Goal: Task Accomplishment & Management: Complete application form

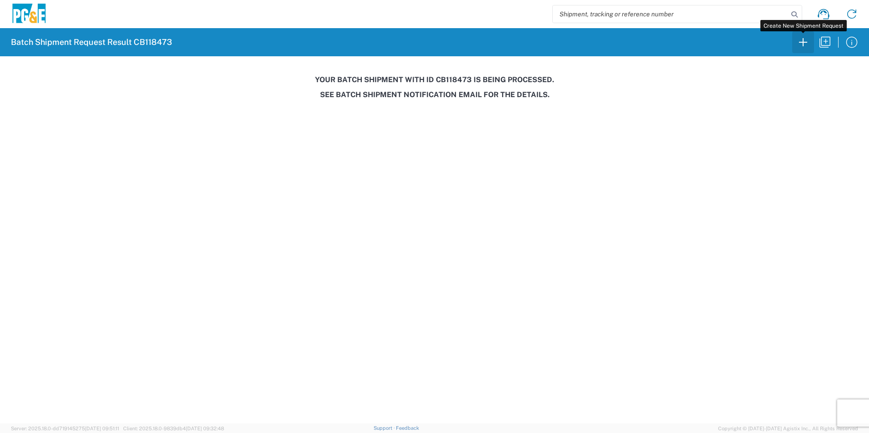
click at [804, 42] on icon "button" at bounding box center [803, 42] width 8 height 8
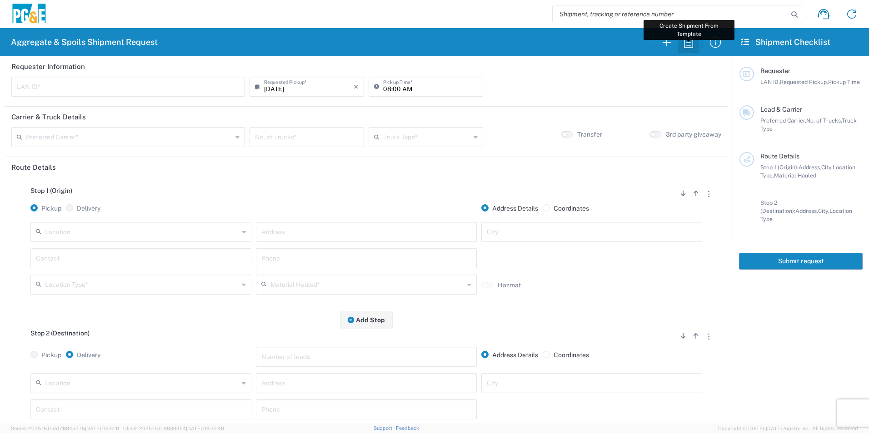
click at [691, 45] on icon "button" at bounding box center [688, 42] width 15 height 15
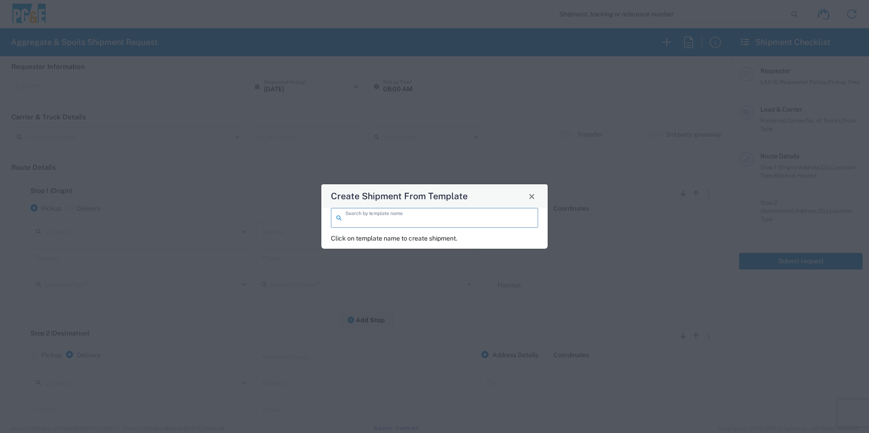
click at [418, 222] on input "search" at bounding box center [438, 217] width 187 height 16
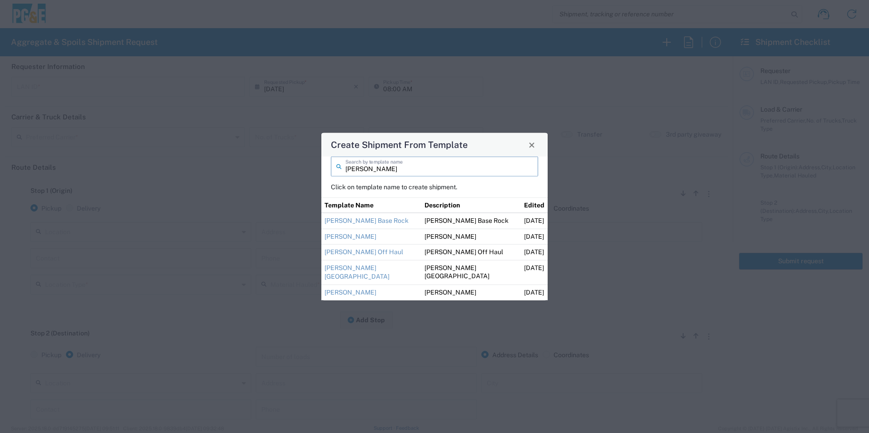
type input "[PERSON_NAME]"
click at [360, 264] on link "[PERSON_NAME][GEOGRAPHIC_DATA]" at bounding box center [356, 272] width 65 height 16
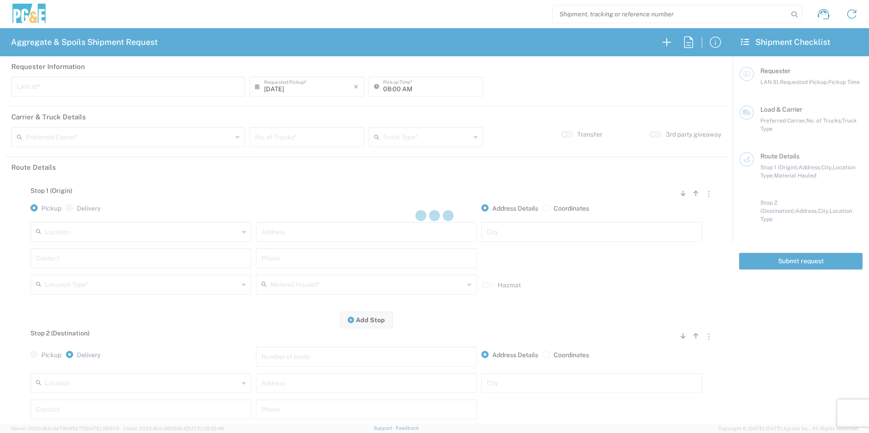
type input "M2DS"
type input "05:00 AM"
type input "[PERSON_NAME] Trucking"
type input "Super Dump"
type textarea "Please contact [PERSON_NAME] after 1st load is delivered so he can direct from …"
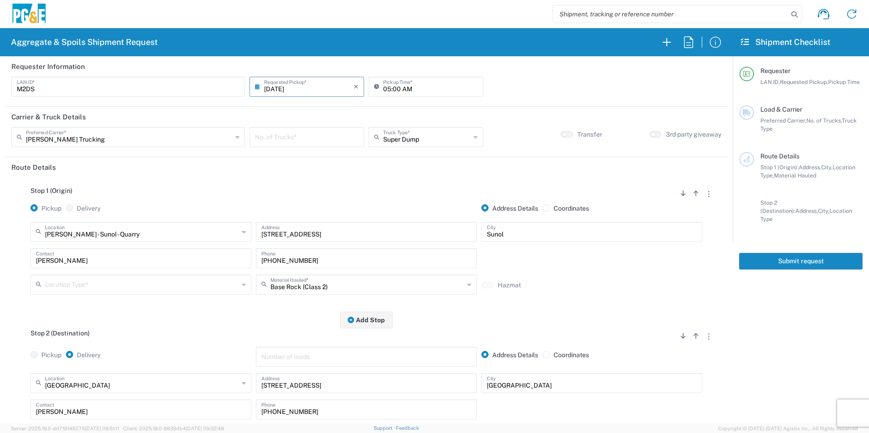
click at [386, 87] on input "05:00 AM" at bounding box center [430, 86] width 94 height 16
type input "07:00 AM"
click at [322, 136] on input "number" at bounding box center [307, 137] width 104 height 16
type input "1"
click at [89, 237] on input "text" at bounding box center [142, 231] width 194 height 16
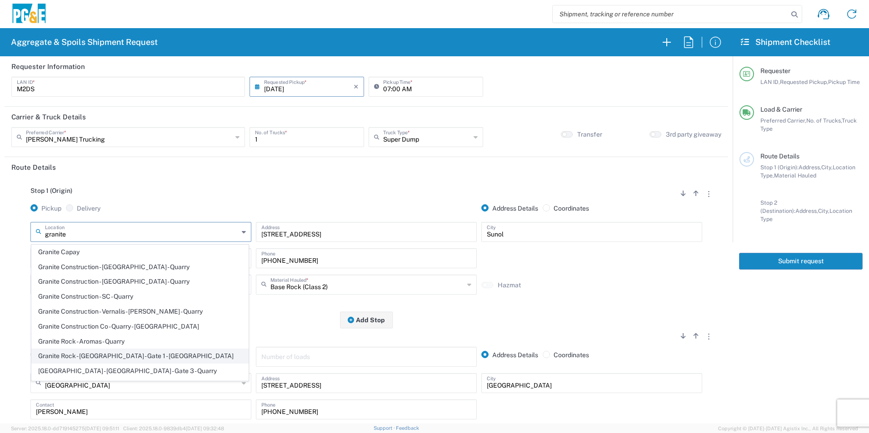
click at [125, 353] on span "Granite Rock - [GEOGRAPHIC_DATA] - Gate 1 - [GEOGRAPHIC_DATA]" at bounding box center [140, 356] width 216 height 14
type input "Granite Rock - [GEOGRAPHIC_DATA] - Gate 1 - [GEOGRAPHIC_DATA]"
type input "[STREET_ADDRESS][PERSON_NAME]"
type input "[GEOGRAPHIC_DATA]"
type input "Quarry"
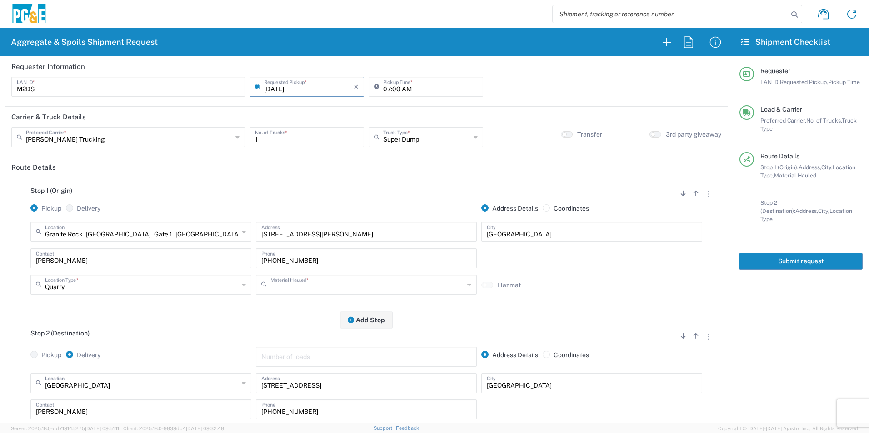
click at [298, 285] on input "text" at bounding box center [367, 284] width 194 height 16
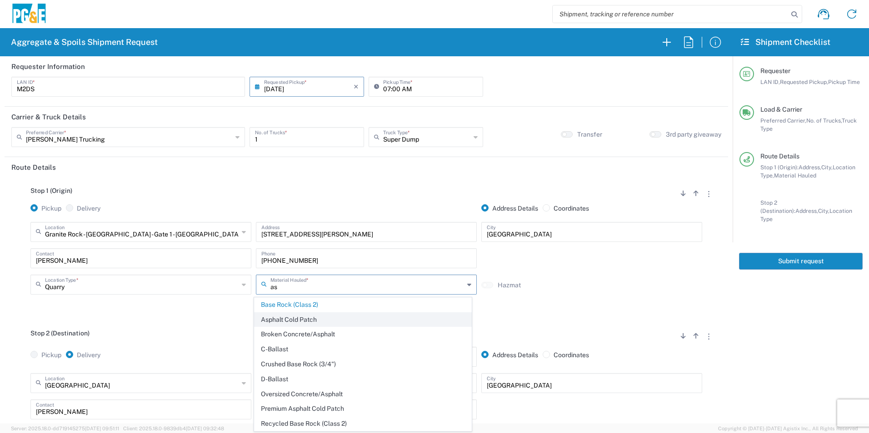
click at [301, 322] on span "Asphalt Cold Patch" at bounding box center [362, 320] width 216 height 14
type input "Asphalt Cold Patch"
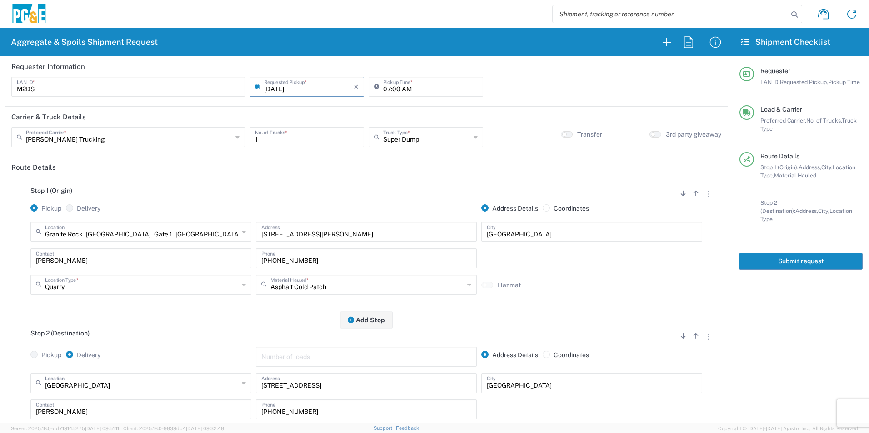
scroll to position [91, 0]
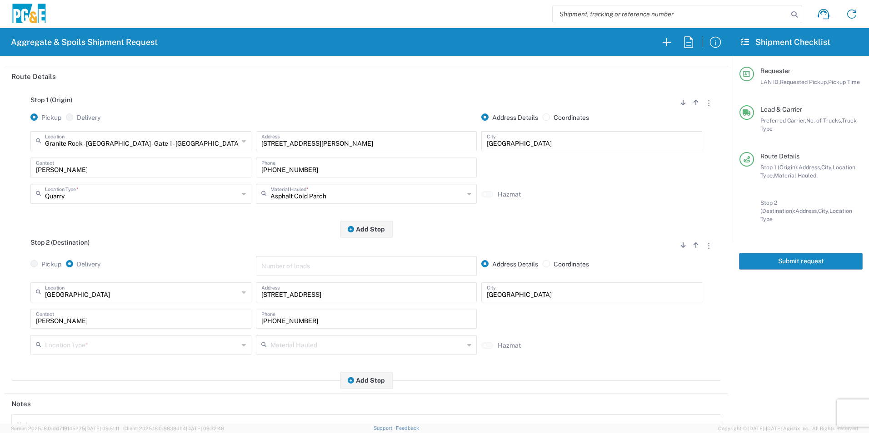
click at [89, 340] on input "text" at bounding box center [142, 345] width 194 height 16
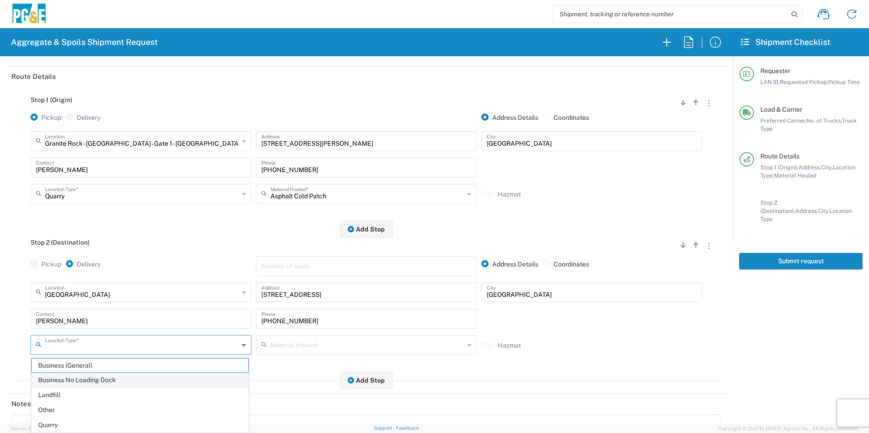
click at [81, 382] on span "Business No Loading Dock" at bounding box center [140, 380] width 216 height 14
type input "Business No Loading Dock"
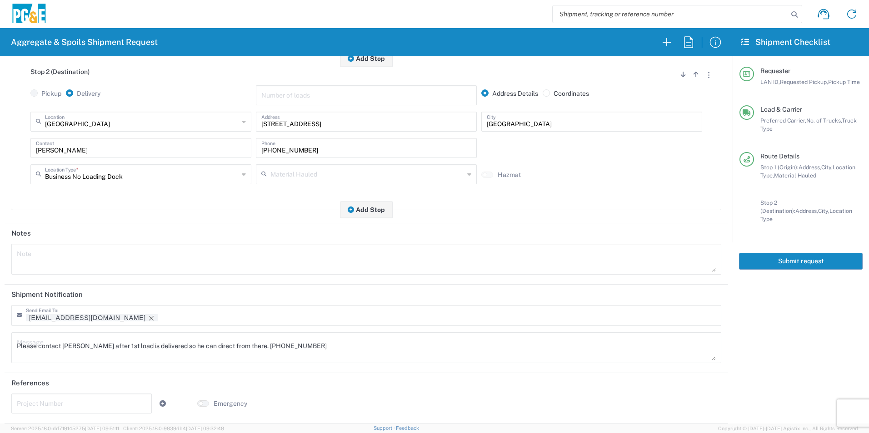
scroll to position [263, 0]
click at [149, 317] on icon "Remove tag" at bounding box center [151, 318] width 5 height 5
drag, startPoint x: 315, startPoint y: 347, endPoint x: 0, endPoint y: 342, distance: 315.3
click at [0, 339] on html "Aggregate & Spoils Shipment Request Requester Information M2DS LAN ID * [DATE] …" at bounding box center [434, 216] width 869 height 433
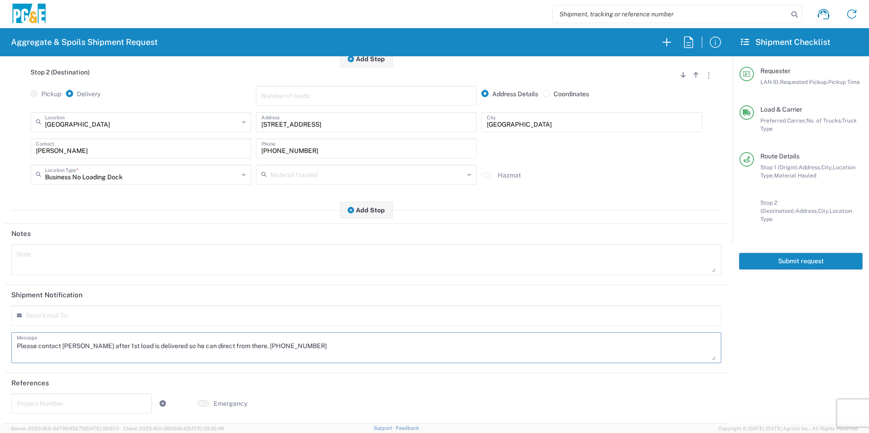
click at [42, 256] on textarea at bounding box center [366, 259] width 699 height 25
paste textarea "Please contact [PERSON_NAME] after 1st load is delivered so he can direct from …"
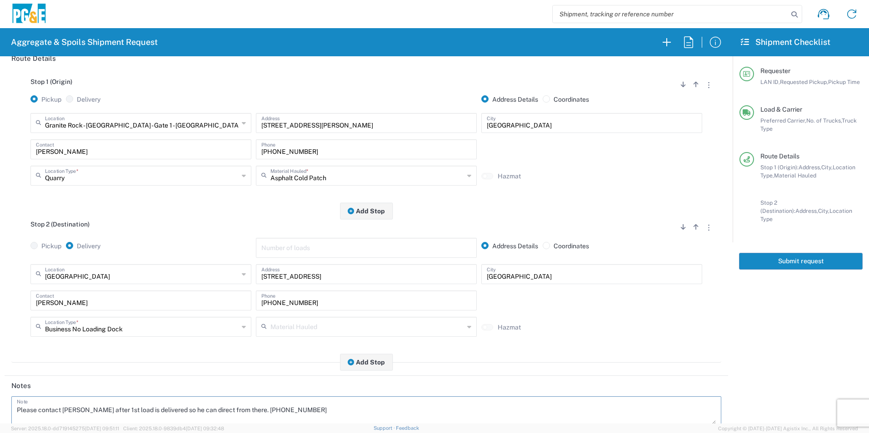
scroll to position [0, 0]
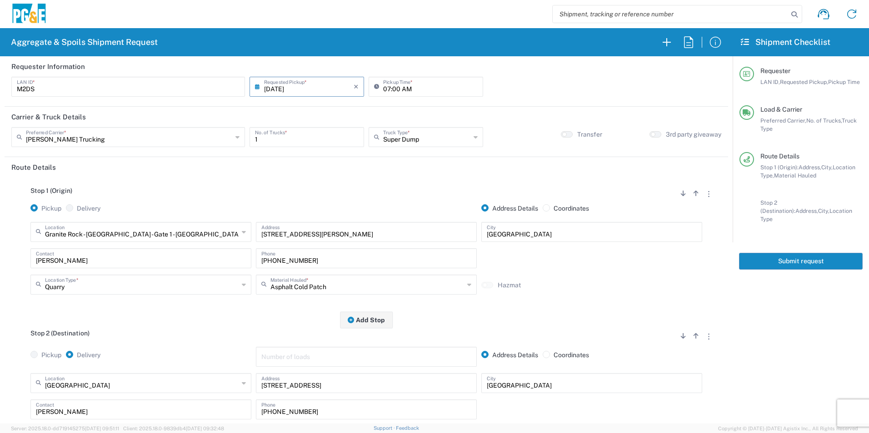
type textarea "Please contact [PERSON_NAME] after 1st load is delivered so he can direct from …"
click at [796, 253] on button "Submit request" at bounding box center [801, 261] width 124 height 17
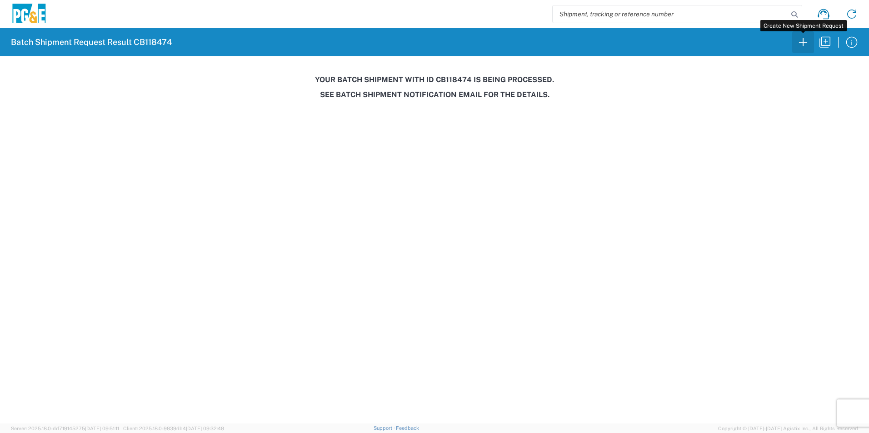
click at [802, 42] on icon "button" at bounding box center [803, 42] width 8 height 8
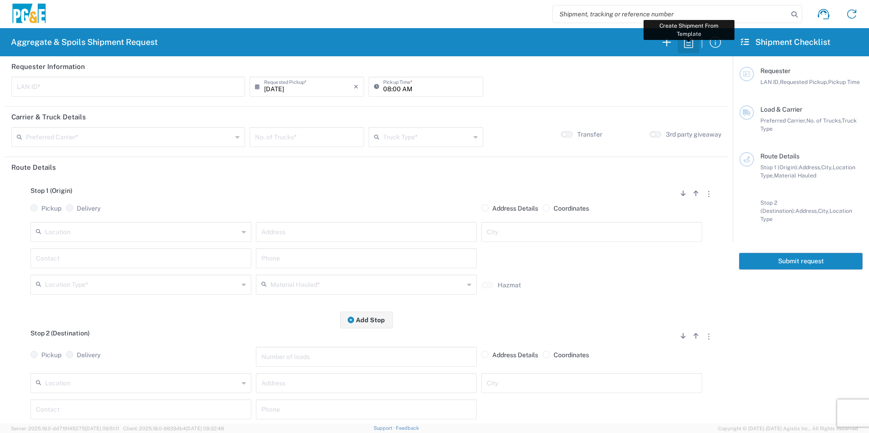
click at [685, 41] on icon "button" at bounding box center [688, 42] width 15 height 15
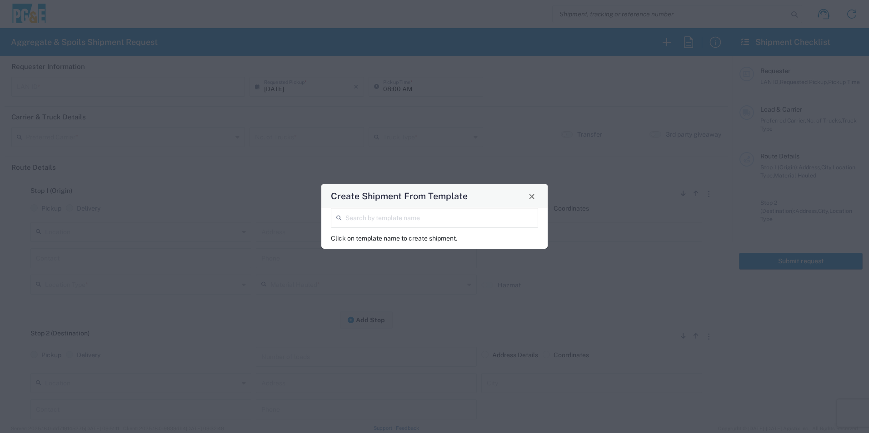
click at [477, 217] on input "search" at bounding box center [438, 217] width 187 height 16
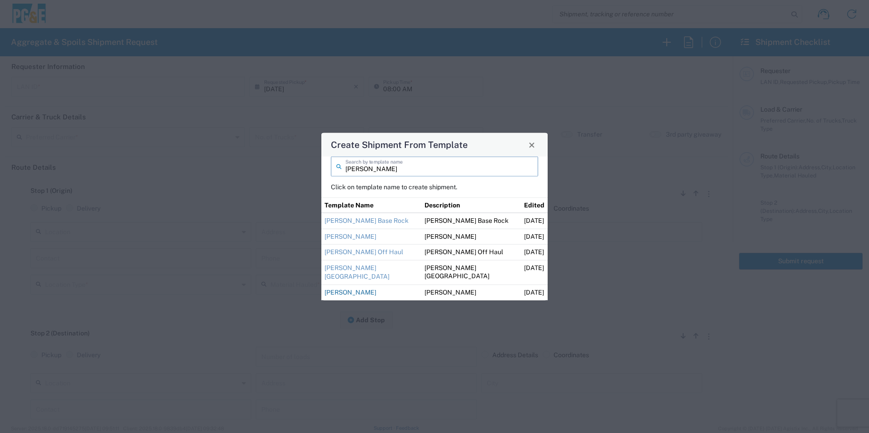
type input "[PERSON_NAME]"
click at [362, 293] on link "[PERSON_NAME]" at bounding box center [350, 292] width 52 height 7
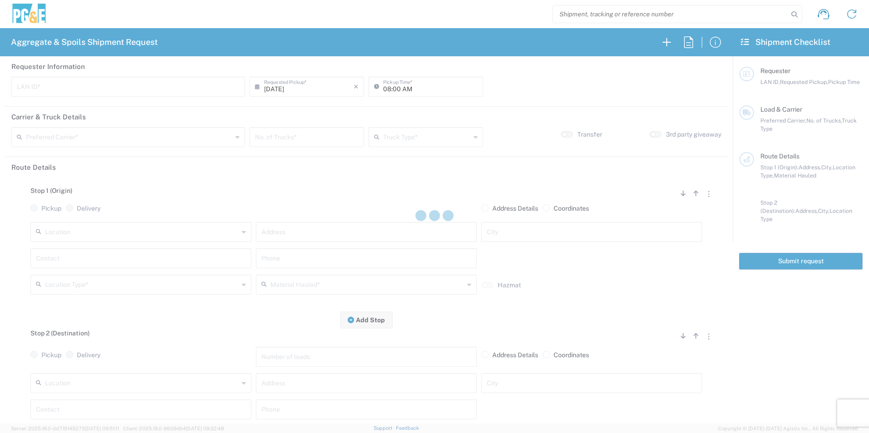
type input "M2DS"
type input "06:00 AM"
type input "[PERSON_NAME] Trucking"
type input "Super Dump"
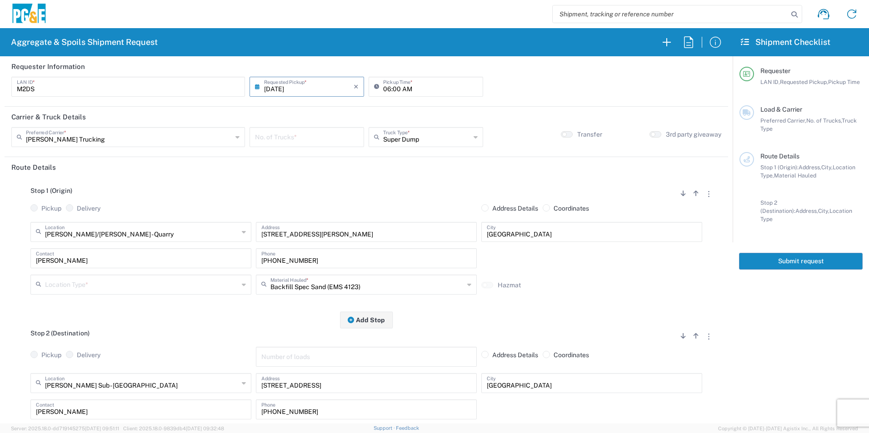
click at [329, 138] on input "number" at bounding box center [307, 137] width 104 height 16
type input "1"
click at [168, 288] on input "text" at bounding box center [142, 284] width 194 height 16
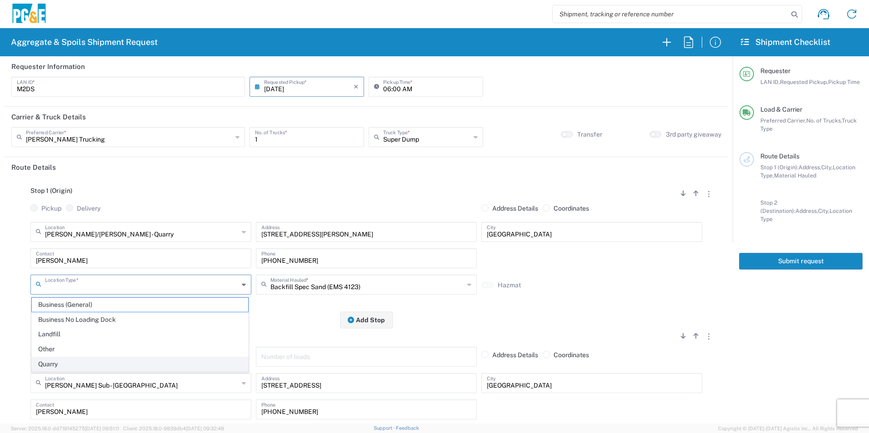
click at [79, 363] on span "Quarry" at bounding box center [140, 364] width 216 height 14
type input "Quarry"
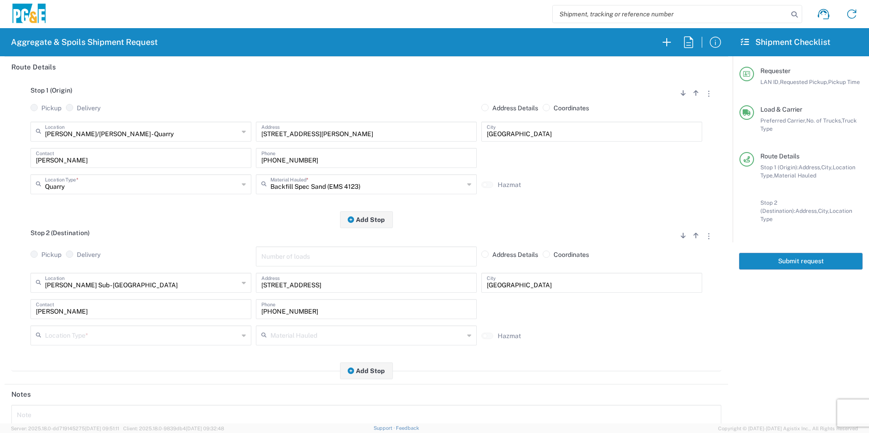
scroll to position [136, 0]
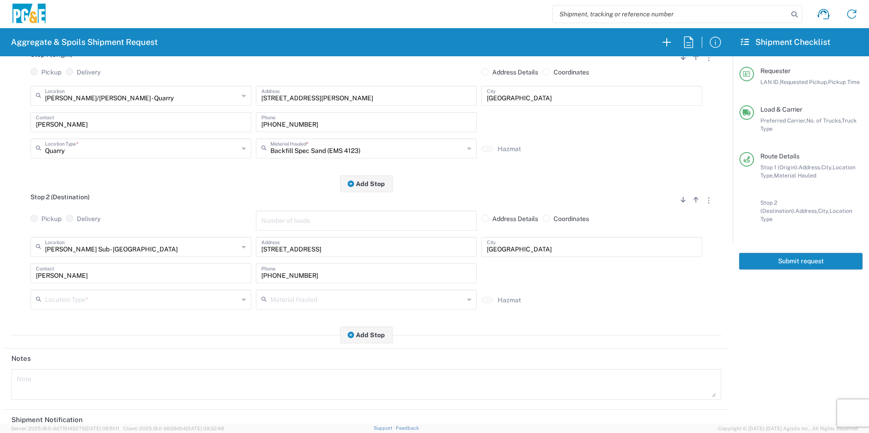
click at [87, 303] on input "text" at bounding box center [142, 299] width 194 height 16
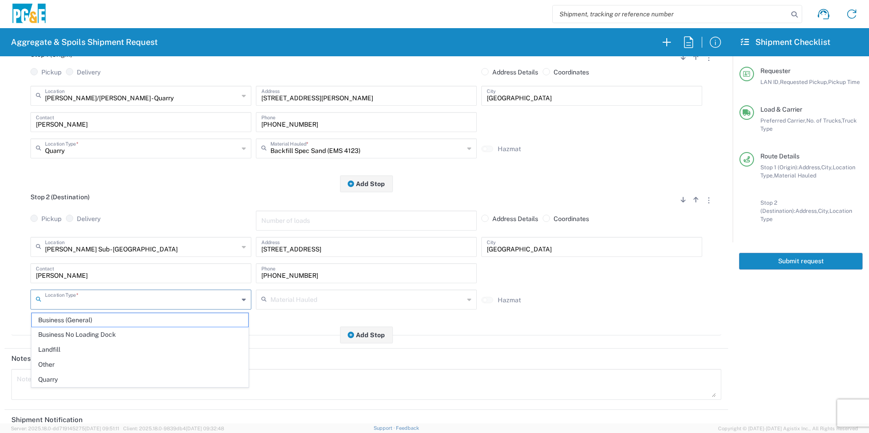
click at [85, 333] on span "Business No Loading Dock" at bounding box center [140, 335] width 216 height 14
type input "Business No Loading Dock"
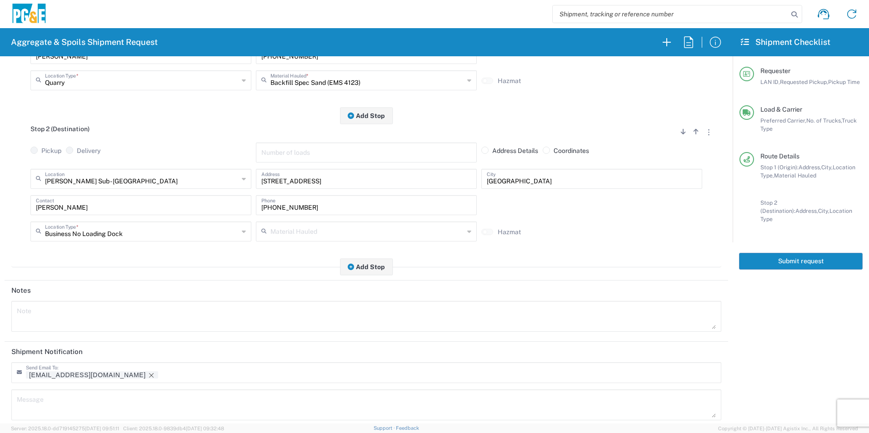
scroll to position [263, 0]
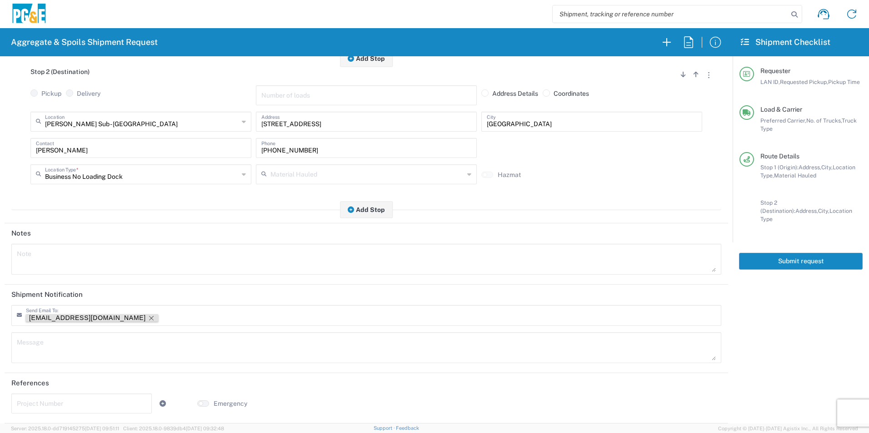
click at [148, 316] on icon "Remove tag" at bounding box center [151, 318] width 7 height 7
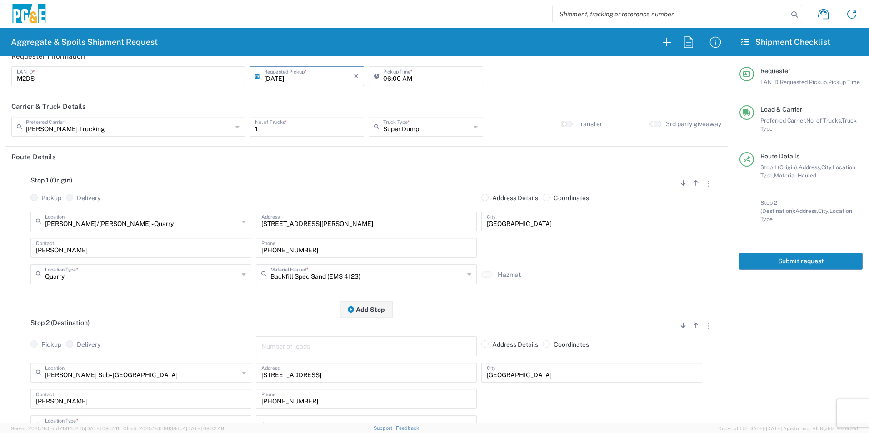
scroll to position [0, 0]
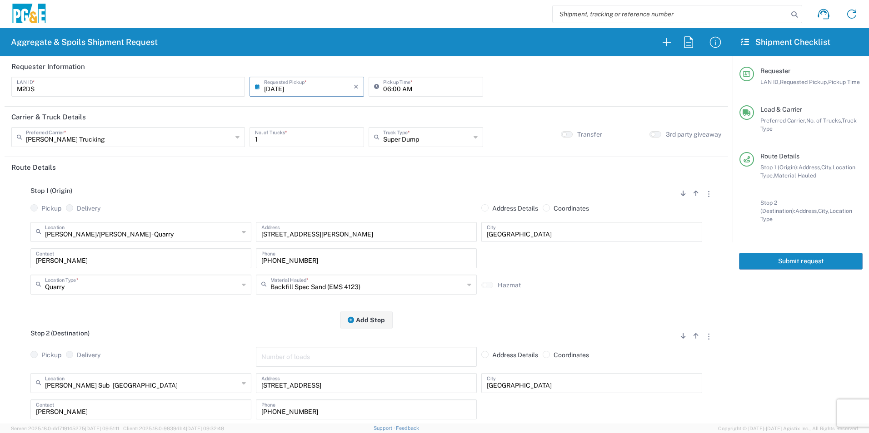
click at [789, 257] on button "Submit request" at bounding box center [801, 261] width 124 height 17
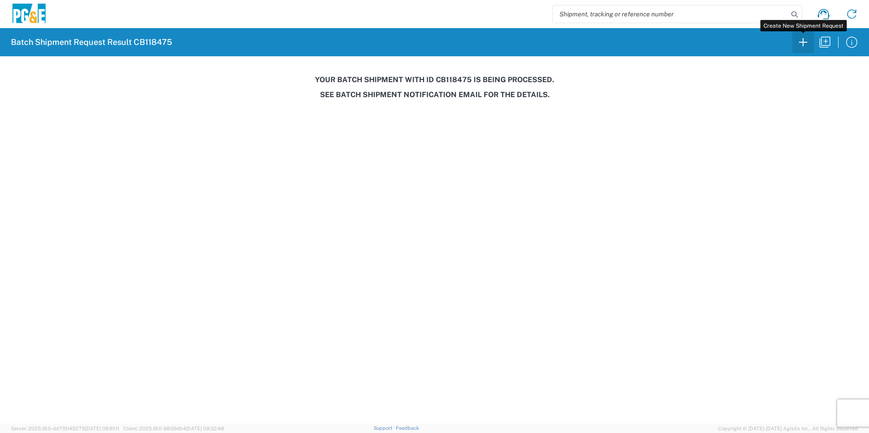
click at [801, 45] on icon "button" at bounding box center [802, 42] width 15 height 15
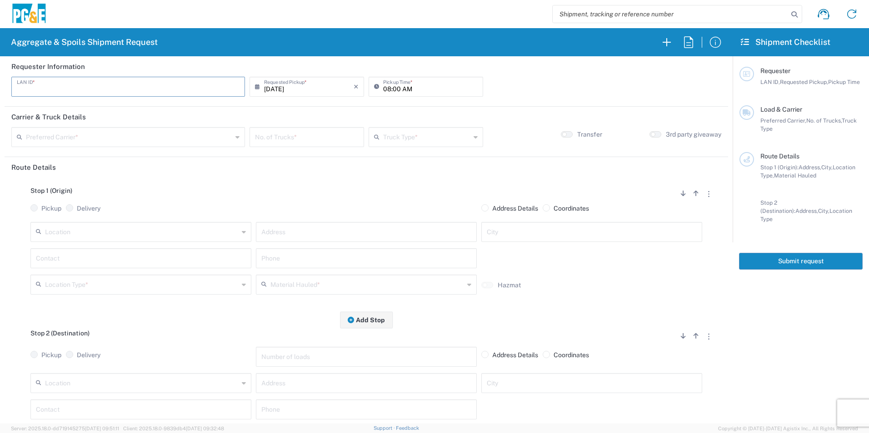
click at [123, 83] on input "text" at bounding box center [128, 86] width 223 height 16
type input "JT48"
click at [383, 85] on input "08:00 AM" at bounding box center [430, 86] width 94 height 16
type input "07:00 AM"
click at [173, 135] on input "text" at bounding box center [129, 137] width 206 height 16
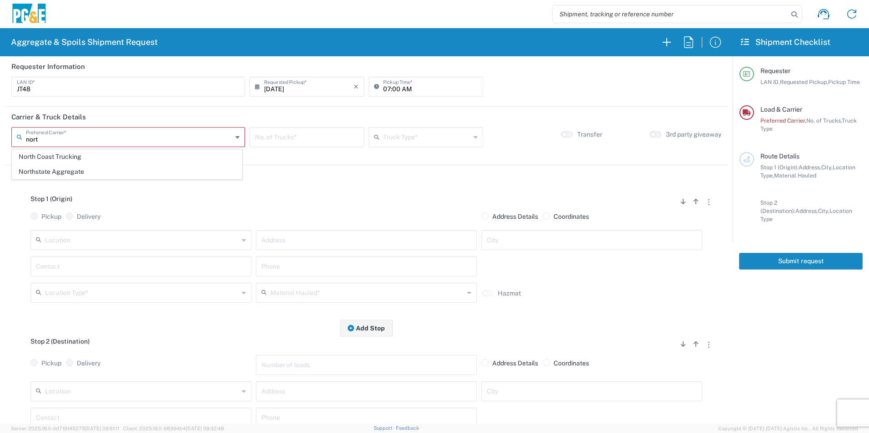
type input "nort"
click at [87, 148] on div "This field is required" at bounding box center [127, 151] width 233 height 8
click at [84, 141] on input "text" at bounding box center [129, 137] width 206 height 16
click at [77, 158] on span "North Coast Trucking" at bounding box center [126, 157] width 229 height 14
type input "North Coast Trucking"
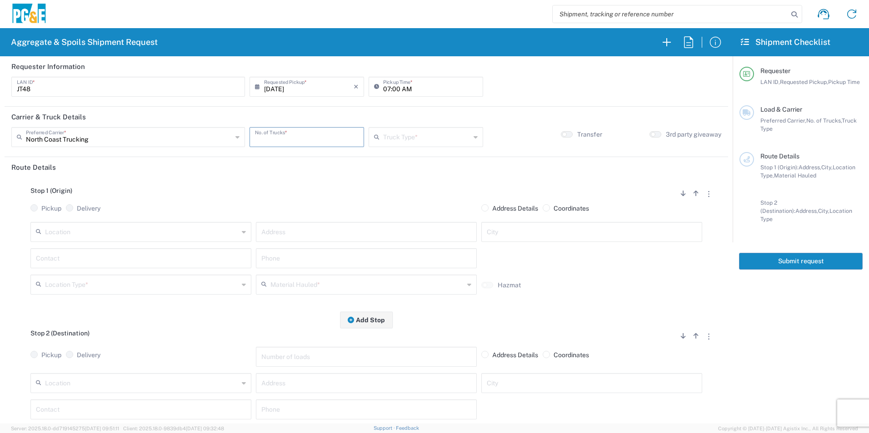
click at [332, 140] on input "number" at bounding box center [307, 137] width 104 height 16
type input "2"
click at [395, 139] on input "text" at bounding box center [426, 137] width 87 height 16
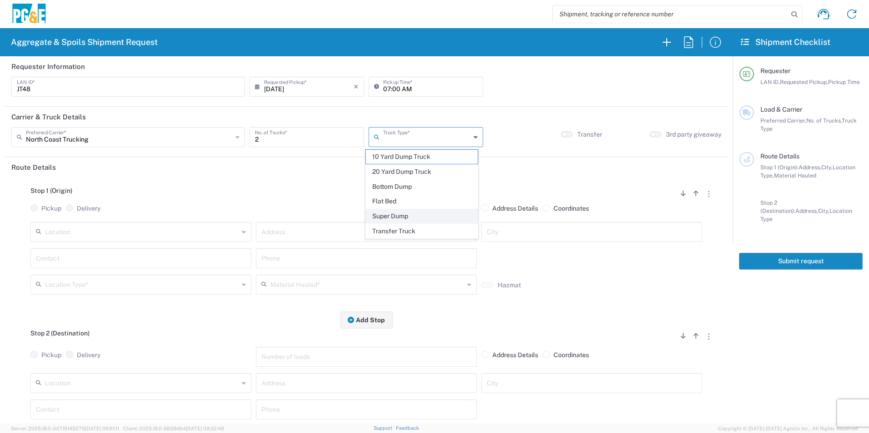
click at [412, 214] on span "Super Dump" at bounding box center [421, 216] width 111 height 14
type input "Super Dump"
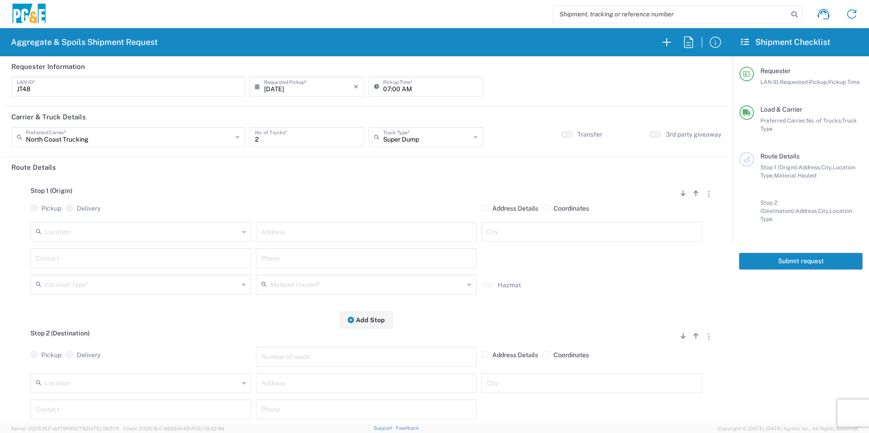
click at [148, 233] on input "text" at bounding box center [142, 231] width 194 height 16
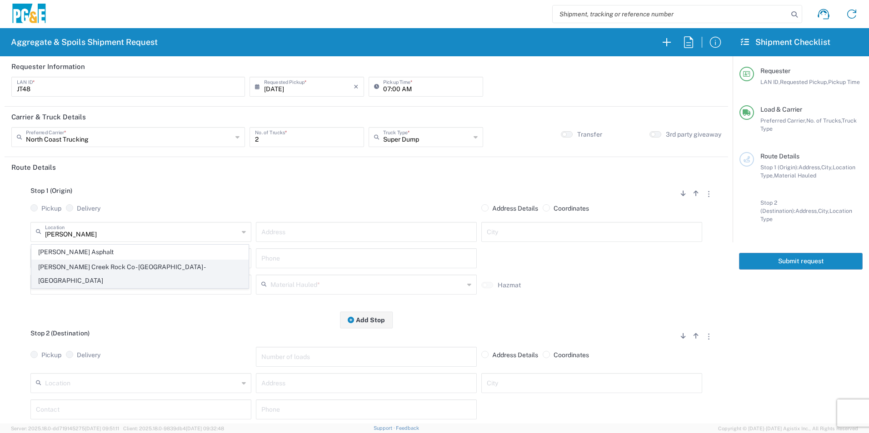
click at [124, 265] on span "[PERSON_NAME] Creek Rock Co - [GEOGRAPHIC_DATA] - [GEOGRAPHIC_DATA]" at bounding box center [140, 274] width 216 height 28
type input "[PERSON_NAME] Creek Rock Co - [GEOGRAPHIC_DATA] - [GEOGRAPHIC_DATA]"
type input "[STREET_ADDRESS]"
type input "Corning"
type input "Quarry"
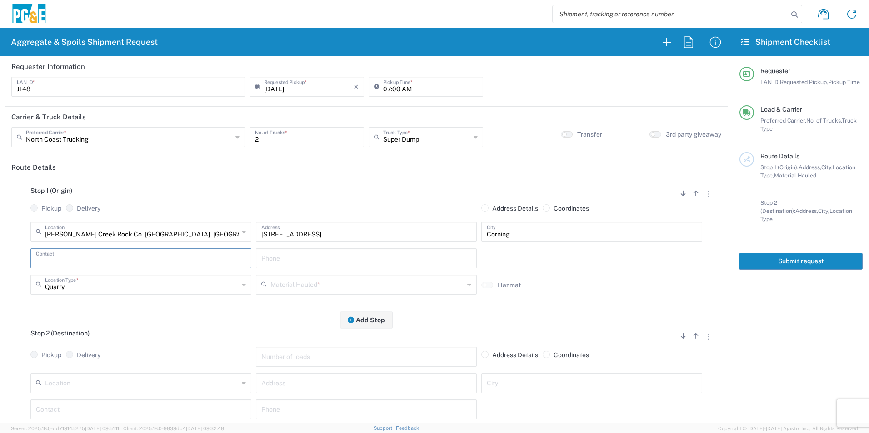
click at [94, 264] on input "text" at bounding box center [141, 258] width 210 height 16
click at [90, 281] on p "[PERSON_NAME], [PHONE_NUMBER]" at bounding box center [140, 280] width 209 height 11
type input "[PERSON_NAME]"
type input "[PHONE_NUMBER]"
click at [378, 283] on input "text" at bounding box center [367, 284] width 194 height 16
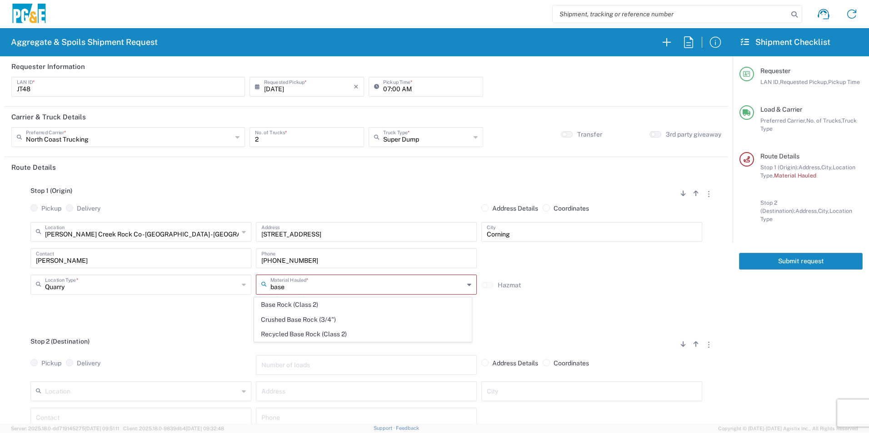
click at [360, 303] on span "Base Rock (Class 2)" at bounding box center [362, 305] width 216 height 14
type input "Base Rock (Class 2)"
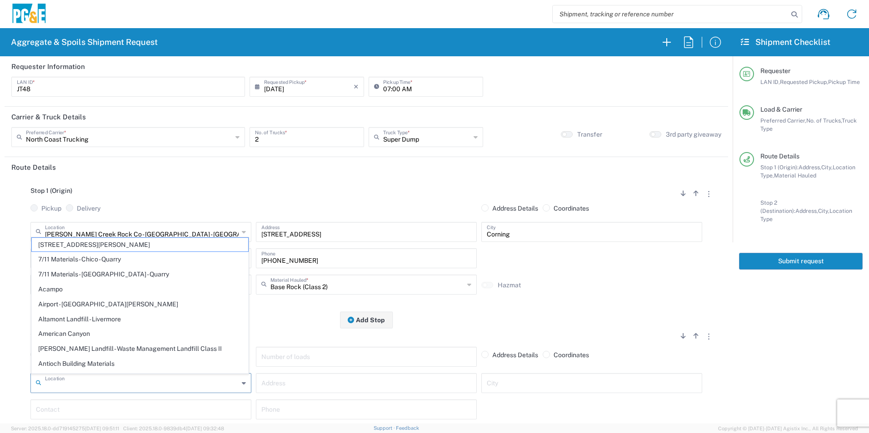
click at [142, 385] on input "text" at bounding box center [142, 383] width 194 height 16
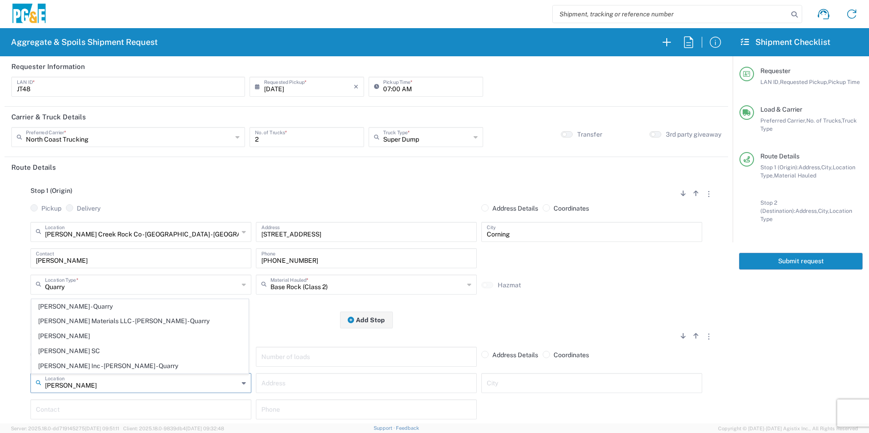
click at [79, 335] on span "[PERSON_NAME]" at bounding box center [140, 336] width 216 height 14
type input "[PERSON_NAME]"
type input "[STREET_ADDRESS]"
type input "[PERSON_NAME]"
type input "Business No Loading Dock"
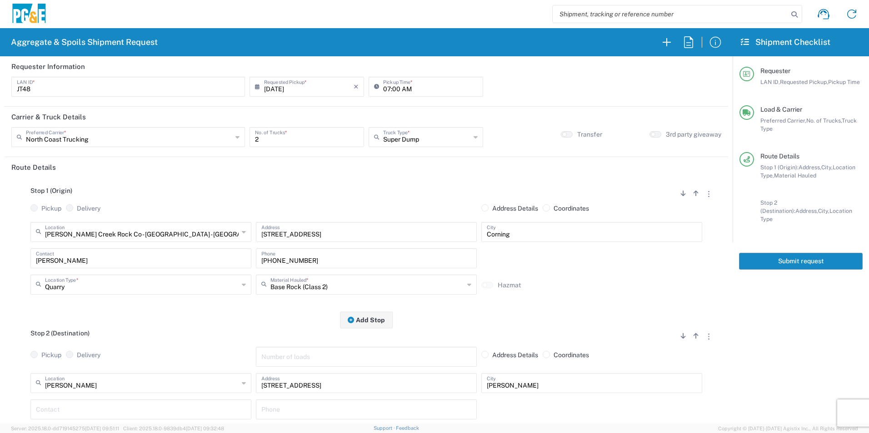
scroll to position [91, 0]
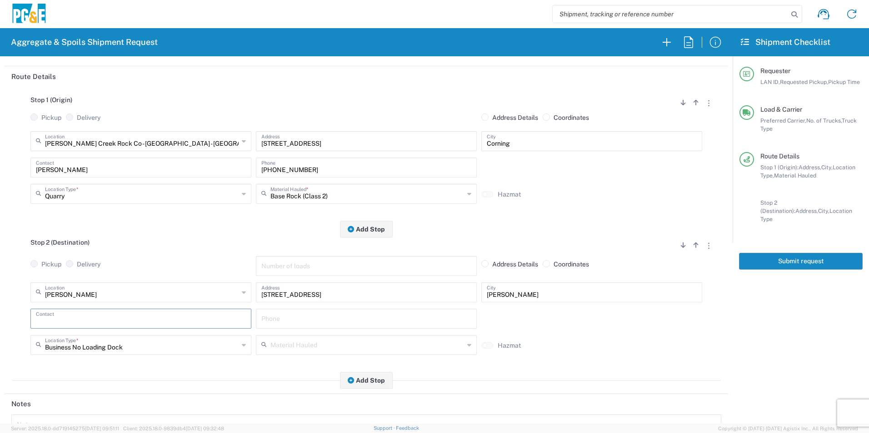
click at [74, 317] on input "text" at bounding box center [141, 318] width 210 height 16
click at [94, 343] on p "[PERSON_NAME], [PHONE_NUMBER]" at bounding box center [140, 340] width 209 height 11
type input "[PERSON_NAME]"
type input "[PHONE_NUMBER]"
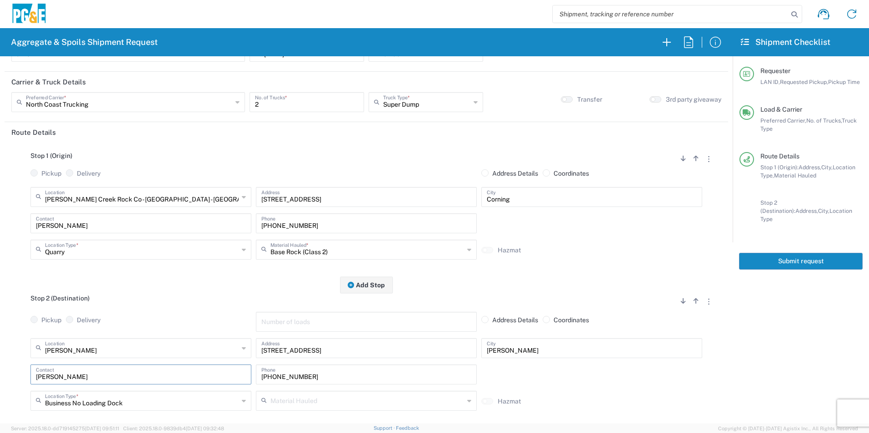
scroll to position [0, 0]
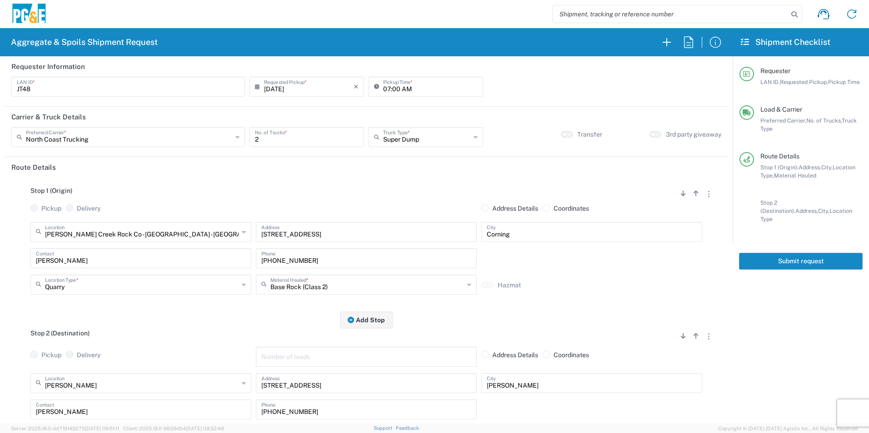
click at [782, 255] on button "Submit request" at bounding box center [801, 261] width 124 height 17
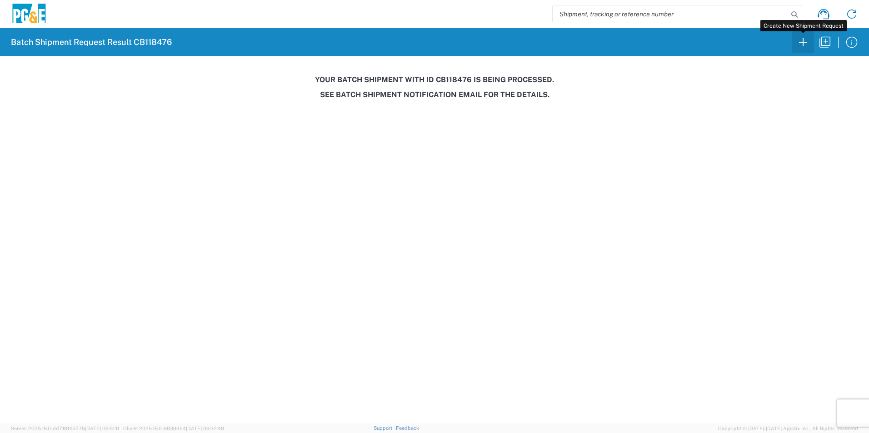
click at [803, 45] on icon "button" at bounding box center [802, 42] width 15 height 15
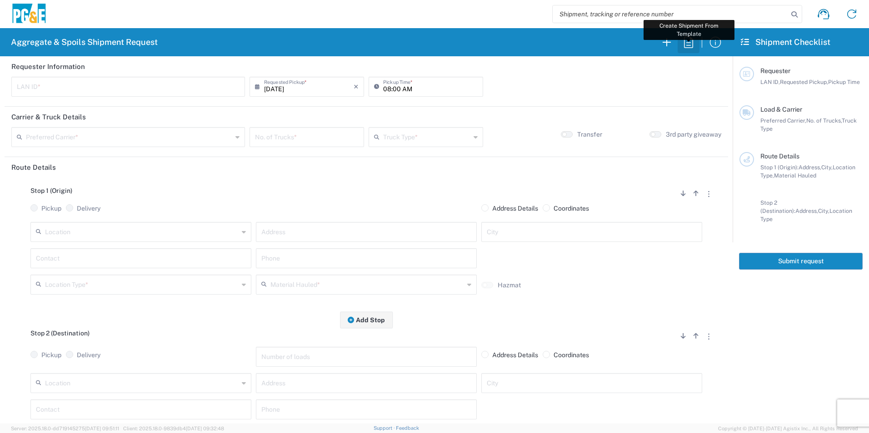
click at [692, 45] on icon "button" at bounding box center [688, 42] width 15 height 15
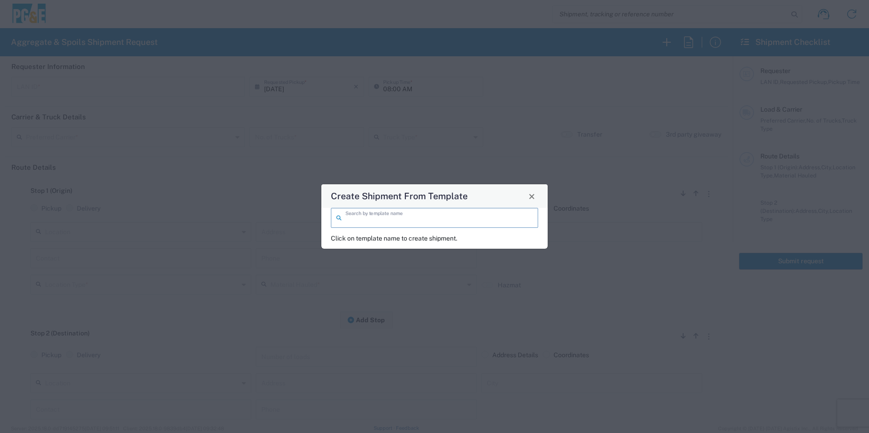
click at [393, 224] on input "search" at bounding box center [438, 217] width 187 height 16
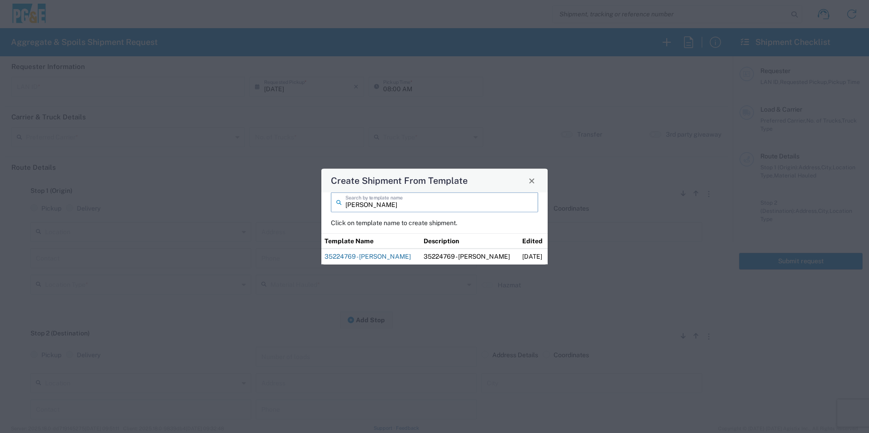
type input "[PERSON_NAME]"
click at [377, 257] on link "35224769 - [PERSON_NAME]" at bounding box center [367, 256] width 86 height 7
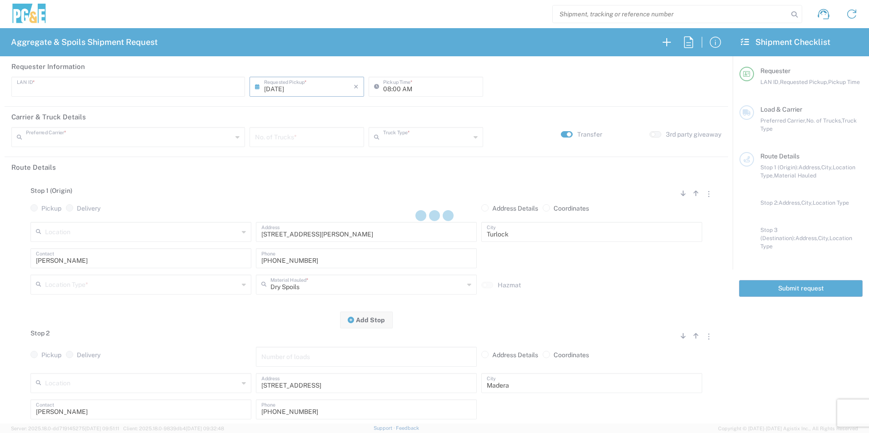
type input "MWA9"
type input "07:00 AM"
type input "[PERSON_NAME] & Sons"
type input "Super Dump"
type textarea "Start time at jobsite, 8:00am"
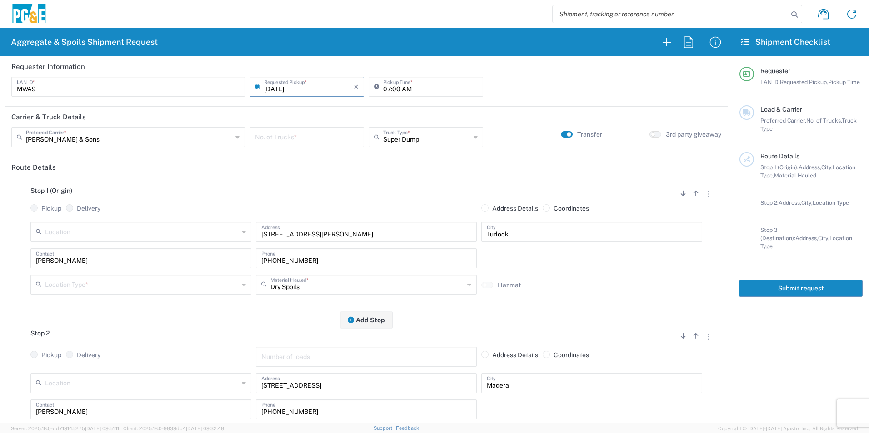
click at [118, 290] on input "text" at bounding box center [142, 284] width 194 height 16
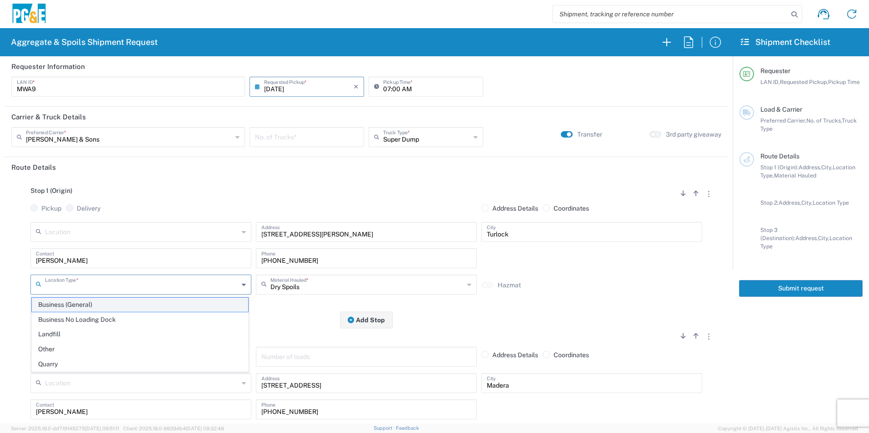
click at [107, 308] on span "Business (General)" at bounding box center [140, 305] width 216 height 14
type input "Business (General)"
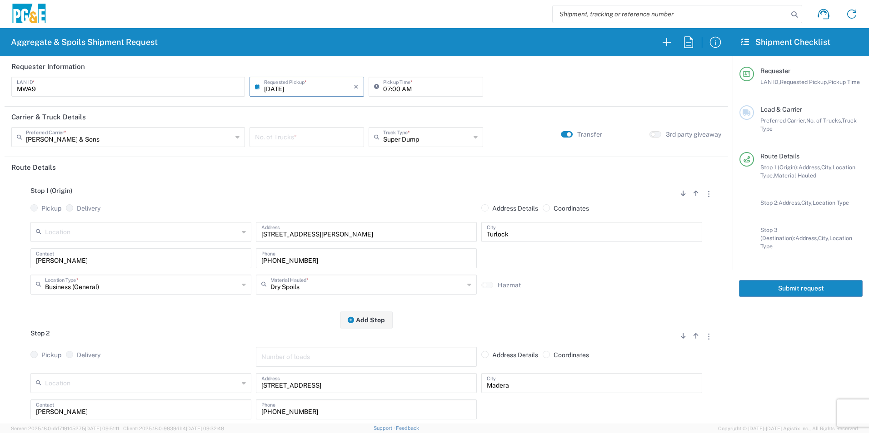
click at [325, 140] on input "number" at bounding box center [307, 137] width 104 height 16
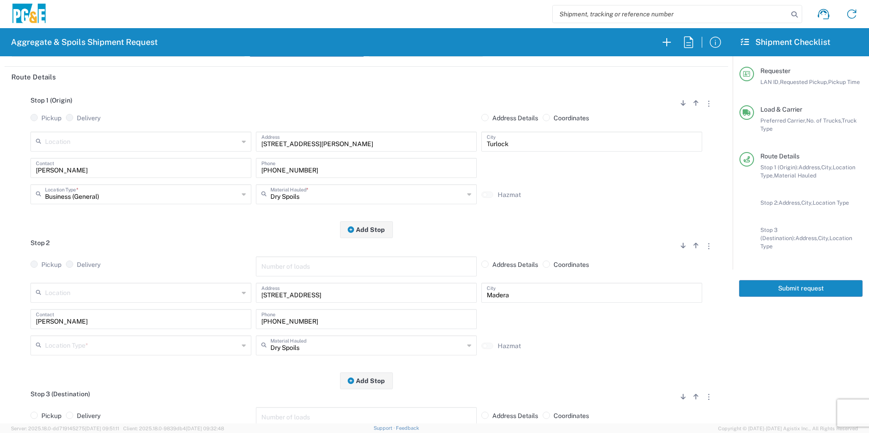
scroll to position [91, 0]
type input "1"
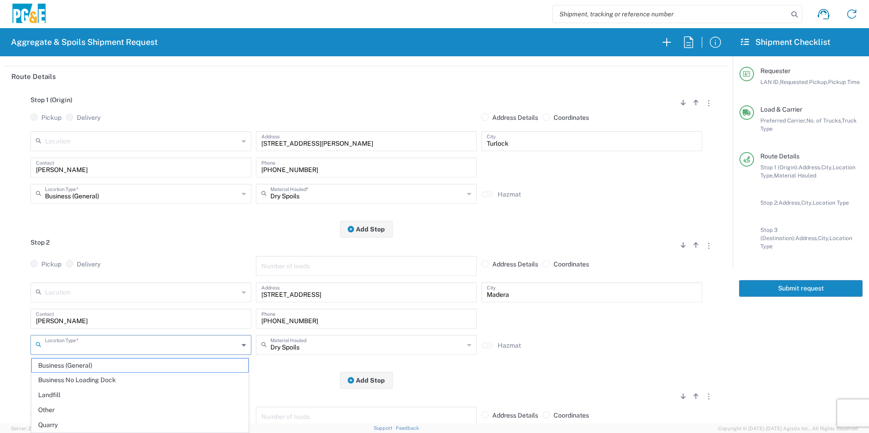
click at [81, 351] on input "text" at bounding box center [142, 345] width 194 height 16
click at [40, 412] on span "Other" at bounding box center [140, 410] width 216 height 14
type input "Other"
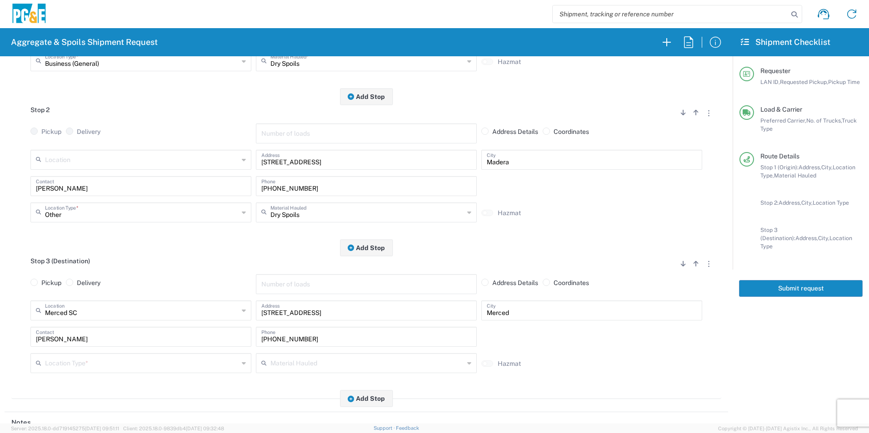
scroll to position [227, 0]
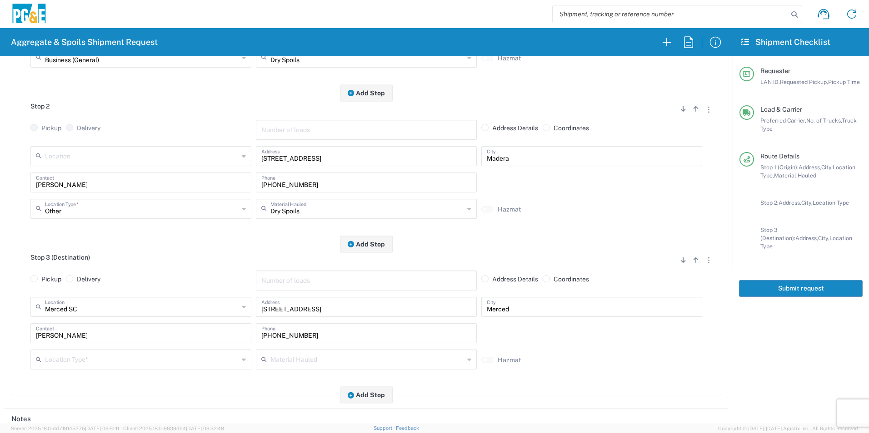
click at [65, 365] on input "text" at bounding box center [142, 359] width 194 height 16
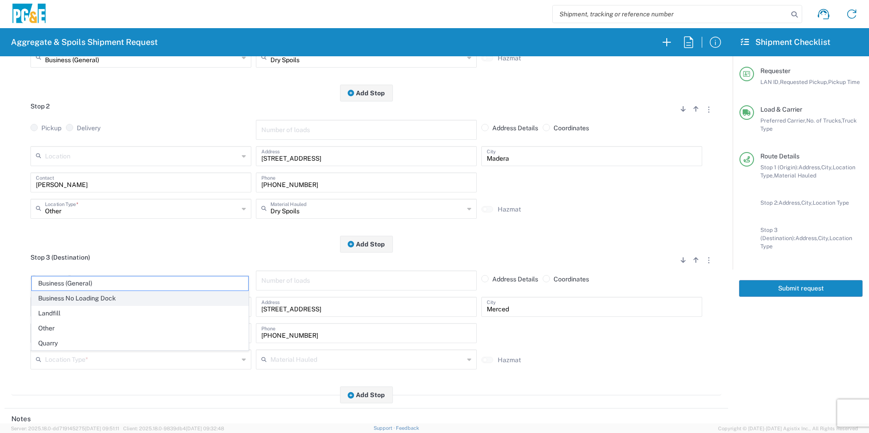
click at [98, 301] on span "Business No Loading Dock" at bounding box center [140, 299] width 216 height 14
type input "Business No Loading Dock"
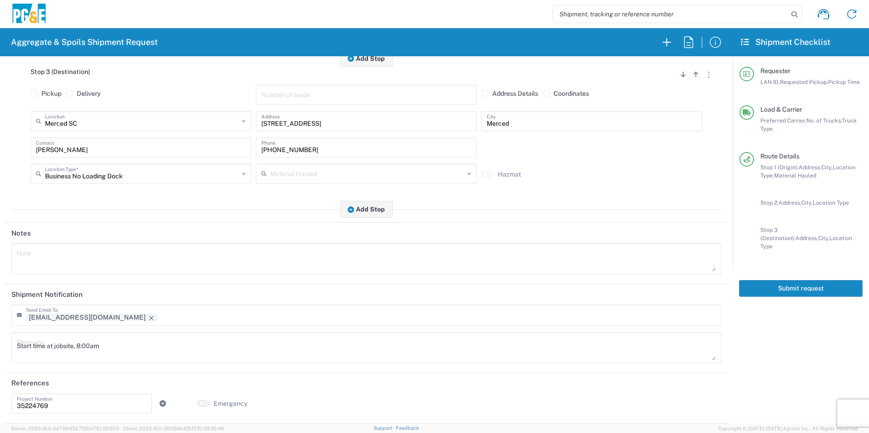
scroll to position [414, 0]
click at [148, 315] on icon "Remove tag" at bounding box center [151, 318] width 7 height 7
drag, startPoint x: 129, startPoint y: 340, endPoint x: 0, endPoint y: 327, distance: 129.7
click at [0, 324] on html "Aggregate & Spoils Shipment Request Requester Information MWA9 LAN ID * [DATE] …" at bounding box center [434, 216] width 869 height 433
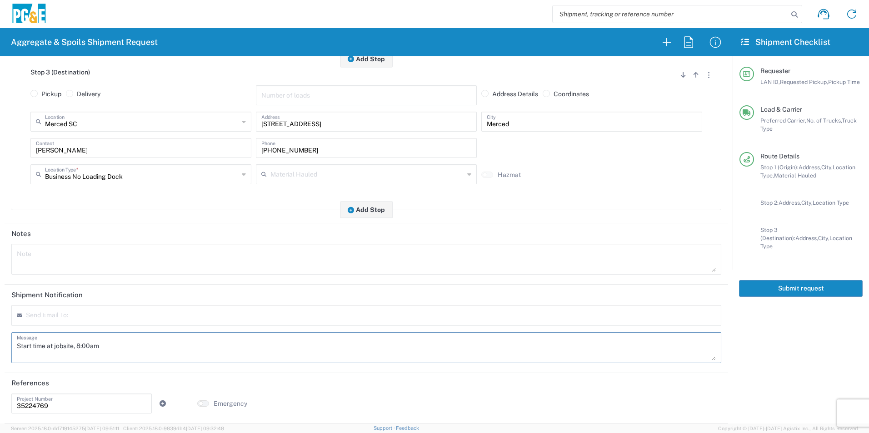
click at [63, 261] on textarea at bounding box center [366, 259] width 699 height 25
paste textarea "Start time at jobsite, 8:00am"
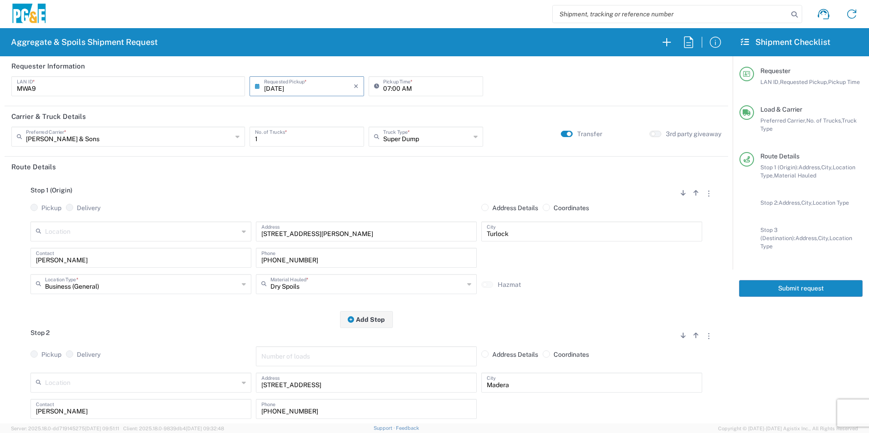
scroll to position [0, 0]
type textarea "Start time at jobsite, 8:00am"
click at [792, 285] on button "Submit request" at bounding box center [801, 288] width 124 height 17
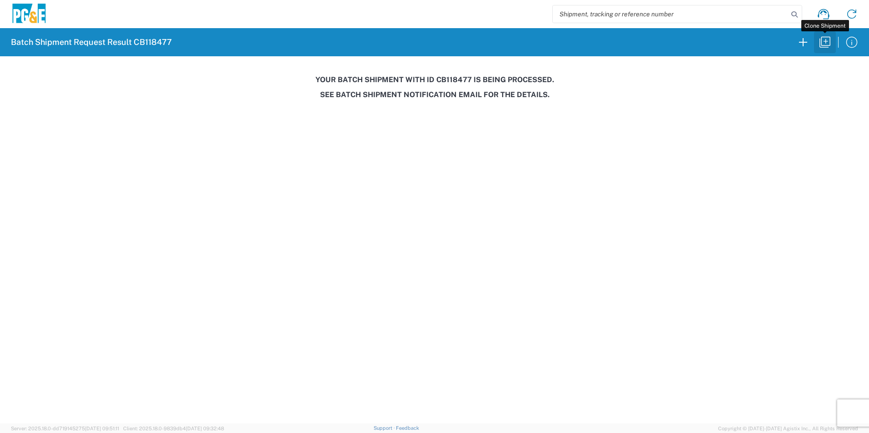
click at [829, 45] on icon "button" at bounding box center [824, 42] width 11 height 11
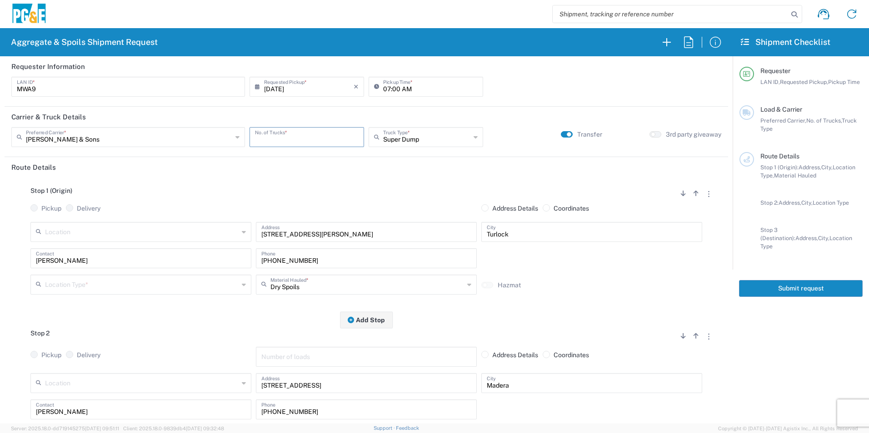
click at [283, 134] on input "number" at bounding box center [307, 137] width 104 height 16
type input "1"
click at [384, 88] on input "07:00 AM" at bounding box center [430, 86] width 94 height 16
type input "08:00 AM"
click at [702, 191] on button "button" at bounding box center [708, 193] width 13 height 12
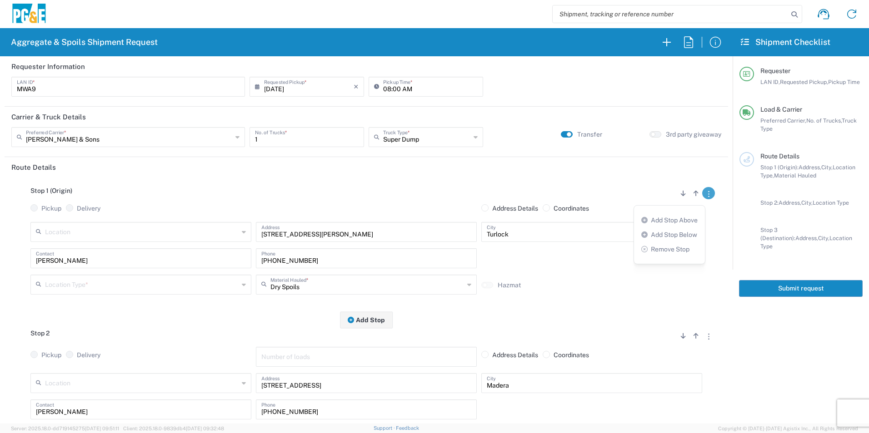
click at [677, 249] on link "Remove Stop" at bounding box center [665, 249] width 48 height 7
radio input "true"
radio input "false"
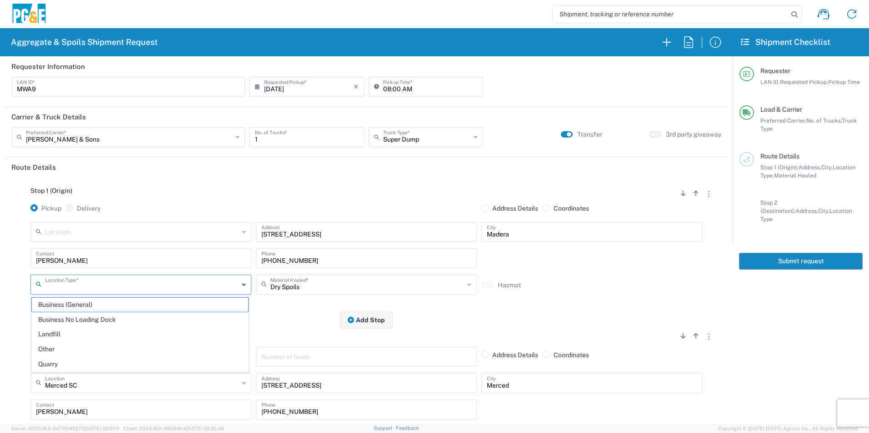
click at [129, 285] on input "text" at bounding box center [142, 284] width 194 height 16
click at [80, 347] on span "Other" at bounding box center [140, 349] width 216 height 14
type input "Other"
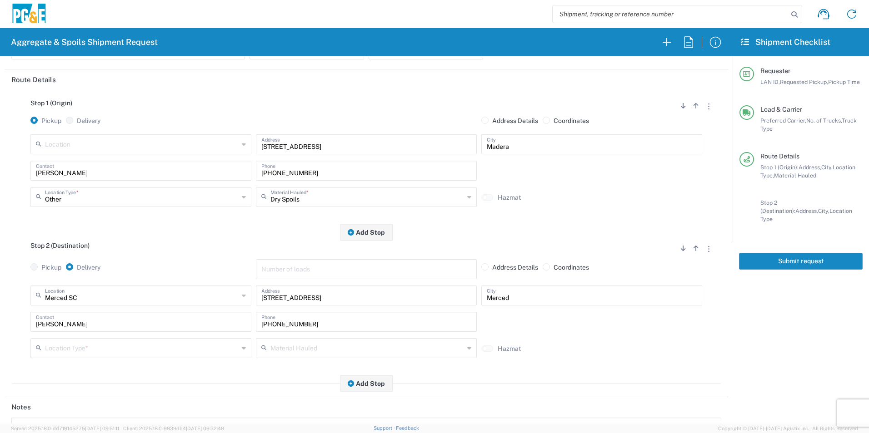
scroll to position [91, 0]
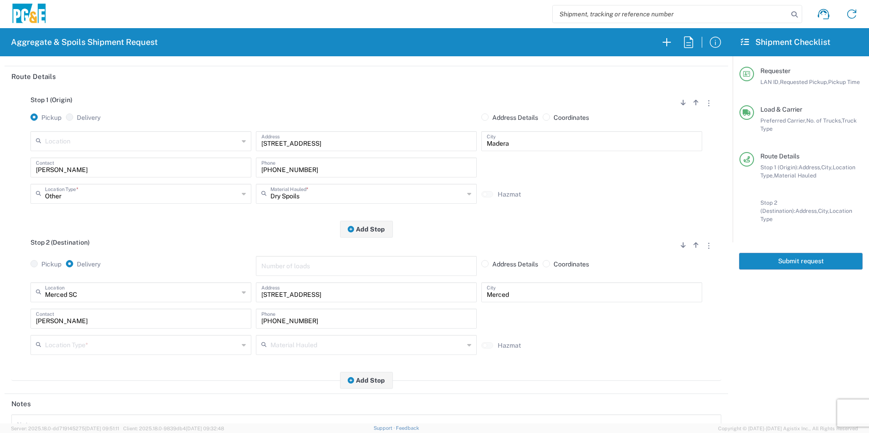
click at [79, 342] on input "text" at bounding box center [142, 345] width 194 height 16
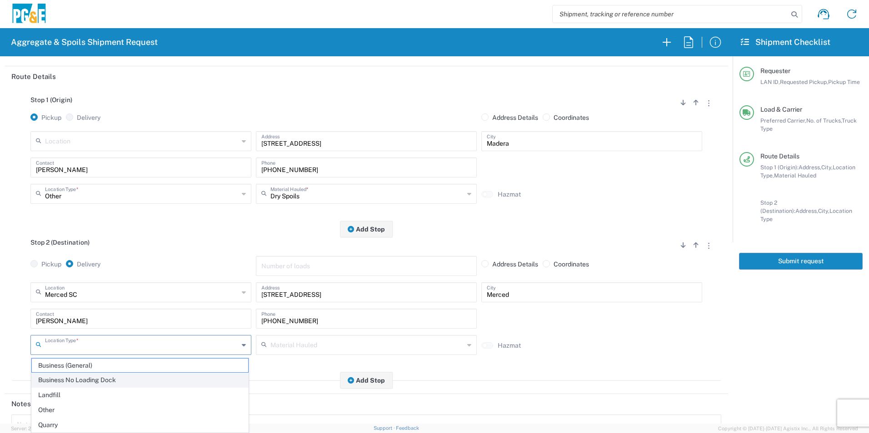
click at [74, 380] on span "Business No Loading Dock" at bounding box center [140, 380] width 216 height 14
type input "Business No Loading Dock"
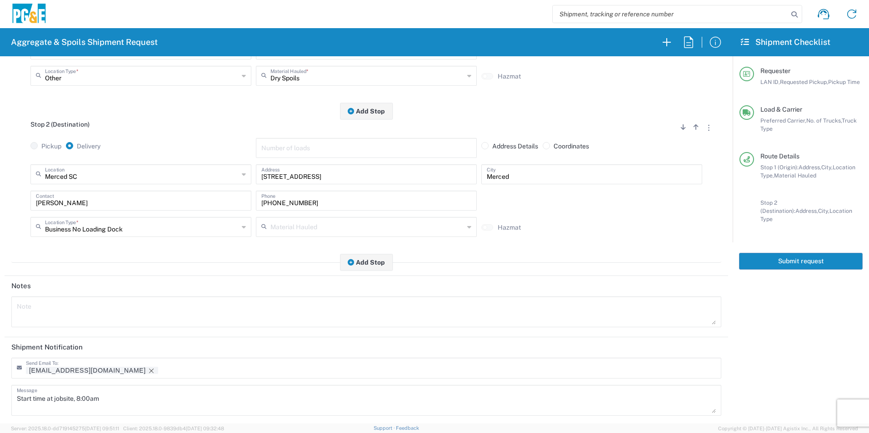
scroll to position [227, 0]
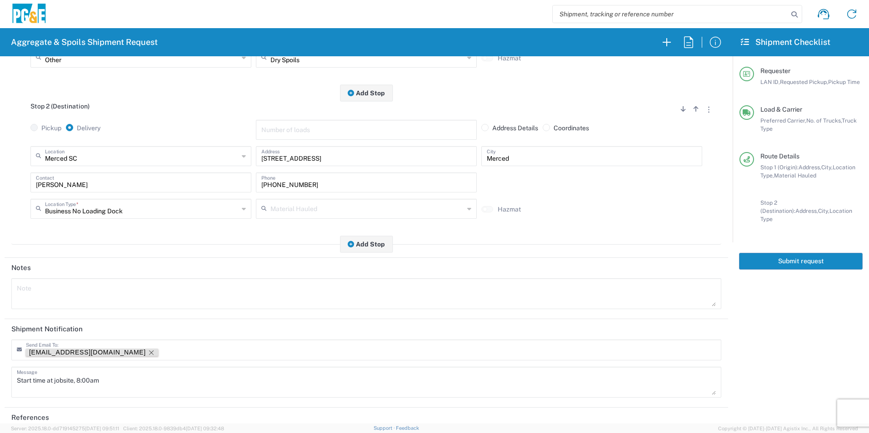
click at [148, 352] on icon "Remove tag" at bounding box center [151, 352] width 7 height 7
drag, startPoint x: 133, startPoint y: 381, endPoint x: 0, endPoint y: 381, distance: 132.6
click at [0, 381] on html "Aggregate & Spoils Shipment Request Requester Information MWA9 LAN ID * [DATE] …" at bounding box center [434, 216] width 869 height 433
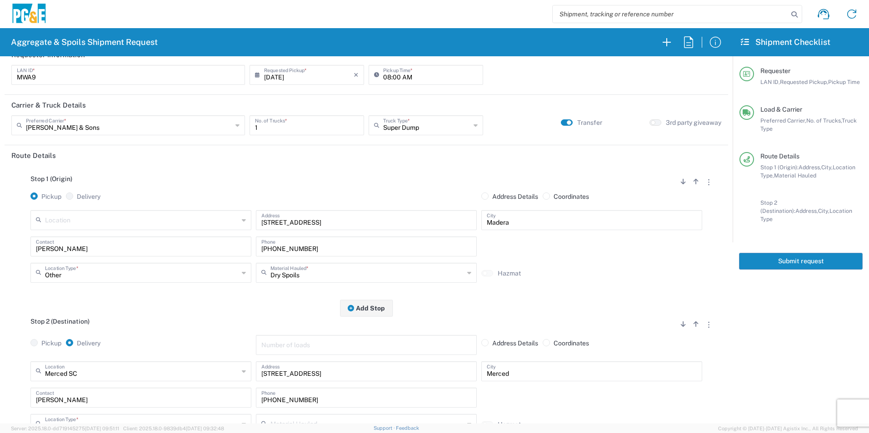
scroll to position [0, 0]
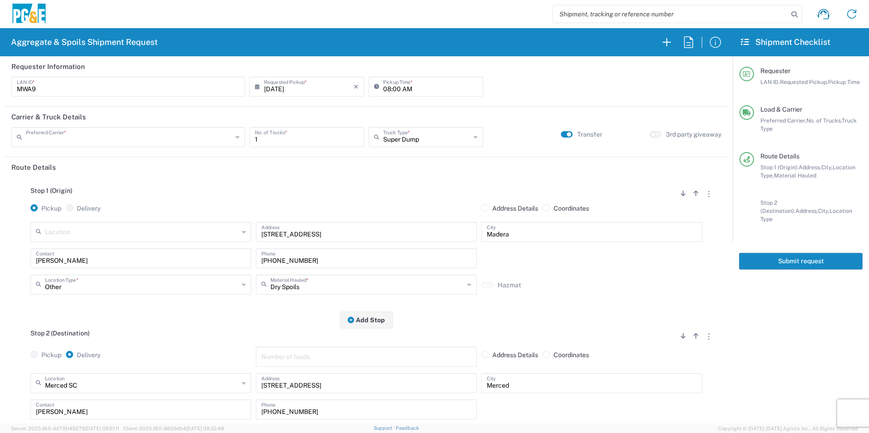
click at [192, 135] on input "text" at bounding box center [129, 137] width 206 height 16
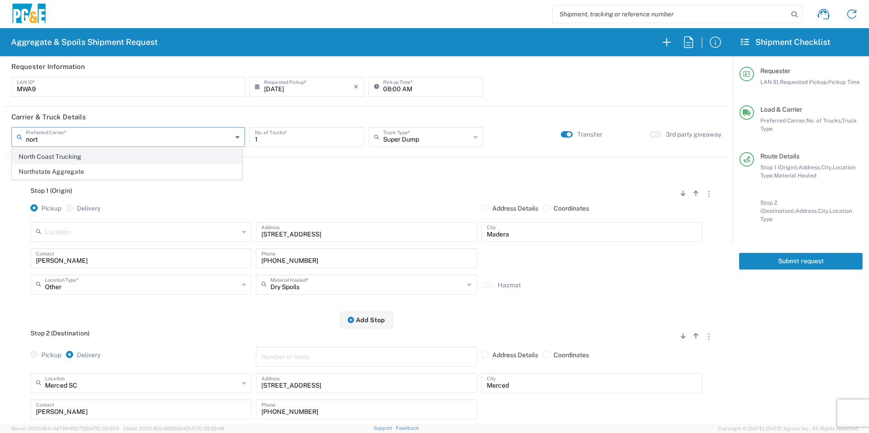
click at [123, 153] on span "North Coast Trucking" at bounding box center [126, 157] width 229 height 14
type input "North Coast Trucking"
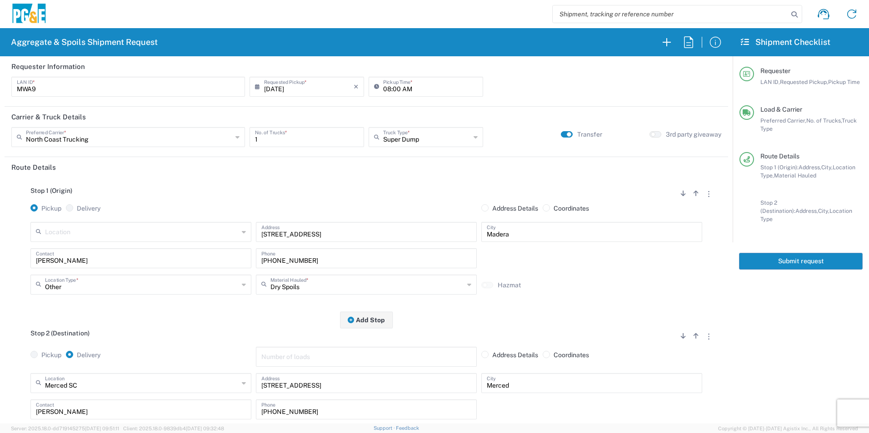
click at [797, 253] on button "Submit request" at bounding box center [801, 261] width 124 height 17
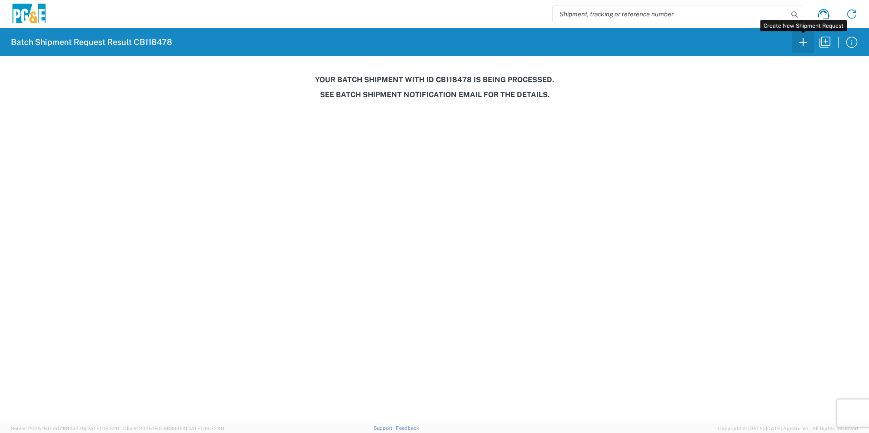
click at [803, 43] on icon "button" at bounding box center [803, 42] width 8 height 8
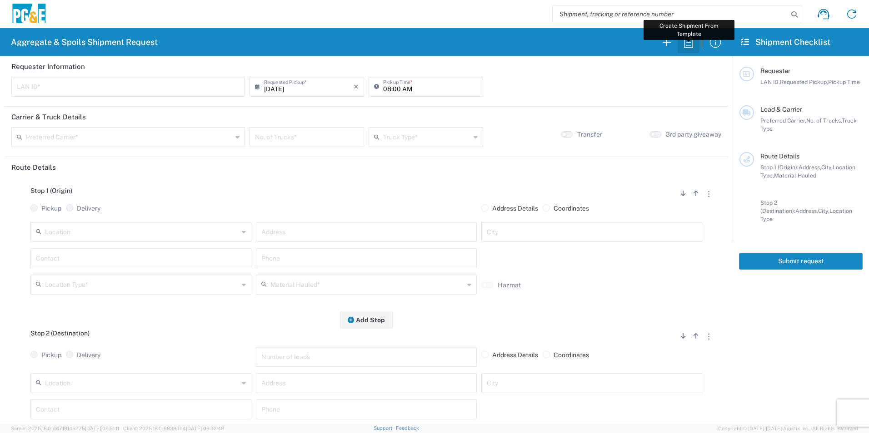
click at [685, 43] on icon "button" at bounding box center [688, 42] width 15 height 15
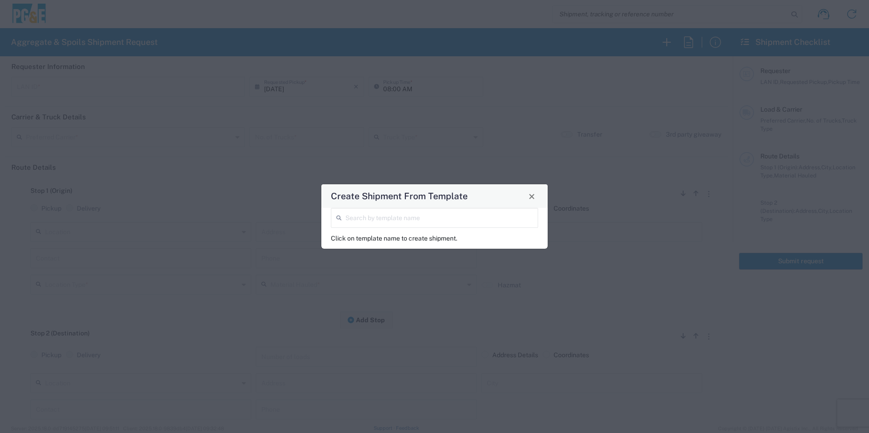
click at [427, 218] on input "search" at bounding box center [438, 217] width 187 height 16
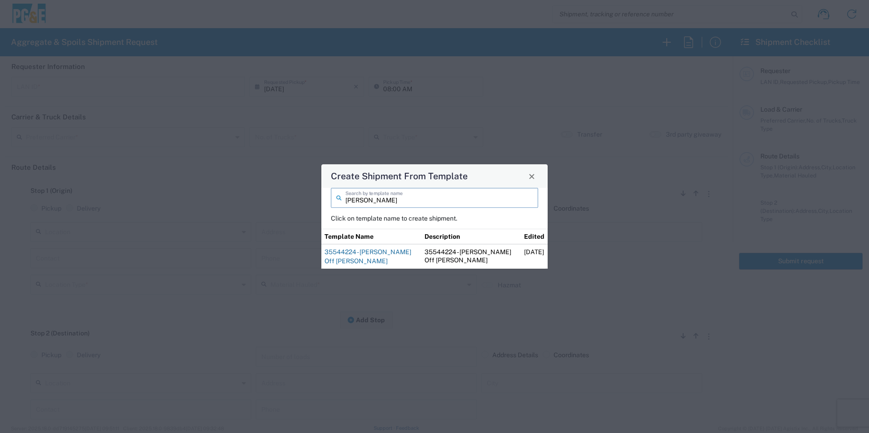
type input "[PERSON_NAME]"
click at [378, 252] on link "35544224 - [PERSON_NAME] Off [PERSON_NAME]" at bounding box center [367, 256] width 87 height 16
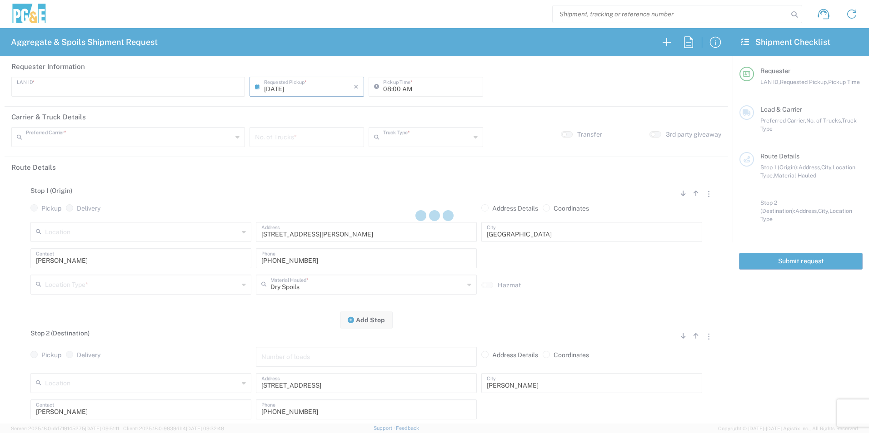
type input "J4TN"
type input "04:15 AM"
type input "[PERSON_NAME] & Sons Trucking, Inc"
type input "Super Dump"
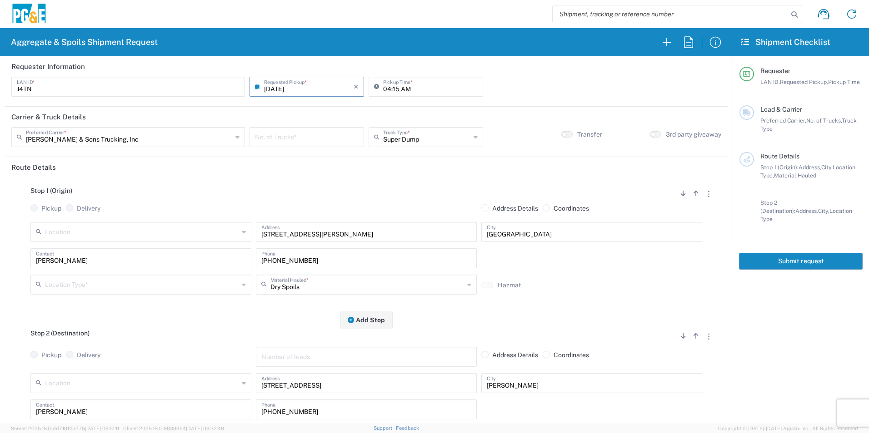
drag, startPoint x: 276, startPoint y: 91, endPoint x: 280, endPoint y: 93, distance: 4.7
click at [276, 90] on input "[DATE]" at bounding box center [308, 86] width 89 height 16
click at [348, 145] on span "13" at bounding box center [345, 143] width 13 height 13
type input "[DATE]"
click at [296, 134] on input "number" at bounding box center [307, 137] width 104 height 16
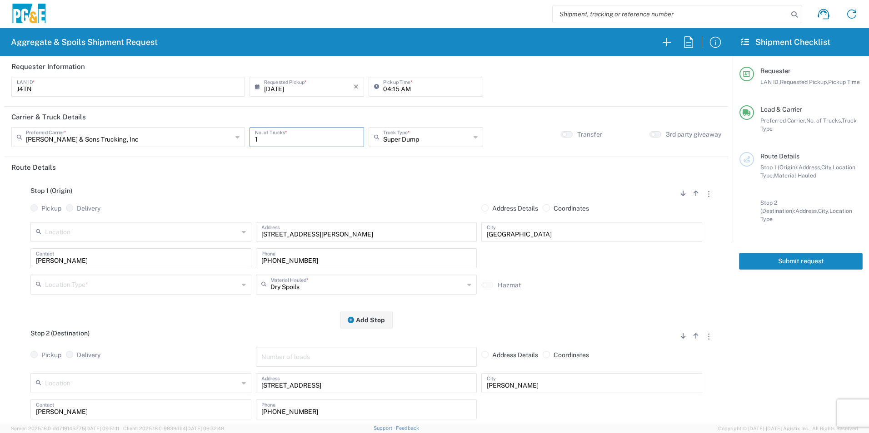
type input "1"
click at [120, 287] on input "text" at bounding box center [142, 284] width 194 height 16
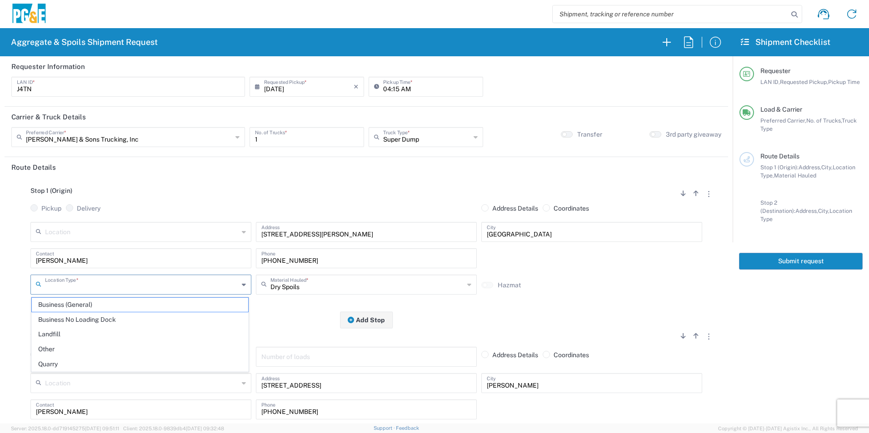
click at [89, 304] on span "Business (General)" at bounding box center [140, 305] width 216 height 14
type input "Business (General)"
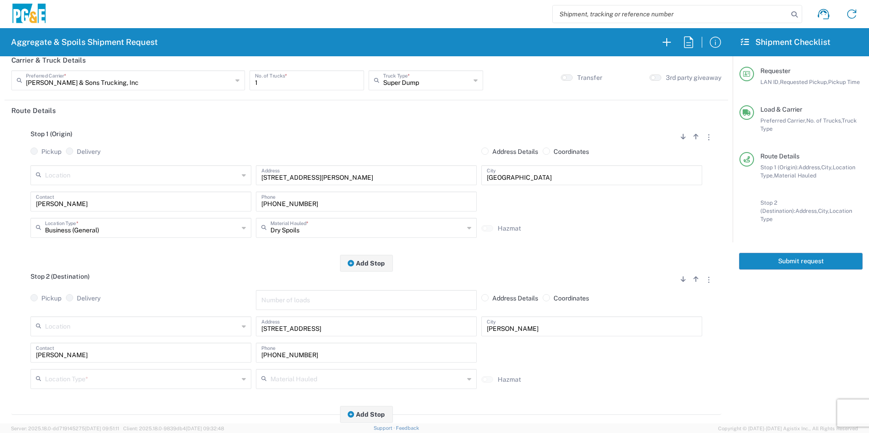
scroll to position [136, 0]
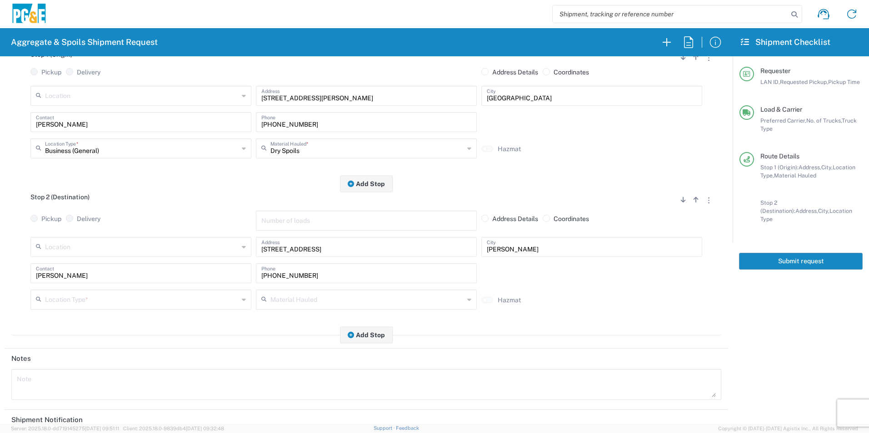
click at [58, 297] on input "text" at bounding box center [142, 299] width 194 height 16
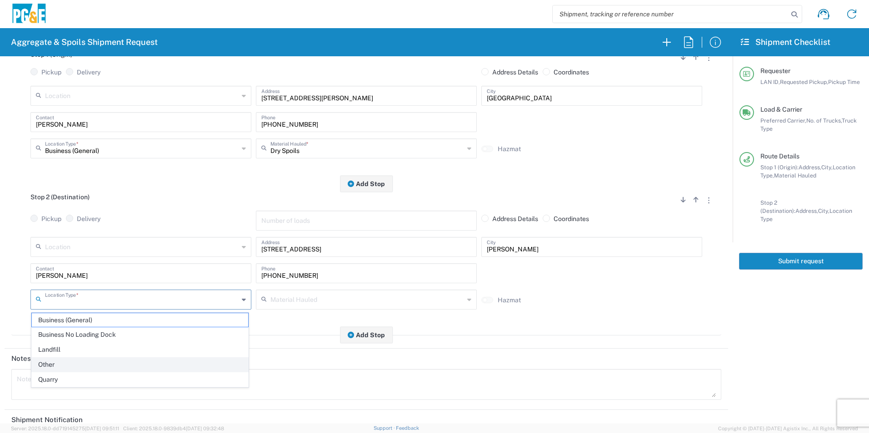
click at [53, 366] on span "Other" at bounding box center [140, 365] width 216 height 14
type input "Other"
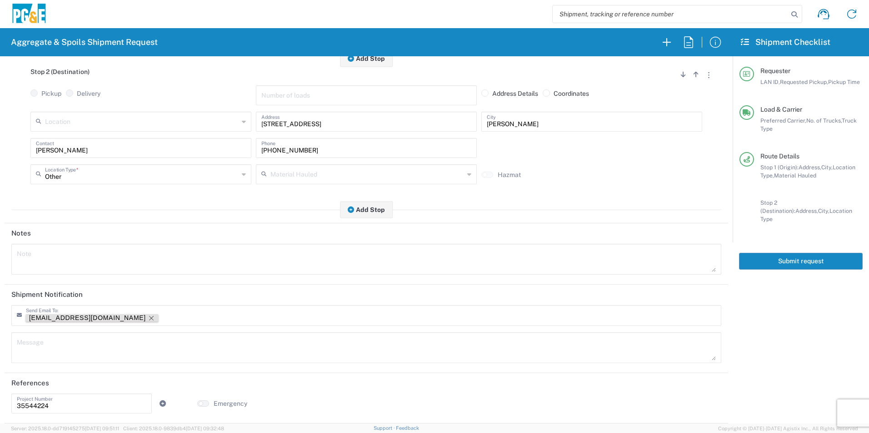
click at [148, 319] on icon "Remove tag" at bounding box center [151, 318] width 7 height 7
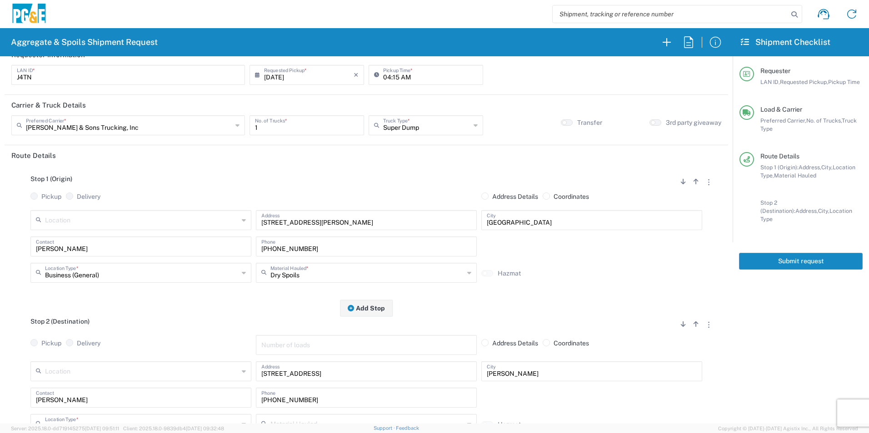
scroll to position [0, 0]
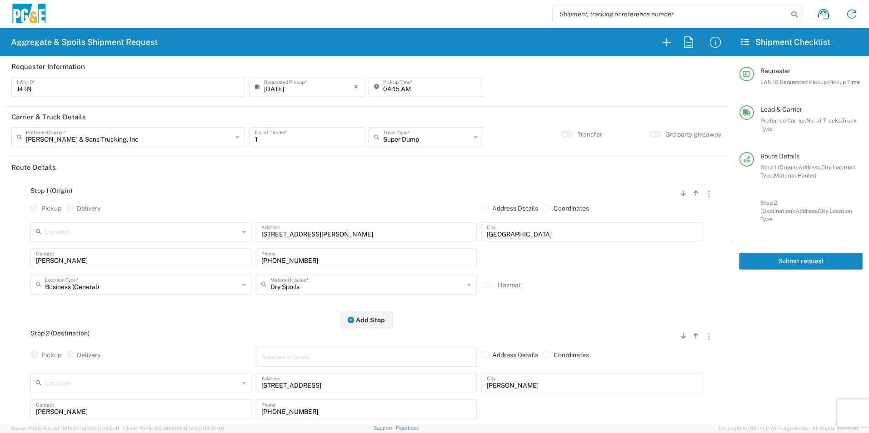
click at [782, 254] on button "Submit request" at bounding box center [801, 261] width 124 height 17
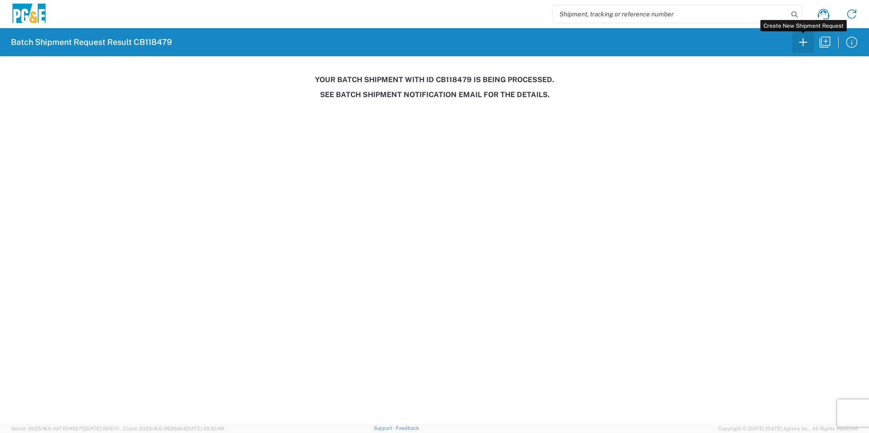
click at [808, 43] on icon "button" at bounding box center [802, 42] width 15 height 15
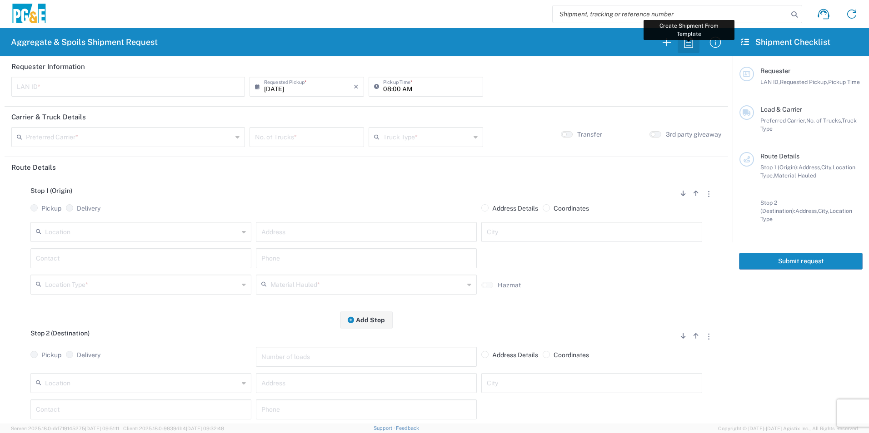
click at [688, 42] on icon "button" at bounding box center [688, 42] width 15 height 15
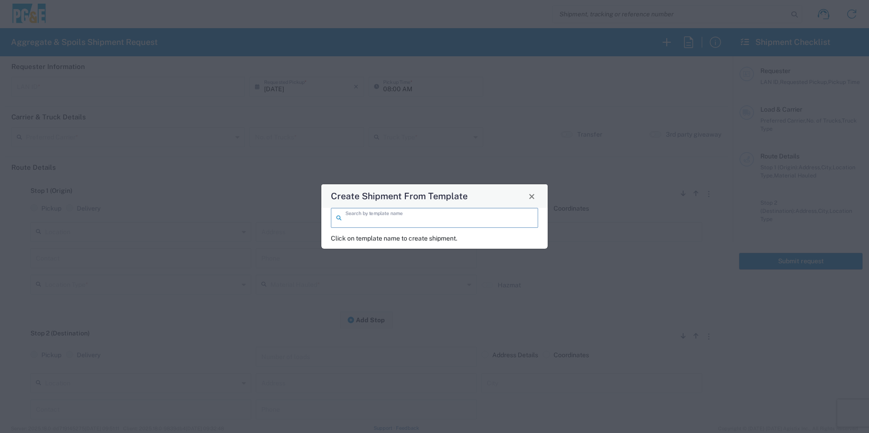
click at [443, 221] on input "search" at bounding box center [438, 217] width 187 height 16
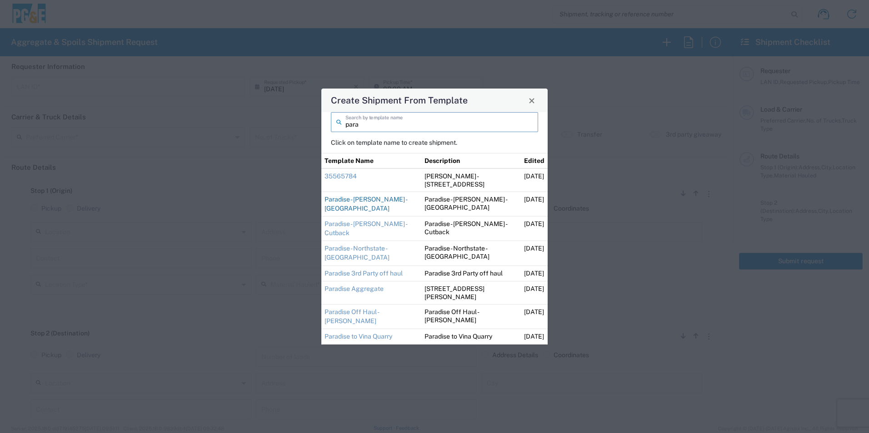
type input "para"
click at [355, 211] on link "Paradise - [PERSON_NAME] - [GEOGRAPHIC_DATA]" at bounding box center [365, 204] width 82 height 16
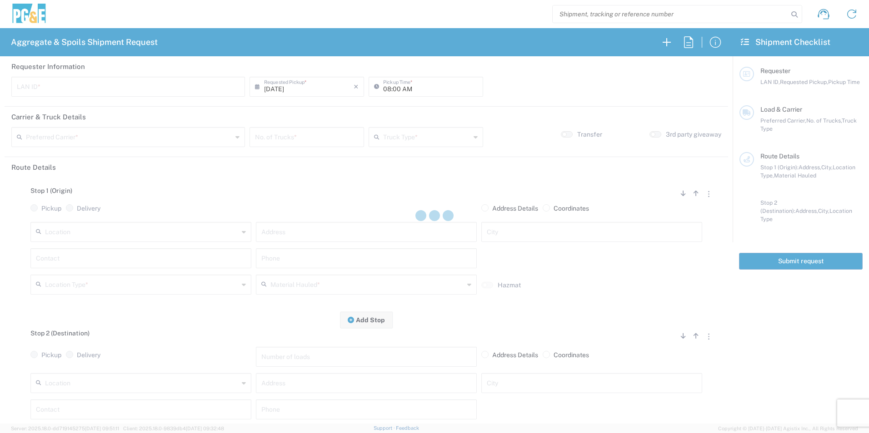
type input "DSL0"
type input "07:00 AM"
type input "[PERSON_NAME] & Sons Trucking, Inc"
type input "20 Yard Dump Truck"
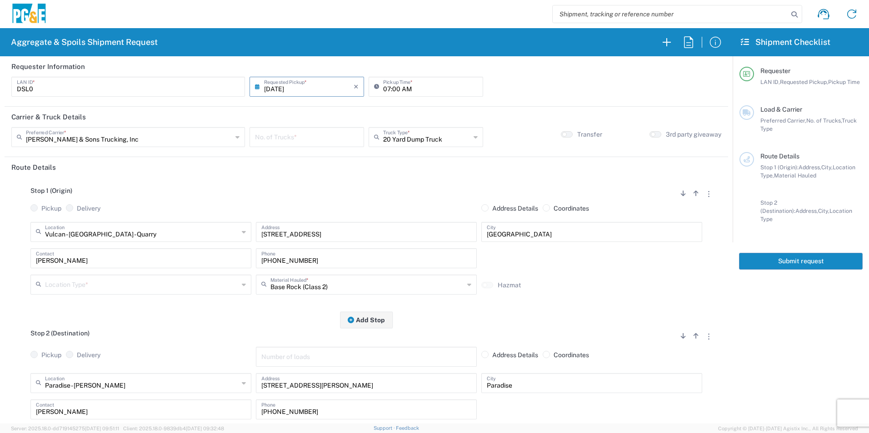
click at [307, 142] on input "number" at bounding box center [307, 137] width 104 height 16
type input "2"
click at [403, 138] on input "text" at bounding box center [426, 137] width 87 height 16
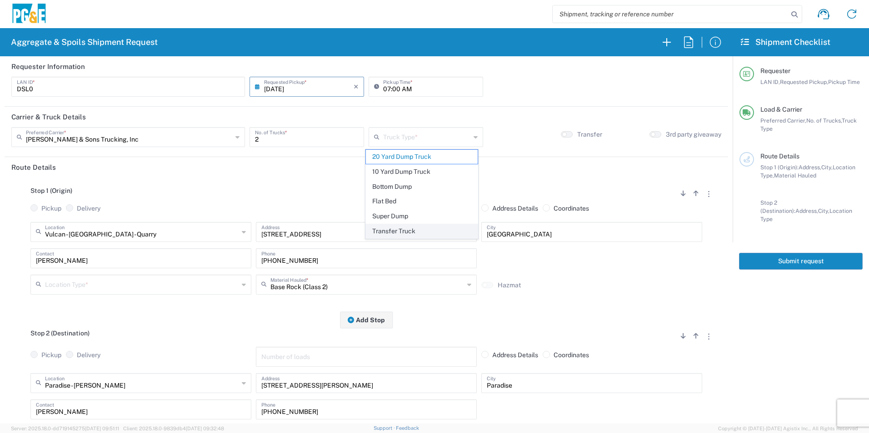
click at [397, 228] on span "Transfer Truck" at bounding box center [421, 231] width 111 height 14
type input "Transfer Truck"
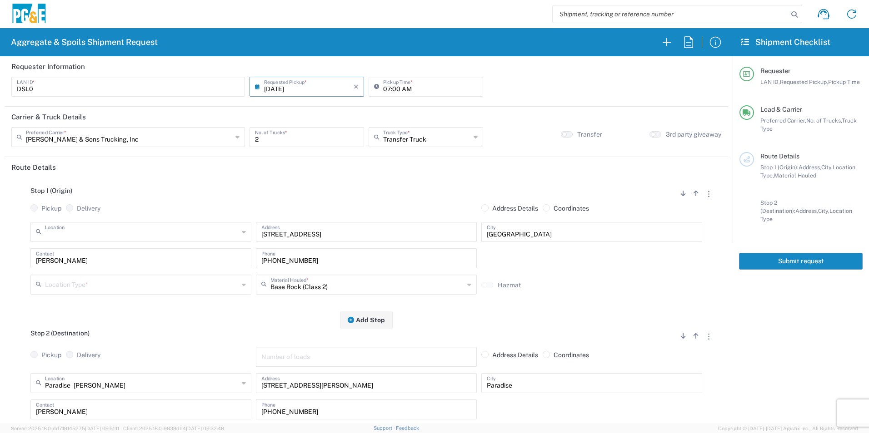
click at [122, 235] on input "text" at bounding box center [142, 231] width 194 height 16
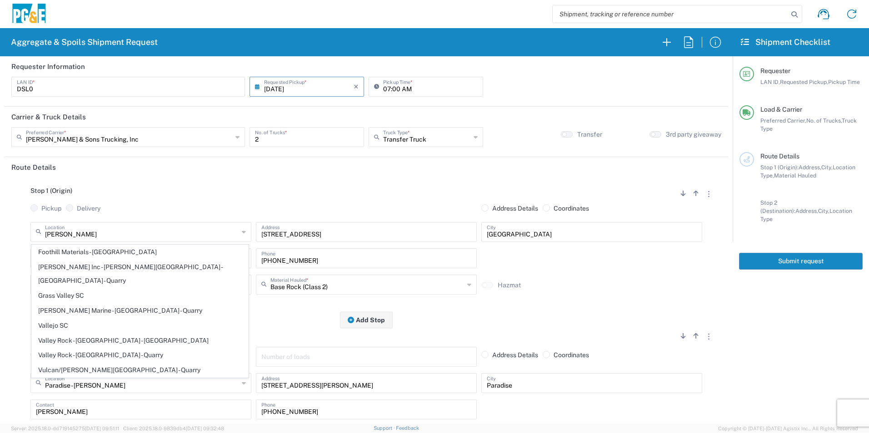
drag, startPoint x: 124, startPoint y: 327, endPoint x: 129, endPoint y: 322, distance: 7.1
click at [123, 334] on span "Valley Rock - [GEOGRAPHIC_DATA] - [GEOGRAPHIC_DATA]" at bounding box center [140, 341] width 216 height 14
type input "Valley Rock - [GEOGRAPHIC_DATA] - [GEOGRAPHIC_DATA]"
type input "7266 CA-32"
type input "Orland"
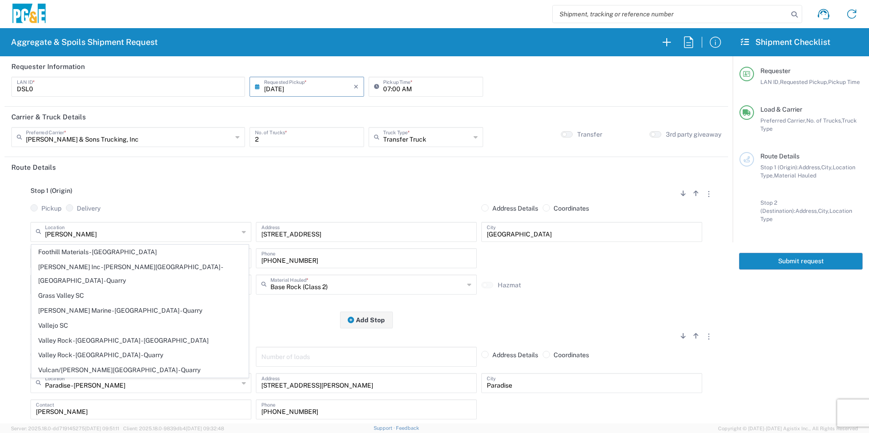
type input "Quarry"
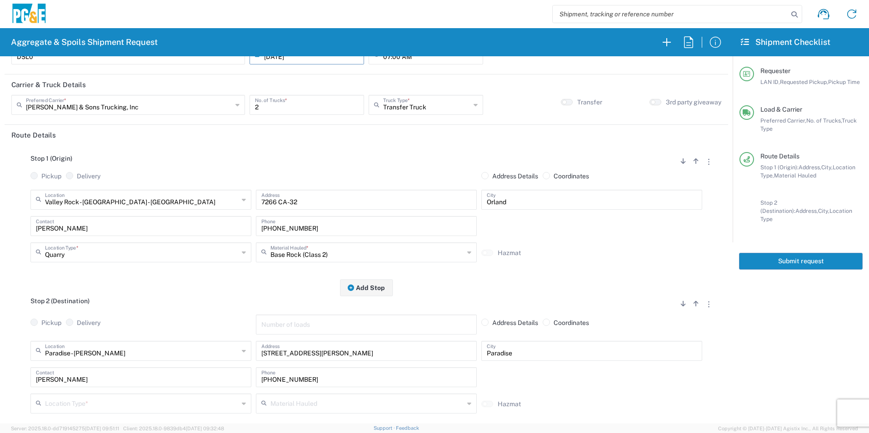
scroll to position [91, 0]
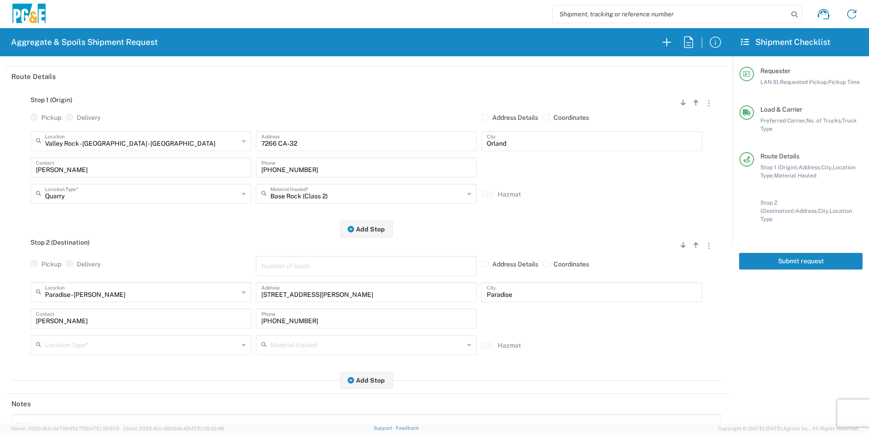
click at [88, 342] on input "text" at bounding box center [142, 345] width 194 height 16
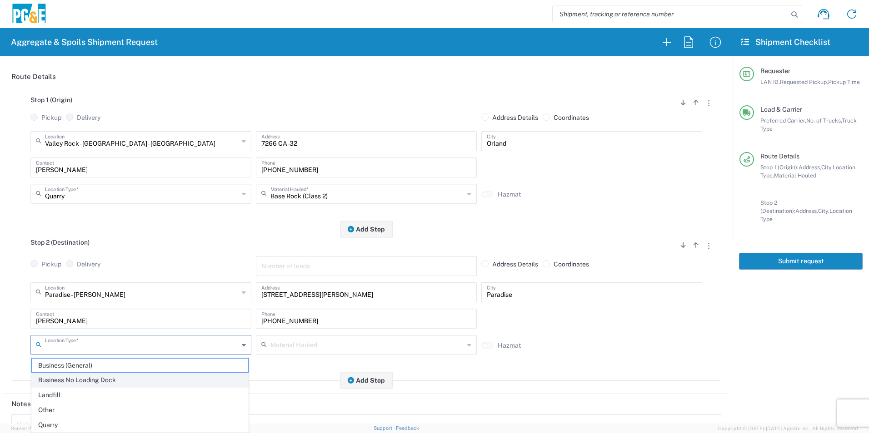
click at [79, 380] on span "Business No Loading Dock" at bounding box center [140, 380] width 216 height 14
type input "Business No Loading Dock"
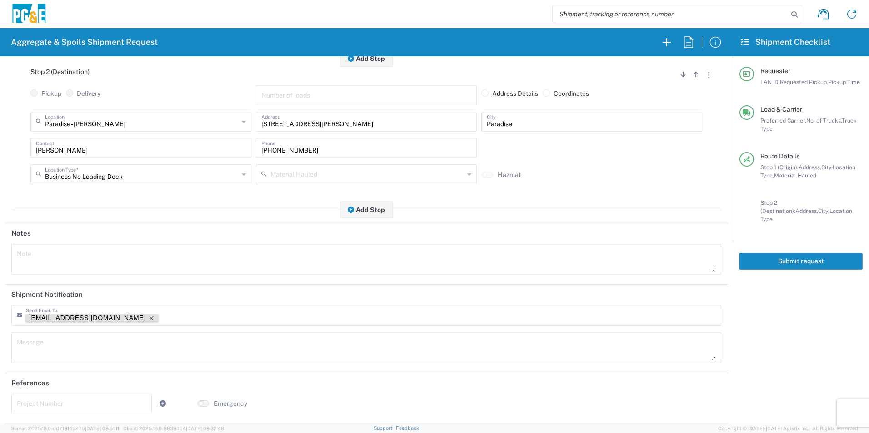
click at [148, 316] on icon "Remove tag" at bounding box center [151, 318] width 7 height 7
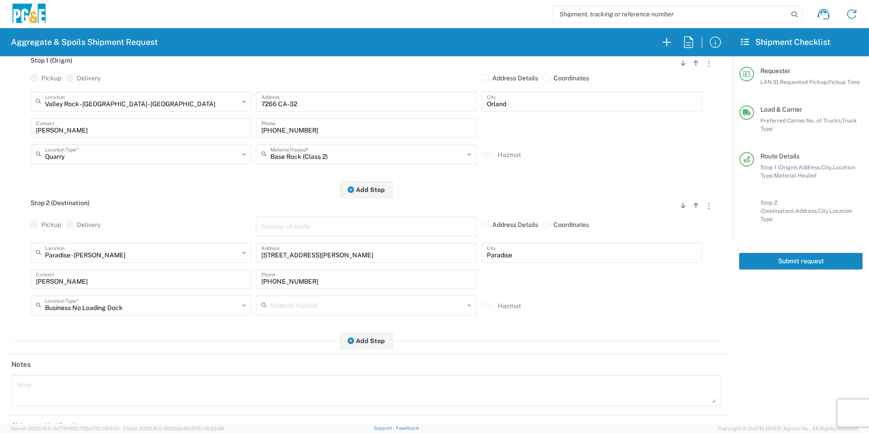
scroll to position [0, 0]
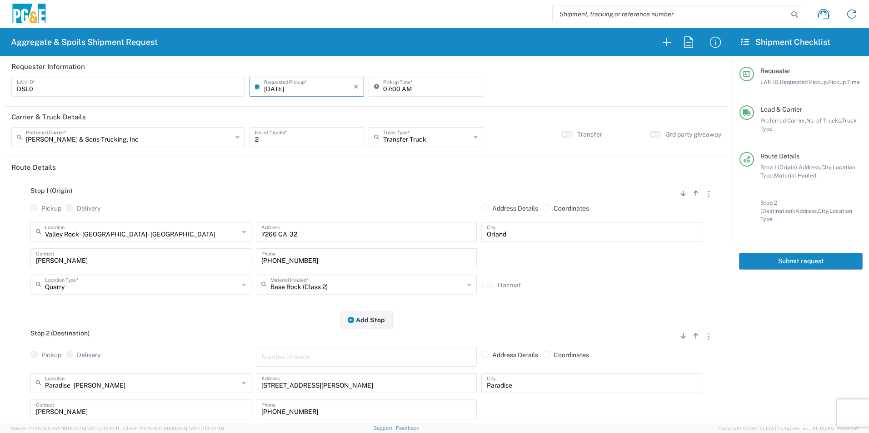
click at [804, 253] on button "Submit request" at bounding box center [801, 261] width 124 height 17
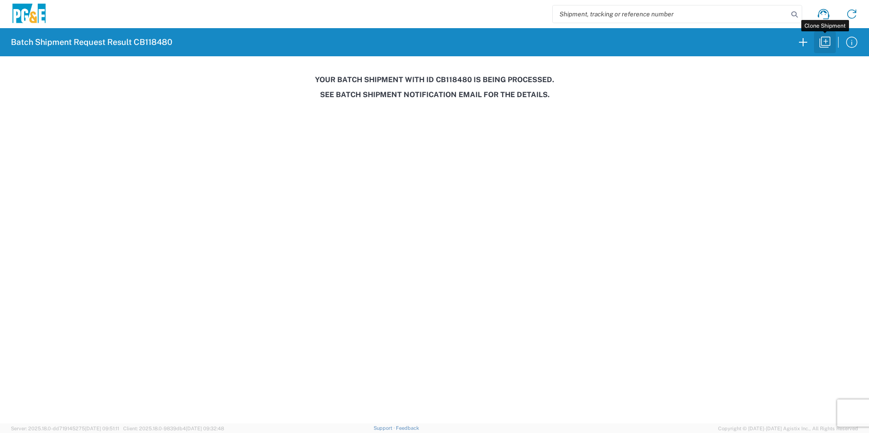
click at [821, 40] on icon "button" at bounding box center [824, 42] width 11 height 11
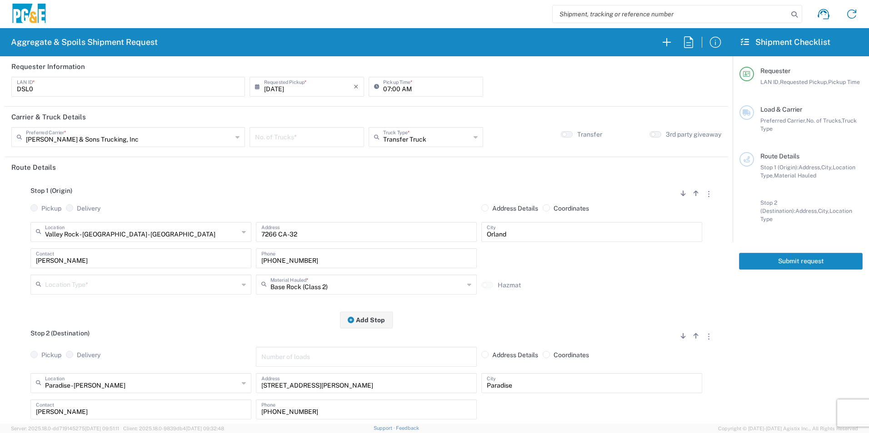
click at [309, 134] on input "number" at bounding box center [307, 137] width 104 height 16
type input "2"
click at [107, 134] on input "text" at bounding box center [129, 137] width 206 height 16
click at [82, 170] on span "Northstate Aggregate" at bounding box center [126, 172] width 229 height 14
type input "Northstate Aggregate"
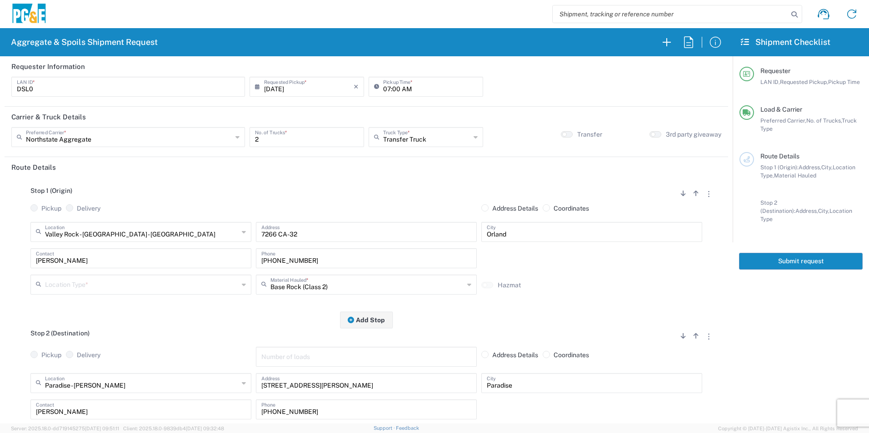
click at [140, 293] on div "Location Type *" at bounding box center [140, 285] width 221 height 20
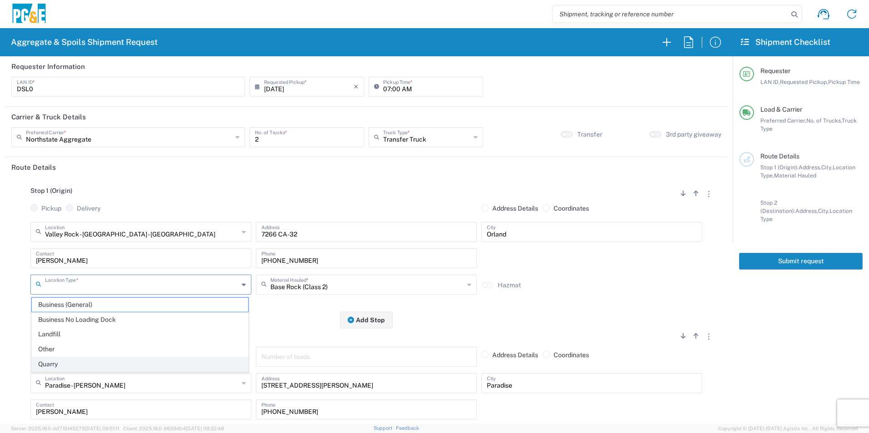
click at [81, 363] on span "Quarry" at bounding box center [140, 364] width 216 height 14
type input "Quarry"
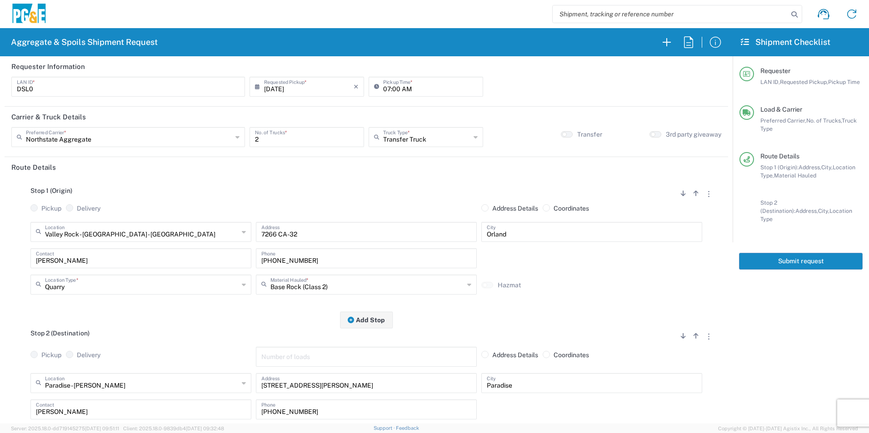
scroll to position [91, 0]
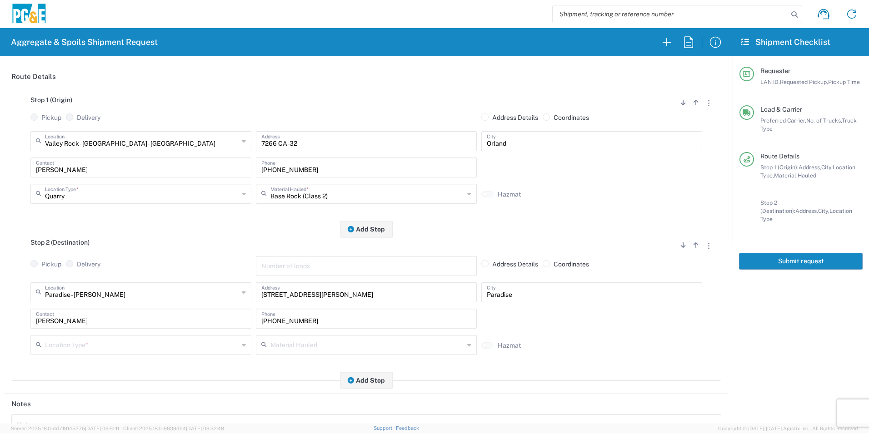
click at [82, 346] on input "text" at bounding box center [142, 345] width 194 height 16
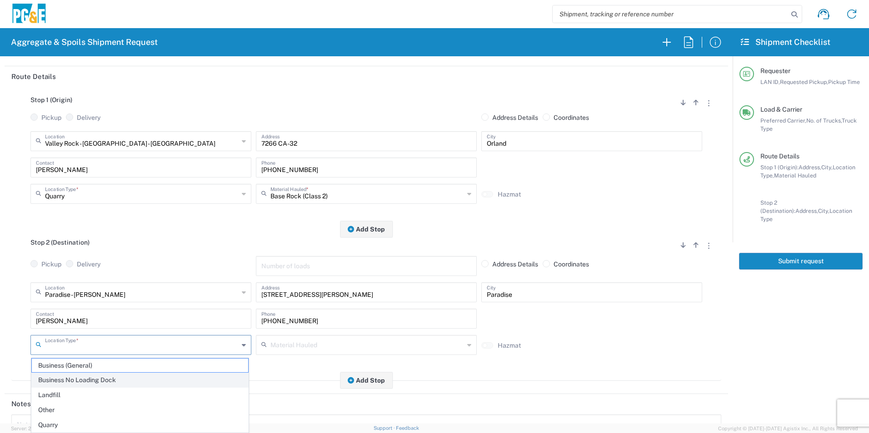
click at [71, 382] on span "Business No Loading Dock" at bounding box center [140, 380] width 216 height 14
type input "Business No Loading Dock"
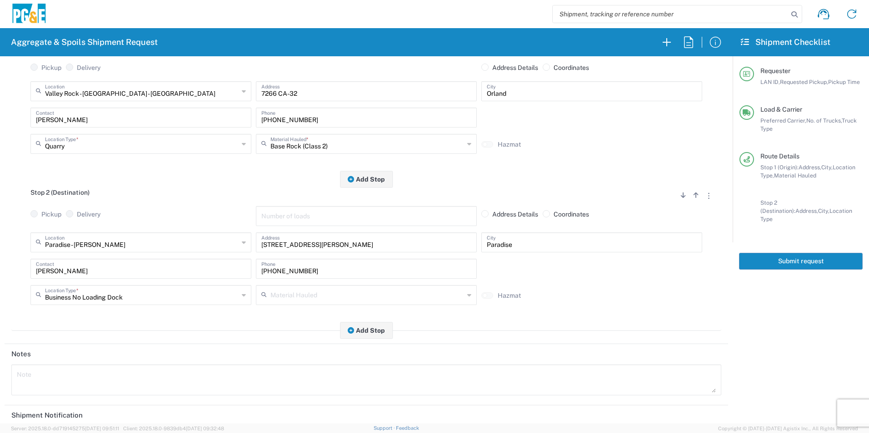
scroll to position [227, 0]
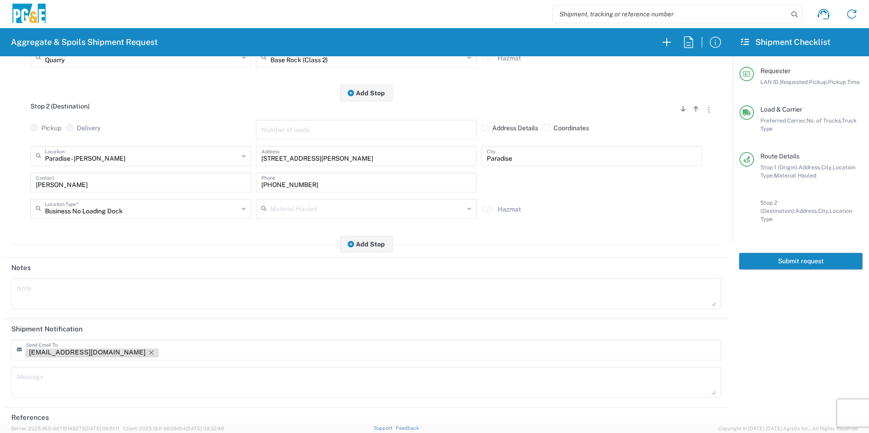
click at [148, 352] on icon "Remove tag" at bounding box center [151, 352] width 7 height 7
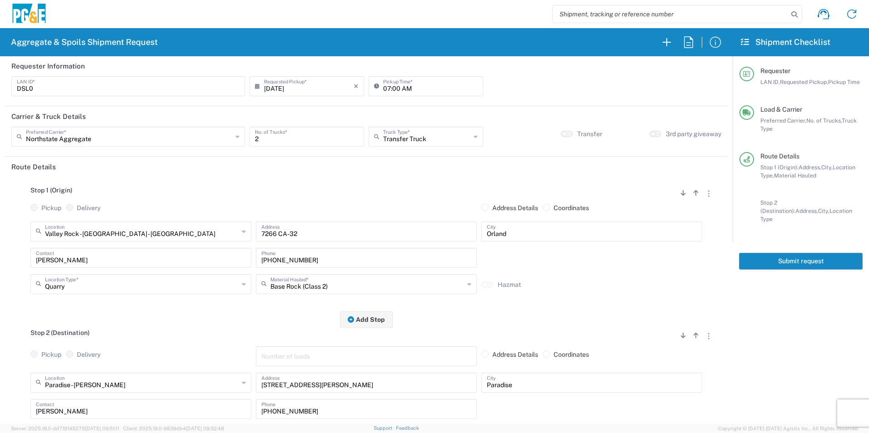
scroll to position [0, 0]
click at [753, 258] on button "Submit request" at bounding box center [801, 261] width 124 height 17
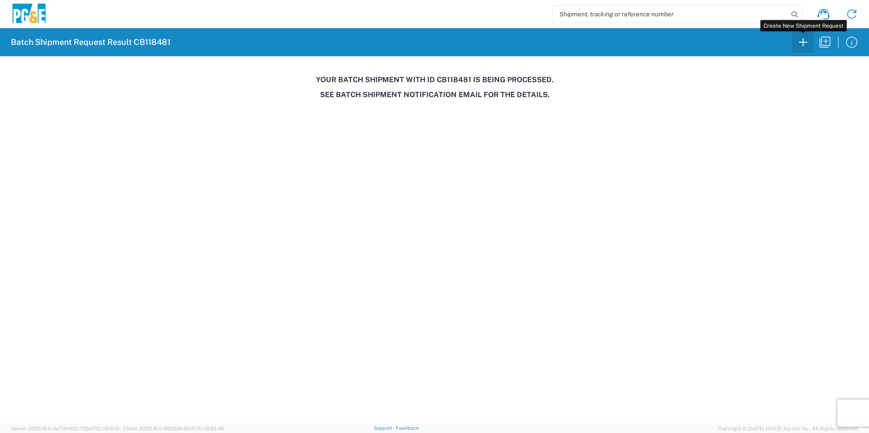
click at [808, 43] on icon "button" at bounding box center [802, 42] width 15 height 15
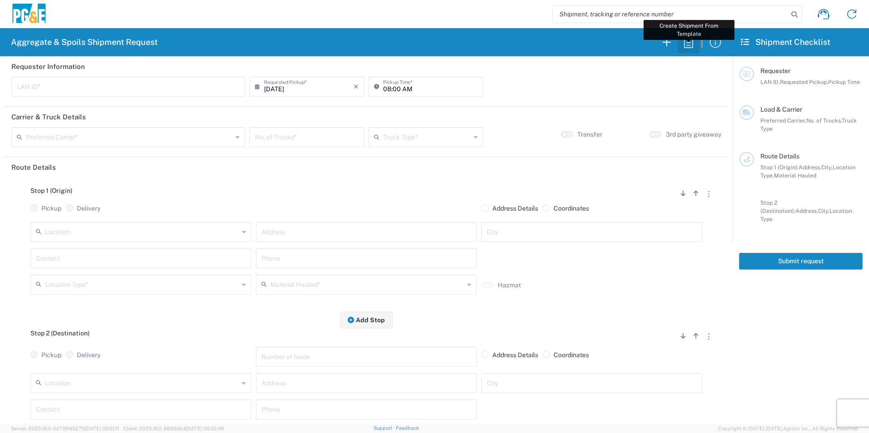
click at [684, 44] on icon "button" at bounding box center [688, 41] width 9 height 11
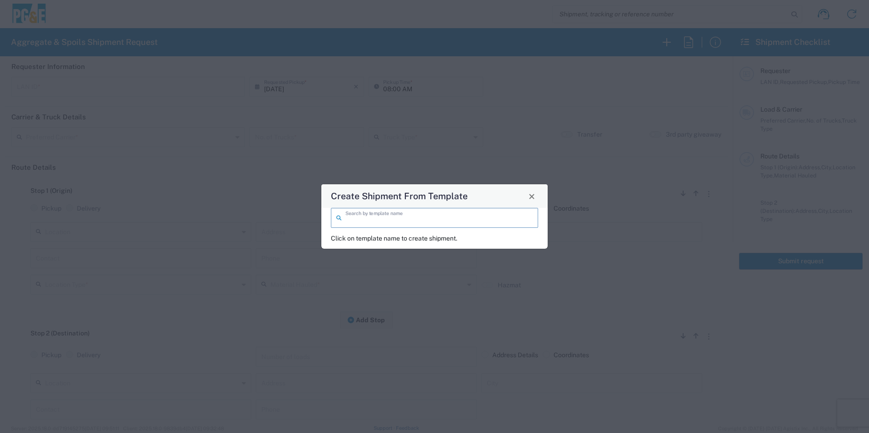
click at [416, 216] on input "search" at bounding box center [438, 217] width 187 height 16
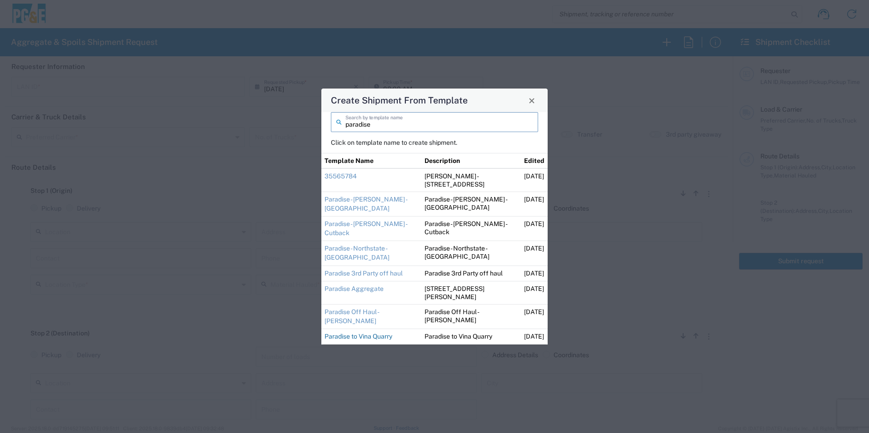
type input "paradise"
click at [365, 333] on link "Paradise to Vina Quarry" at bounding box center [358, 336] width 68 height 7
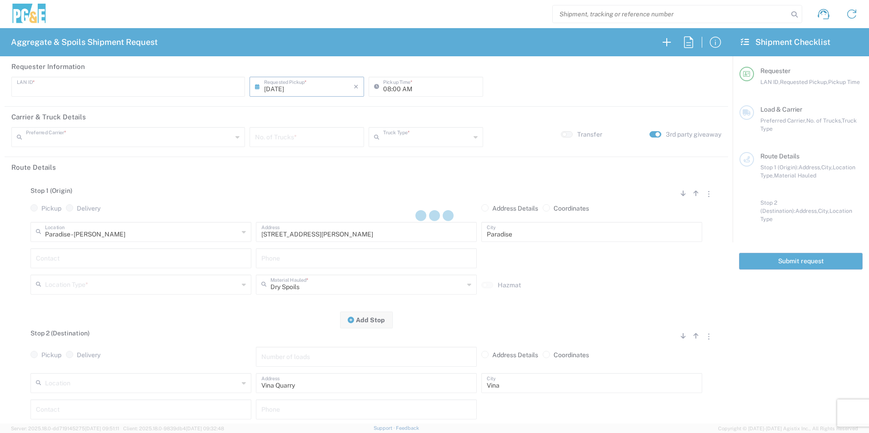
type input "l8mf"
type input "12:00 AM"
type input "Northstate Aggregate"
type input "Super Dump"
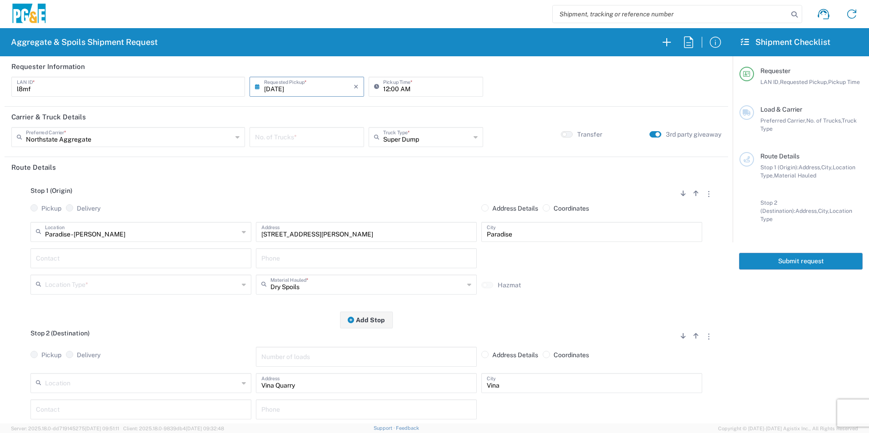
click at [294, 142] on input "number" at bounding box center [307, 137] width 104 height 16
type input "1"
click at [106, 137] on input "text" at bounding box center [129, 137] width 206 height 16
click at [94, 155] on span "[PERSON_NAME] & Sons Trucking, Inc" at bounding box center [126, 157] width 229 height 14
type input "[PERSON_NAME] & Sons Trucking, Inc"
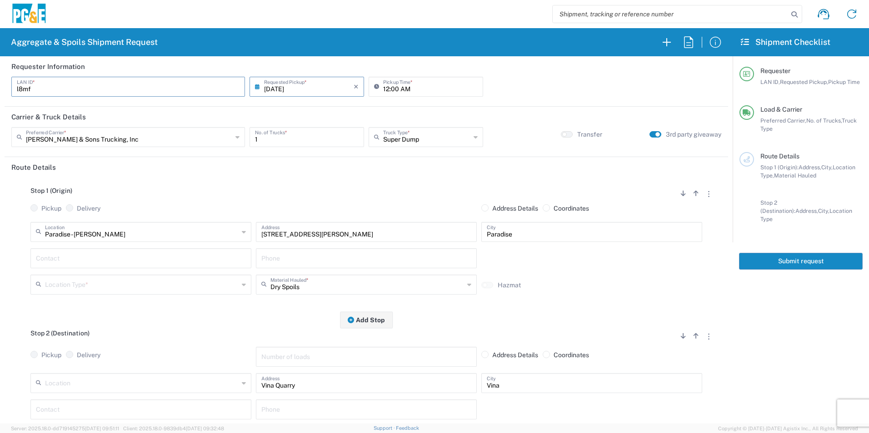
drag, startPoint x: 73, startPoint y: 84, endPoint x: 0, endPoint y: 63, distance: 75.5
click at [0, 63] on html "Aggregate & Spoils Shipment Request Requester Information l8mf LAN ID * [DATE] …" at bounding box center [434, 216] width 869 height 433
type input "DSL0"
click at [384, 86] on input "12:00 AM" at bounding box center [430, 86] width 94 height 16
type input "07:00 AM"
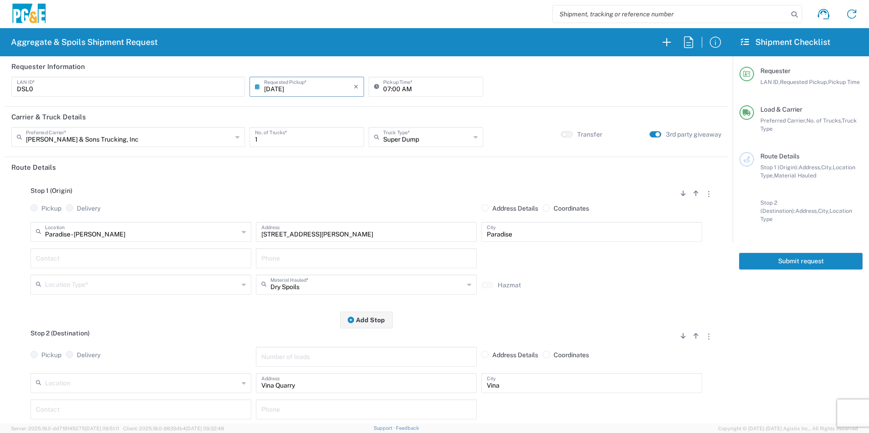
click at [649, 135] on button "button" at bounding box center [655, 134] width 12 height 6
click at [70, 250] on input "text" at bounding box center [141, 258] width 210 height 16
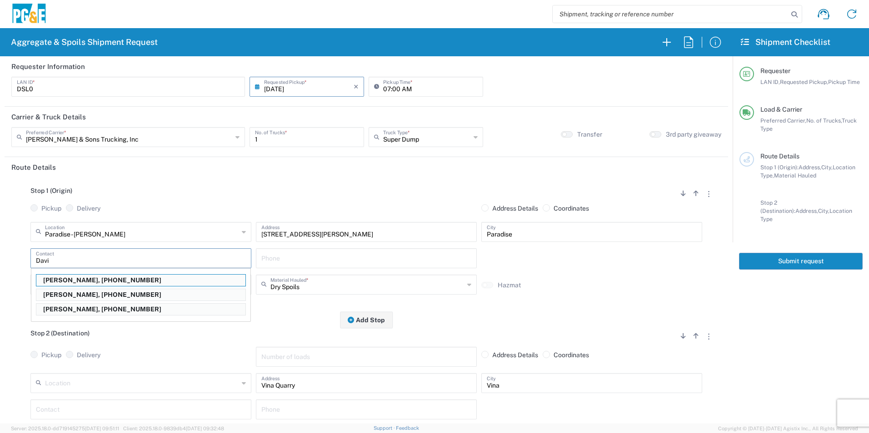
drag, startPoint x: 89, startPoint y: 280, endPoint x: 135, endPoint y: 283, distance: 46.0
click at [89, 280] on p "[PERSON_NAME], [PHONE_NUMBER]" at bounding box center [140, 280] width 209 height 11
type input "[PERSON_NAME]"
type input "[PHONE_NUMBER]"
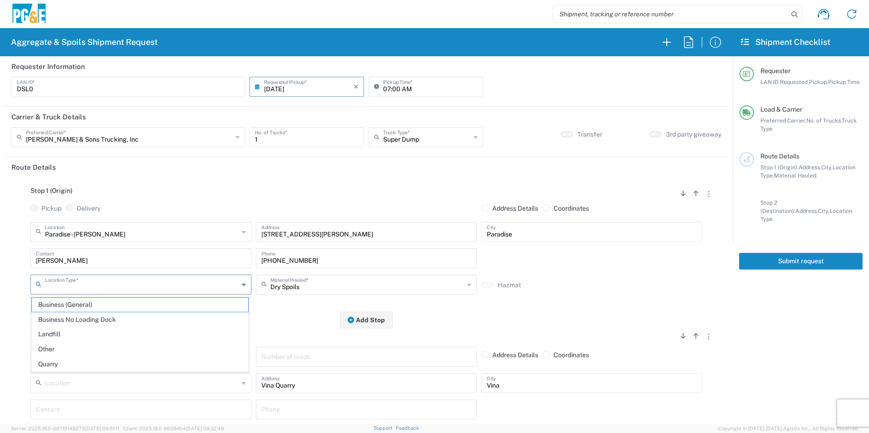
click at [179, 288] on input "text" at bounding box center [142, 284] width 194 height 16
click at [115, 318] on span "Business No Loading Dock" at bounding box center [140, 320] width 216 height 14
type input "Business No Loading Dock"
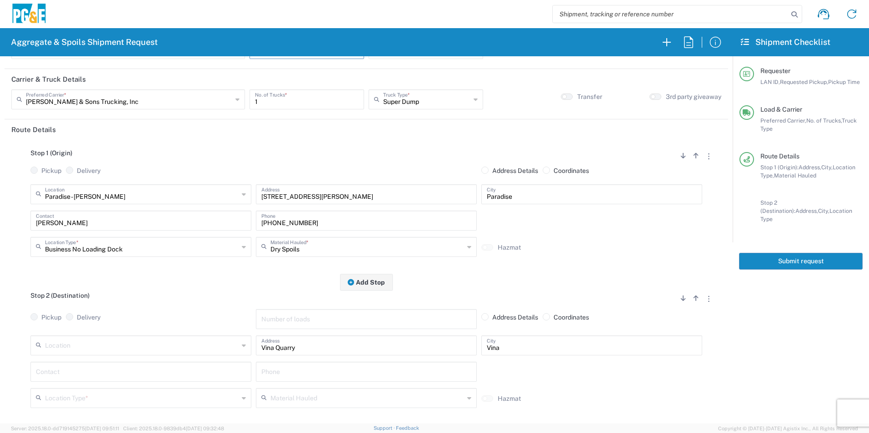
scroll to position [91, 0]
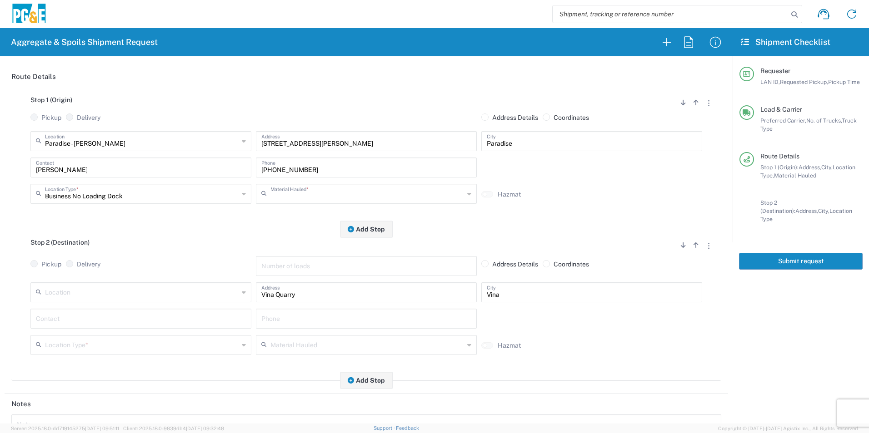
click at [321, 197] on input "text" at bounding box center [367, 193] width 194 height 16
click at [314, 213] on span "Oversized Concrete/Asphalt" at bounding box center [362, 214] width 216 height 14
type input "Oversized Concrete/Asphalt"
click at [84, 289] on input "text" at bounding box center [142, 292] width 194 height 16
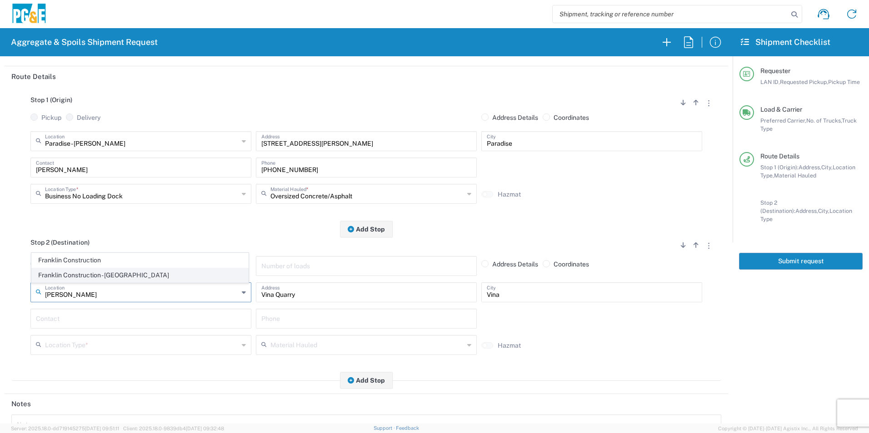
click at [80, 273] on span "Franklin Construction - [GEOGRAPHIC_DATA]" at bounding box center [140, 275] width 216 height 14
type input "Franklin Construction - [GEOGRAPHIC_DATA]"
type input "[STREET_ADDRESS][PERSON_NAME]"
type input "Paradise"
type input "Quarry"
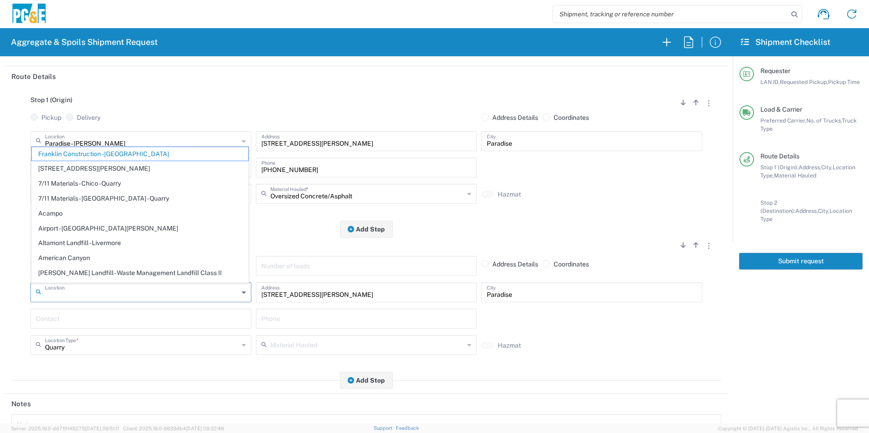
click at [190, 295] on input "text" at bounding box center [142, 292] width 194 height 16
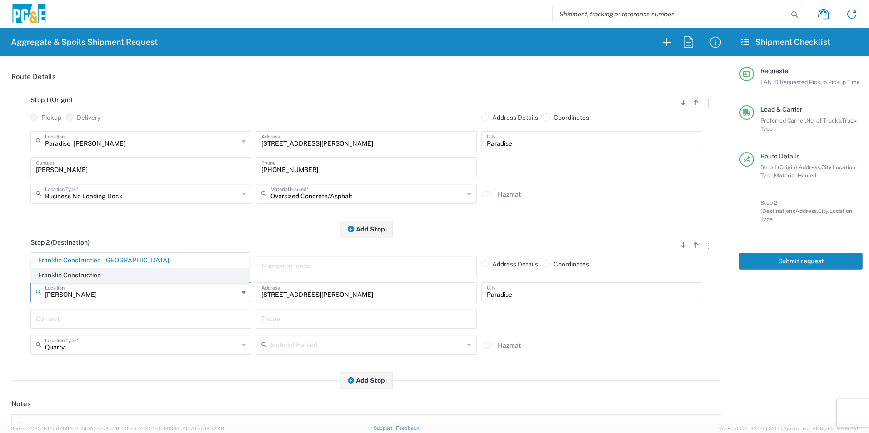
click at [138, 278] on span "Franklin Construction" at bounding box center [140, 275] width 216 height 14
type input "Franklin Construction"
type input "Vina Rd"
type input "Vina"
type input "Business No Loading Dock"
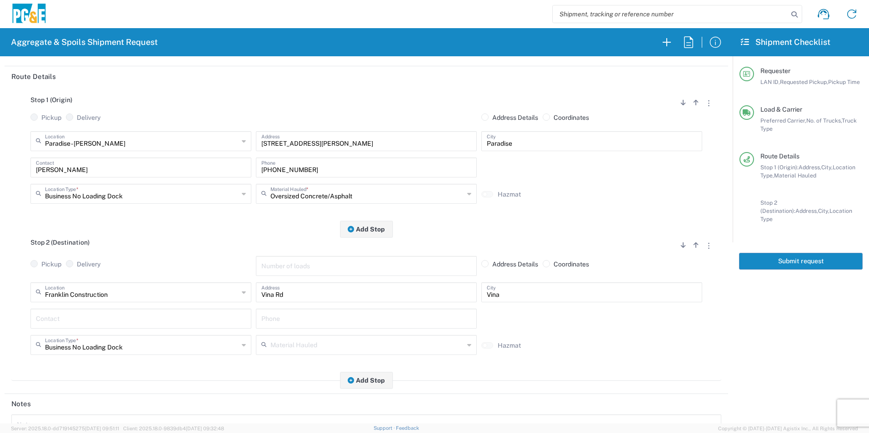
click at [95, 322] on input "text" at bounding box center [141, 318] width 210 height 16
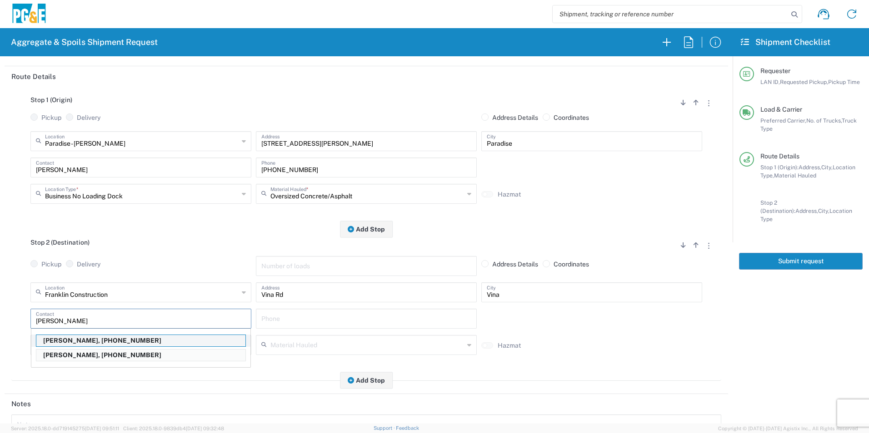
click at [94, 342] on p "[PERSON_NAME], [PHONE_NUMBER]" at bounding box center [140, 340] width 209 height 11
type input "[PERSON_NAME]"
type input "[PHONE_NUMBER]"
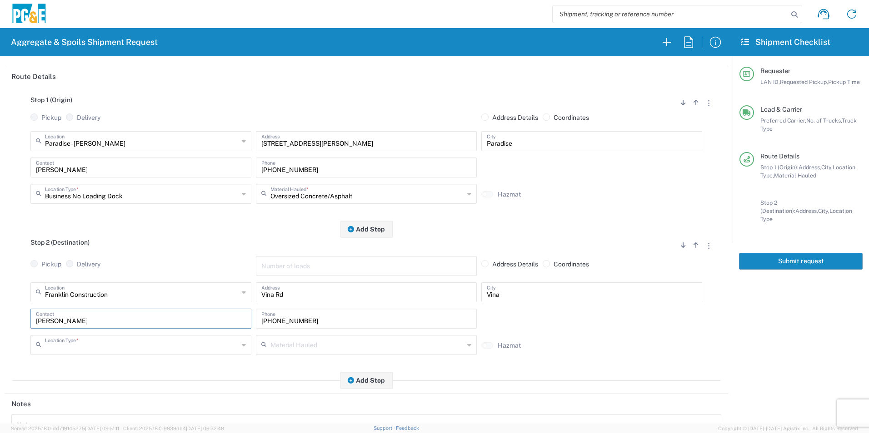
click at [141, 347] on input "text" at bounding box center [142, 345] width 194 height 16
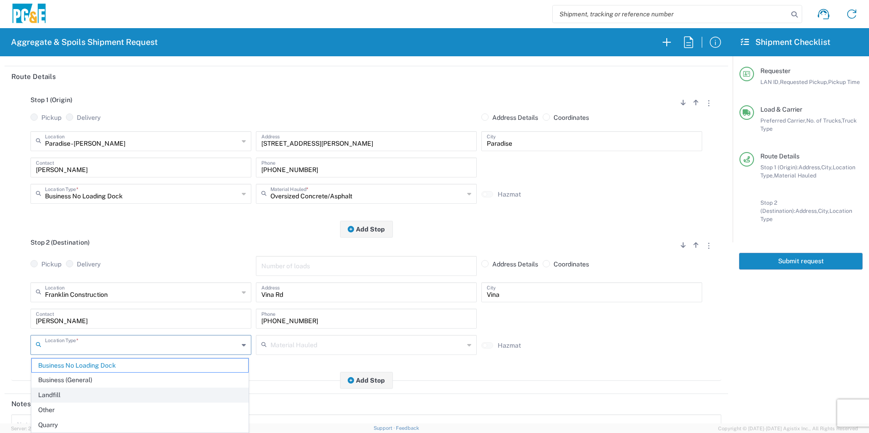
click at [75, 396] on span "Landfill" at bounding box center [140, 395] width 216 height 14
click at [130, 347] on input "Landfill" at bounding box center [142, 345] width 194 height 16
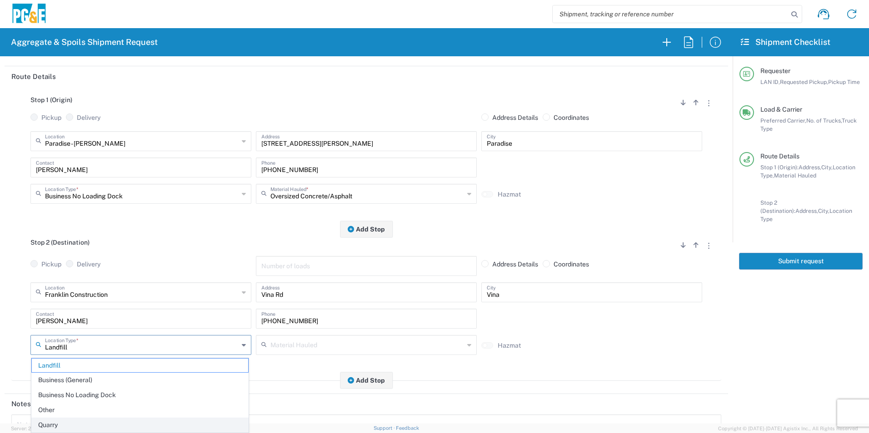
click at [72, 423] on span "Quarry" at bounding box center [140, 425] width 216 height 14
type input "Quarry"
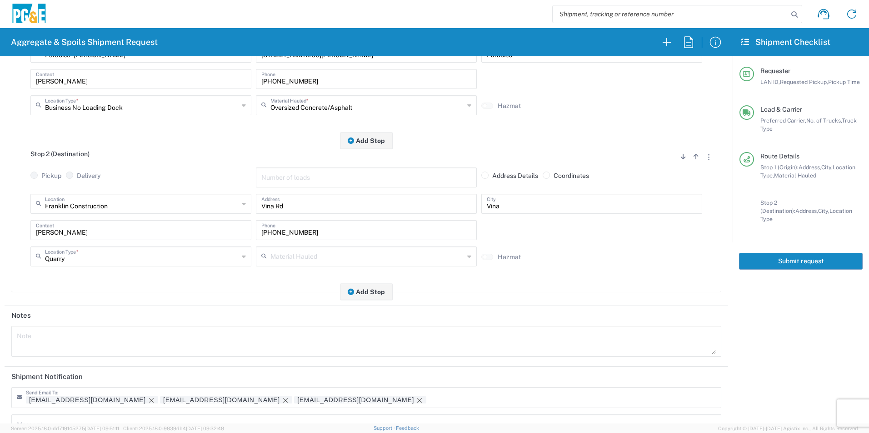
scroll to position [227, 0]
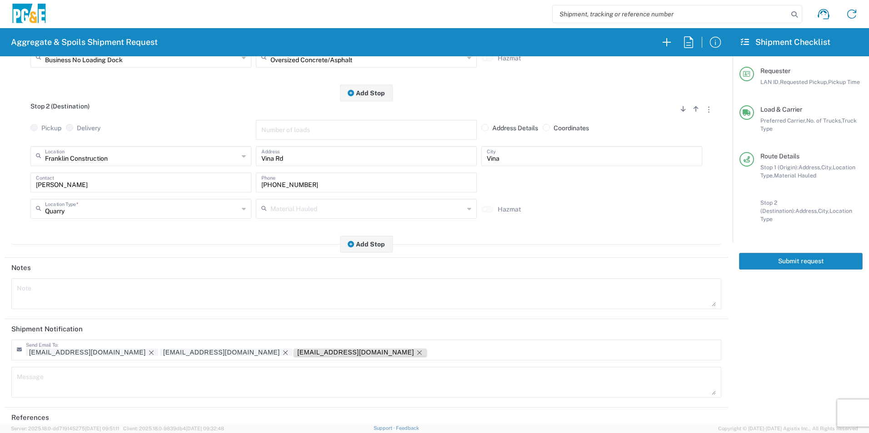
click at [416, 352] on icon "Remove tag" at bounding box center [419, 352] width 7 height 7
click at [282, 353] on icon "Remove tag" at bounding box center [285, 352] width 7 height 7
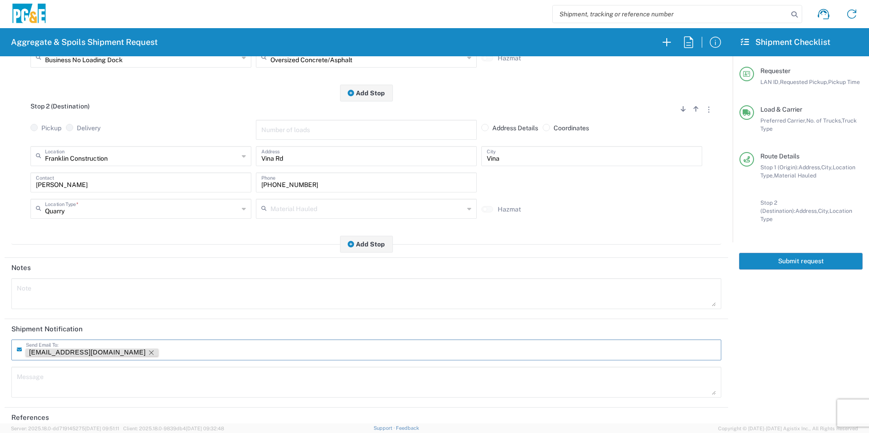
click at [148, 354] on icon "Remove tag" at bounding box center [151, 352] width 7 height 7
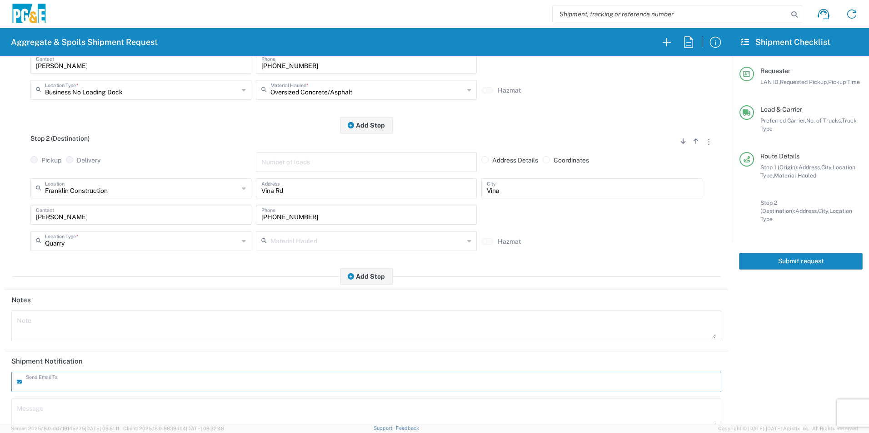
scroll to position [0, 0]
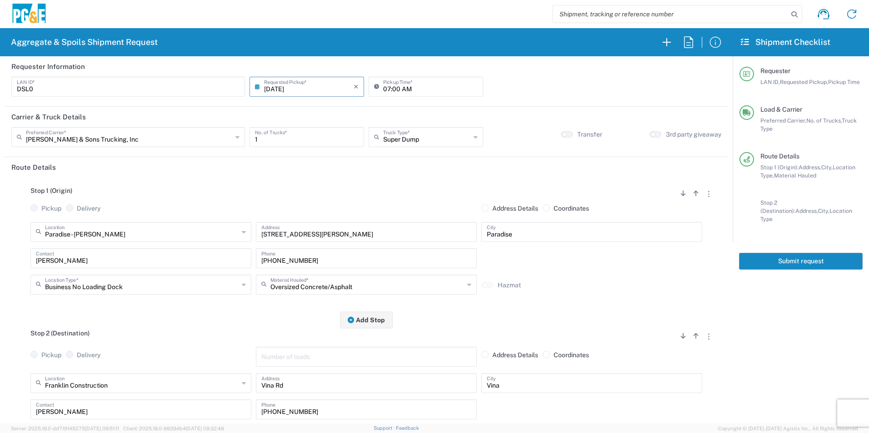
click at [768, 257] on button "Submit request" at bounding box center [801, 261] width 124 height 17
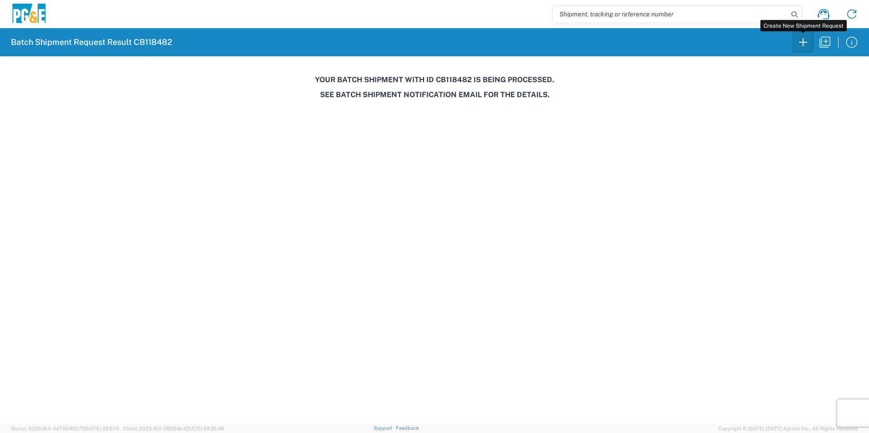
click at [801, 41] on icon "button" at bounding box center [802, 42] width 15 height 15
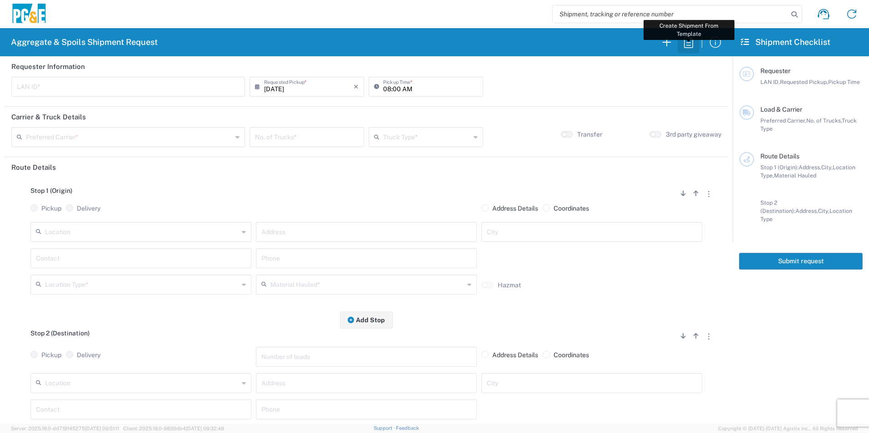
click at [692, 44] on icon "button" at bounding box center [688, 42] width 15 height 15
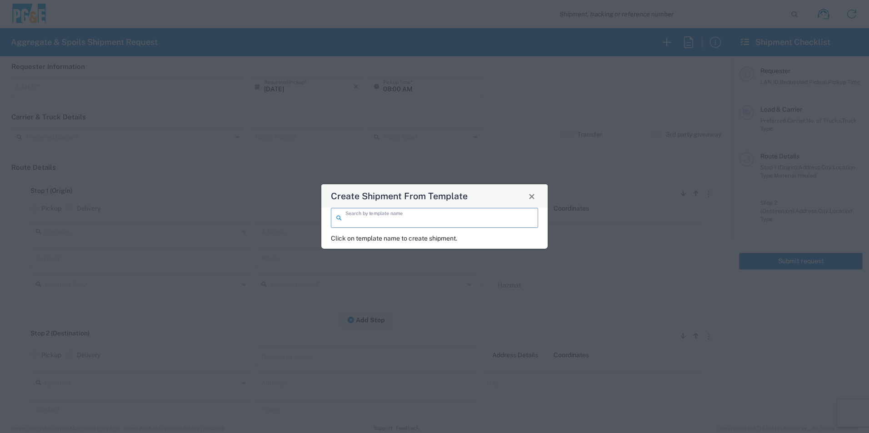
click at [444, 222] on input "search" at bounding box center [438, 217] width 187 height 16
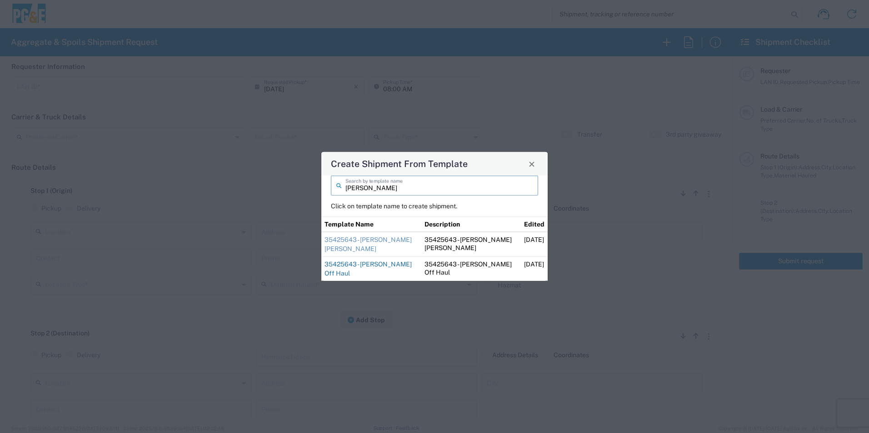
type input "[PERSON_NAME]"
click at [351, 263] on link "35425643 - [PERSON_NAME] Off Haul" at bounding box center [367, 269] width 87 height 16
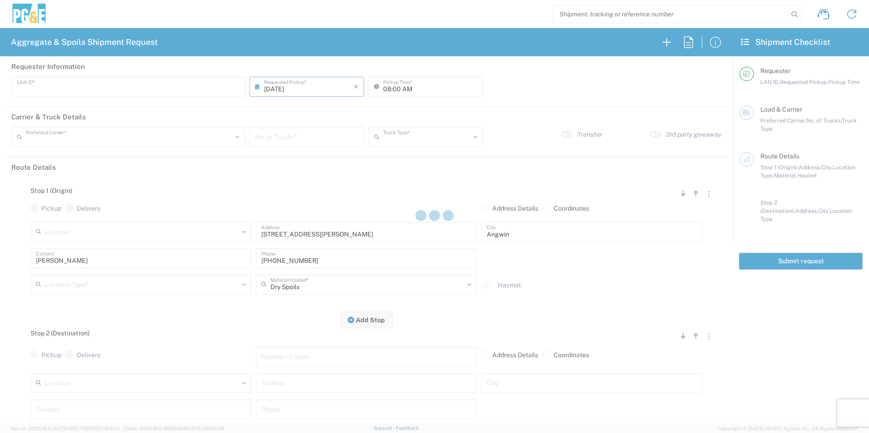
type input "CSGA"
type input "07:00 AM"
type input "[PERSON_NAME] Trucking"
type input "10 Yard Dump Truck"
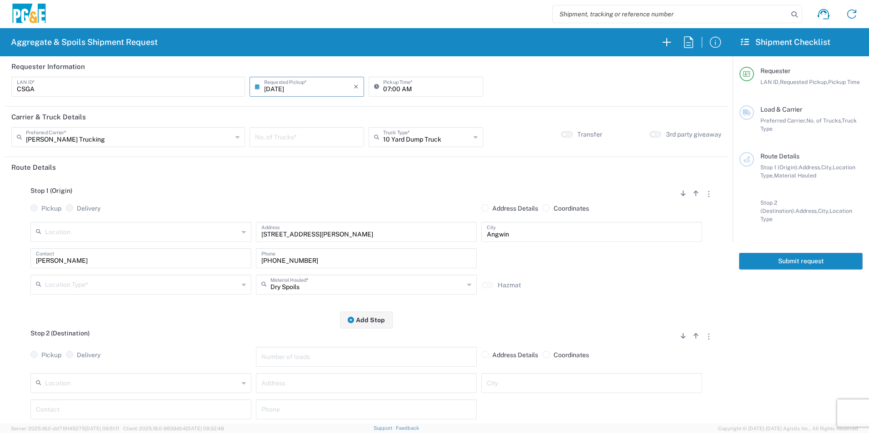
click at [310, 138] on input "number" at bounding box center [307, 137] width 104 height 16
type input "4"
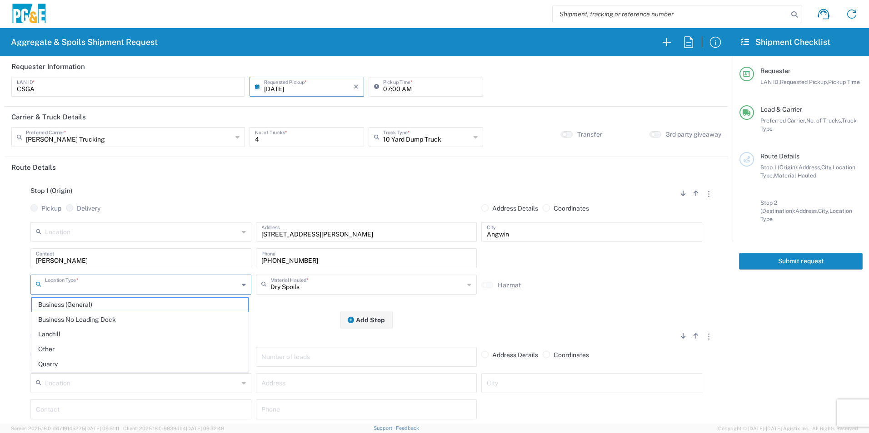
click at [94, 283] on input "text" at bounding box center [142, 284] width 194 height 16
click at [62, 350] on span "Other" at bounding box center [140, 349] width 216 height 14
type input "Other"
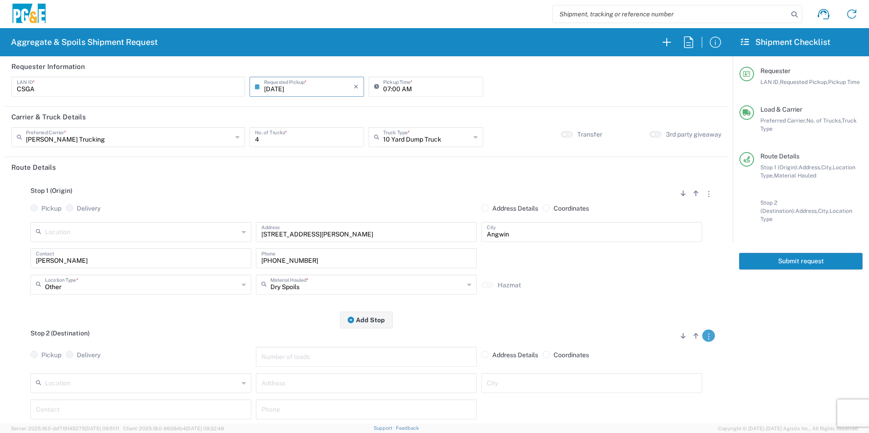
click at [702, 341] on button "button" at bounding box center [708, 336] width 13 height 12
click at [664, 390] on link "Remove Stop" at bounding box center [665, 392] width 48 height 7
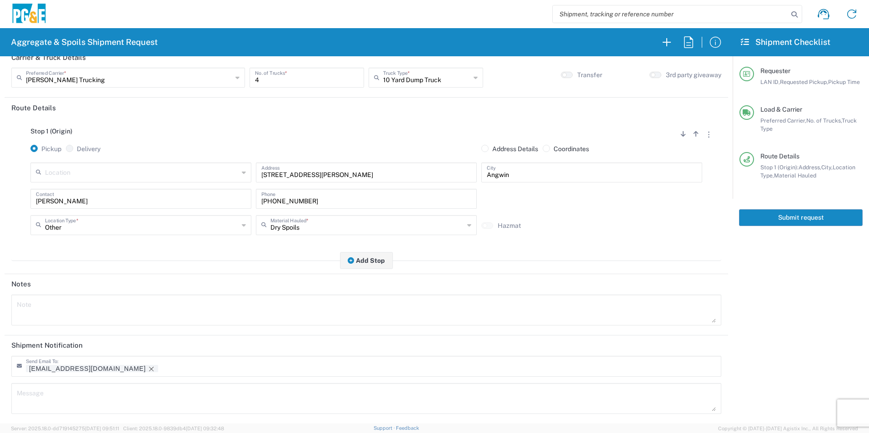
scroll to position [111, 0]
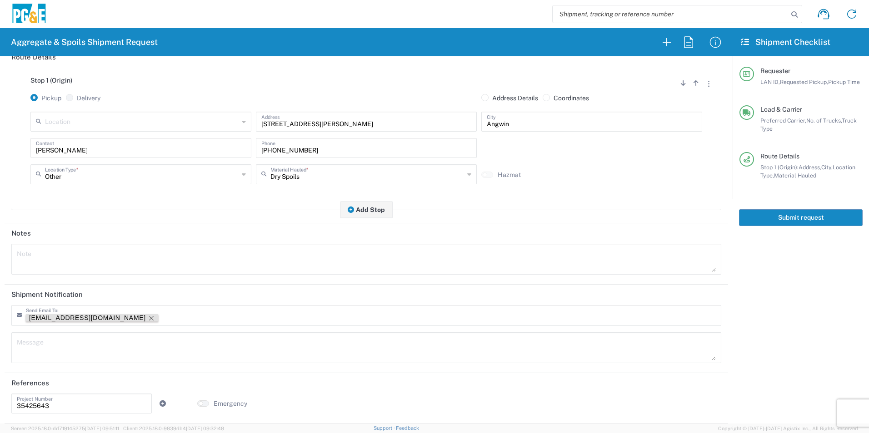
click at [149, 318] on icon "Remove tag" at bounding box center [151, 318] width 5 height 5
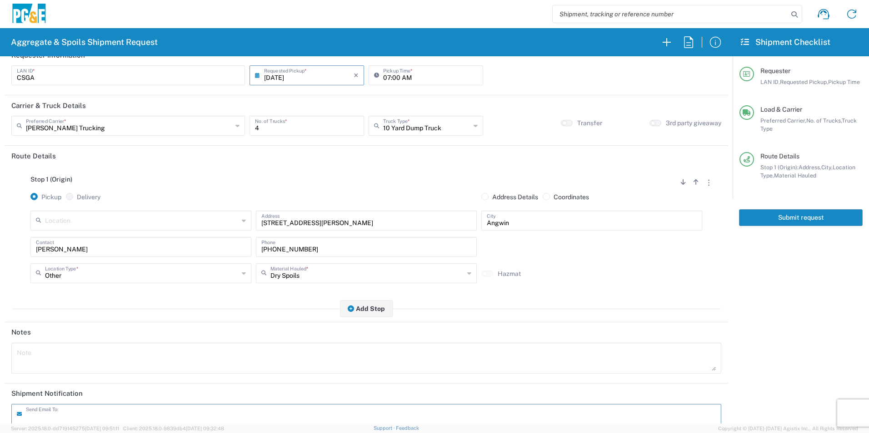
scroll to position [0, 0]
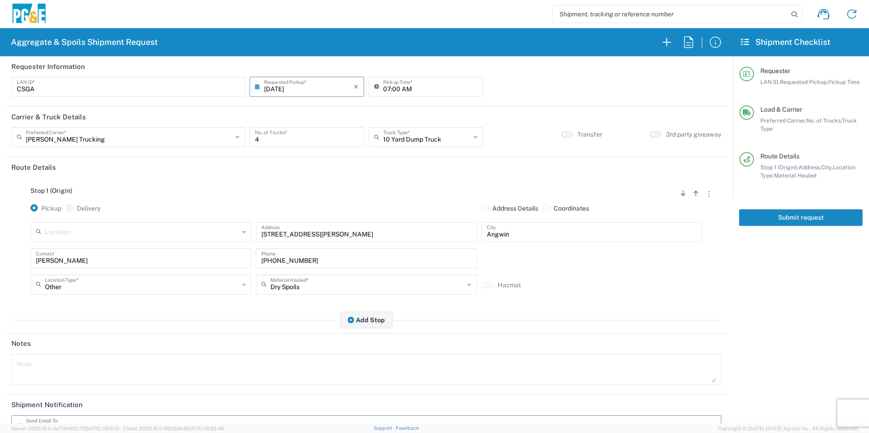
click at [839, 216] on button "Submit request" at bounding box center [801, 217] width 124 height 17
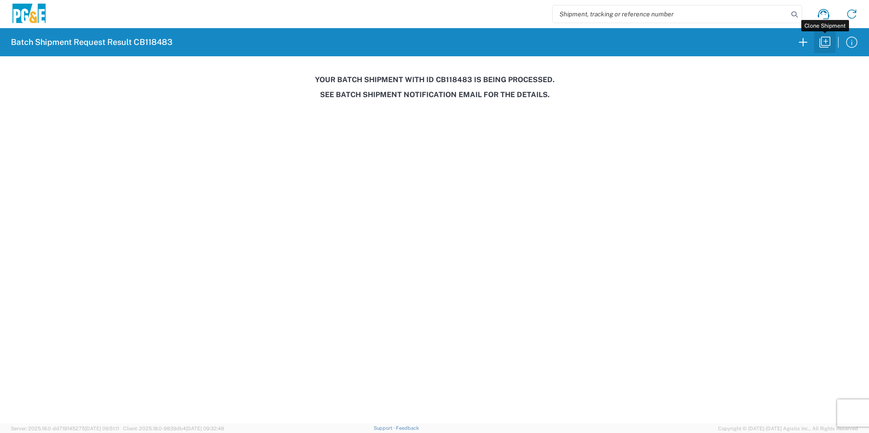
click at [824, 44] on icon "button" at bounding box center [824, 42] width 15 height 15
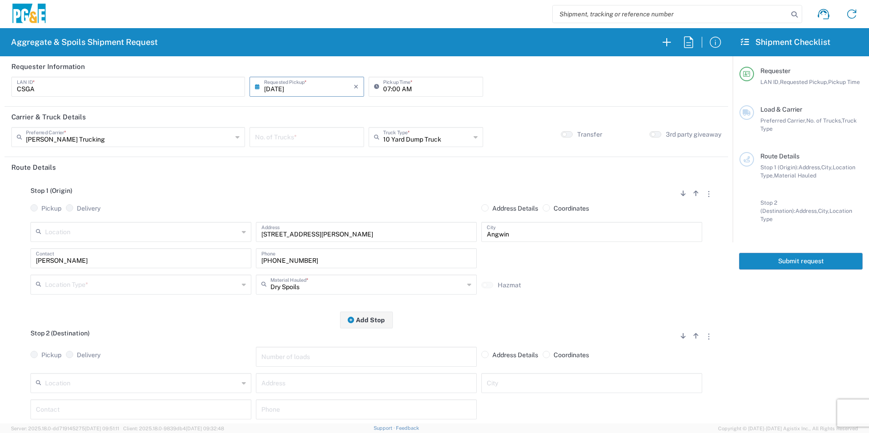
click at [278, 88] on input "[DATE]" at bounding box center [308, 86] width 89 height 16
click at [298, 155] on span "16" at bounding box center [293, 156] width 14 height 13
type input "[DATE]"
click at [308, 134] on input "number" at bounding box center [307, 137] width 104 height 16
type input "4"
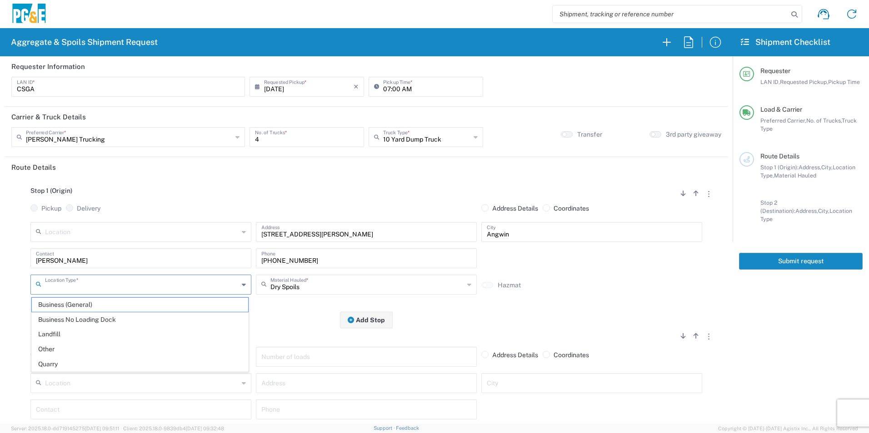
click at [108, 286] on input "text" at bounding box center [142, 284] width 194 height 16
click at [63, 348] on span "Other" at bounding box center [140, 349] width 216 height 14
type input "Other"
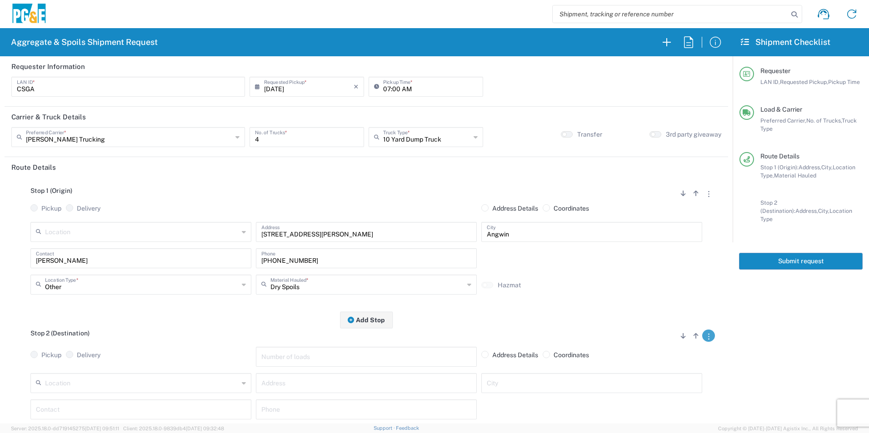
click at [708, 339] on icon "button" at bounding box center [708, 337] width 1 height 6
click at [661, 392] on link "Remove Stop" at bounding box center [665, 392] width 48 height 7
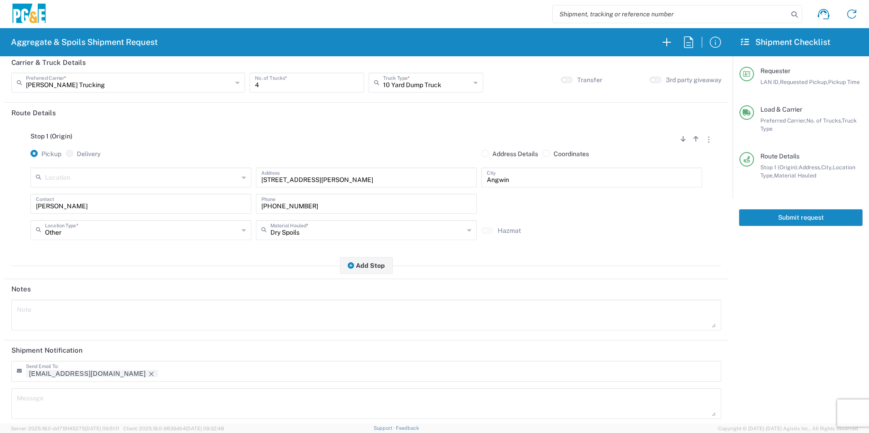
scroll to position [111, 0]
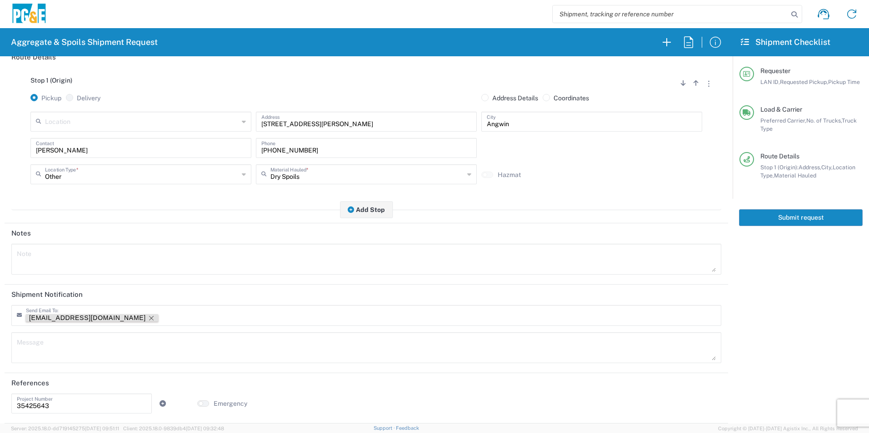
click at [149, 318] on icon "Remove tag" at bounding box center [151, 318] width 5 height 5
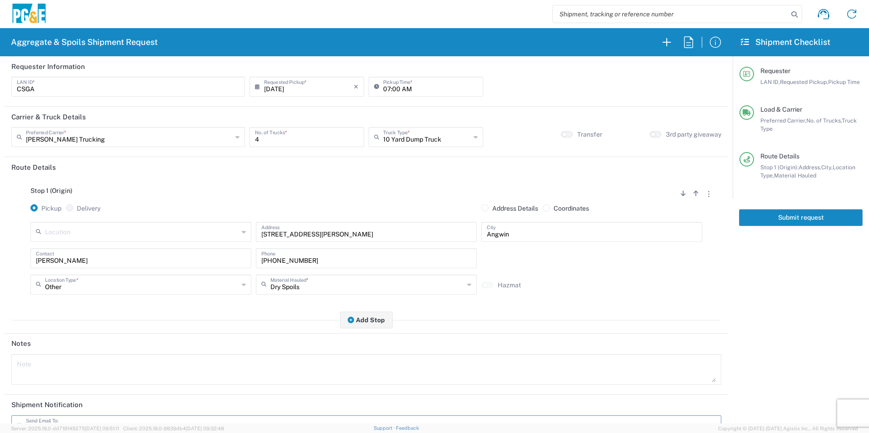
click at [783, 216] on button "Submit request" at bounding box center [801, 217] width 124 height 17
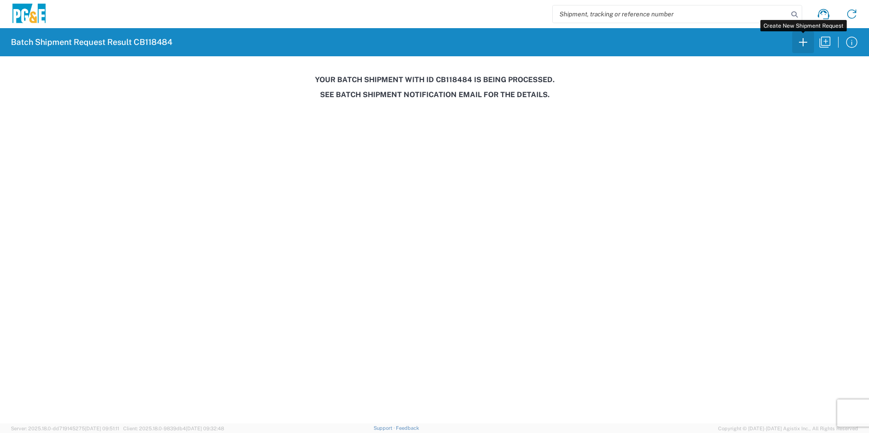
click at [795, 43] on icon "button" at bounding box center [802, 42] width 15 height 15
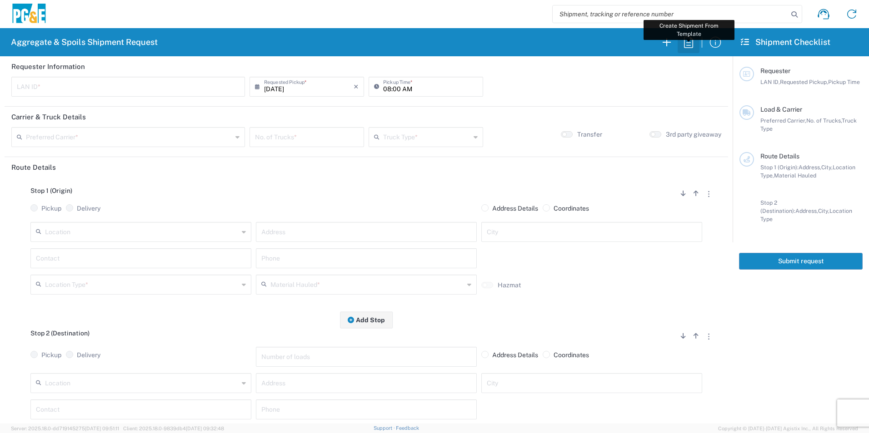
click at [692, 41] on icon "button" at bounding box center [688, 41] width 9 height 11
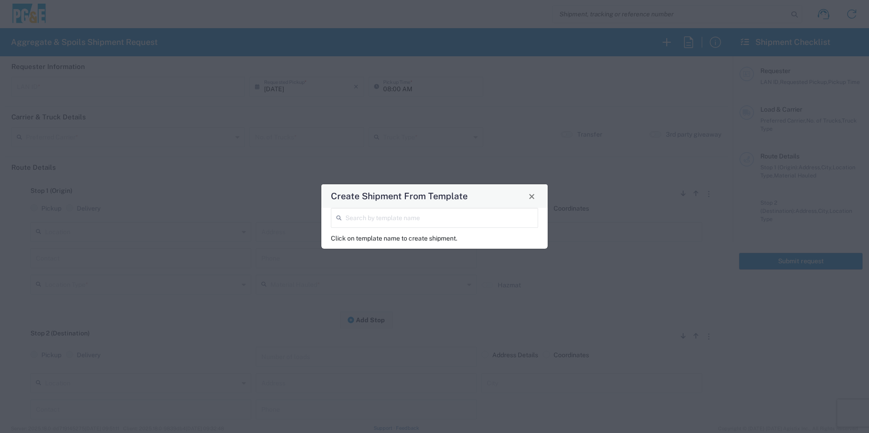
click at [435, 215] on input "search" at bounding box center [438, 217] width 187 height 16
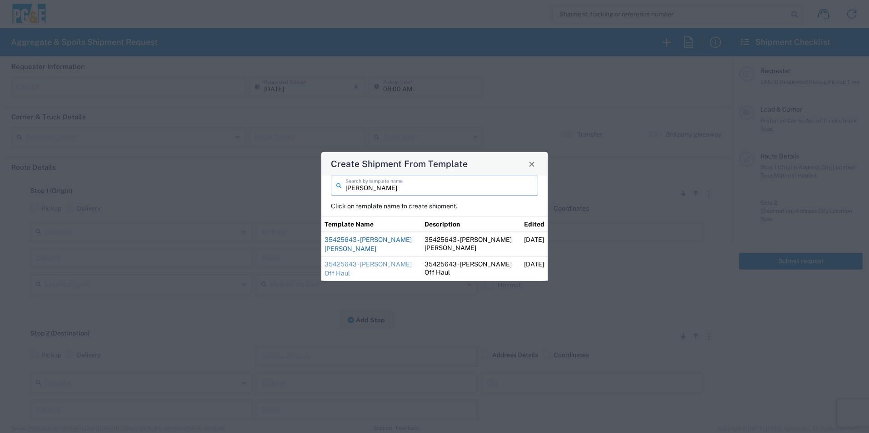
type input "[PERSON_NAME]"
click at [377, 238] on link "35425643 - [PERSON_NAME] [PERSON_NAME]" at bounding box center [367, 244] width 87 height 16
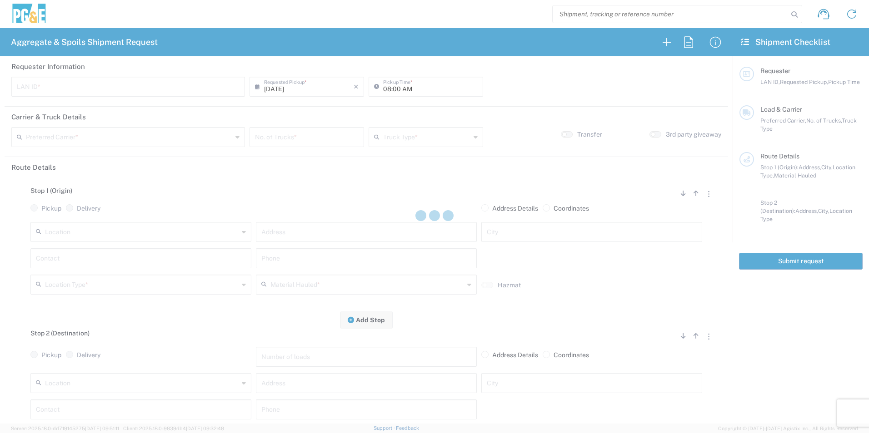
type input "CSGA"
type input "06:30 AM"
type input "[PERSON_NAME] Trucking"
type input "Super Dump"
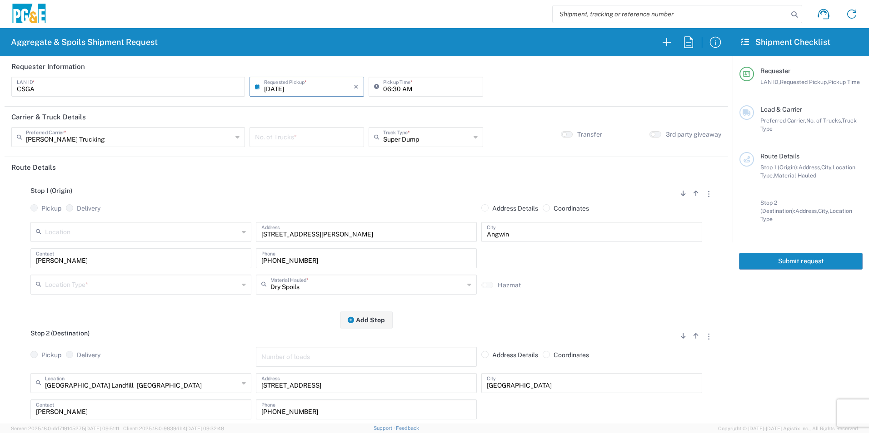
click at [386, 88] on input "06:30 AM" at bounding box center [430, 86] width 94 height 16
click at [390, 86] on input "07:30 AM" at bounding box center [430, 86] width 94 height 16
type input "07:00 AM"
click at [292, 135] on input "number" at bounding box center [307, 137] width 104 height 16
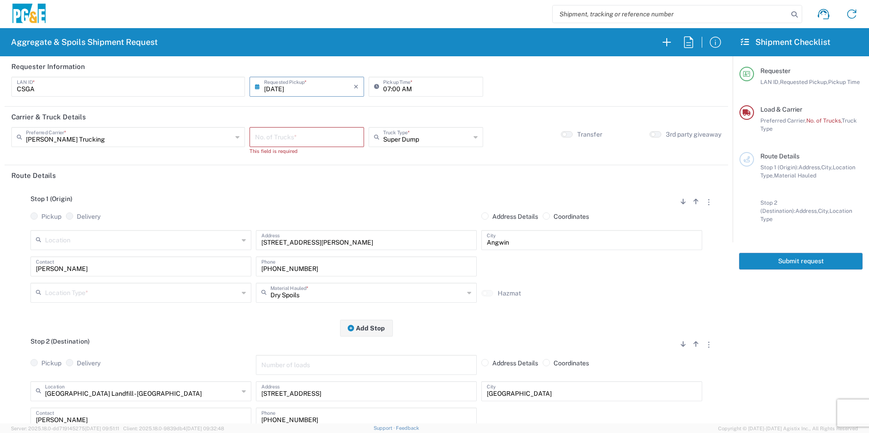
click at [333, 140] on input "number" at bounding box center [307, 137] width 104 height 16
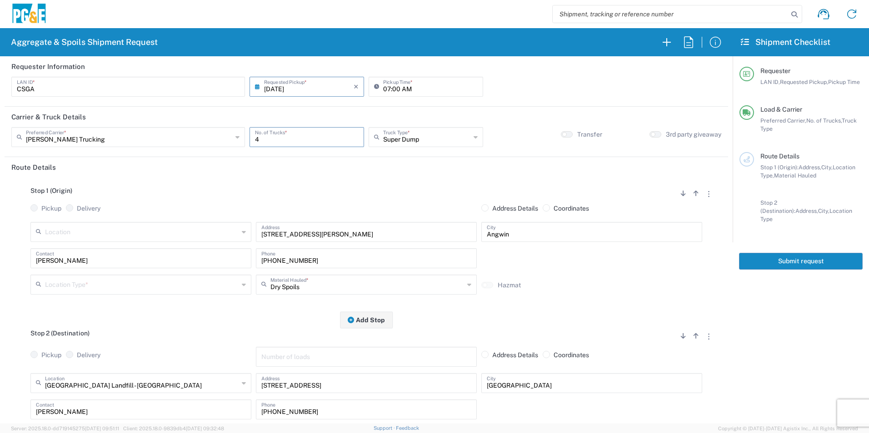
type input "4"
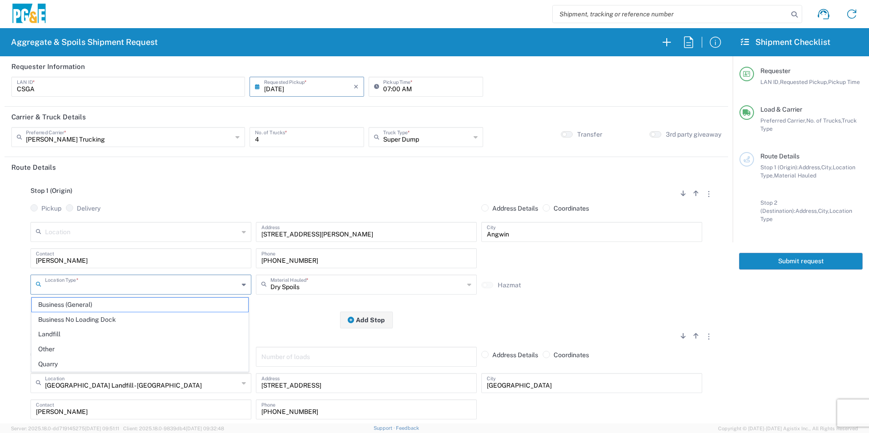
click at [112, 278] on input "text" at bounding box center [142, 284] width 194 height 16
click at [73, 348] on span "Other" at bounding box center [140, 349] width 216 height 14
type input "Other"
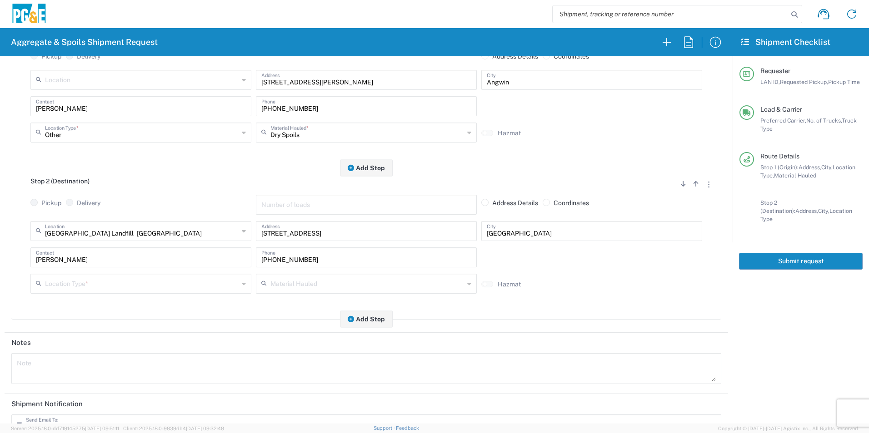
scroll to position [136, 0]
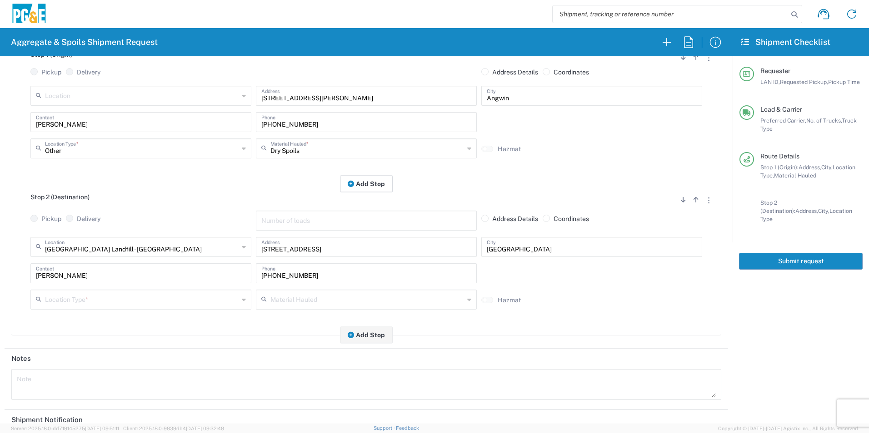
drag, startPoint x: 359, startPoint y: 186, endPoint x: 700, endPoint y: 322, distance: 366.2
click at [359, 186] on button "Add Stop" at bounding box center [366, 183] width 53 height 17
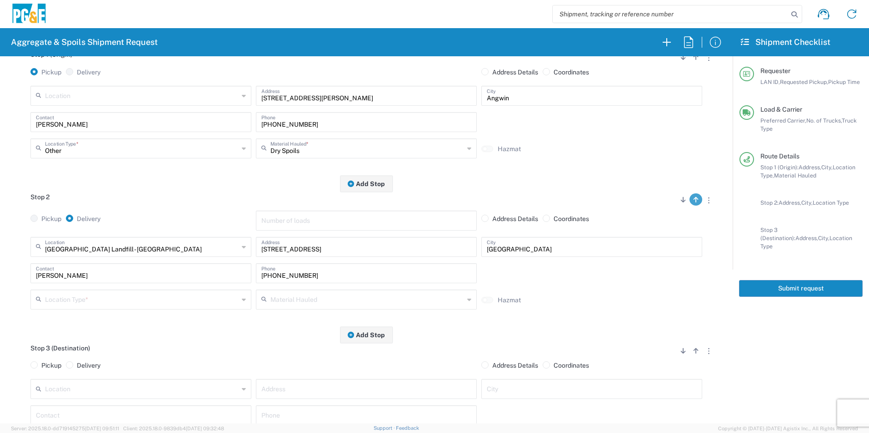
click at [693, 354] on icon "button" at bounding box center [695, 351] width 5 height 6
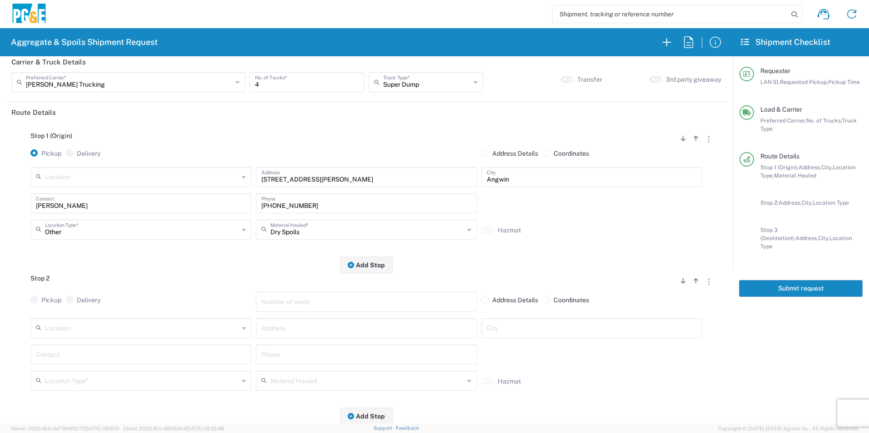
scroll to position [45, 0]
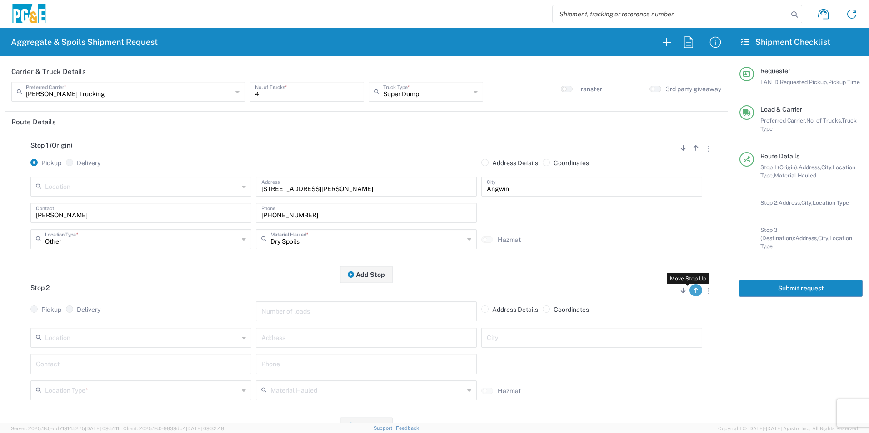
click at [693, 293] on icon "button" at bounding box center [695, 291] width 5 height 6
radio input "false"
radio input "true"
radio input "false"
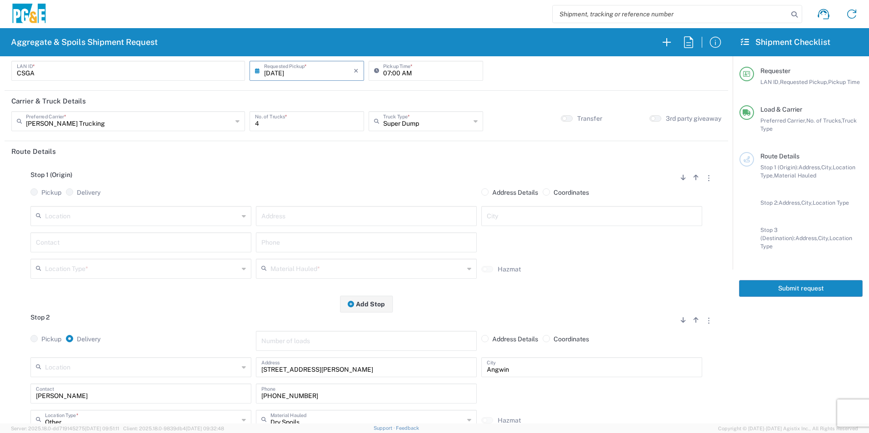
scroll to position [0, 0]
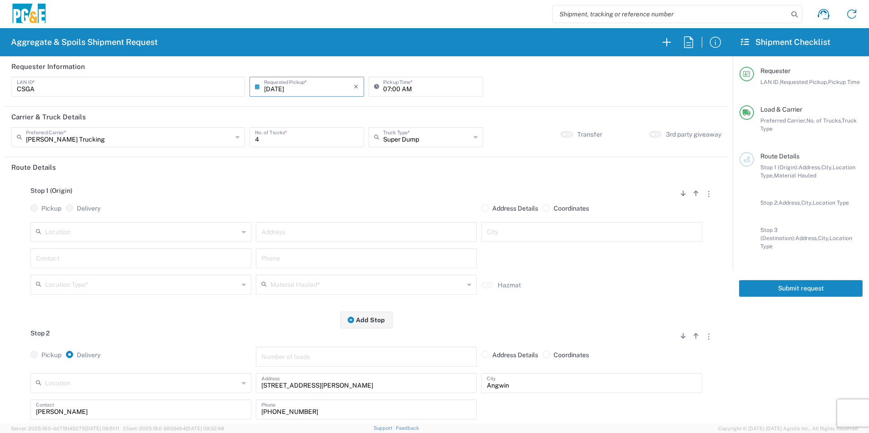
click at [118, 231] on input "text" at bounding box center [142, 231] width 194 height 16
click at [94, 253] on span "[PERSON_NAME] Quarry" at bounding box center [140, 252] width 216 height 14
type input "[PERSON_NAME] Quarry"
type input "[STREET_ADDRESS][PERSON_NAME]"
type input "Santa [PERSON_NAME]"
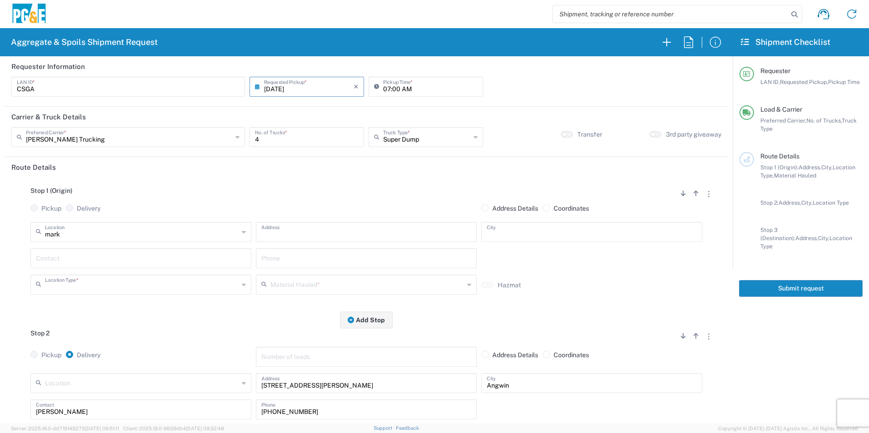
type input "Quarry"
click at [75, 262] on input "text" at bounding box center [141, 258] width 210 height 16
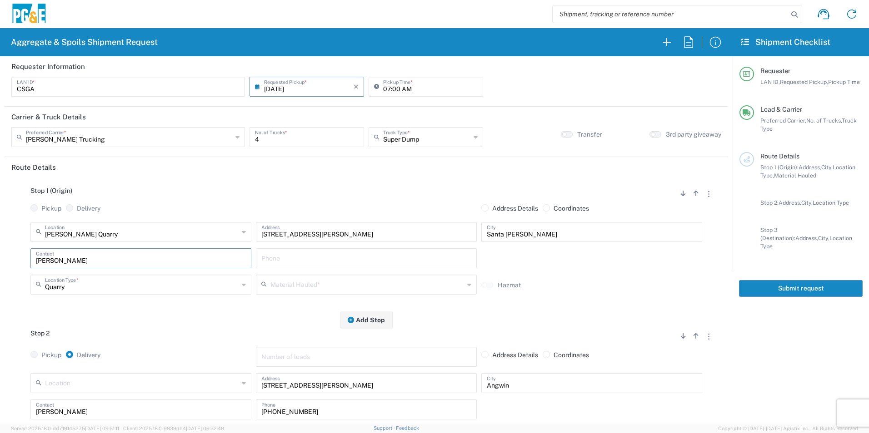
type input "[PERSON_NAME]"
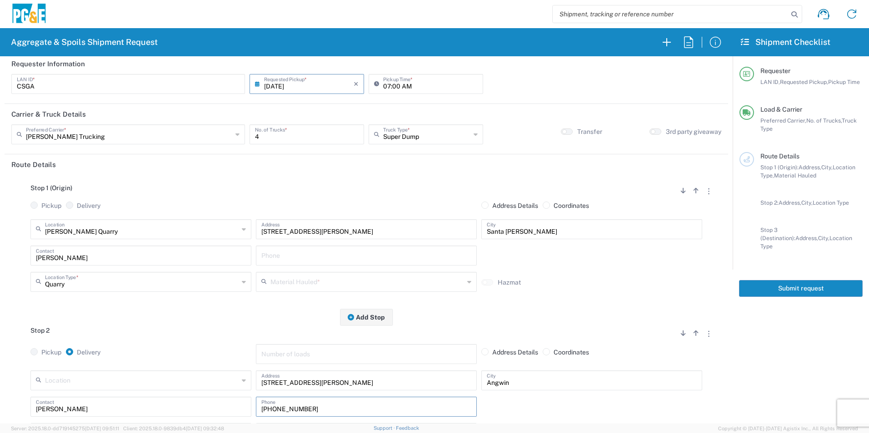
drag, startPoint x: 315, startPoint y: 416, endPoint x: 204, endPoint y: 411, distance: 111.4
click at [215, 411] on div "[PERSON_NAME] Contact [PHONE_NUMBER] Phone" at bounding box center [366, 410] width 676 height 26
click at [331, 252] on input "text" at bounding box center [366, 255] width 210 height 16
paste input "[PHONE_NUMBER]"
type input "[PHONE_NUMBER]"
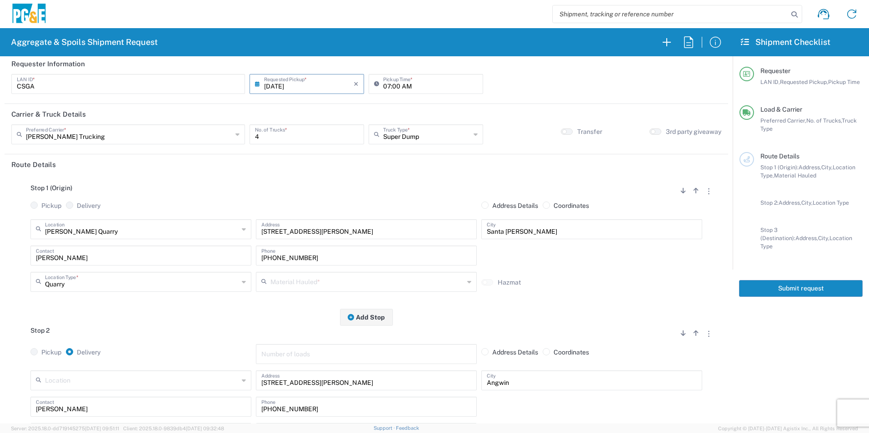
click at [350, 283] on input "text" at bounding box center [367, 281] width 194 height 16
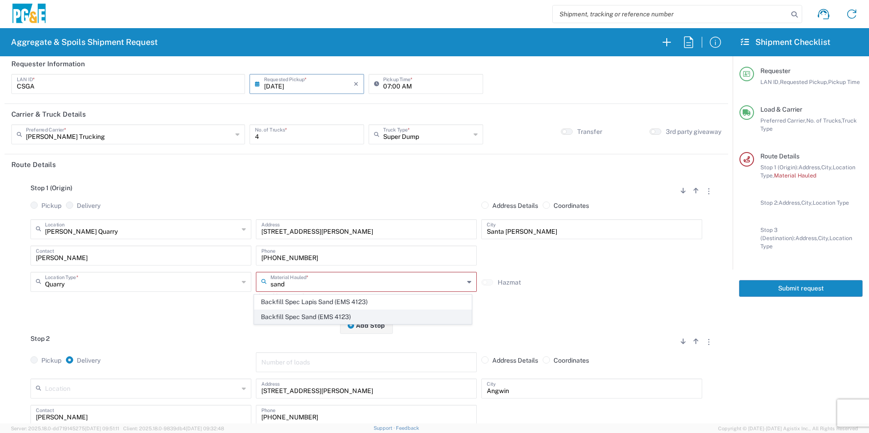
click at [314, 316] on span "Backfill Spec Sand (EMS 4123)" at bounding box center [362, 317] width 216 height 14
type input "Backfill Spec Sand (EMS 4123)"
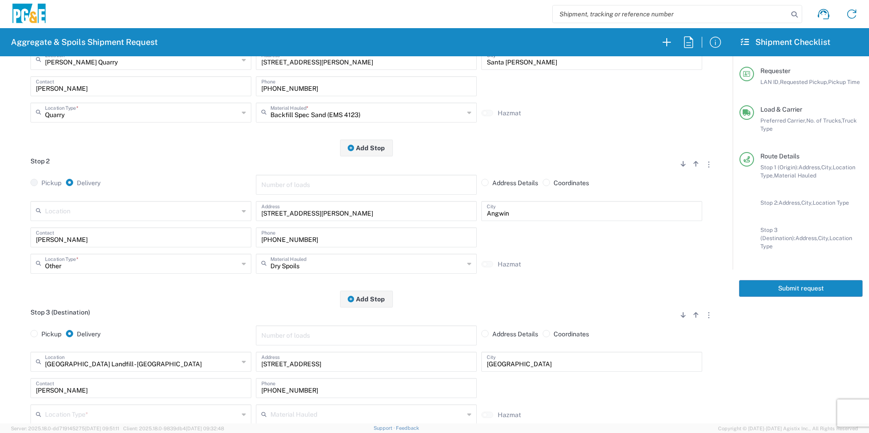
scroll to position [227, 0]
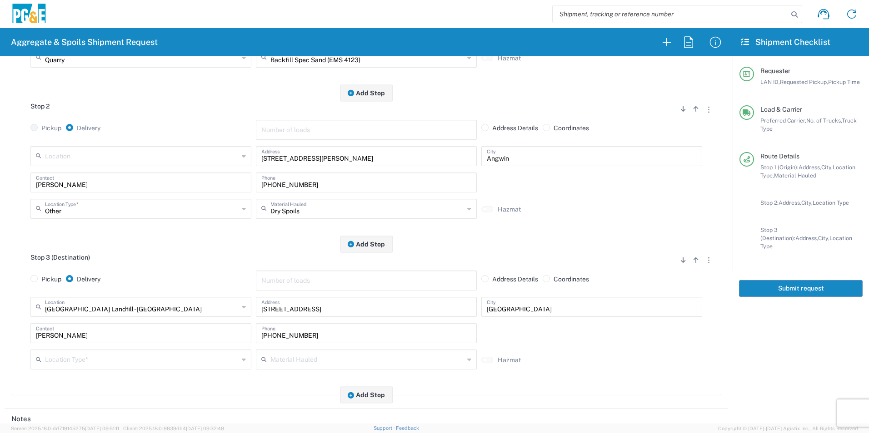
click at [69, 358] on input "text" at bounding box center [142, 359] width 194 height 16
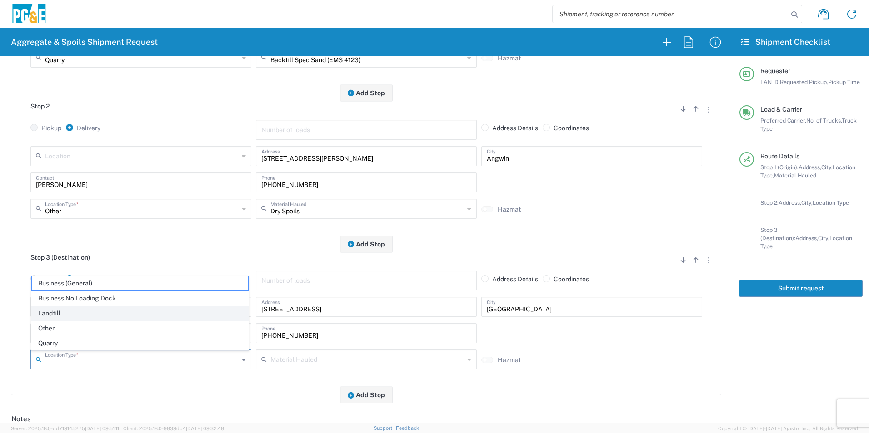
click at [56, 311] on span "Landfill" at bounding box center [140, 314] width 216 height 14
type input "Landfill"
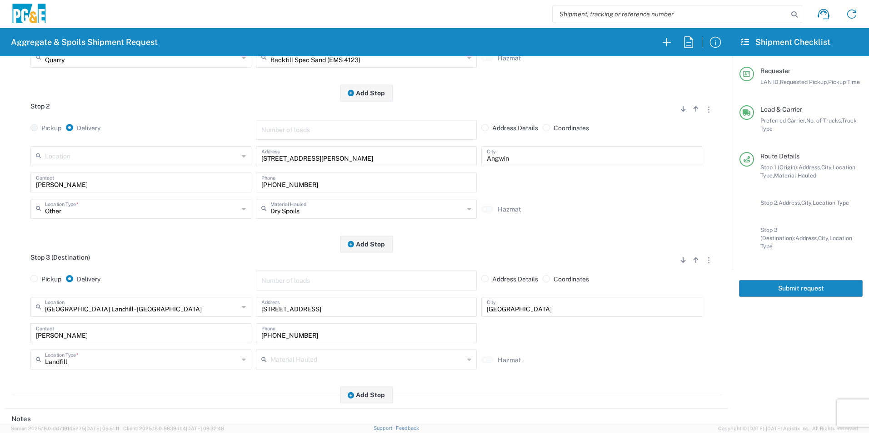
scroll to position [409, 0]
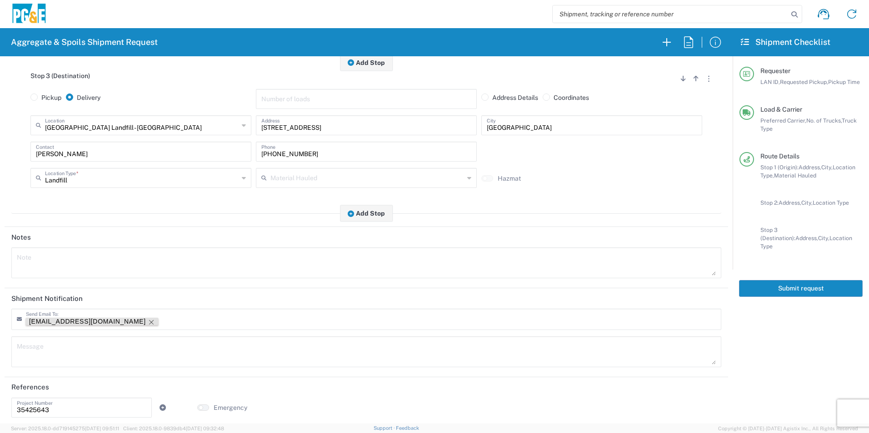
click at [148, 323] on icon "Remove tag" at bounding box center [151, 322] width 7 height 7
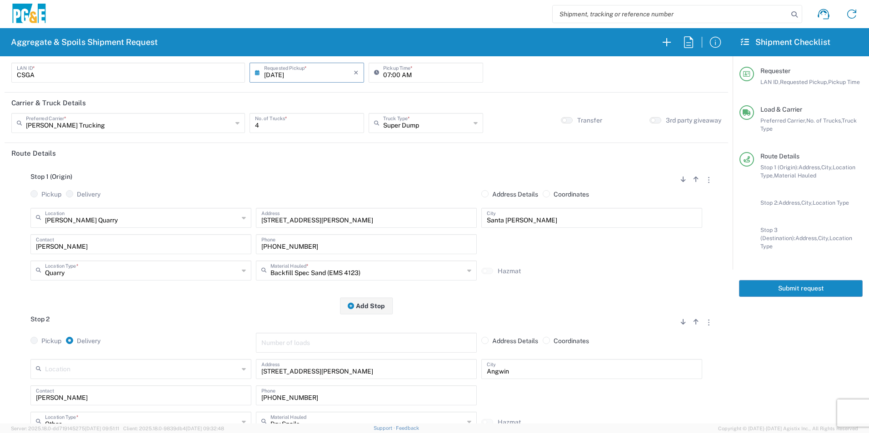
scroll to position [0, 0]
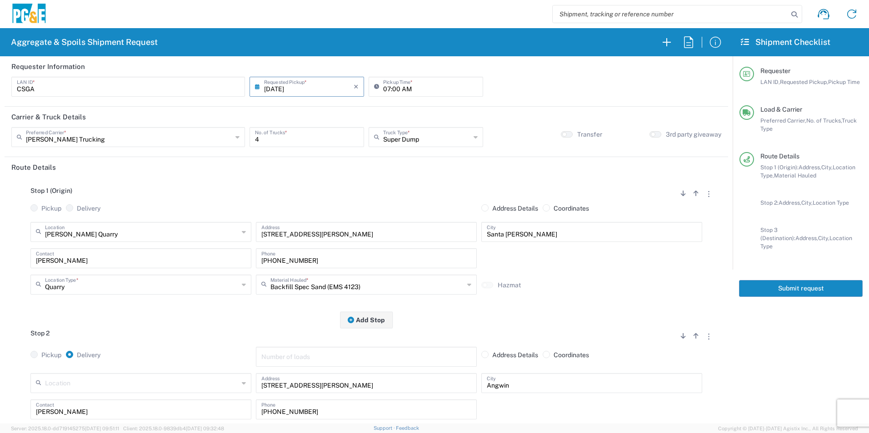
click at [802, 283] on button "Submit request" at bounding box center [801, 288] width 124 height 17
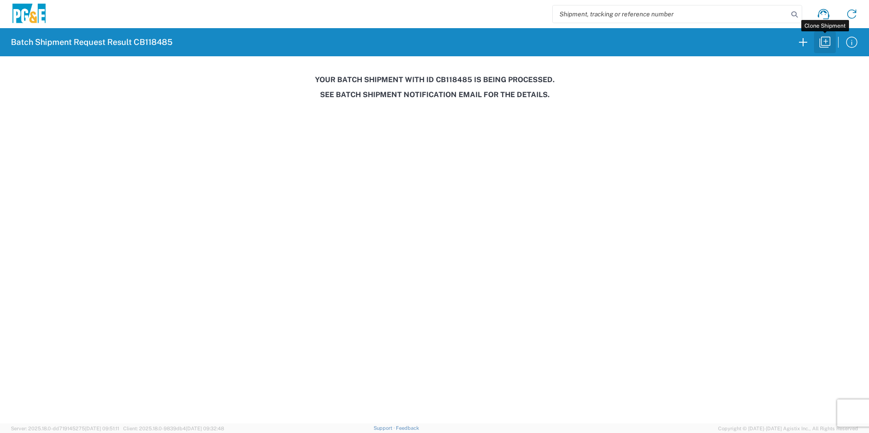
click at [820, 45] on icon "button" at bounding box center [824, 42] width 15 height 15
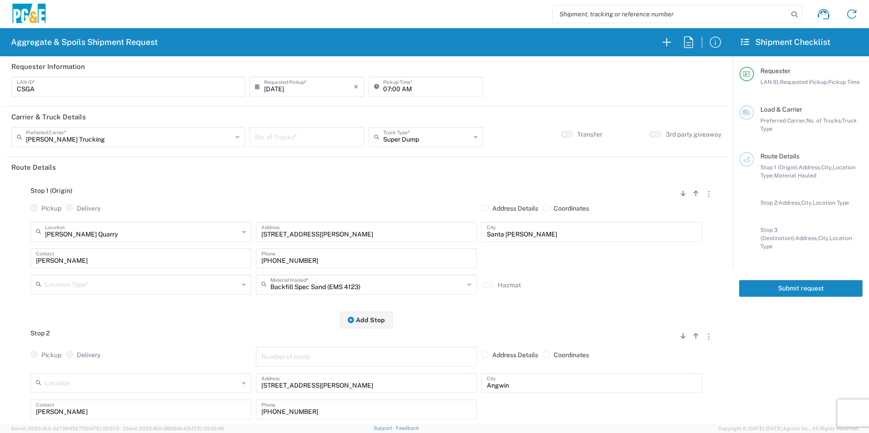
click at [321, 137] on input "number" at bounding box center [307, 137] width 104 height 16
type input "2"
click at [108, 286] on input "text" at bounding box center [142, 284] width 194 height 16
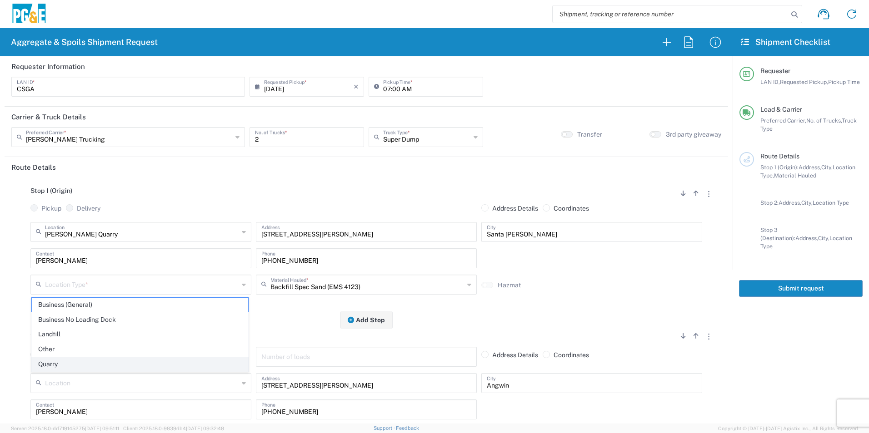
click at [69, 361] on span "Quarry" at bounding box center [140, 364] width 216 height 14
type input "Quarry"
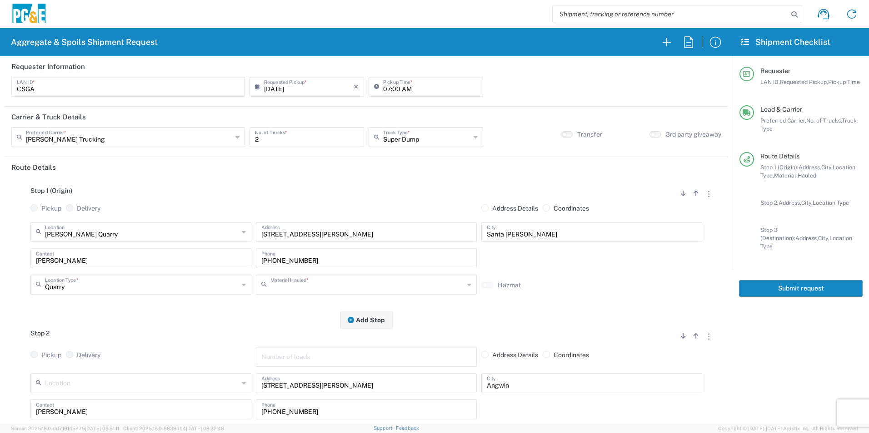
click at [318, 285] on input "text" at bounding box center [367, 284] width 194 height 16
click at [298, 305] on span "Base Rock (Class 2)" at bounding box center [362, 305] width 216 height 14
type input "Base Rock (Class 2)"
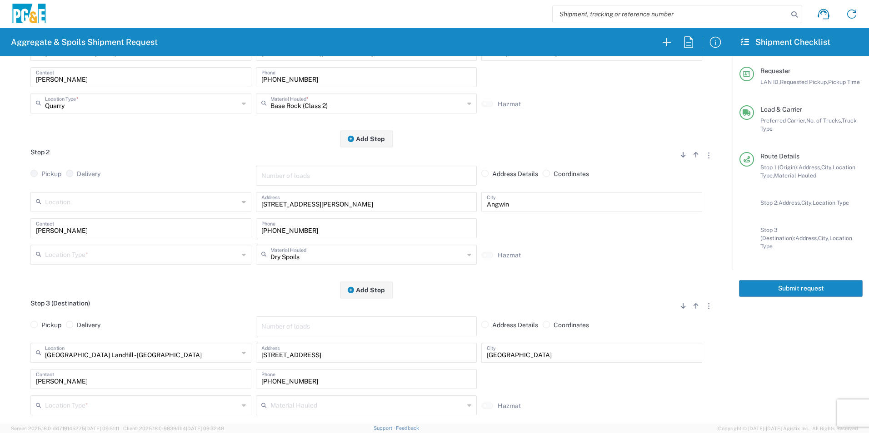
scroll to position [182, 0]
click at [115, 250] on input "text" at bounding box center [142, 254] width 194 height 16
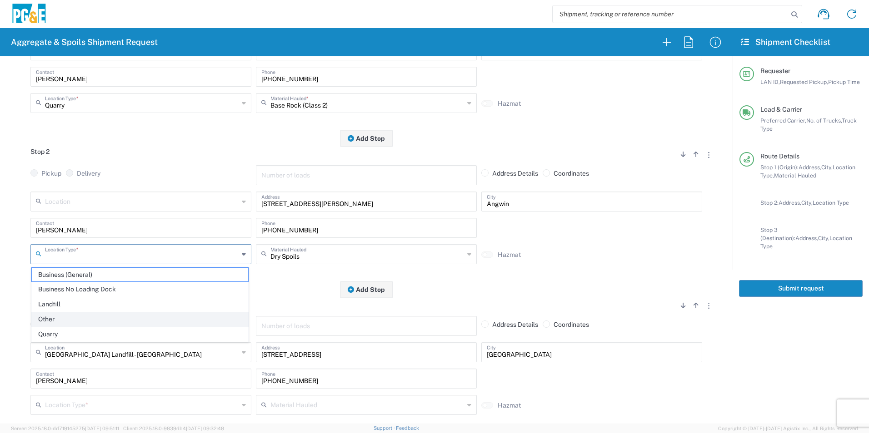
click at [52, 323] on span "Other" at bounding box center [140, 320] width 216 height 14
type input "Other"
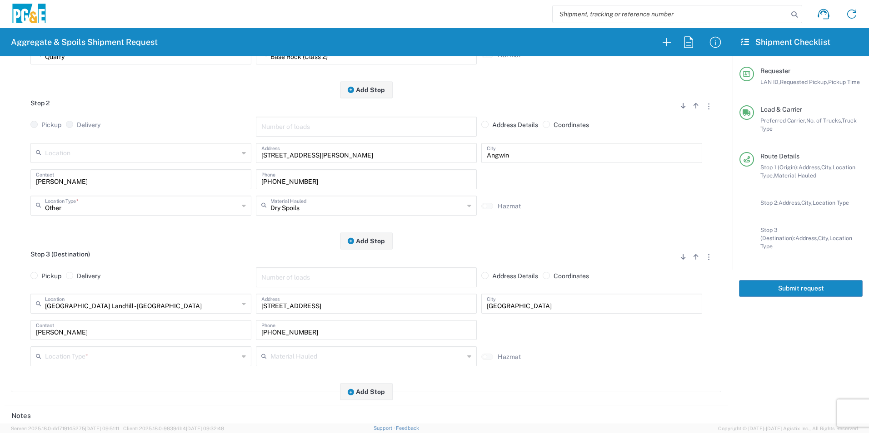
scroll to position [273, 0]
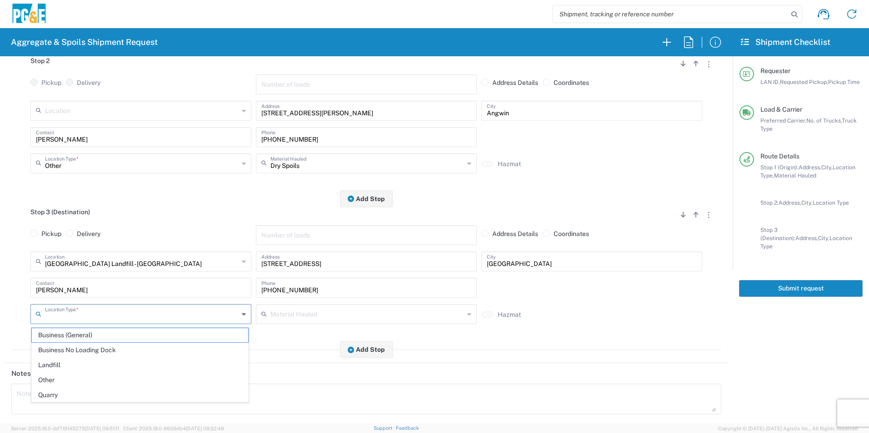
click at [124, 308] on input "text" at bounding box center [142, 314] width 194 height 16
click at [77, 365] on span "Landfill" at bounding box center [140, 365] width 216 height 14
type input "Landfill"
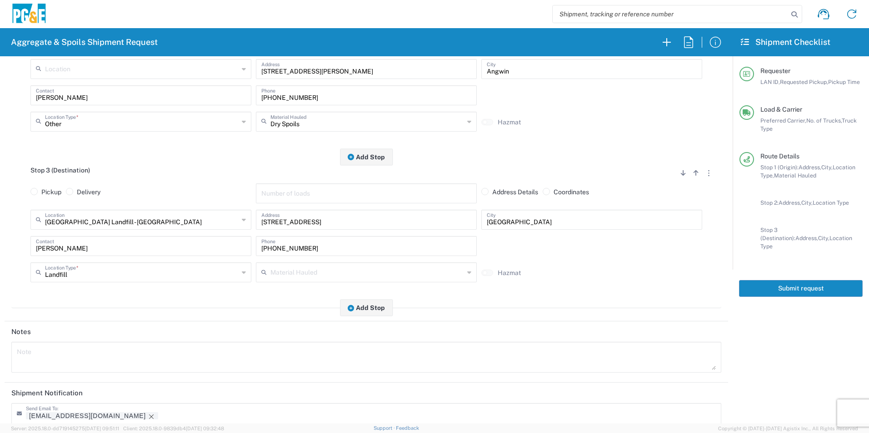
scroll to position [363, 0]
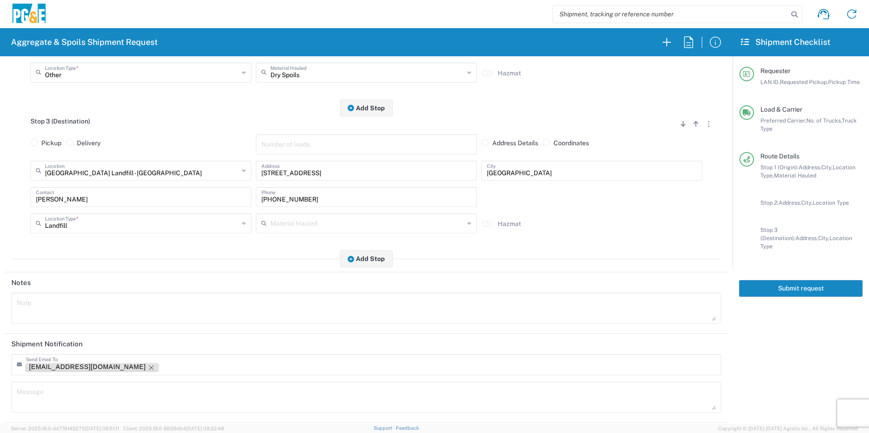
click at [148, 368] on icon "Remove tag" at bounding box center [151, 367] width 7 height 7
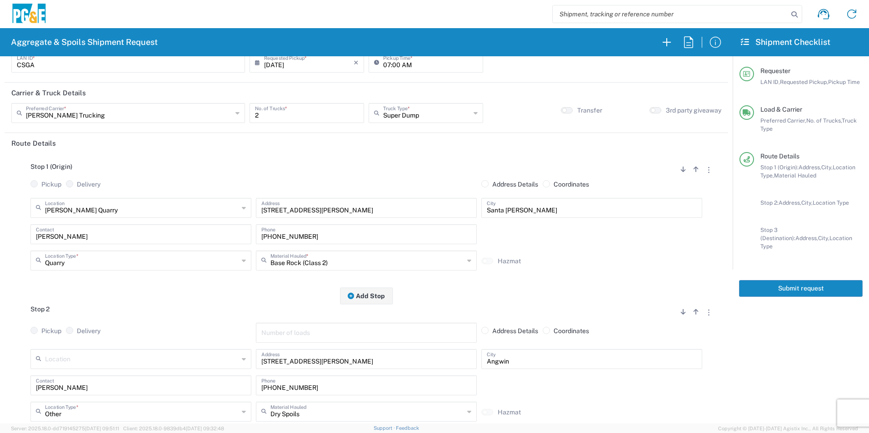
scroll to position [0, 0]
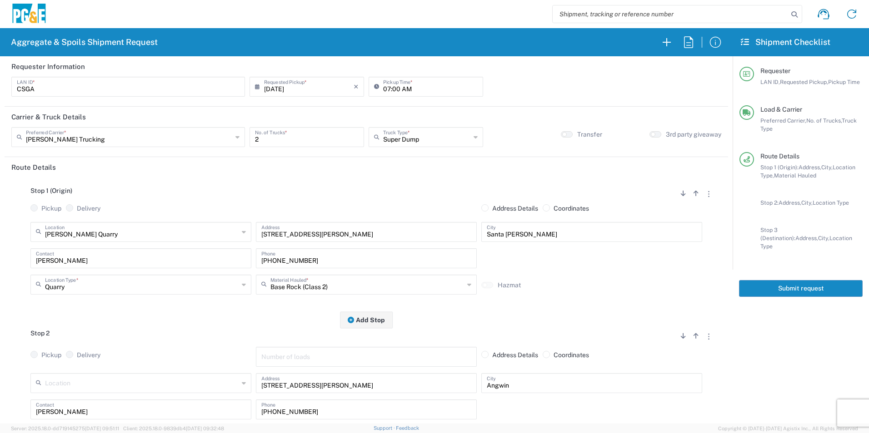
click at [767, 284] on button "Submit request" at bounding box center [801, 288] width 124 height 17
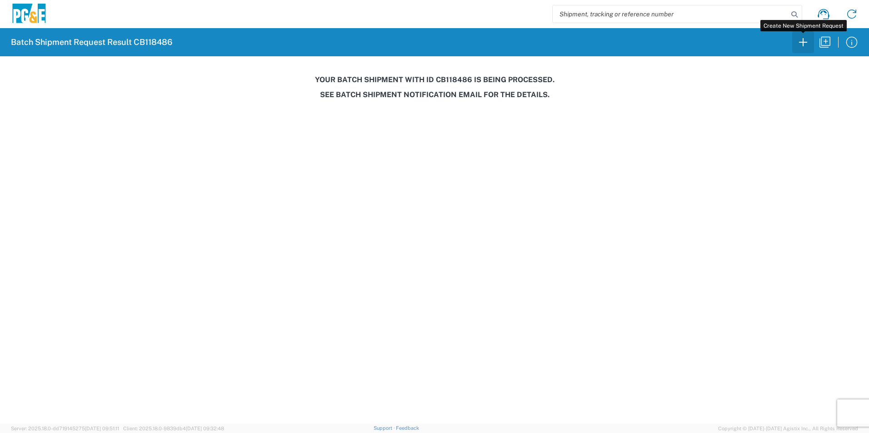
click at [801, 41] on icon "button" at bounding box center [802, 42] width 15 height 15
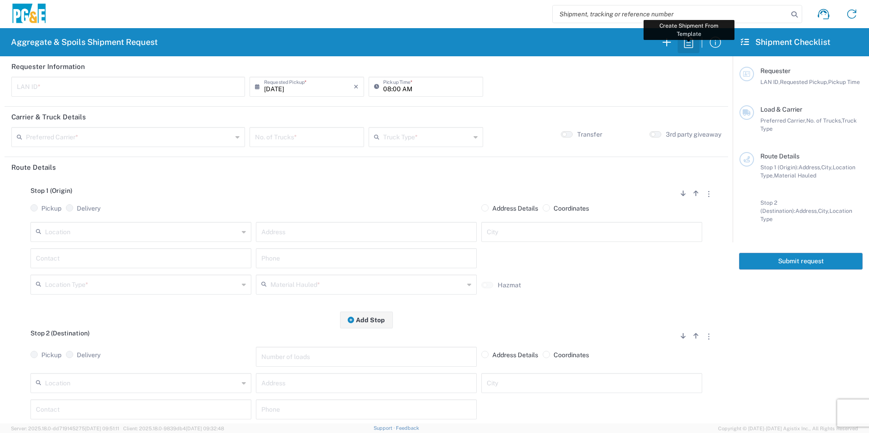
click at [685, 42] on icon "button" at bounding box center [688, 42] width 15 height 15
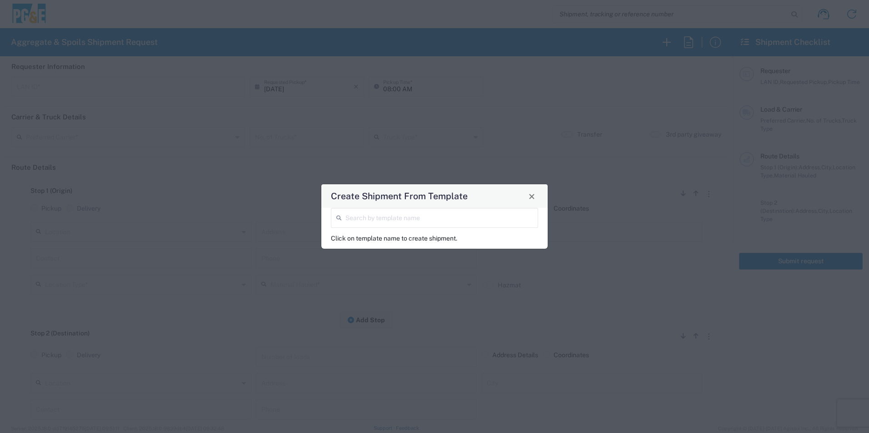
click at [369, 210] on input "search" at bounding box center [438, 217] width 187 height 16
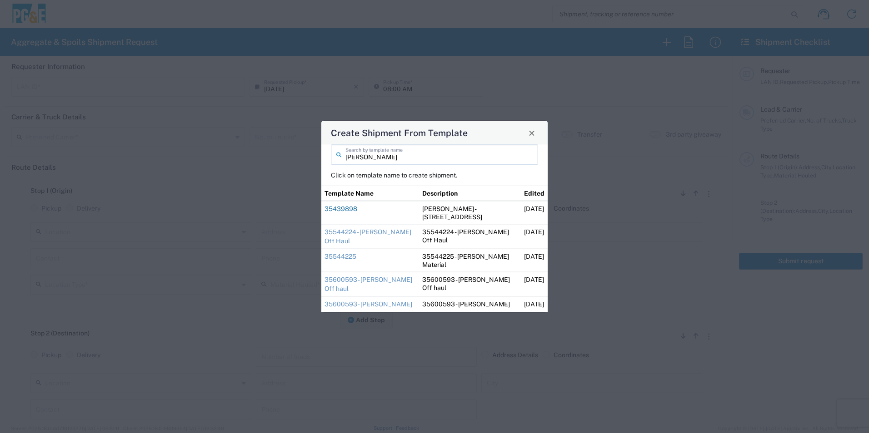
type input "[PERSON_NAME]"
click at [352, 208] on link "35439898" at bounding box center [340, 208] width 33 height 7
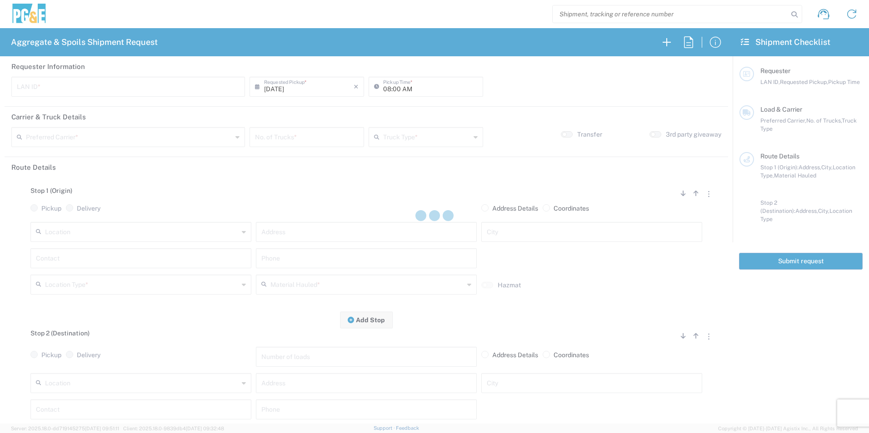
type input "DGMP"
type input "03:15 AM"
type input "[PERSON_NAME] & Sons Trucking, Inc"
type input "Super Dump"
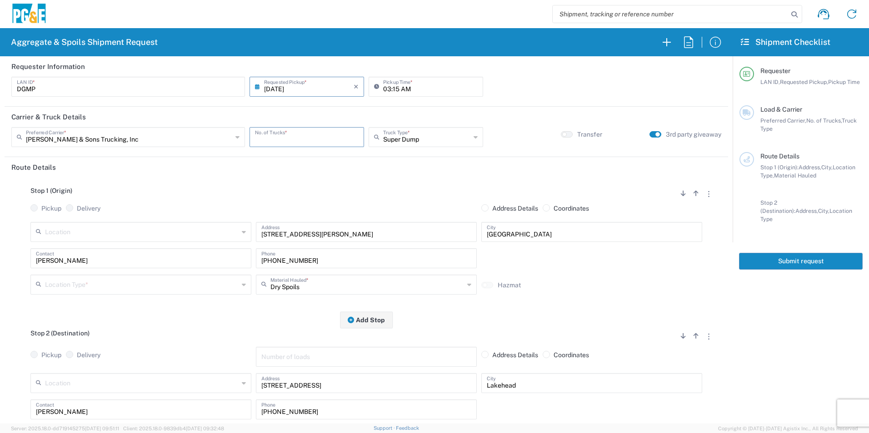
click at [308, 139] on input "number" at bounding box center [307, 137] width 104 height 16
type input "4"
click at [383, 85] on input "03:15 AM" at bounding box center [430, 86] width 94 height 16
type input "04:15 AM"
drag, startPoint x: 119, startPoint y: 288, endPoint x: 126, endPoint y: 288, distance: 6.8
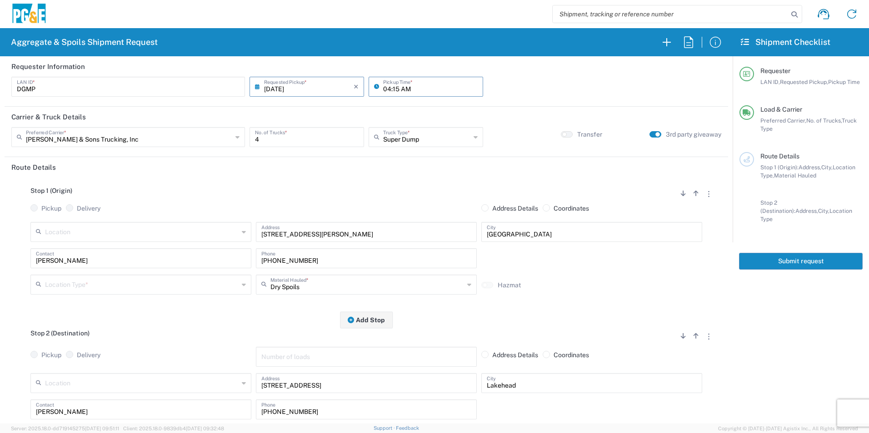
click at [119, 288] on input "text" at bounding box center [142, 284] width 194 height 16
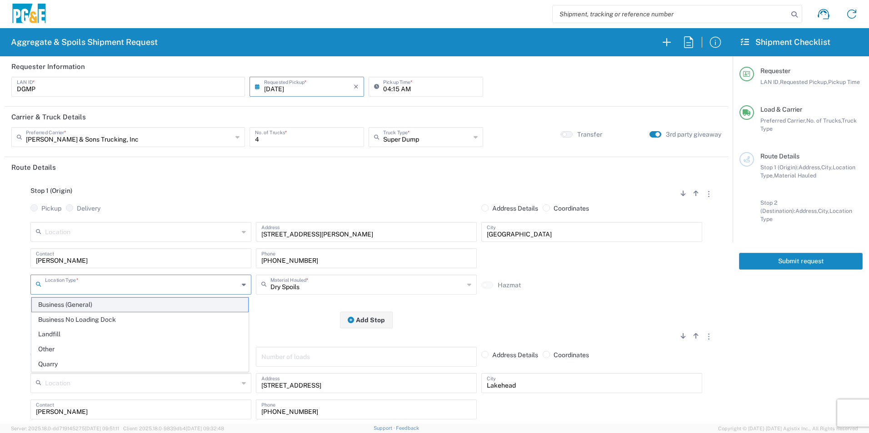
click at [96, 306] on span "Business (General)" at bounding box center [140, 305] width 216 height 14
type input "Business (General)"
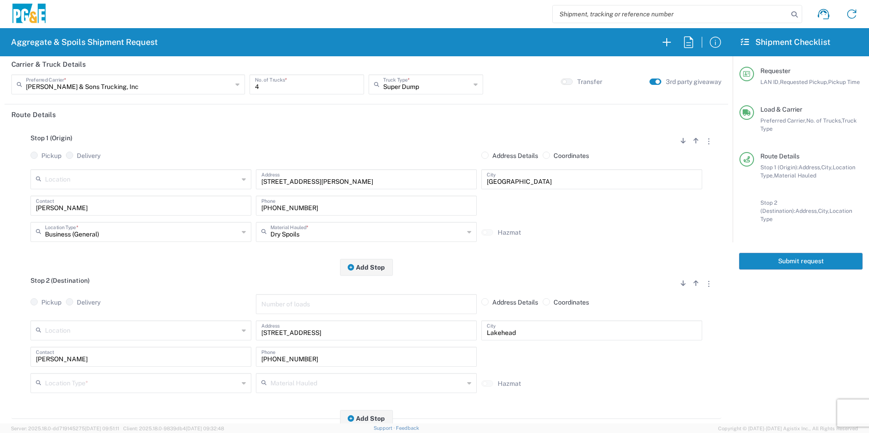
scroll to position [91, 0]
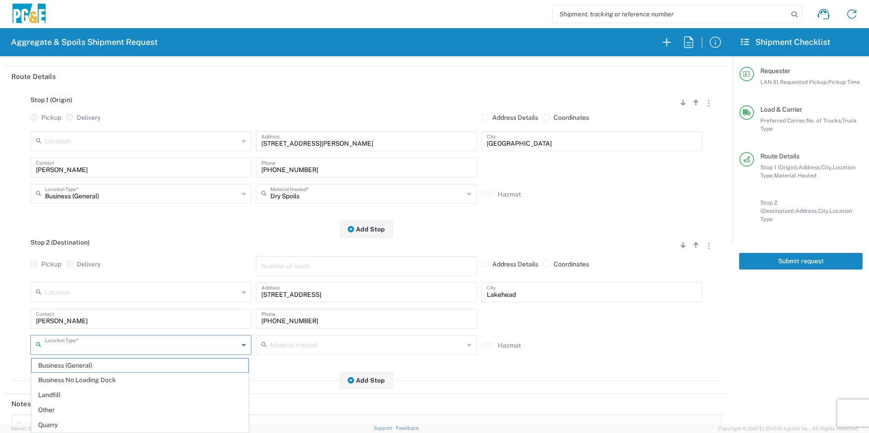
click at [80, 346] on input "text" at bounding box center [142, 345] width 194 height 16
drag, startPoint x: 52, startPoint y: 407, endPoint x: 59, endPoint y: 397, distance: 12.1
click at [51, 407] on span "Other" at bounding box center [140, 410] width 216 height 14
type input "Other"
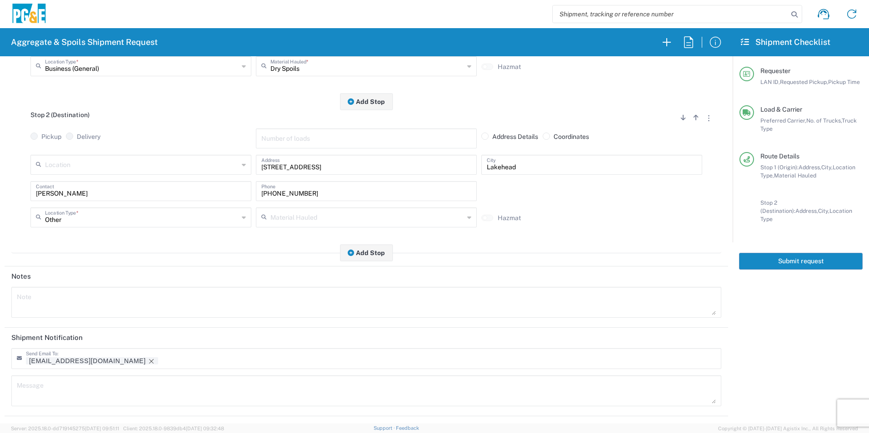
scroll to position [227, 0]
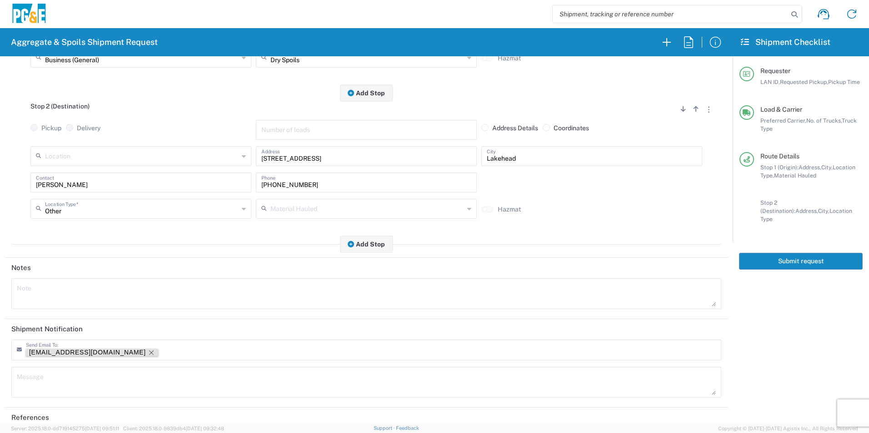
click at [148, 350] on icon "Remove tag" at bounding box center [151, 352] width 7 height 7
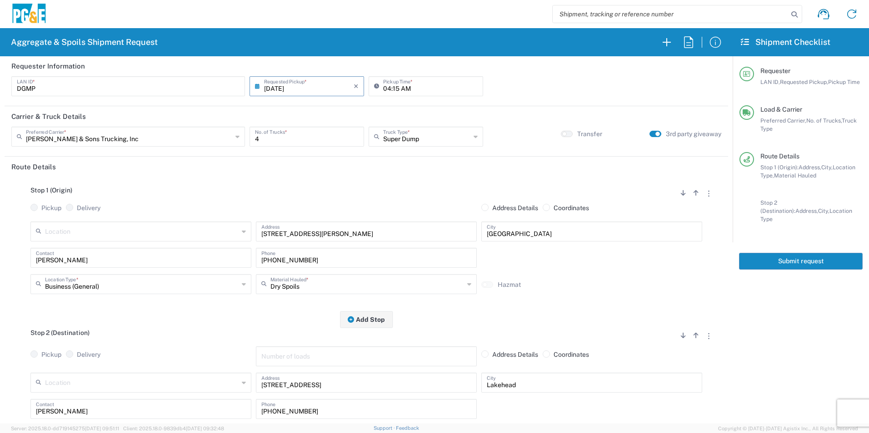
scroll to position [0, 0]
drag, startPoint x: 769, startPoint y: 249, endPoint x: 769, endPoint y: 262, distance: 12.7
click at [770, 253] on button "Submit request" at bounding box center [801, 261] width 124 height 17
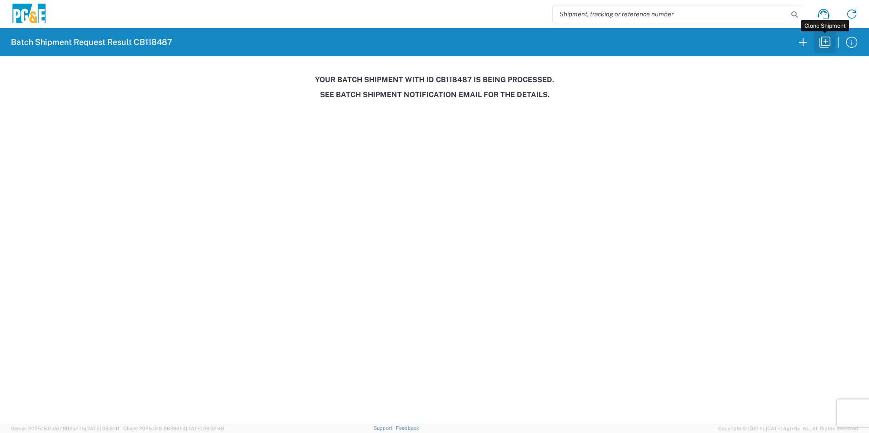
click at [824, 42] on icon "button" at bounding box center [824, 42] width 15 height 15
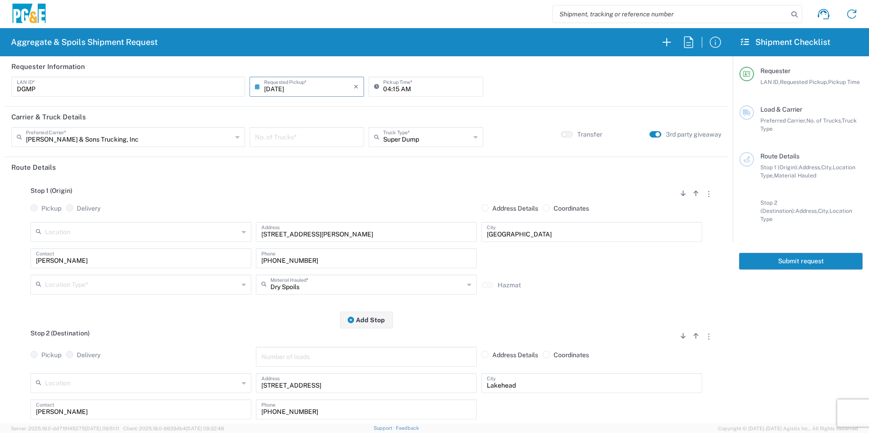
click at [278, 85] on input "[DATE]" at bounding box center [308, 86] width 89 height 16
click at [296, 157] on span "16" at bounding box center [293, 156] width 14 height 13
type input "[DATE]"
click at [293, 141] on input "number" at bounding box center [307, 137] width 104 height 16
type input "4"
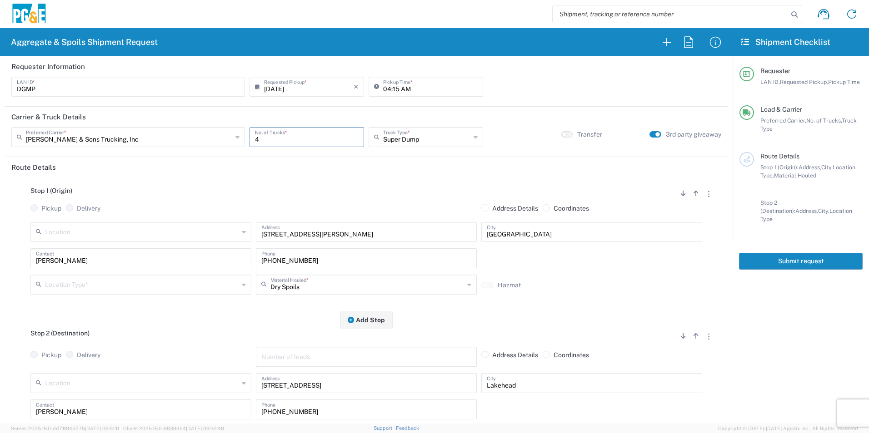
click at [68, 287] on input "text" at bounding box center [142, 284] width 194 height 16
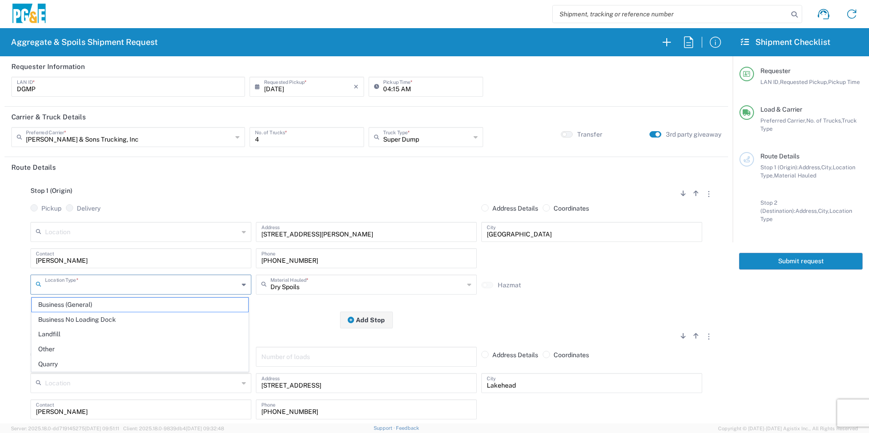
drag, startPoint x: 67, startPoint y: 306, endPoint x: 89, endPoint y: 326, distance: 30.6
click at [67, 305] on span "Business (General)" at bounding box center [140, 305] width 216 height 14
type input "Business (General)"
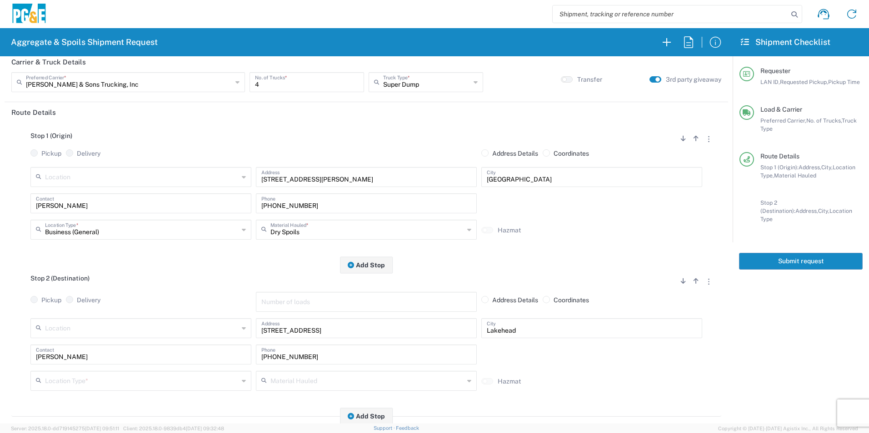
scroll to position [136, 0]
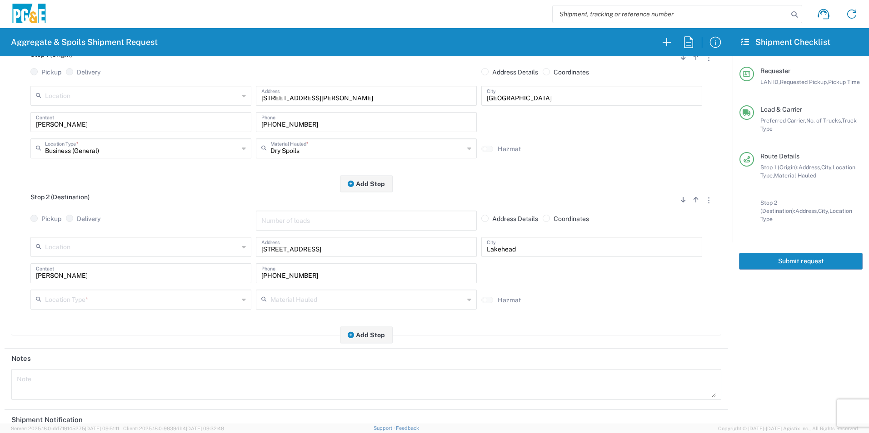
click at [62, 296] on input "text" at bounding box center [142, 299] width 194 height 16
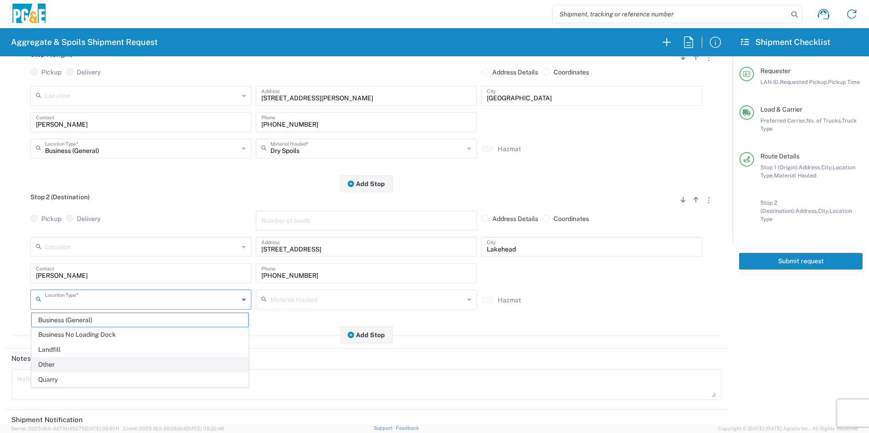
click at [56, 365] on span "Other" at bounding box center [140, 365] width 216 height 14
type input "Other"
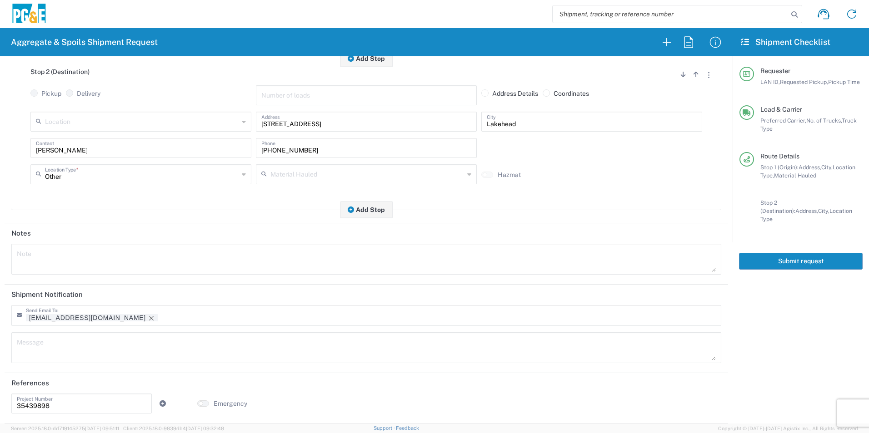
drag, startPoint x: 89, startPoint y: 318, endPoint x: 189, endPoint y: 317, distance: 100.0
click at [148, 318] on icon "Remove tag" at bounding box center [151, 318] width 7 height 7
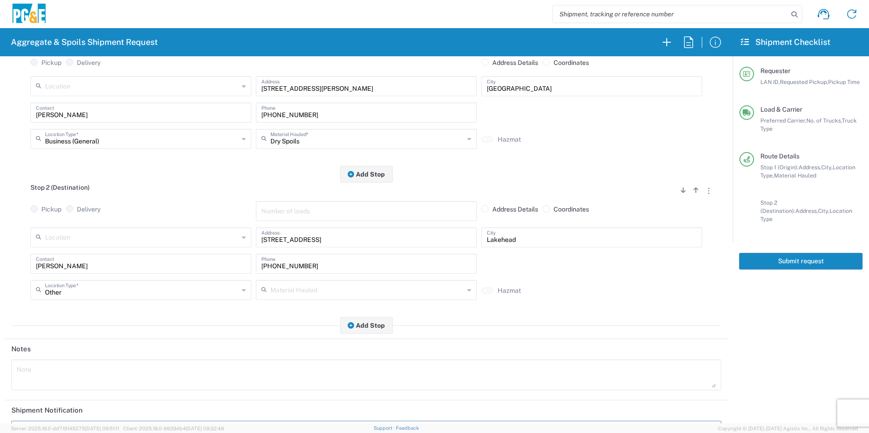
scroll to position [0, 0]
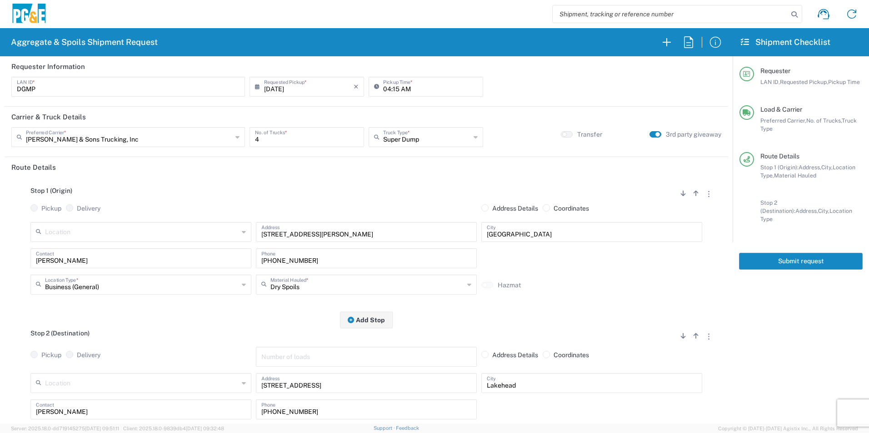
drag, startPoint x: 784, startPoint y: 252, endPoint x: 814, endPoint y: 253, distance: 29.1
click at [785, 253] on button "Submit request" at bounding box center [801, 261] width 124 height 17
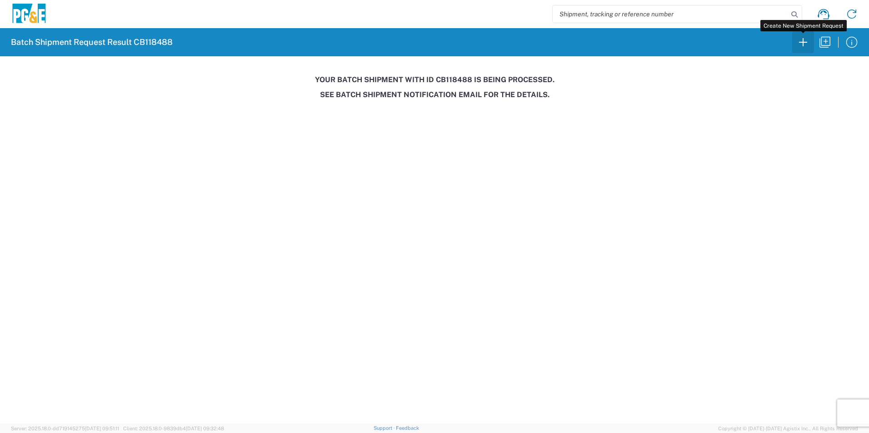
click at [805, 43] on icon "button" at bounding box center [802, 42] width 15 height 15
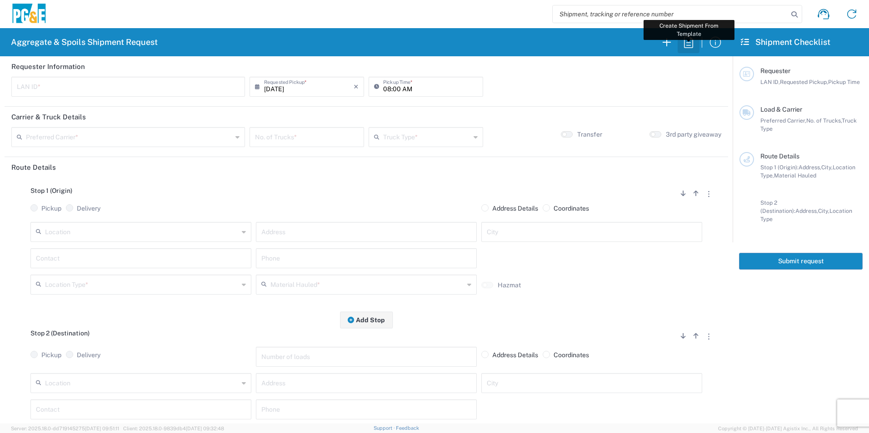
click at [687, 41] on icon "button" at bounding box center [688, 42] width 15 height 15
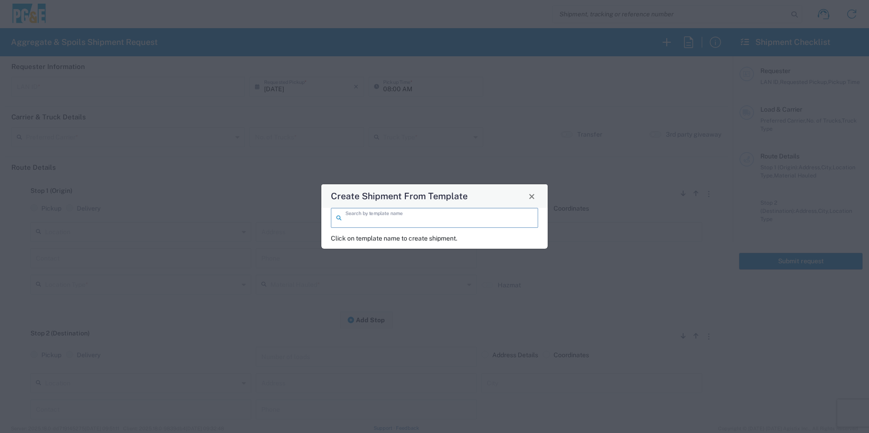
click at [359, 223] on input "search" at bounding box center [438, 217] width 187 height 16
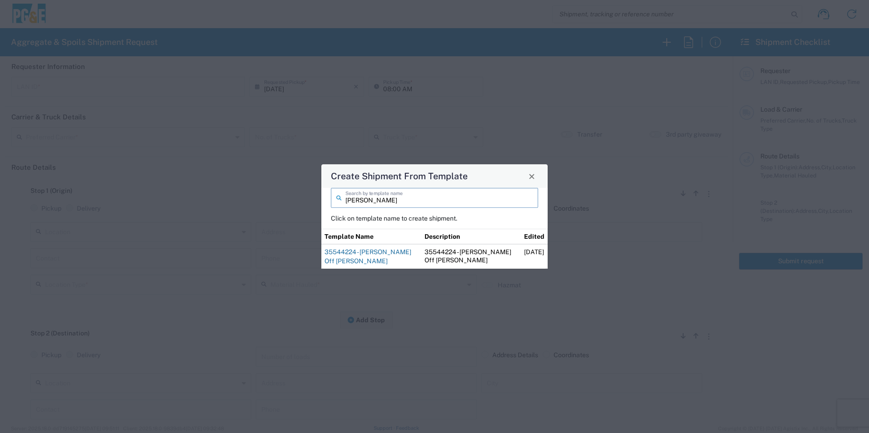
type input "[PERSON_NAME]"
click at [383, 253] on link "35544224 - [PERSON_NAME] Off [PERSON_NAME]" at bounding box center [367, 256] width 87 height 16
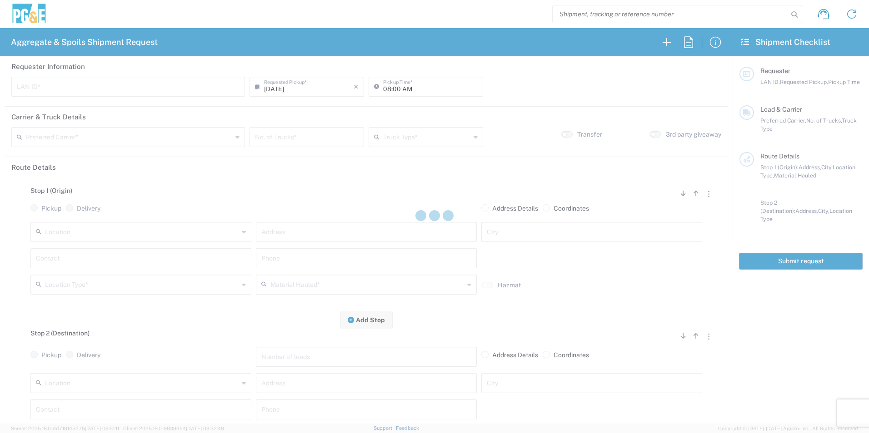
type input "J4TN"
type input "04:15 AM"
type input "[PERSON_NAME] & Sons Trucking, Inc"
type input "Super Dump"
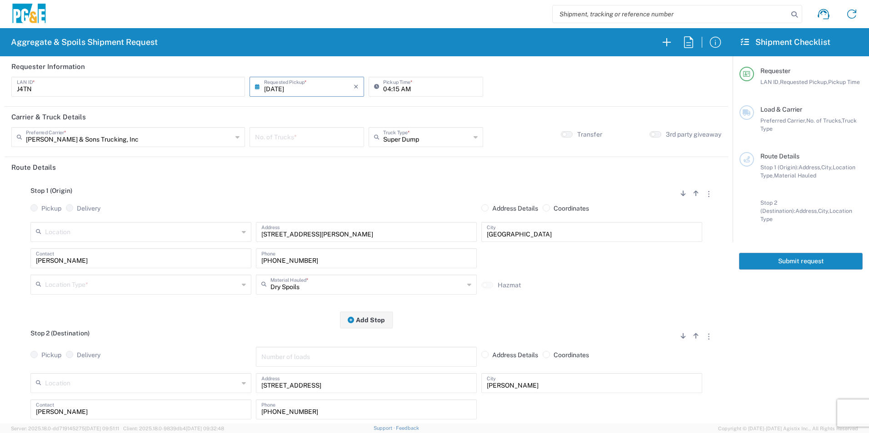
click at [303, 136] on input "number" at bounding box center [307, 137] width 104 height 16
type input "2"
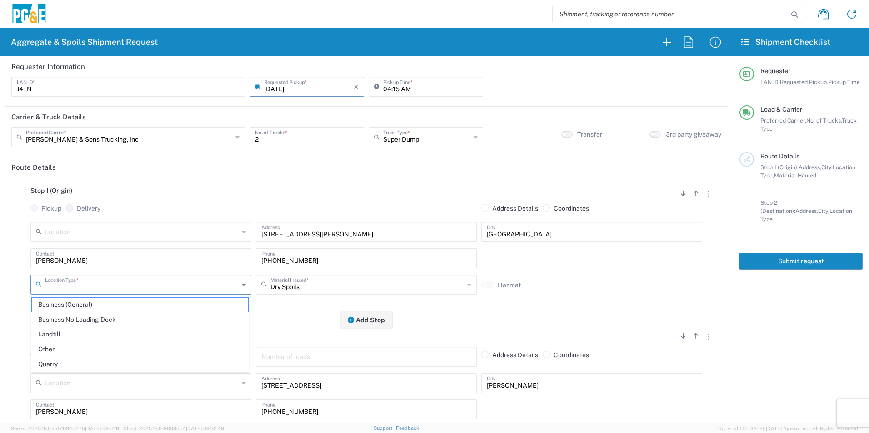
click at [112, 284] on input "text" at bounding box center [142, 284] width 194 height 16
click at [107, 309] on span "Business (General)" at bounding box center [140, 305] width 216 height 14
type input "Business (General)"
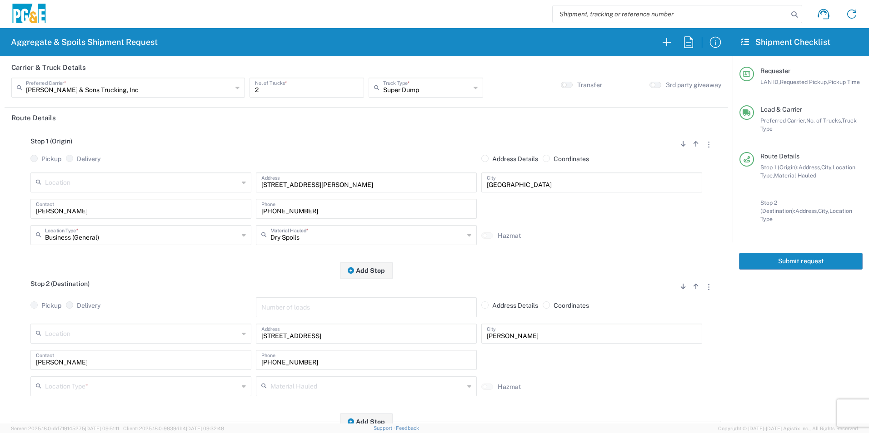
scroll to position [136, 0]
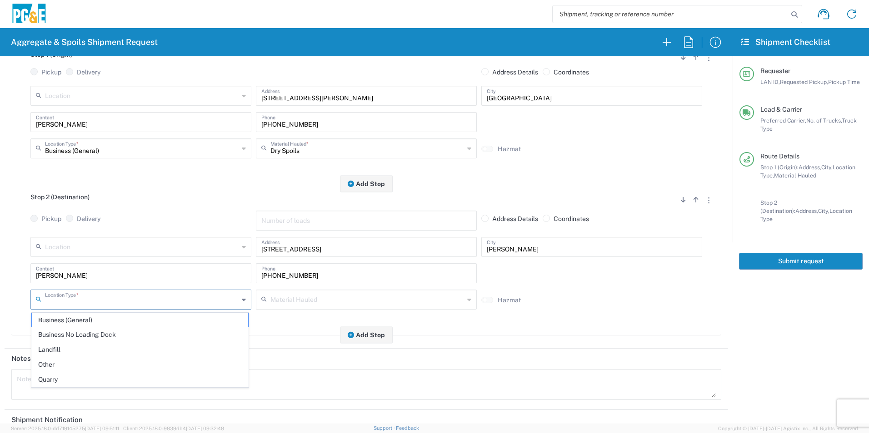
click at [83, 301] on input "text" at bounding box center [142, 299] width 194 height 16
click at [69, 362] on span "Other" at bounding box center [140, 365] width 216 height 14
type input "Other"
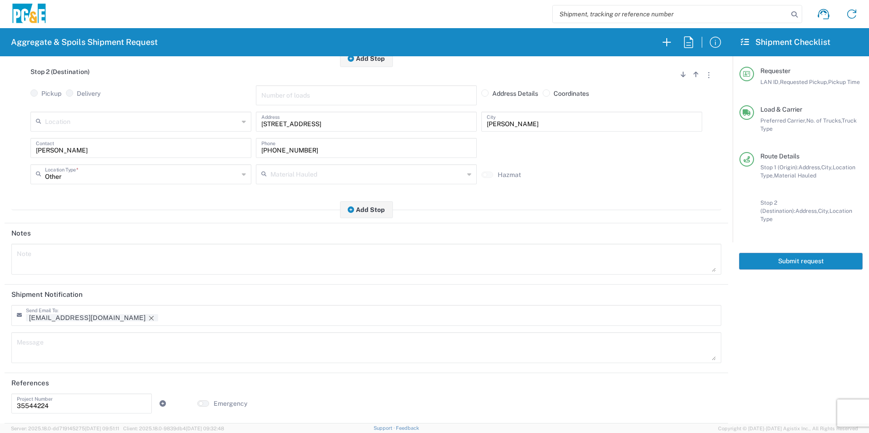
drag, startPoint x: 85, startPoint y: 318, endPoint x: 103, endPoint y: 319, distance: 17.8
click at [148, 318] on icon "Remove tag" at bounding box center [151, 318] width 7 height 7
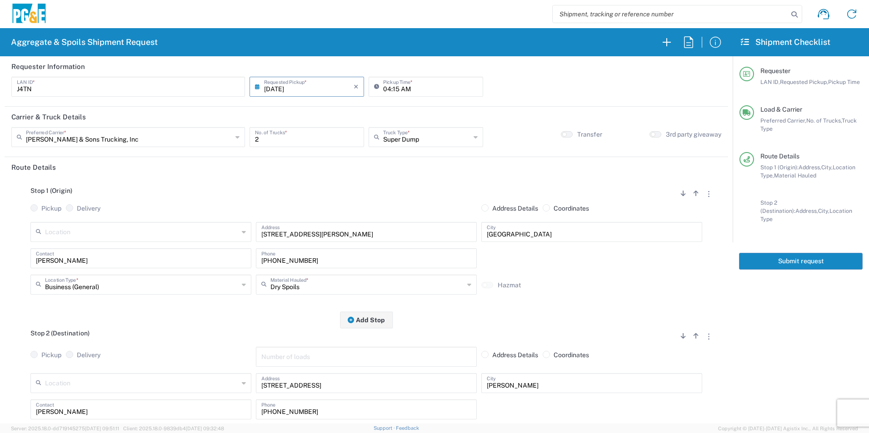
click at [777, 253] on button "Submit request" at bounding box center [801, 261] width 124 height 17
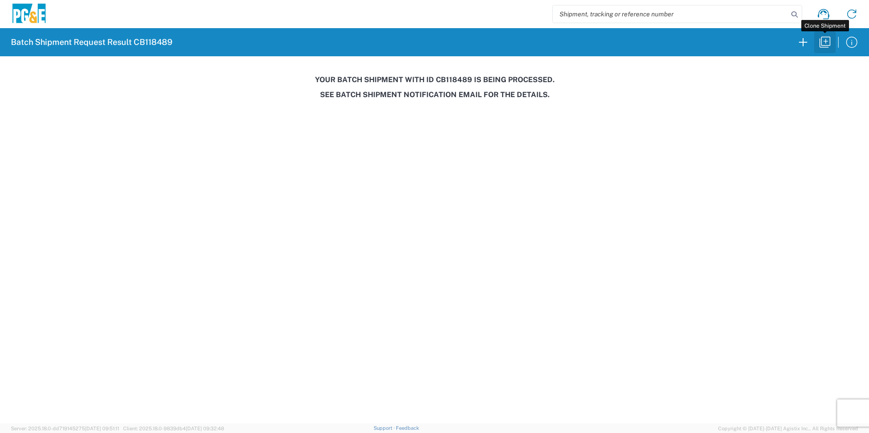
click at [822, 45] on icon "button" at bounding box center [824, 42] width 11 height 11
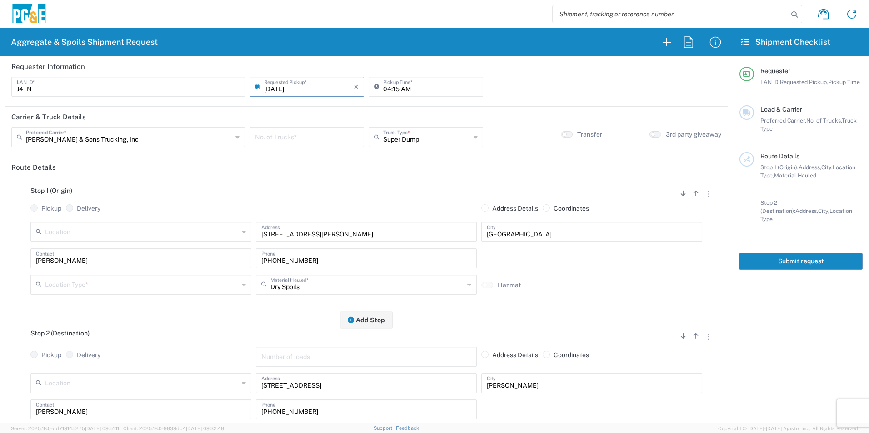
click at [277, 91] on input "[DATE]" at bounding box center [308, 86] width 89 height 16
click at [297, 156] on span "16" at bounding box center [293, 156] width 14 height 13
type input "[DATE]"
click at [299, 138] on input "number" at bounding box center [307, 137] width 104 height 16
type input "2"
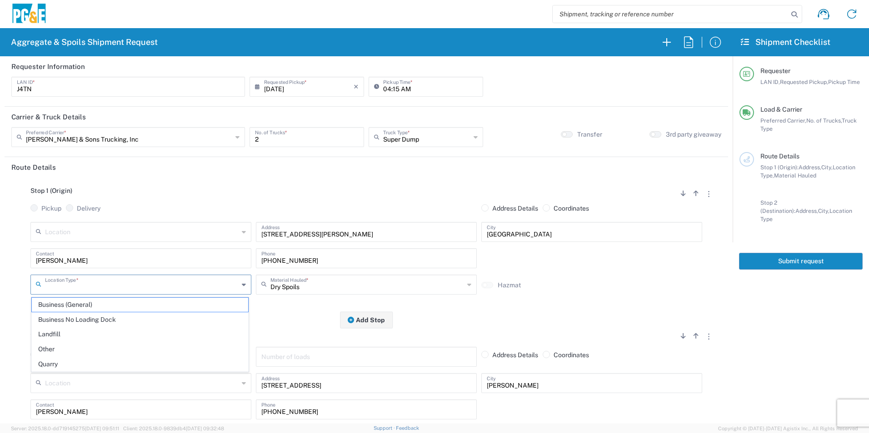
click at [113, 291] on input "text" at bounding box center [142, 284] width 194 height 16
click at [58, 347] on span "Other" at bounding box center [140, 349] width 216 height 14
type input "Other"
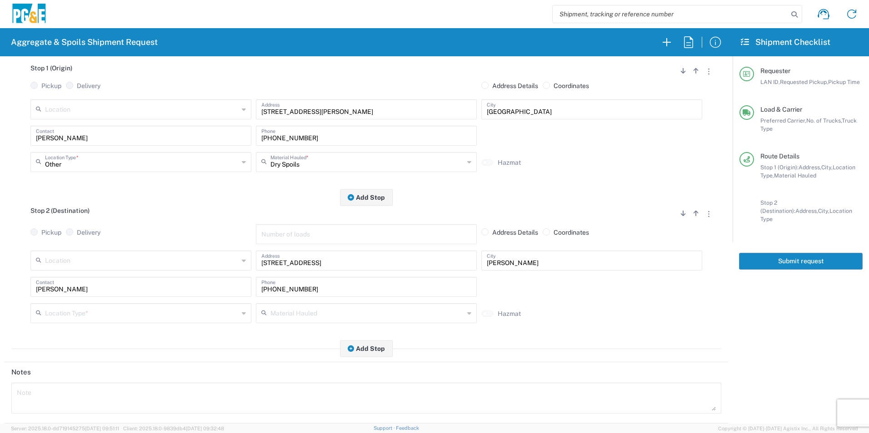
scroll to position [136, 0]
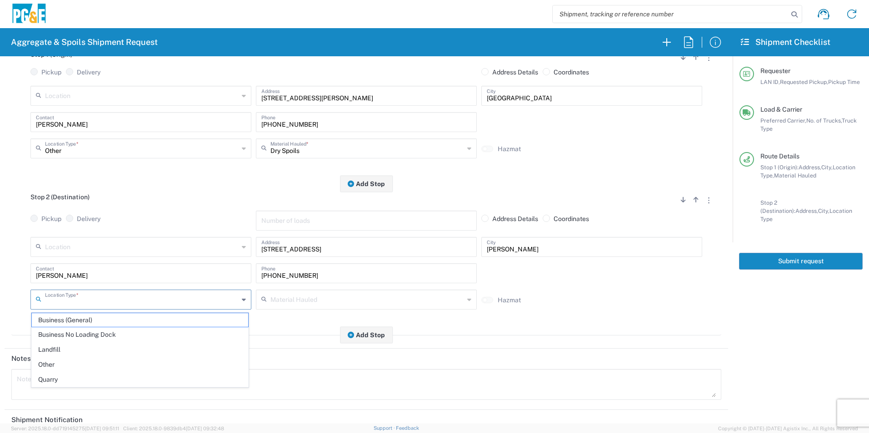
click at [72, 294] on input "text" at bounding box center [142, 299] width 194 height 16
click at [57, 363] on span "Other" at bounding box center [140, 365] width 216 height 14
type input "Other"
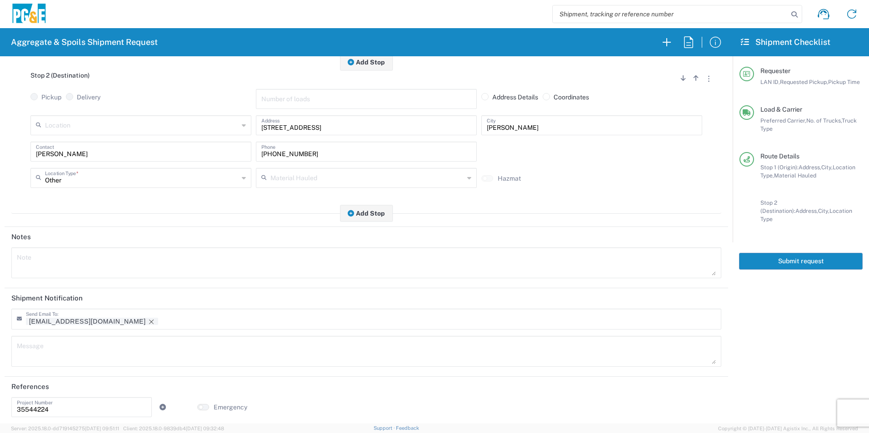
scroll to position [263, 0]
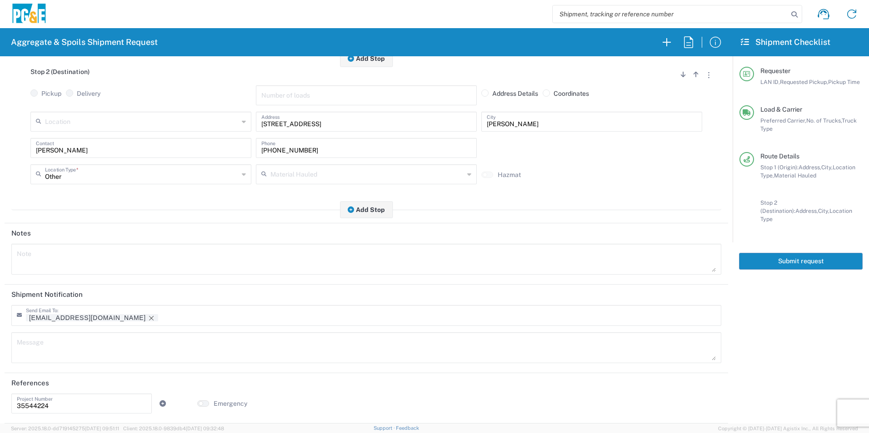
drag, startPoint x: 84, startPoint y: 318, endPoint x: 90, endPoint y: 320, distance: 6.1
click at [149, 318] on icon "Remove tag" at bounding box center [151, 318] width 5 height 5
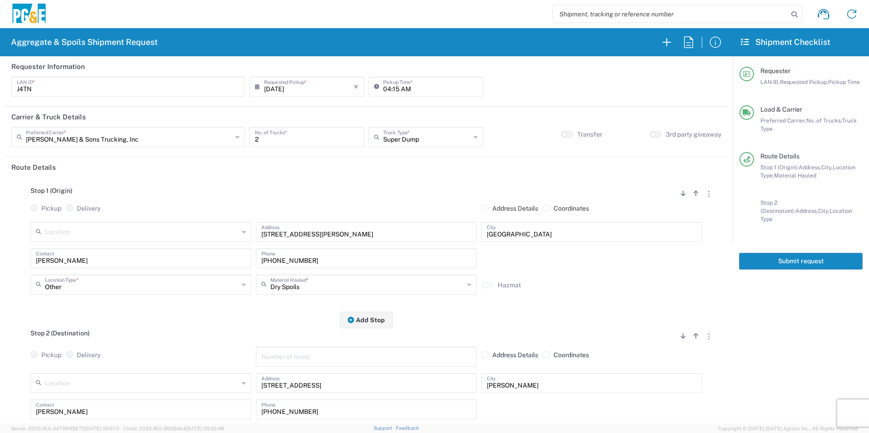
click at [790, 253] on button "Submit request" at bounding box center [801, 261] width 124 height 17
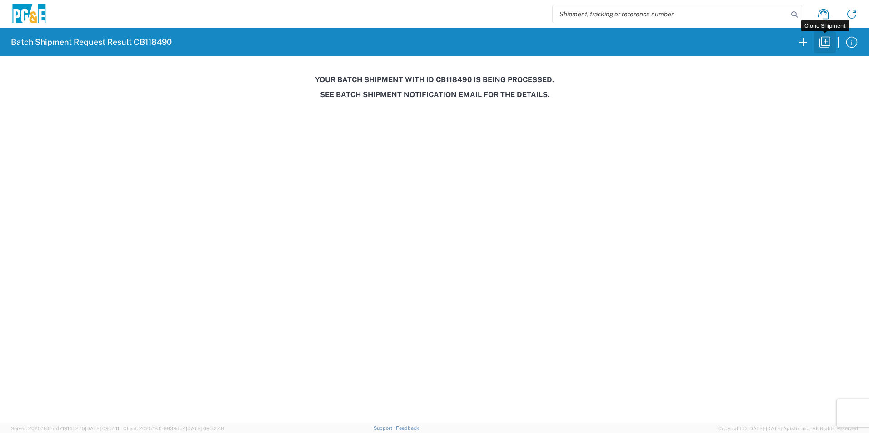
click at [828, 44] on icon "button" at bounding box center [824, 42] width 15 height 15
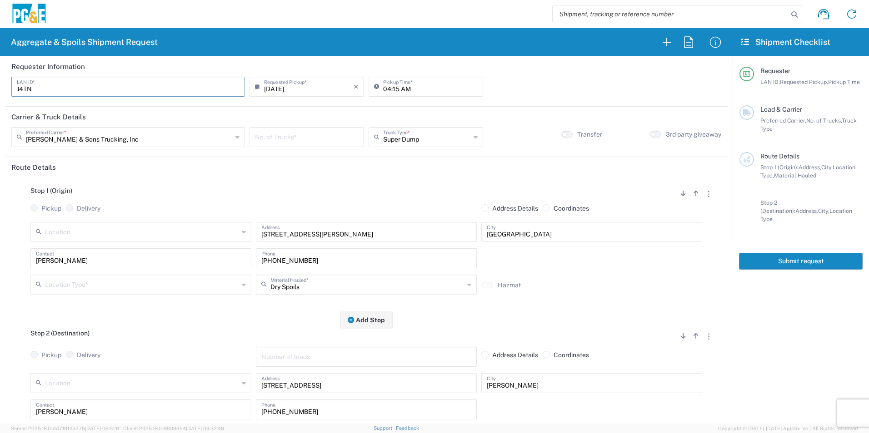
click at [91, 87] on input "J4TN" at bounding box center [128, 86] width 223 height 16
click at [90, 88] on input "J4TN" at bounding box center [128, 86] width 223 height 16
type input "J3WS"
click at [331, 141] on input "number" at bounding box center [307, 137] width 104 height 16
type input "2"
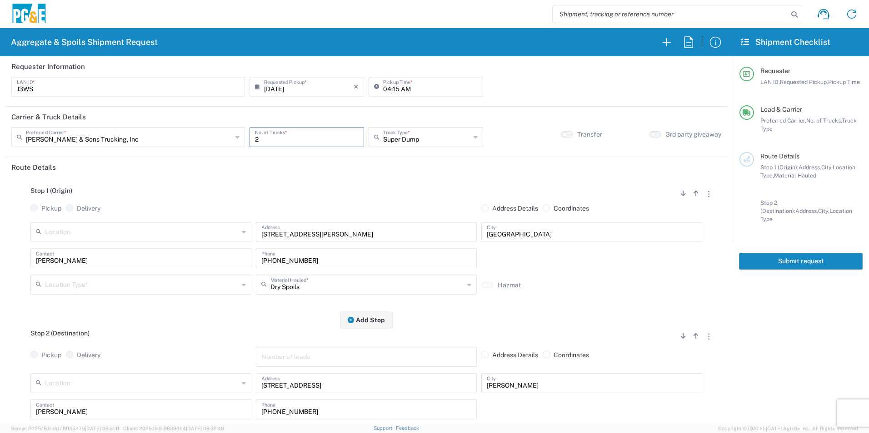
drag, startPoint x: 9, startPoint y: 254, endPoint x: 0, endPoint y: 233, distance: 22.8
click at [0, 237] on html "Aggregate & Spoils Shipment Request Requester Information J3WS LAN ID * [DATE] …" at bounding box center [434, 216] width 869 height 433
type input "[PERSON_NAME]"
click at [67, 290] on input "text" at bounding box center [142, 284] width 194 height 16
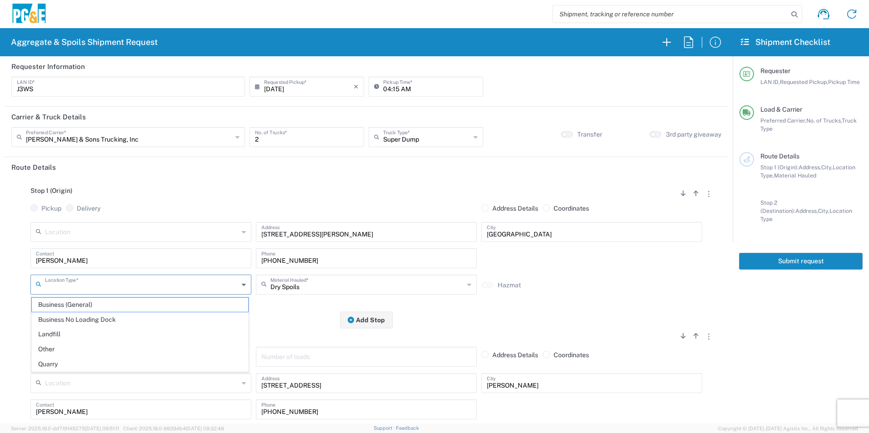
drag, startPoint x: 76, startPoint y: 308, endPoint x: 125, endPoint y: 313, distance: 49.4
click at [76, 308] on span "Business (General)" at bounding box center [140, 305] width 216 height 14
type input "Business (General)"
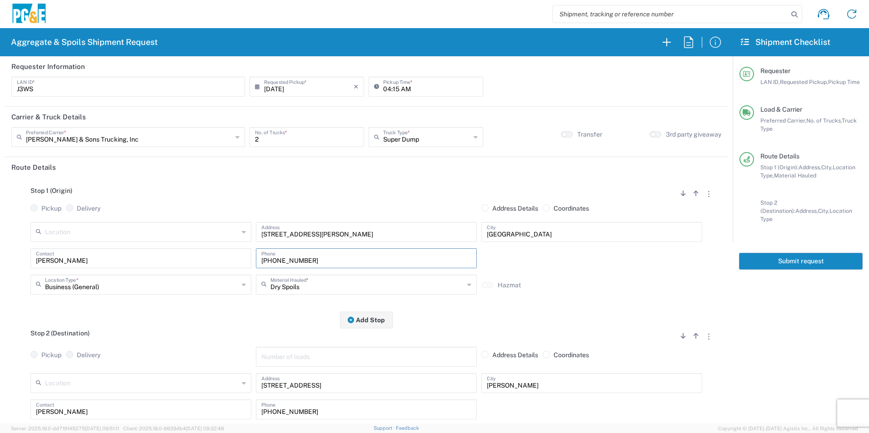
drag, startPoint x: 293, startPoint y: 263, endPoint x: 107, endPoint y: 257, distance: 185.9
click at [111, 258] on div "[PERSON_NAME] Contact [PHONE_NUMBER] Phone" at bounding box center [366, 261] width 676 height 26
paste input "346-6201"
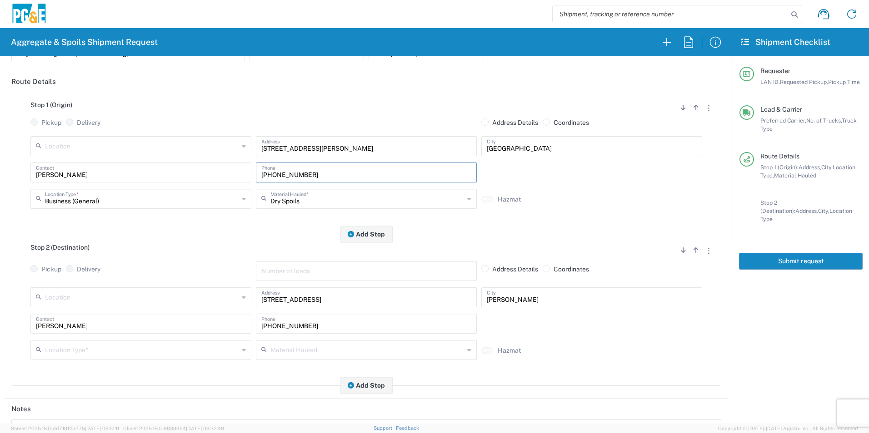
scroll to position [91, 0]
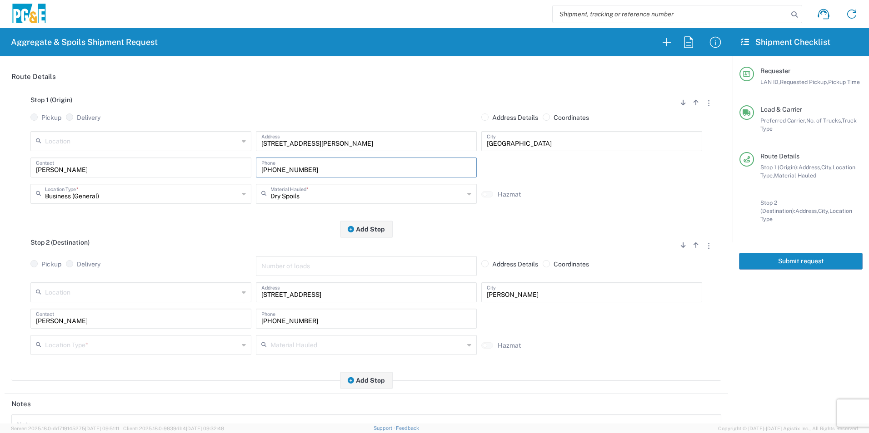
type input "[PHONE_NUMBER]"
drag, startPoint x: 333, startPoint y: 320, endPoint x: 56, endPoint y: 304, distance: 276.6
click at [81, 309] on div "Location [STREET_ADDRESS][PERSON_NAME] 7/11 Materials - [GEOGRAPHIC_DATA] - Qua…" at bounding box center [366, 322] width 710 height 79
paste input "346-6201"
type input "[PHONE_NUMBER]"
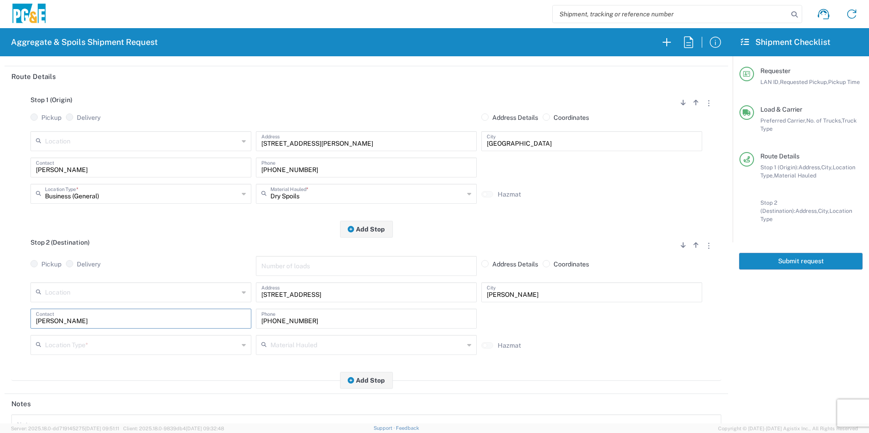
drag, startPoint x: 54, startPoint y: 318, endPoint x: 0, endPoint y: 305, distance: 55.0
click at [0, 305] on html "Aggregate & Spoils Shipment Request Requester Information J3WS LAN ID * [DATE] …" at bounding box center [434, 216] width 869 height 433
type input "[PERSON_NAME]"
click at [132, 342] on input "text" at bounding box center [142, 345] width 194 height 16
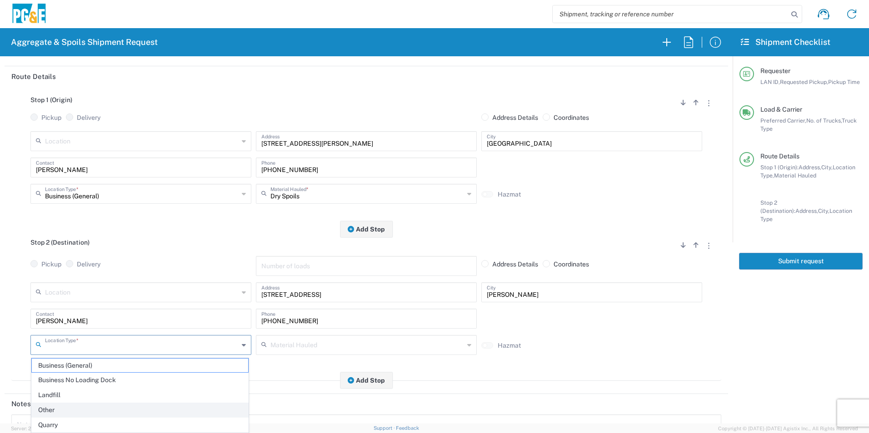
click at [60, 406] on span "Other" at bounding box center [140, 410] width 216 height 14
type input "Other"
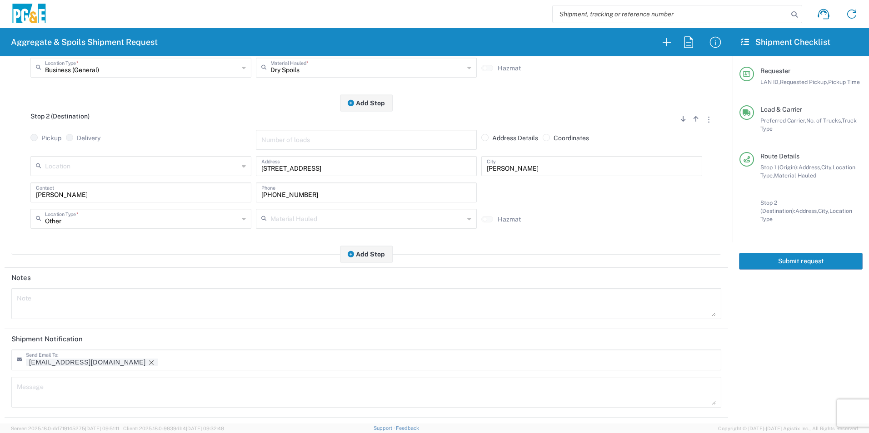
scroll to position [263, 0]
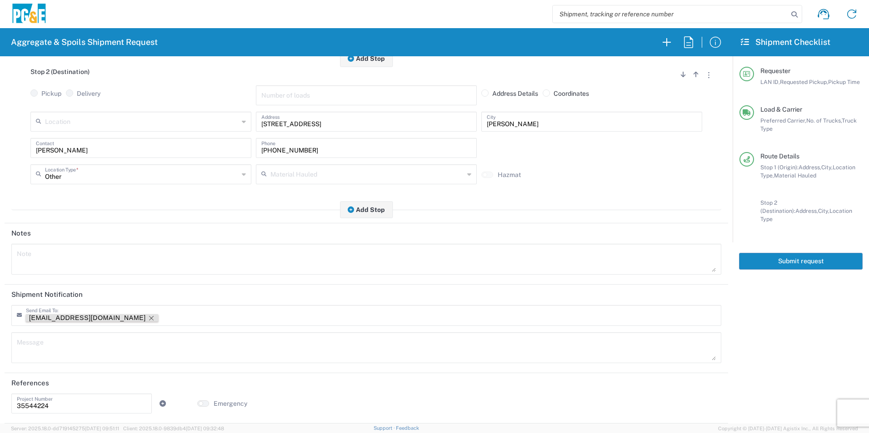
click at [148, 315] on icon "Remove tag" at bounding box center [151, 318] width 7 height 7
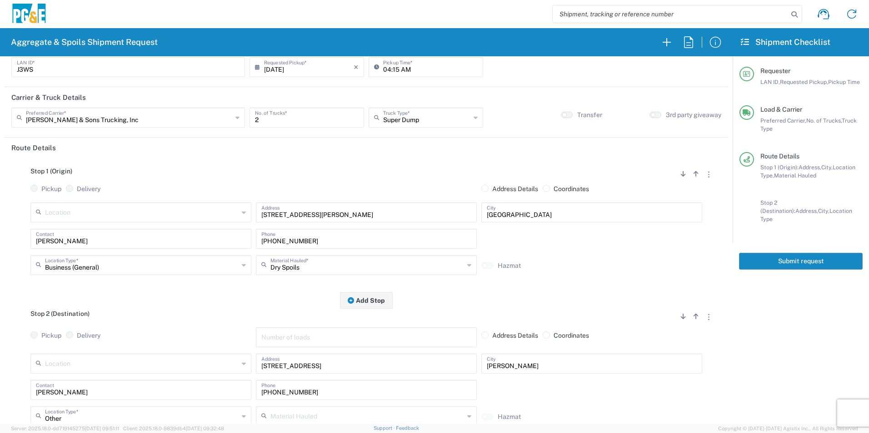
scroll to position [0, 0]
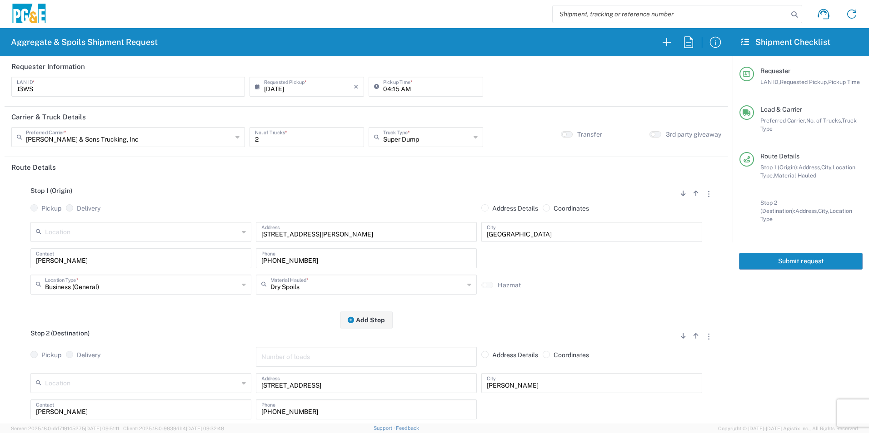
click at [800, 253] on button "Submit request" at bounding box center [801, 261] width 124 height 17
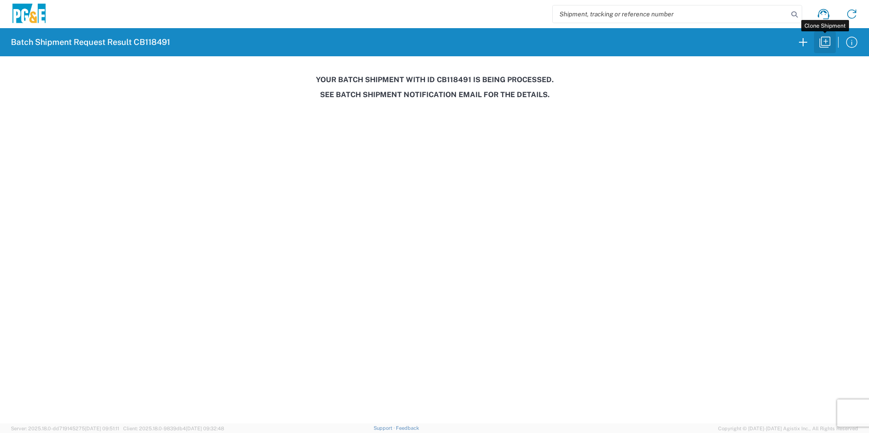
click at [821, 39] on icon "button" at bounding box center [824, 42] width 11 height 11
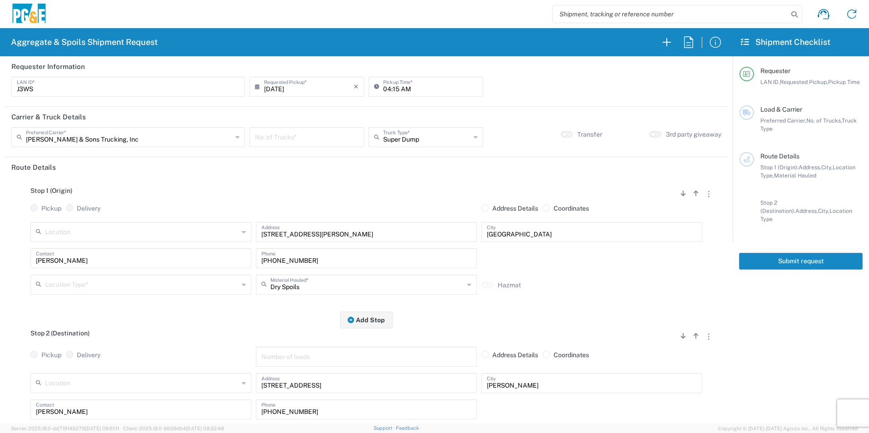
click at [278, 86] on input "[DATE]" at bounding box center [308, 86] width 89 height 16
click at [296, 157] on span "16" at bounding box center [293, 156] width 14 height 13
type input "[DATE]"
click at [299, 137] on input "number" at bounding box center [307, 137] width 104 height 16
type input "2"
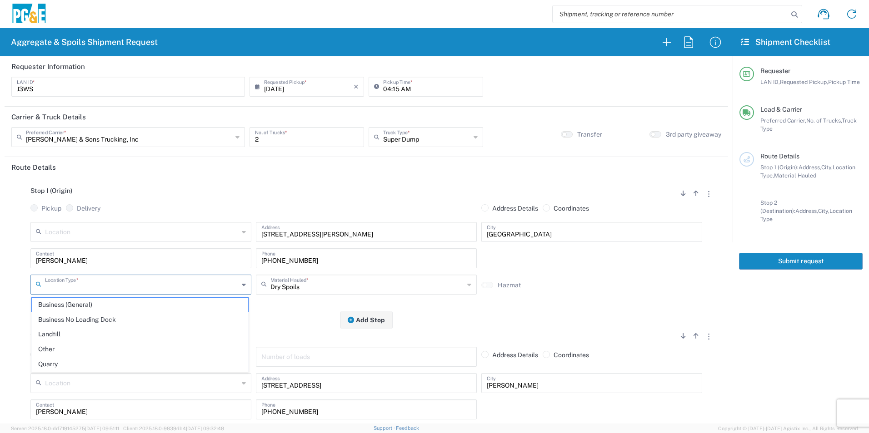
click at [162, 281] on input "text" at bounding box center [142, 284] width 194 height 16
click at [86, 302] on span "Business (General)" at bounding box center [140, 305] width 216 height 14
type input "Business (General)"
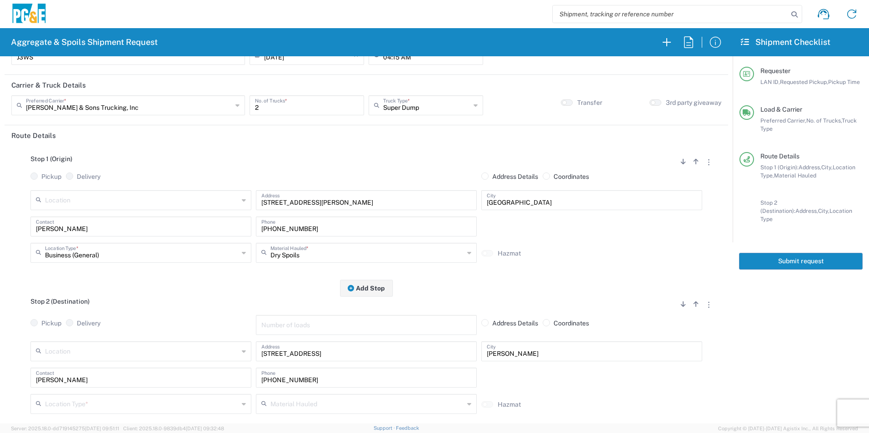
scroll to position [45, 0]
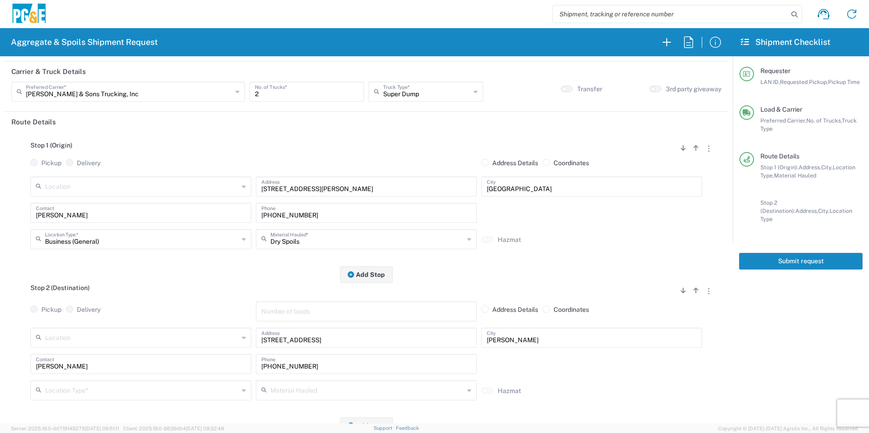
click at [63, 391] on input "text" at bounding box center [142, 390] width 194 height 16
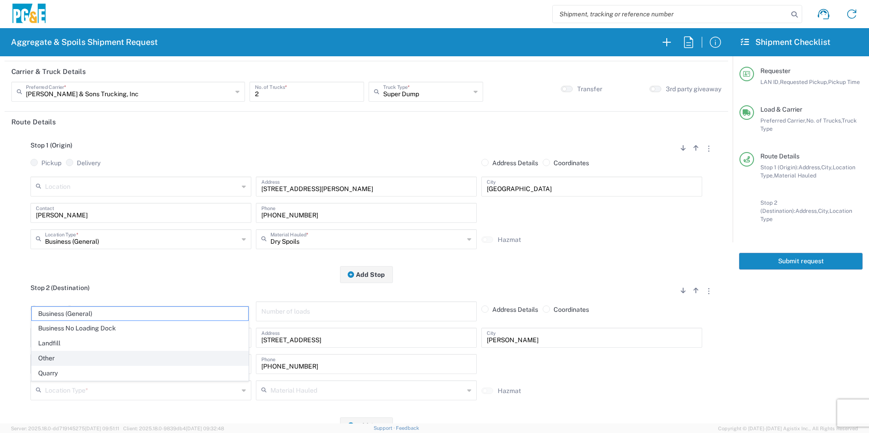
click at [77, 356] on span "Other" at bounding box center [140, 359] width 216 height 14
type input "Other"
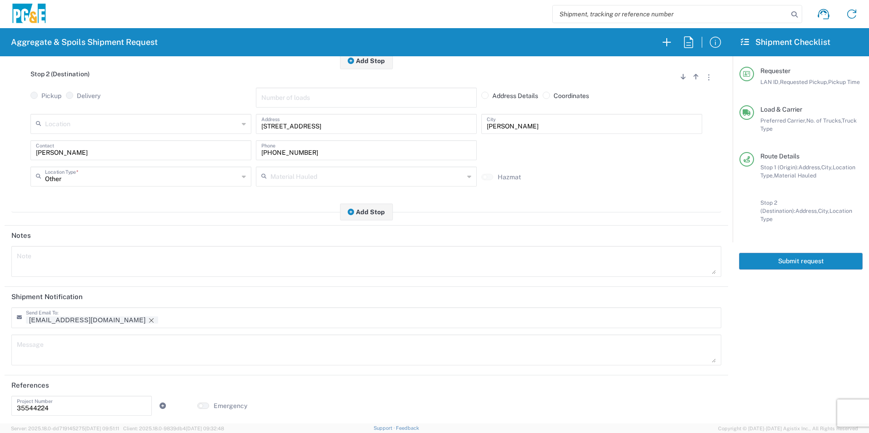
scroll to position [263, 0]
click at [148, 319] on icon "Remove tag" at bounding box center [151, 318] width 7 height 7
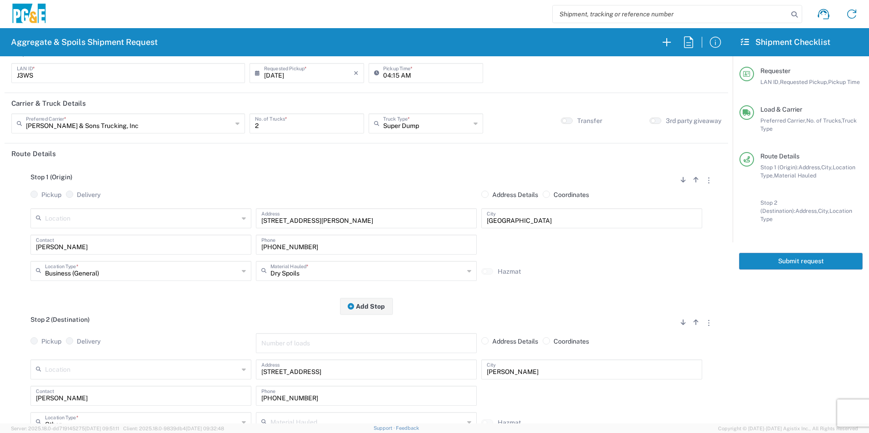
scroll to position [0, 0]
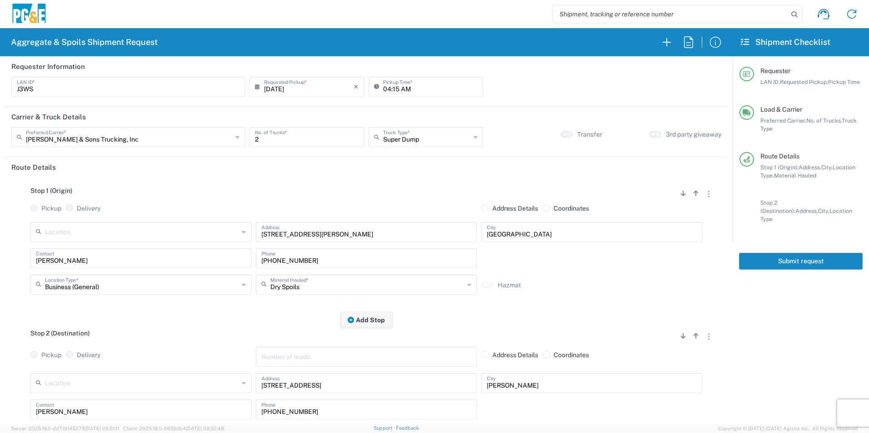
click at [809, 254] on button "Submit request" at bounding box center [801, 261] width 124 height 17
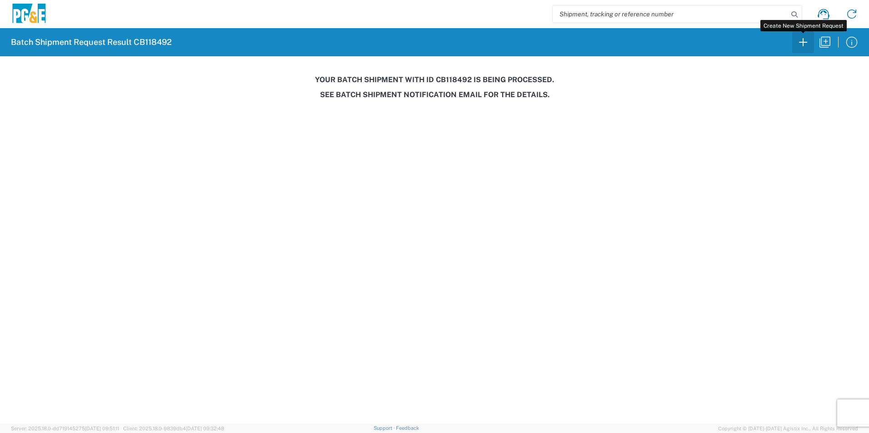
click at [804, 40] on icon "button" at bounding box center [802, 42] width 15 height 15
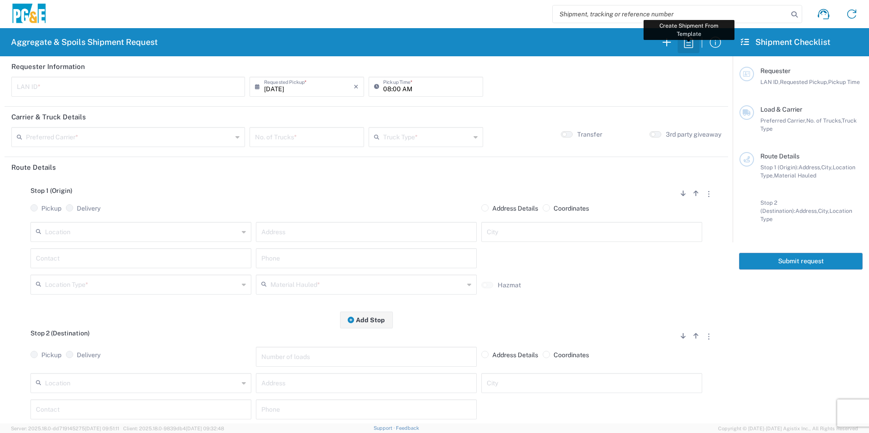
click at [689, 44] on icon "button" at bounding box center [688, 42] width 15 height 15
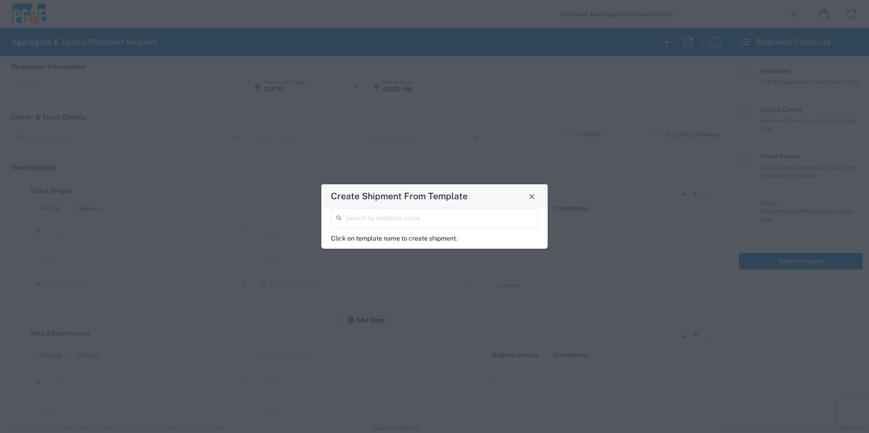
click at [351, 218] on input "search" at bounding box center [438, 217] width 187 height 16
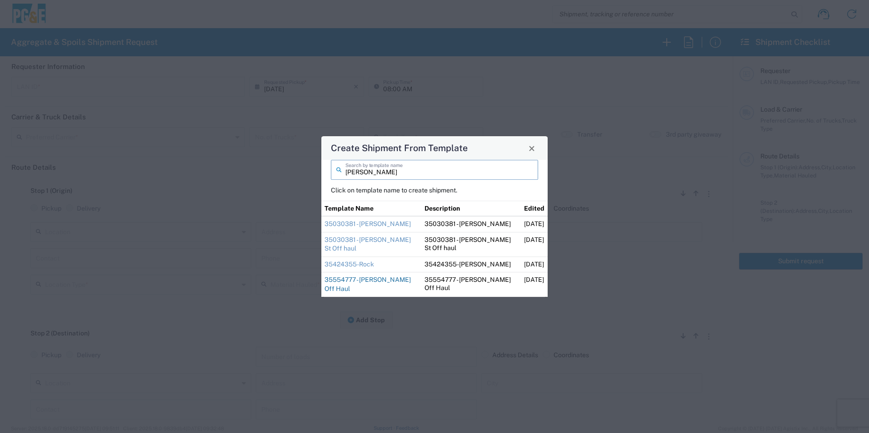
type input "[PERSON_NAME]"
click at [366, 278] on link "35554777 - [PERSON_NAME] Off Haul" at bounding box center [367, 285] width 86 height 16
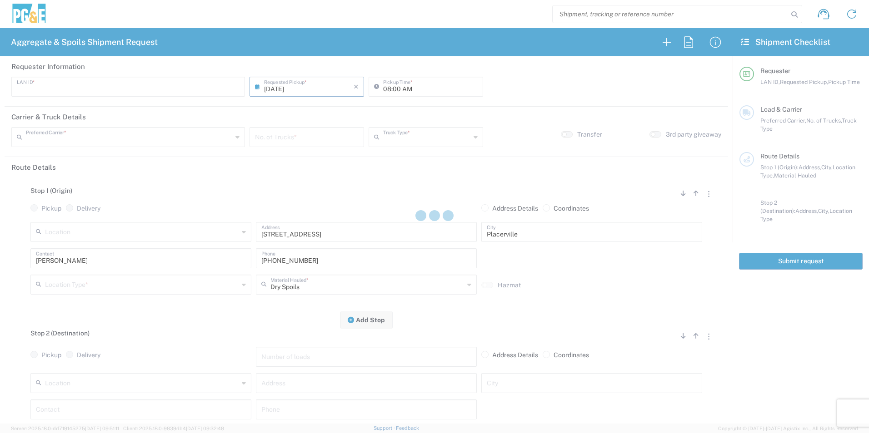
type input "D1AS"
type input "07:00 AM"
type input "[PERSON_NAME] & Sons Trucking, Inc"
type input "Super Dump"
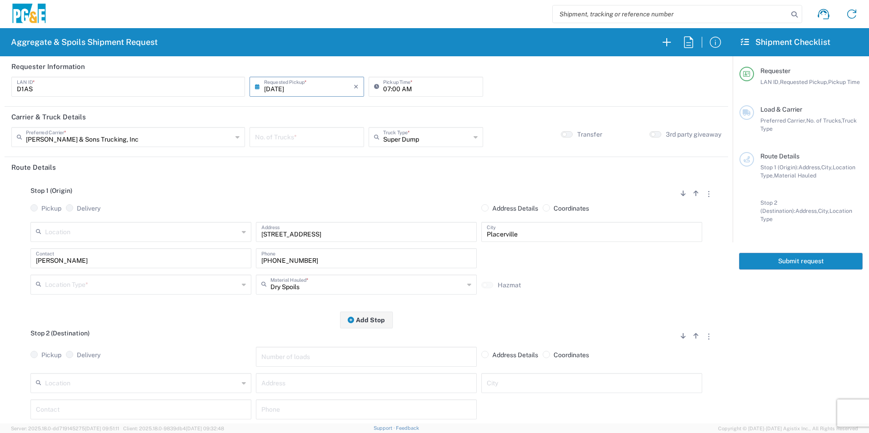
click at [313, 139] on input "number" at bounding box center [307, 137] width 104 height 16
type input "3"
click at [86, 280] on input "text" at bounding box center [142, 284] width 194 height 16
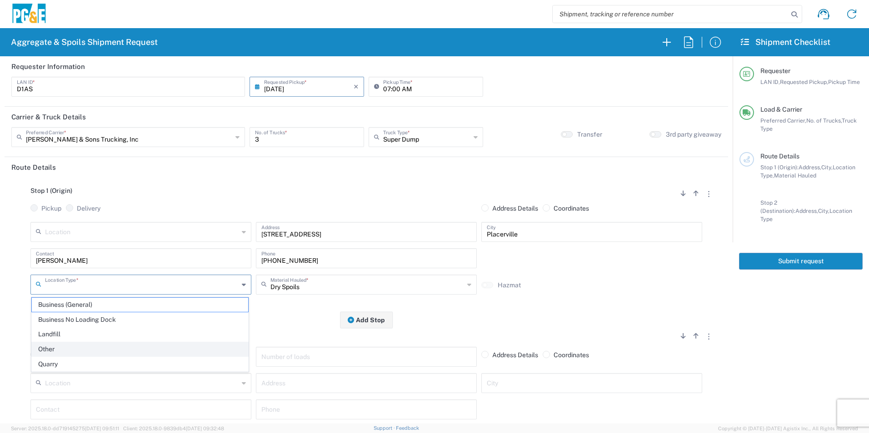
click at [52, 347] on span "Other" at bounding box center [140, 349] width 216 height 14
type input "Other"
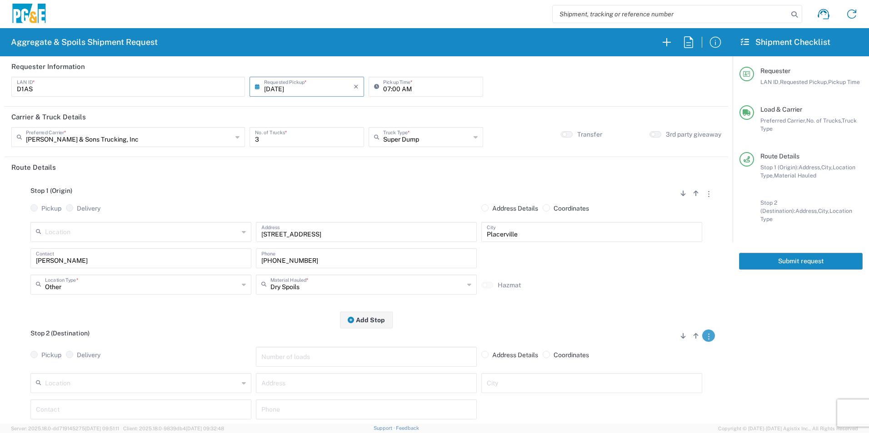
click at [708, 338] on icon "button" at bounding box center [708, 337] width 1 height 6
click at [681, 392] on link "Remove Stop" at bounding box center [665, 392] width 48 height 7
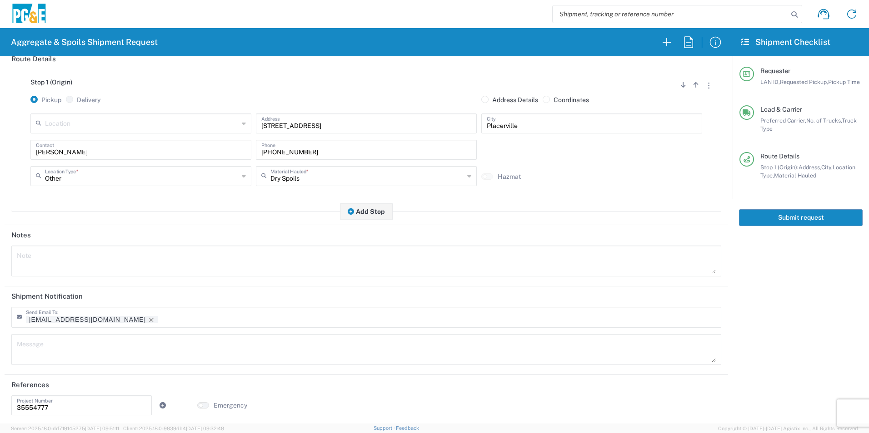
scroll to position [111, 0]
click at [148, 317] on icon "Remove tag" at bounding box center [151, 318] width 7 height 7
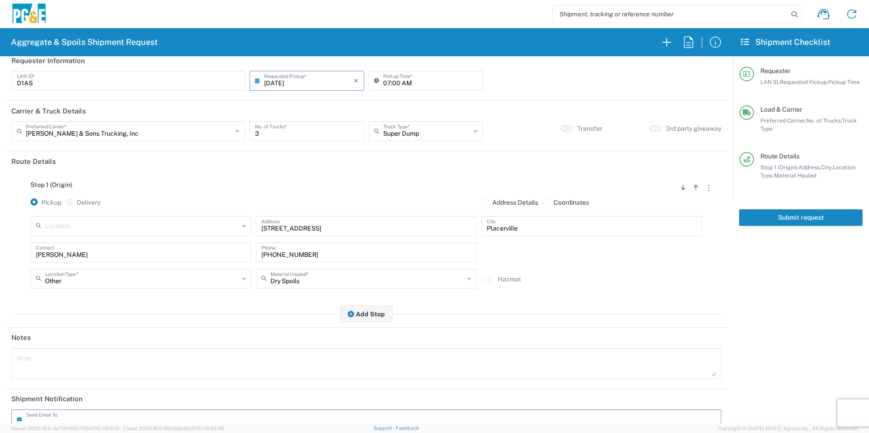
scroll to position [0, 0]
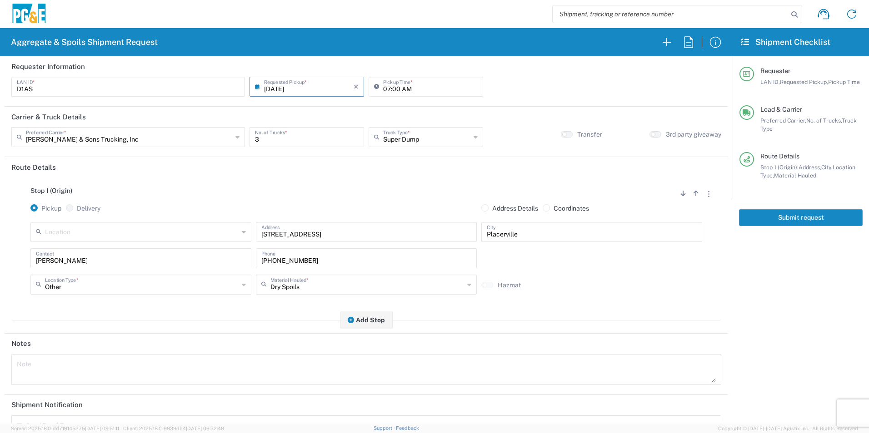
drag, startPoint x: 787, startPoint y: 219, endPoint x: 771, endPoint y: 227, distance: 17.7
click at [787, 218] on button "Submit request" at bounding box center [801, 217] width 124 height 17
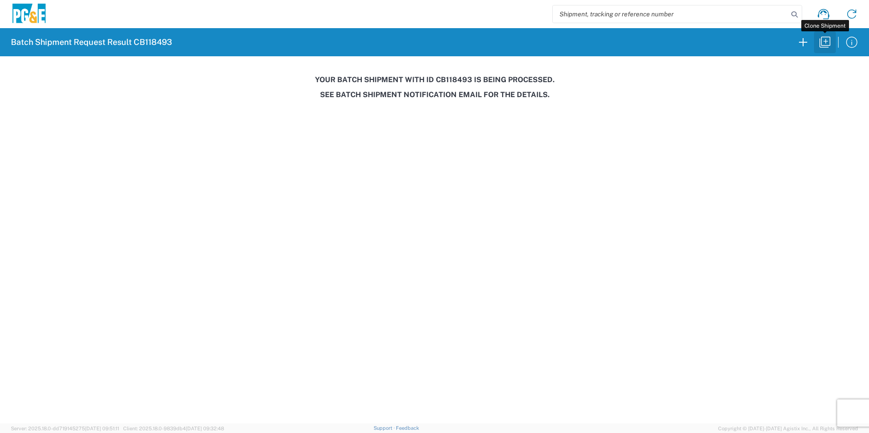
click at [828, 43] on icon "button" at bounding box center [824, 42] width 15 height 15
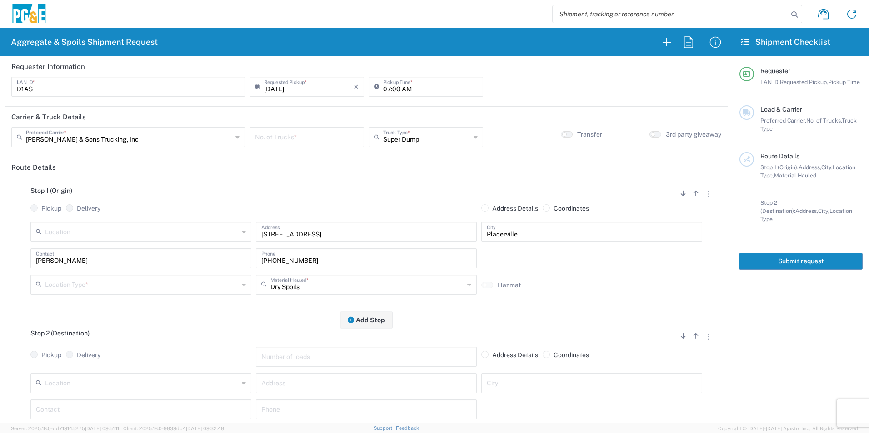
click at [275, 89] on input "[DATE]" at bounding box center [308, 86] width 89 height 16
click at [295, 159] on span "16" at bounding box center [293, 156] width 14 height 13
type input "[DATE]"
click at [298, 144] on input "number" at bounding box center [307, 137] width 104 height 16
type input "3"
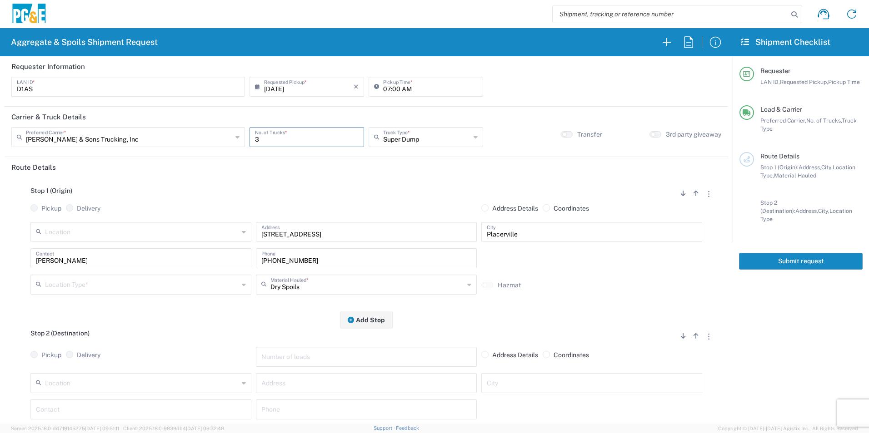
click at [94, 280] on input "text" at bounding box center [142, 284] width 194 height 16
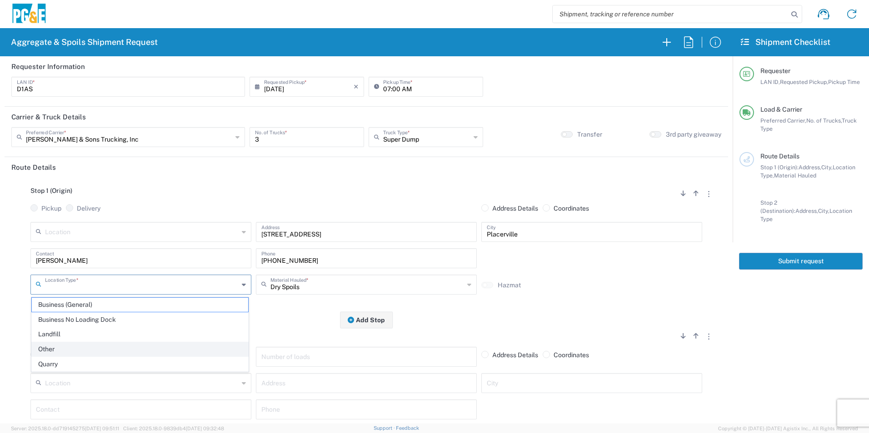
click at [56, 348] on span "Other" at bounding box center [140, 349] width 216 height 14
type input "Other"
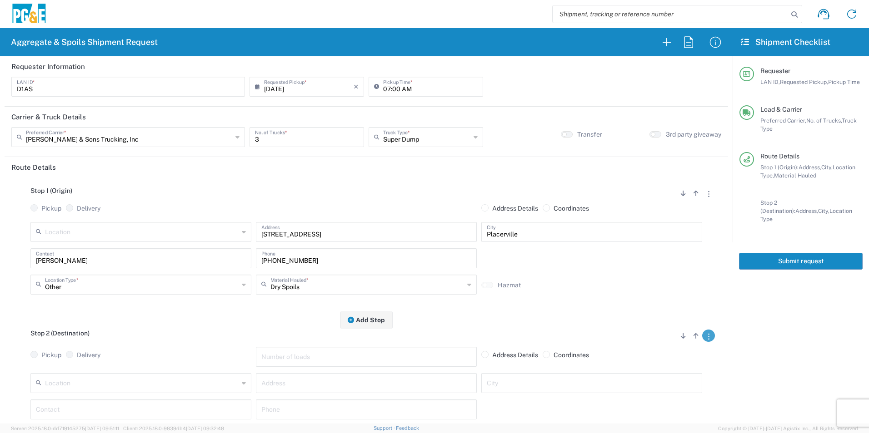
click at [704, 339] on button "button" at bounding box center [708, 336] width 13 height 12
click at [667, 392] on link "Remove Stop" at bounding box center [665, 392] width 48 height 7
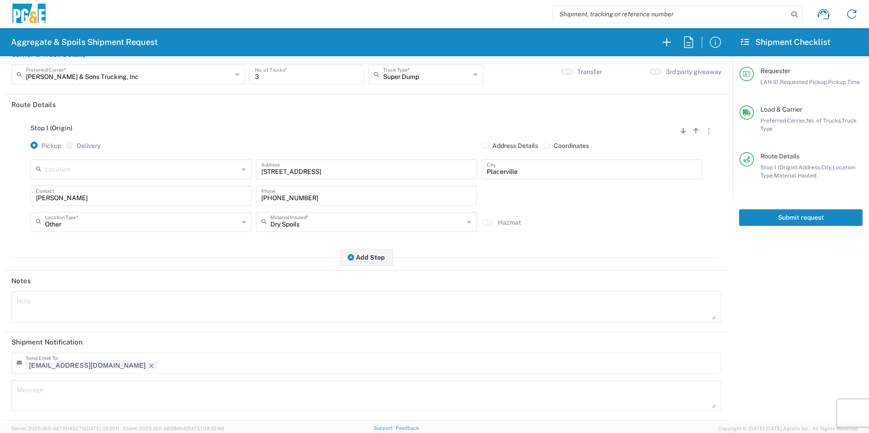
scroll to position [111, 0]
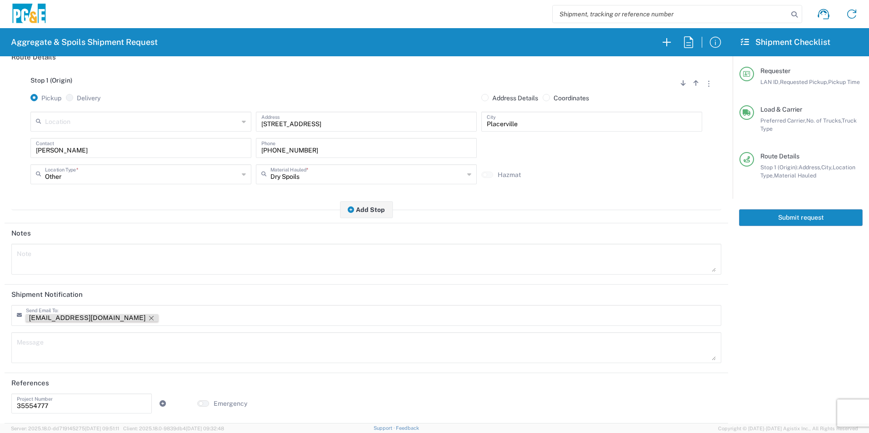
click at [148, 318] on icon "Remove tag" at bounding box center [151, 318] width 7 height 7
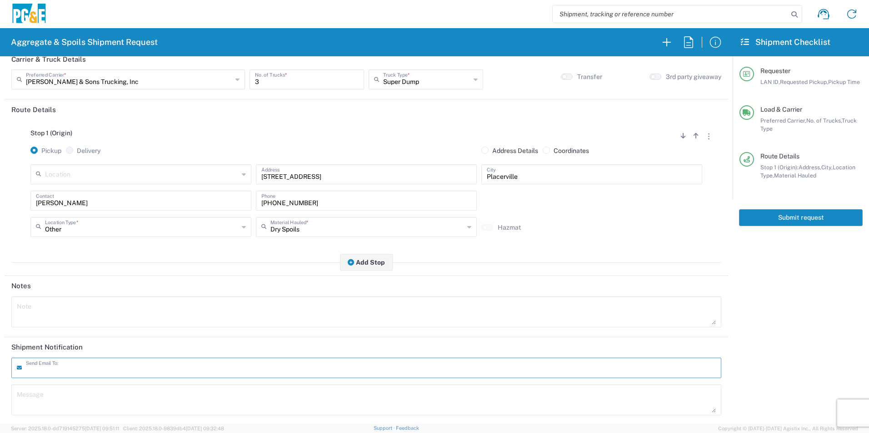
scroll to position [0, 0]
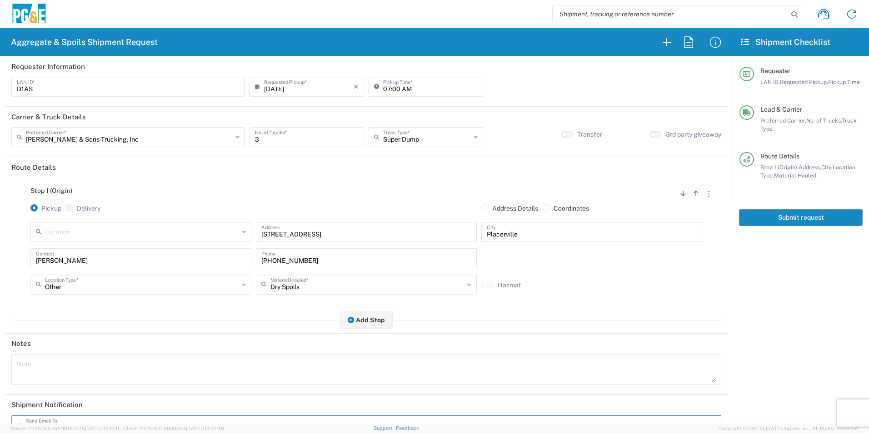
drag, startPoint x: 805, startPoint y: 220, endPoint x: 849, endPoint y: 235, distance: 45.8
click at [806, 219] on button "Submit request" at bounding box center [801, 217] width 124 height 17
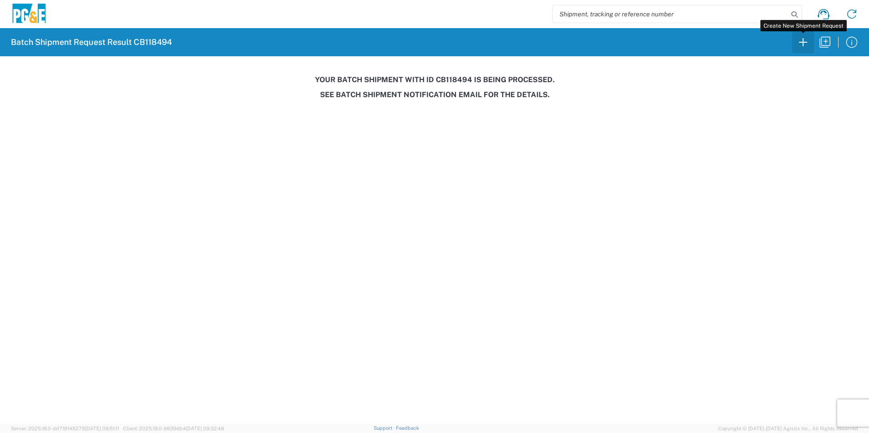
click at [805, 41] on icon "button" at bounding box center [802, 42] width 15 height 15
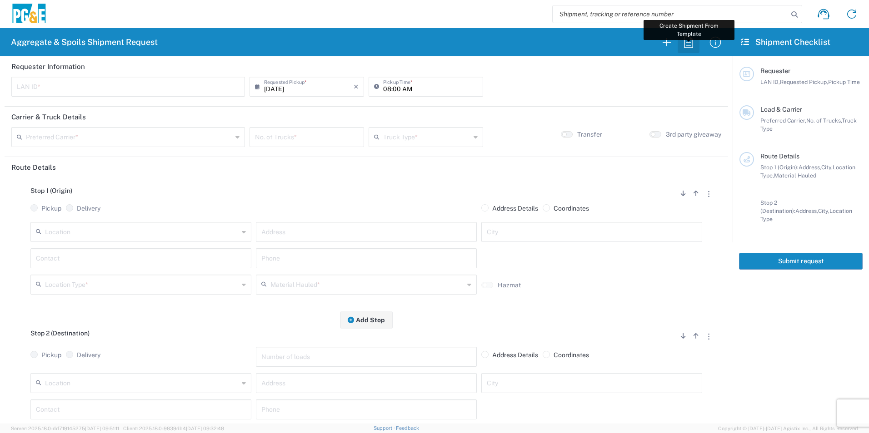
click at [687, 43] on icon "button" at bounding box center [688, 42] width 15 height 15
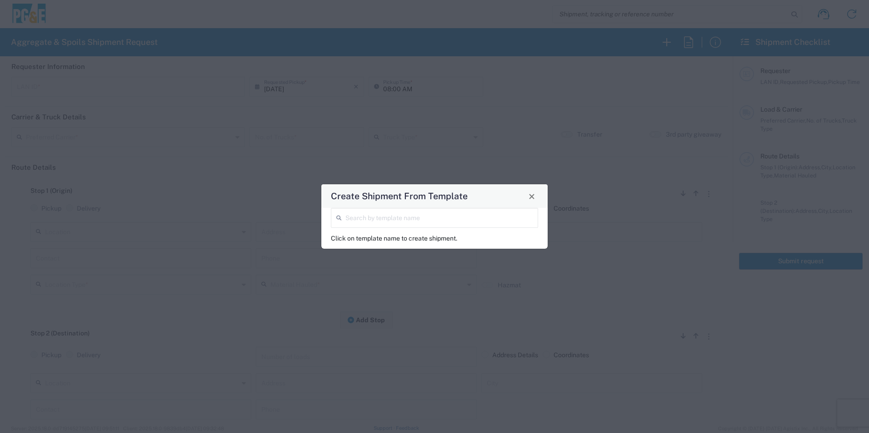
click at [404, 223] on input "search" at bounding box center [438, 217] width 187 height 16
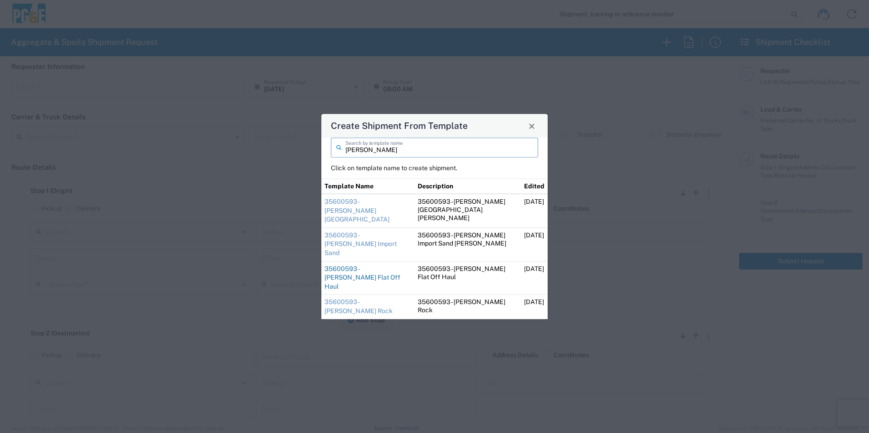
type input "[PERSON_NAME]"
click at [347, 265] on link "35600593 - [PERSON_NAME] Flat Off Haul" at bounding box center [362, 277] width 76 height 25
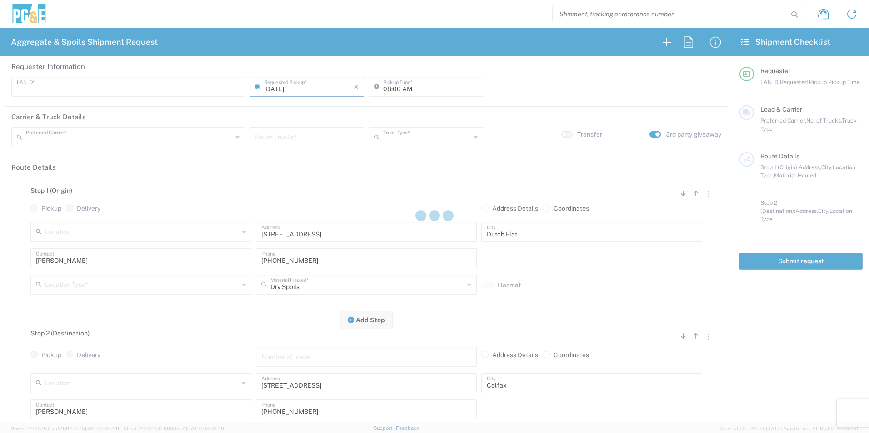
type input "J92Y"
type input "[PERSON_NAME] & Sons Trucking, Inc"
type input "Super Dump"
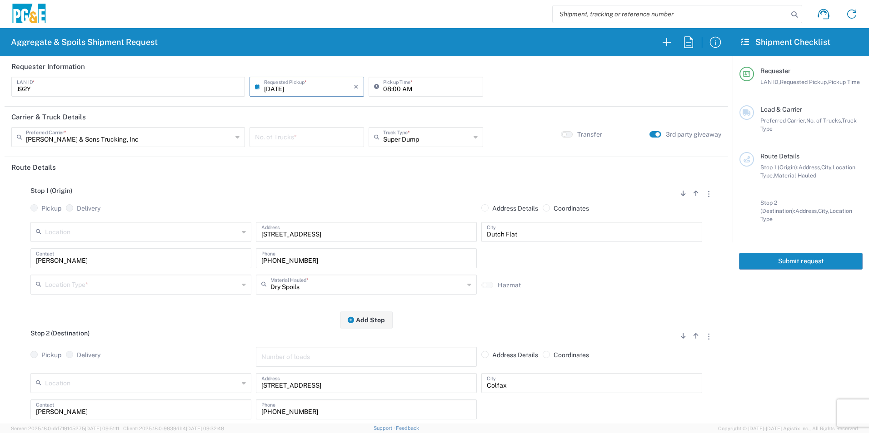
click at [288, 137] on input "number" at bounding box center [307, 137] width 104 height 16
type input "1"
click at [93, 287] on input "text" at bounding box center [142, 284] width 194 height 16
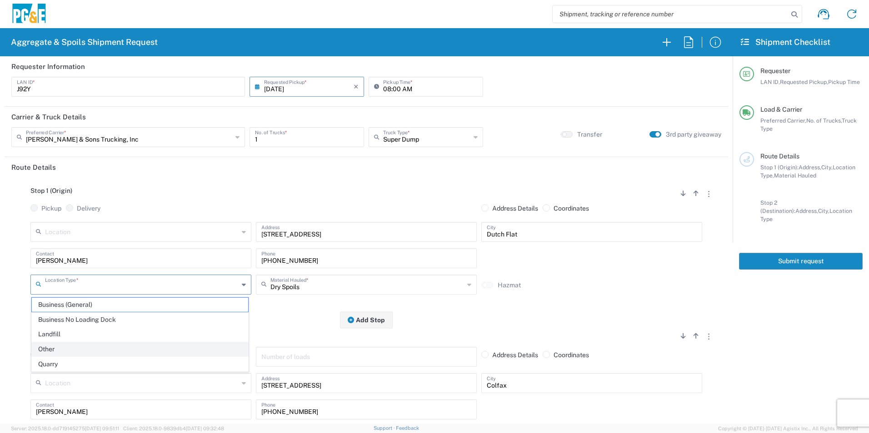
click at [58, 348] on span "Other" at bounding box center [140, 349] width 216 height 14
type input "Other"
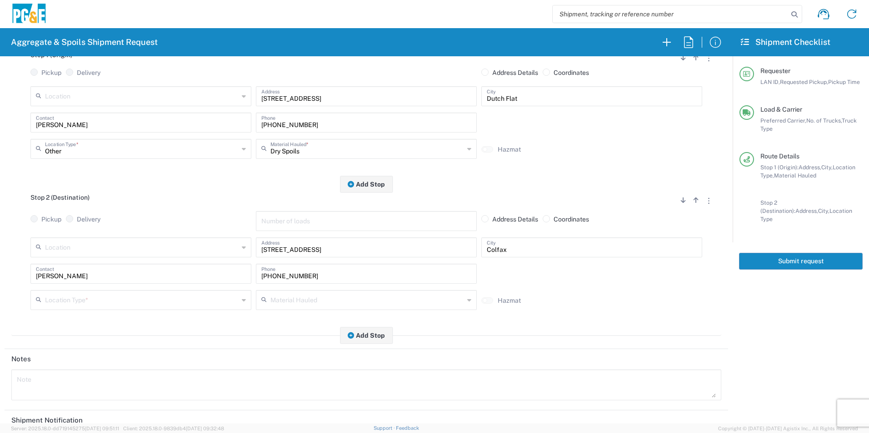
scroll to position [136, 0]
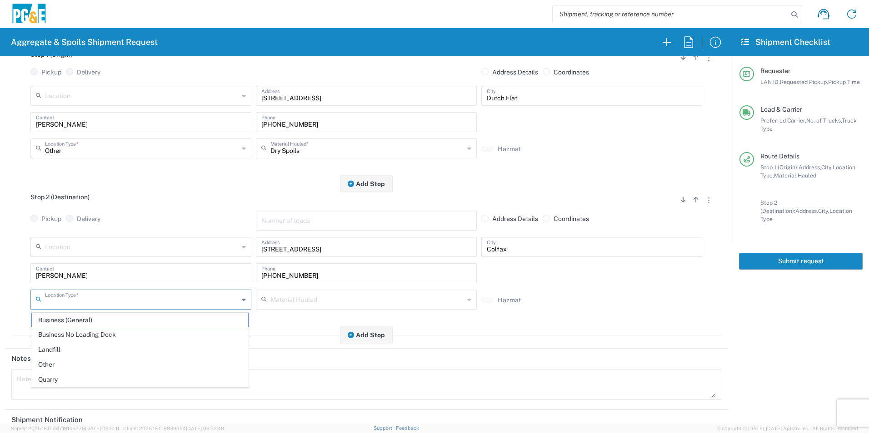
click at [99, 301] on input "text" at bounding box center [142, 299] width 194 height 16
click at [58, 367] on span "Other" at bounding box center [140, 365] width 216 height 14
type input "Other"
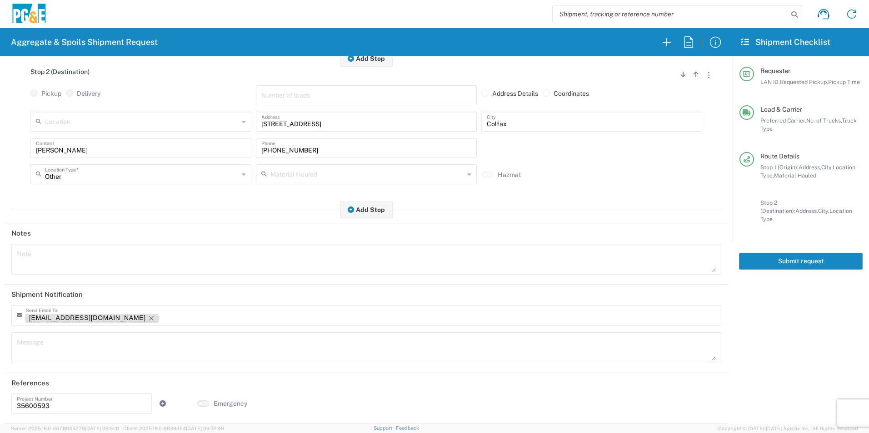
click at [149, 318] on icon "Remove tag" at bounding box center [151, 318] width 5 height 5
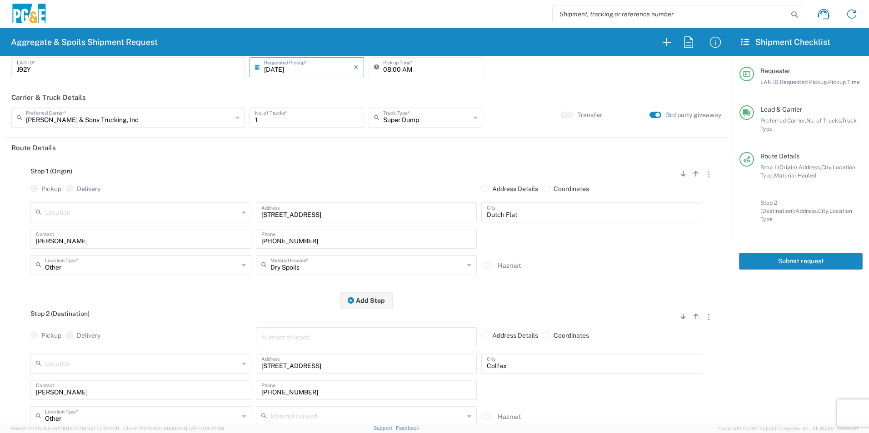
scroll to position [0, 0]
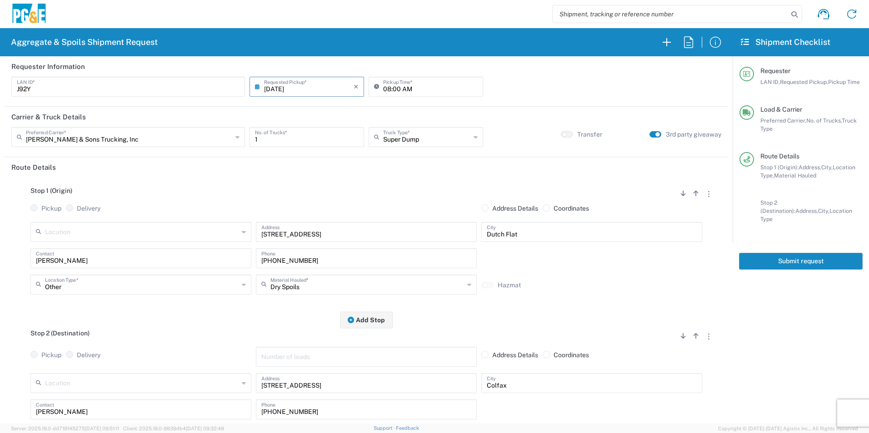
click at [812, 254] on button "Submit request" at bounding box center [801, 261] width 124 height 17
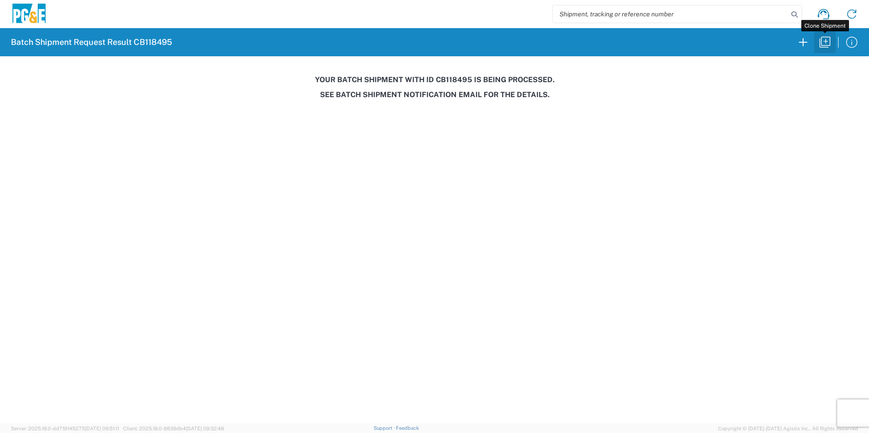
click at [819, 46] on icon "button" at bounding box center [824, 42] width 11 height 11
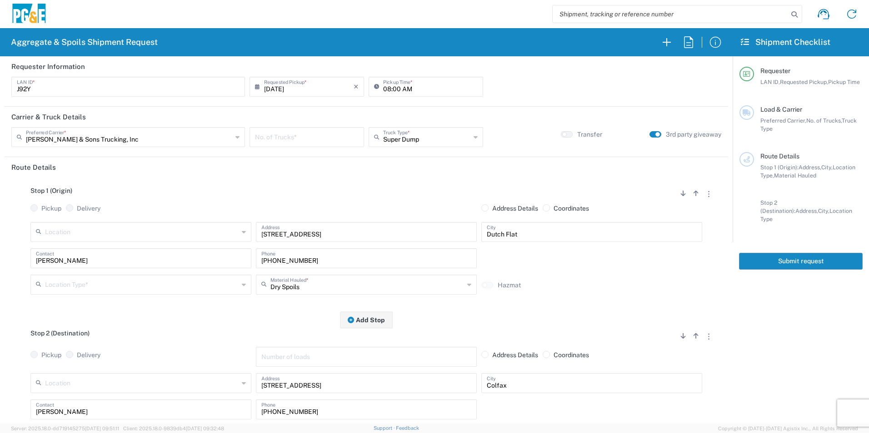
click at [276, 87] on input "[DATE]" at bounding box center [308, 86] width 89 height 16
click at [294, 156] on span "16" at bounding box center [293, 156] width 14 height 13
type input "[DATE]"
click at [298, 136] on input "number" at bounding box center [307, 137] width 104 height 16
click at [72, 283] on input "text" at bounding box center [142, 284] width 194 height 16
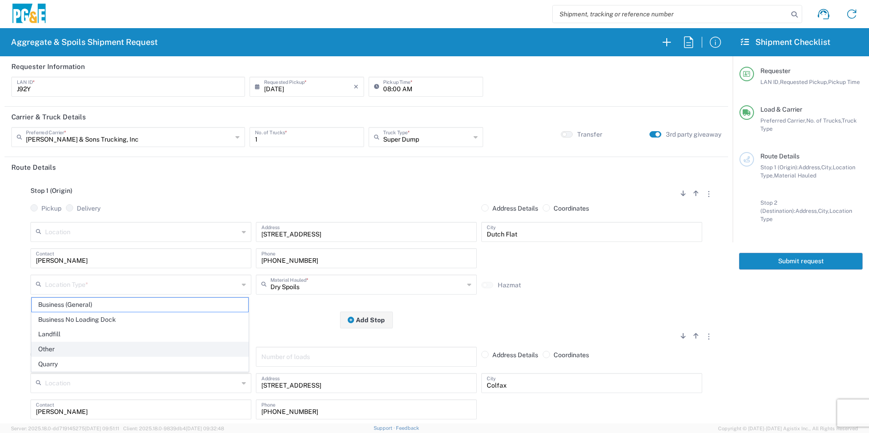
click at [57, 353] on span "Other" at bounding box center [140, 349] width 216 height 14
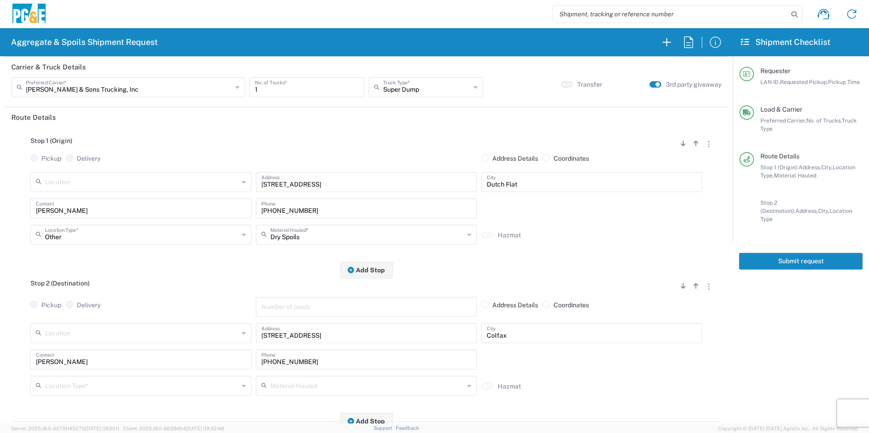
scroll to position [182, 0]
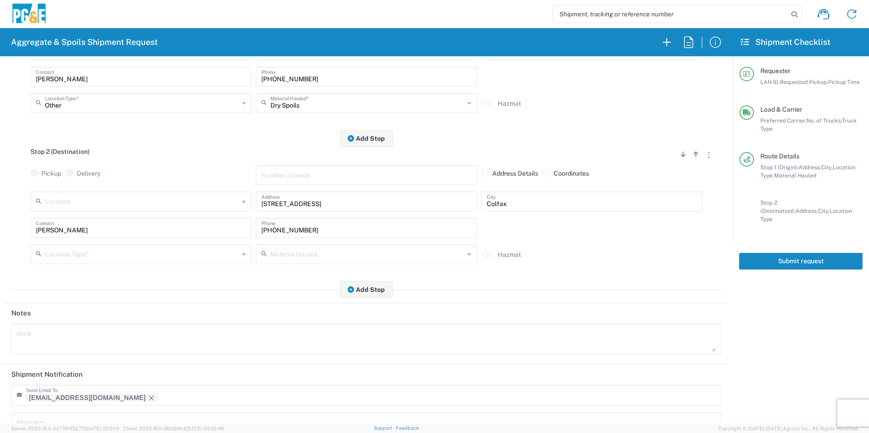
click at [88, 257] on input "text" at bounding box center [142, 254] width 194 height 16
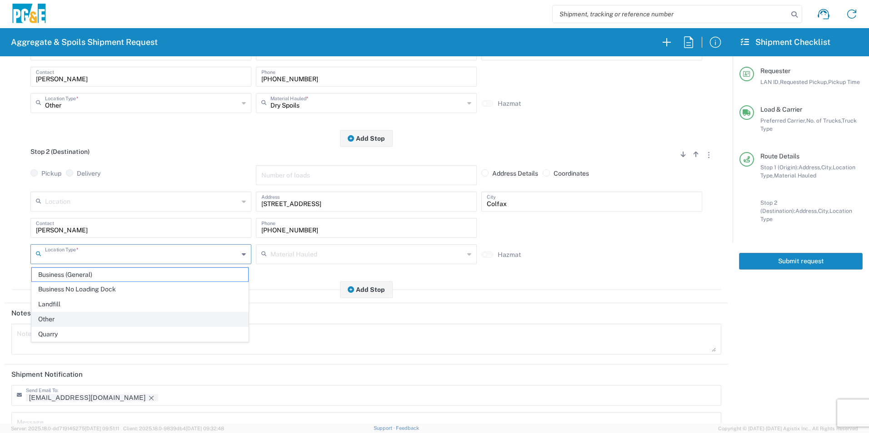
click at [41, 322] on span "Other" at bounding box center [140, 320] width 216 height 14
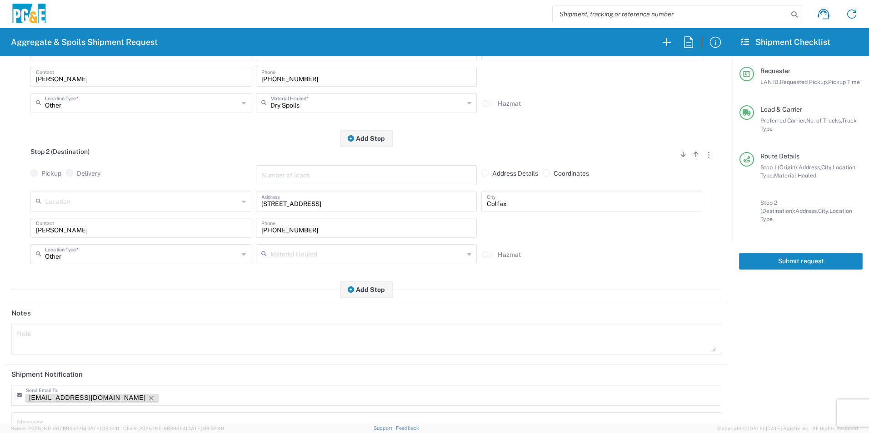
click at [149, 399] on icon "Remove tag" at bounding box center [151, 398] width 5 height 5
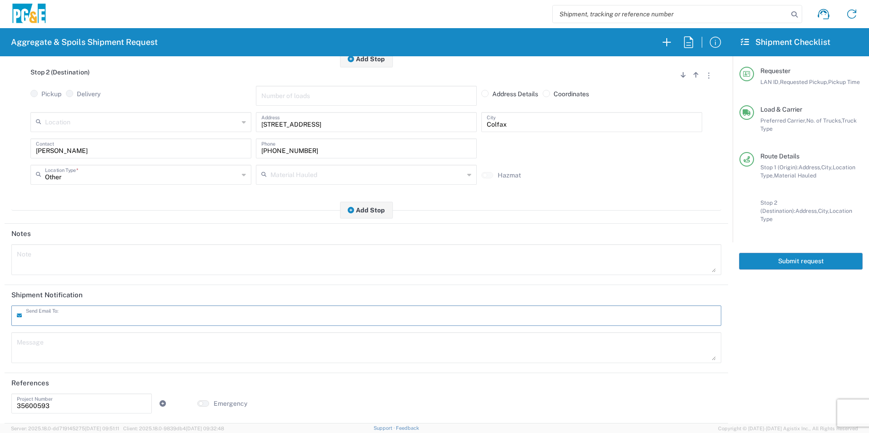
scroll to position [0, 0]
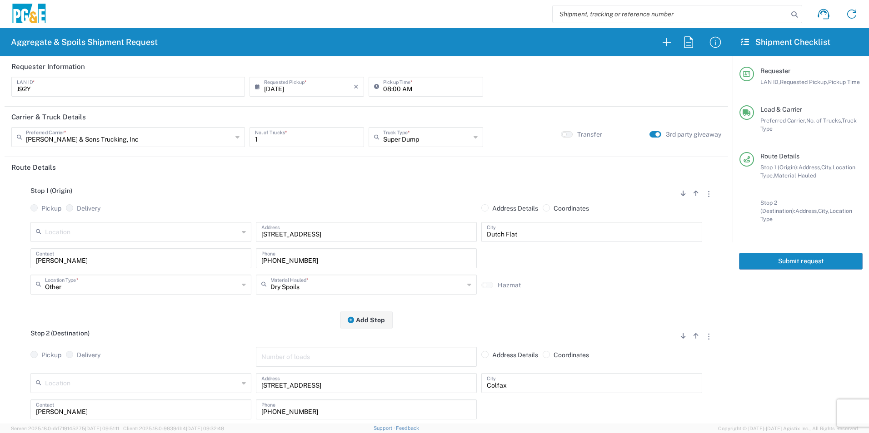
click at [777, 253] on button "Submit request" at bounding box center [801, 261] width 124 height 17
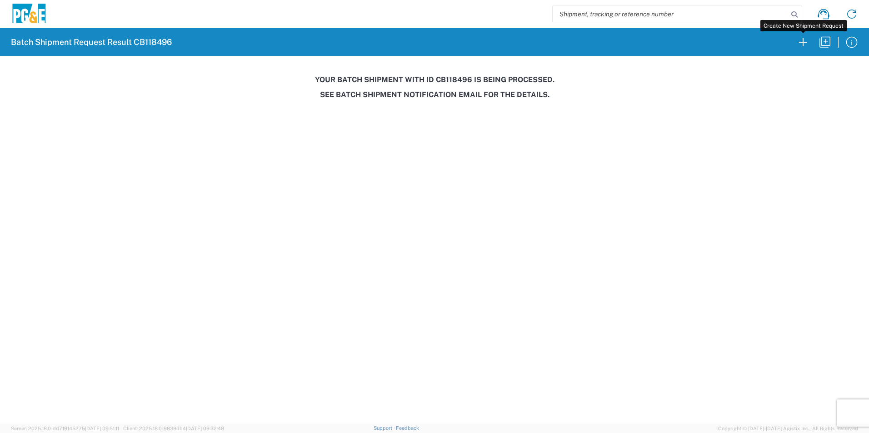
drag, startPoint x: 804, startPoint y: 41, endPoint x: 365, endPoint y: 13, distance: 440.6
click at [804, 41] on icon "button" at bounding box center [802, 42] width 15 height 15
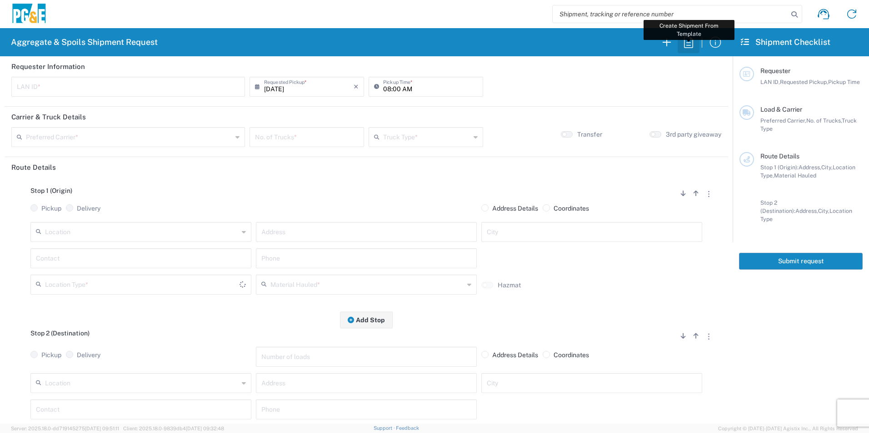
click at [690, 44] on icon "button" at bounding box center [688, 42] width 15 height 15
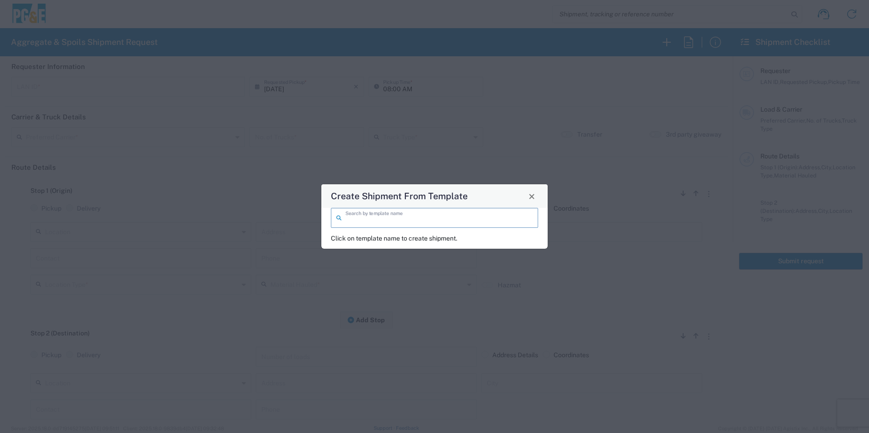
click at [361, 222] on input "search" at bounding box center [438, 217] width 187 height 16
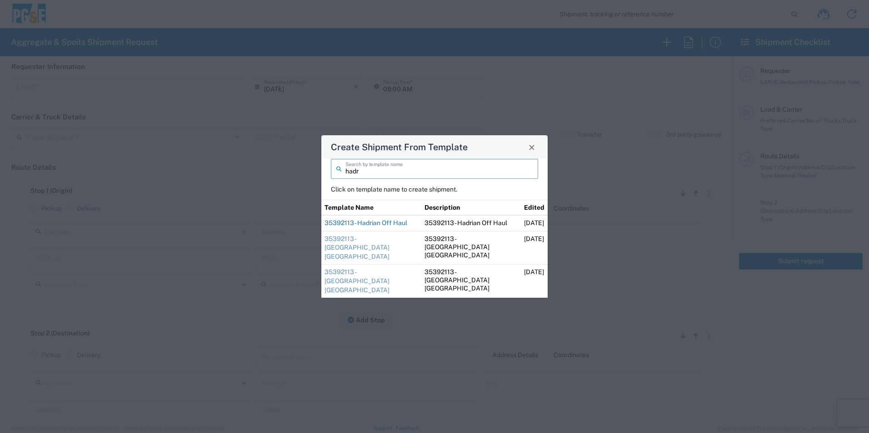
click at [395, 227] on link "35392113 - Hadrian Off Haul" at bounding box center [365, 222] width 83 height 7
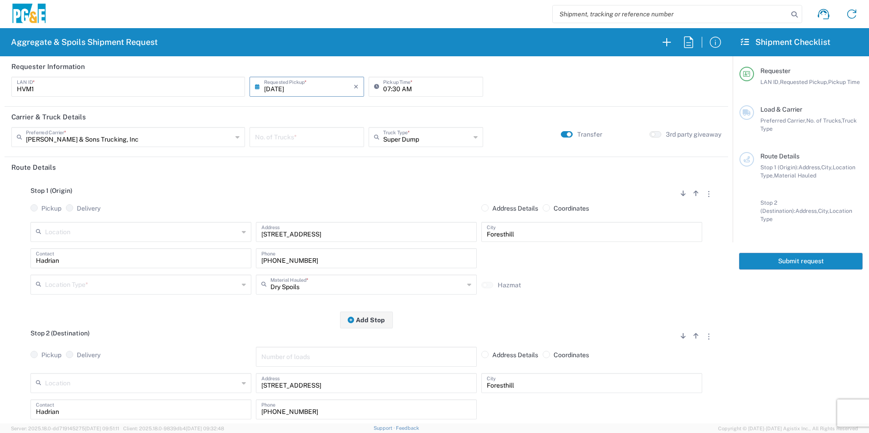
click at [277, 137] on input "number" at bounding box center [307, 137] width 104 height 16
click at [130, 286] on input "text" at bounding box center [142, 284] width 194 height 16
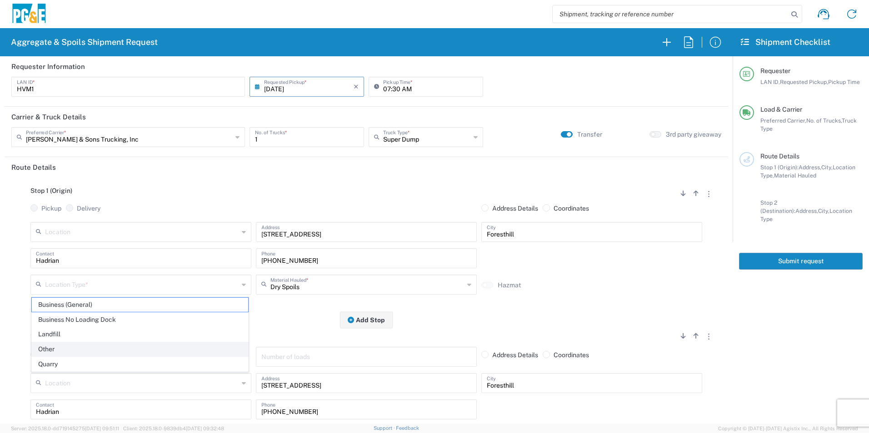
click at [46, 347] on span "Other" at bounding box center [140, 349] width 216 height 14
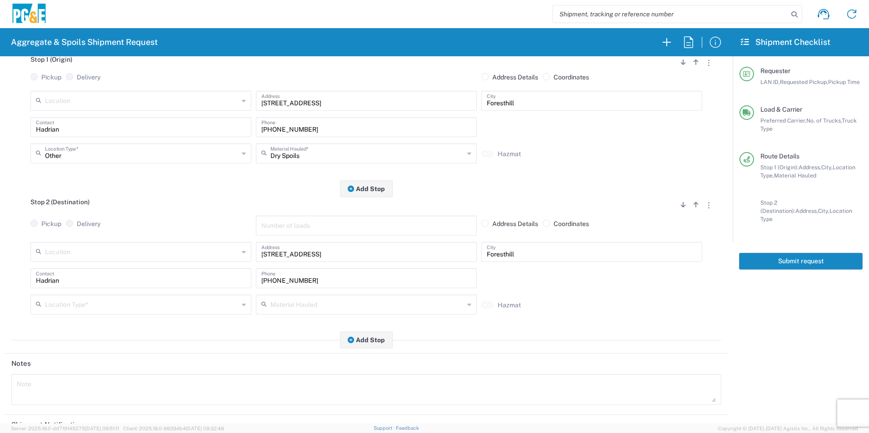
scroll to position [136, 0]
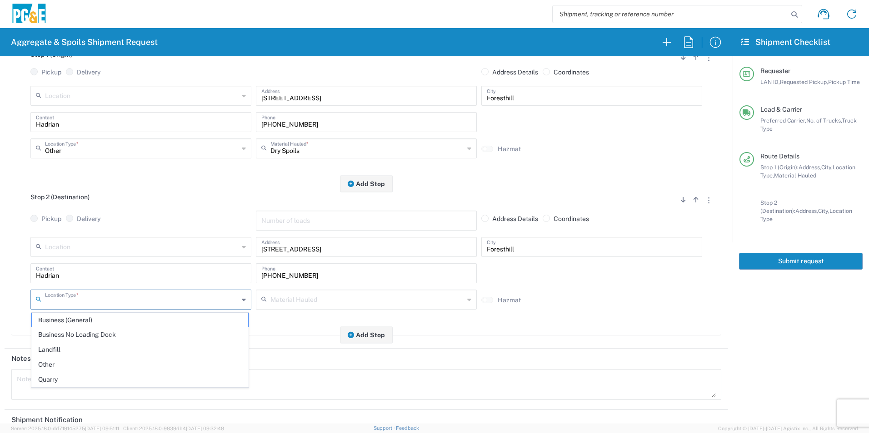
click at [61, 294] on input "text" at bounding box center [142, 299] width 194 height 16
drag, startPoint x: 54, startPoint y: 362, endPoint x: 101, endPoint y: 325, distance: 60.5
click at [53, 362] on span "Other" at bounding box center [140, 365] width 216 height 14
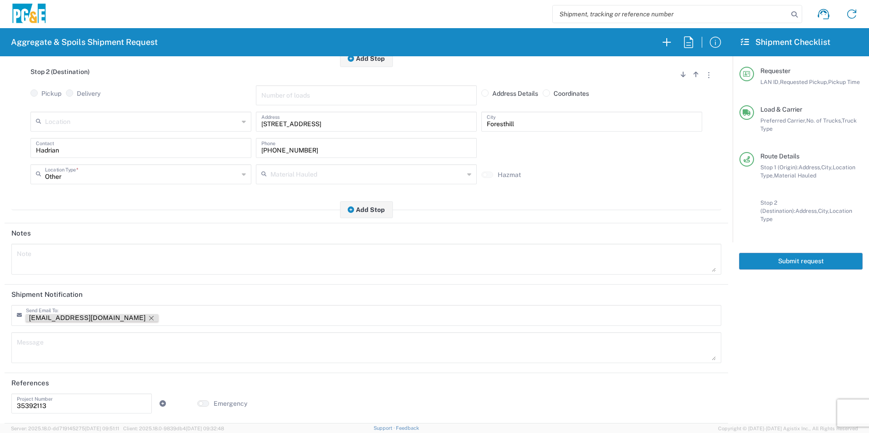
click at [148, 318] on icon "Remove tag" at bounding box center [151, 318] width 7 height 7
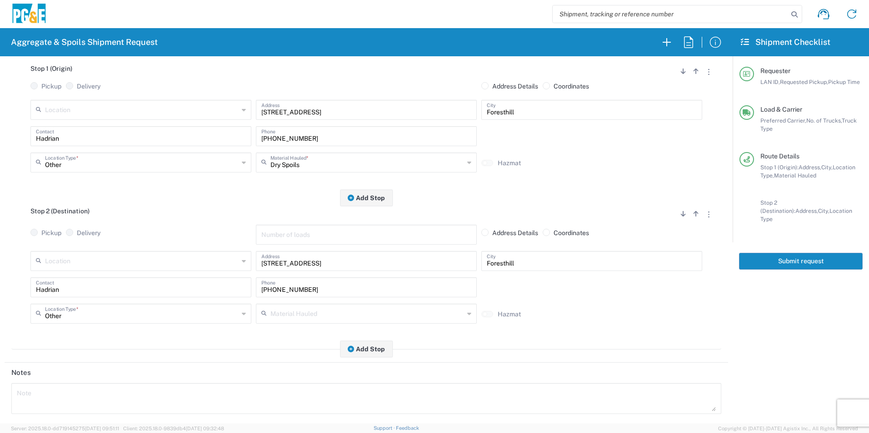
scroll to position [0, 0]
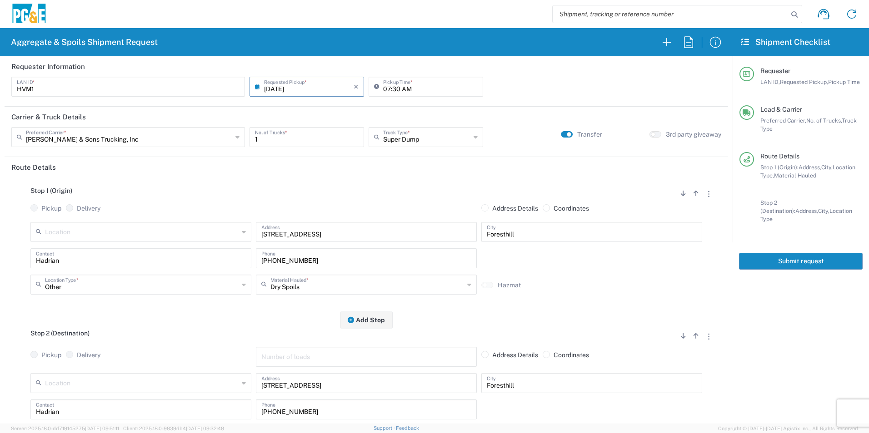
click at [797, 253] on button "Submit request" at bounding box center [801, 261] width 124 height 17
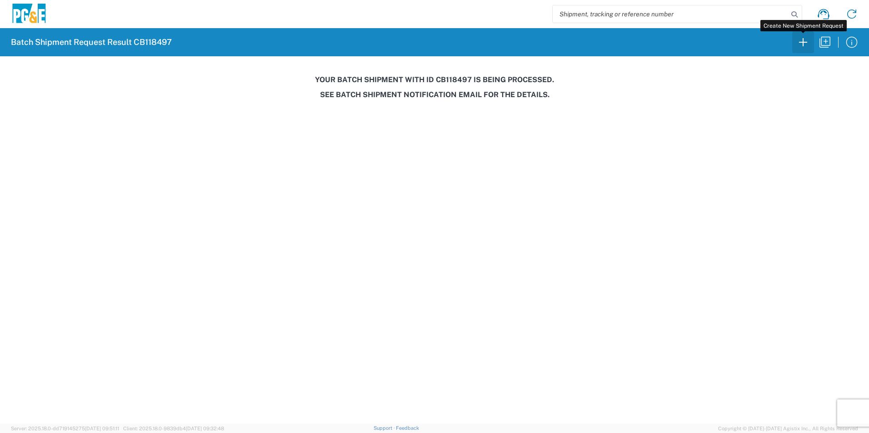
click at [803, 40] on icon "button" at bounding box center [802, 42] width 15 height 15
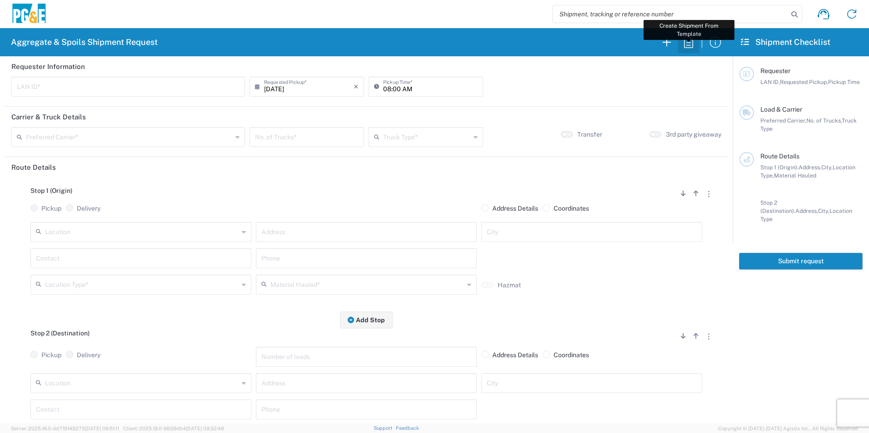
click at [690, 41] on icon "button" at bounding box center [688, 42] width 15 height 15
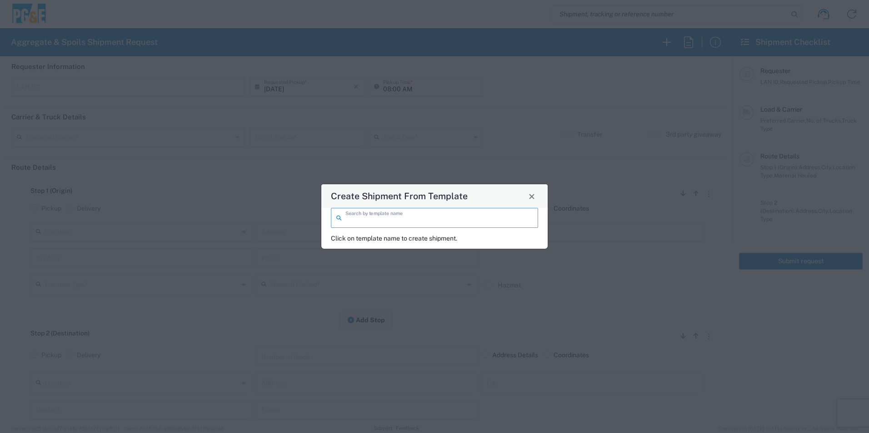
click at [403, 218] on input "search" at bounding box center [438, 217] width 187 height 16
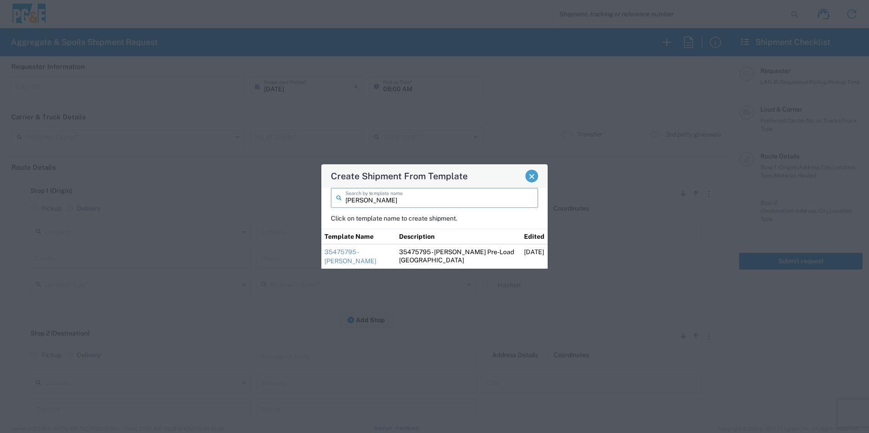
click at [532, 175] on span "Close" at bounding box center [531, 176] width 6 height 6
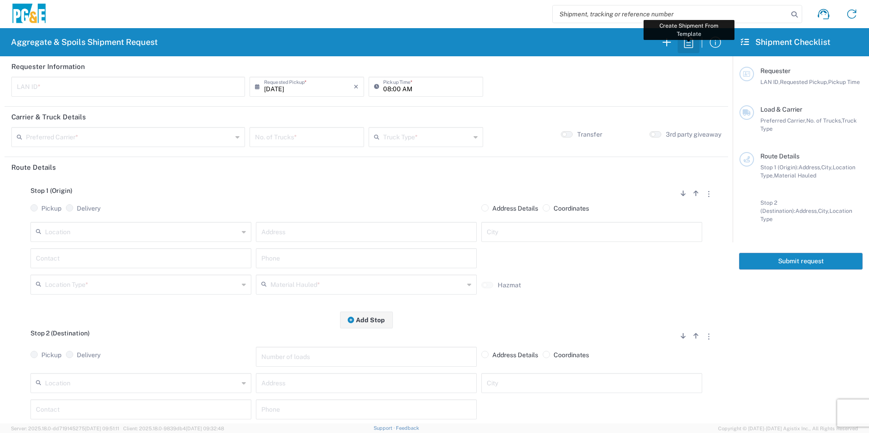
click at [690, 38] on icon "button" at bounding box center [688, 41] width 9 height 11
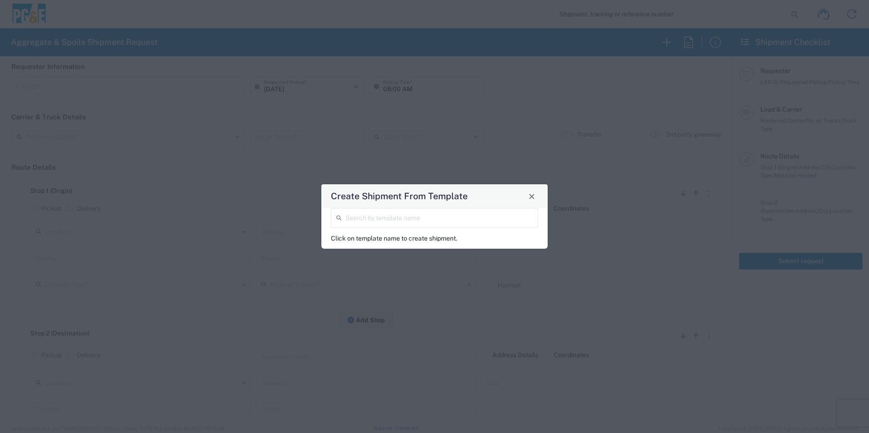
click at [418, 218] on input "search" at bounding box center [438, 217] width 187 height 16
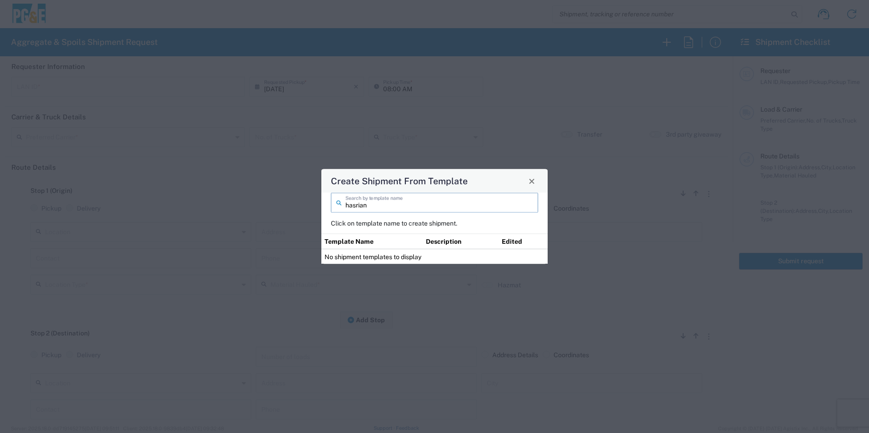
drag, startPoint x: 385, startPoint y: 205, endPoint x: 250, endPoint y: 197, distance: 135.2
click at [251, 198] on div "Create Shipment From Template hasrian Search by template name Click on template…" at bounding box center [434, 216] width 869 height 433
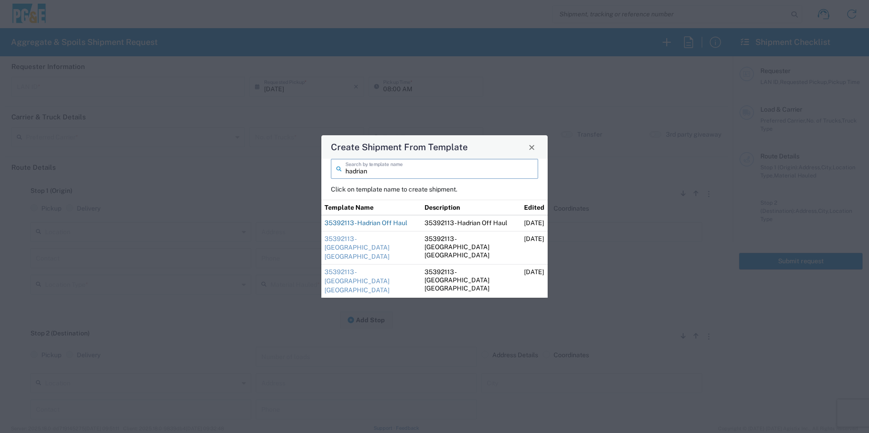
click at [396, 227] on link "35392113 - Hadrian Off Haul" at bounding box center [365, 222] width 83 height 7
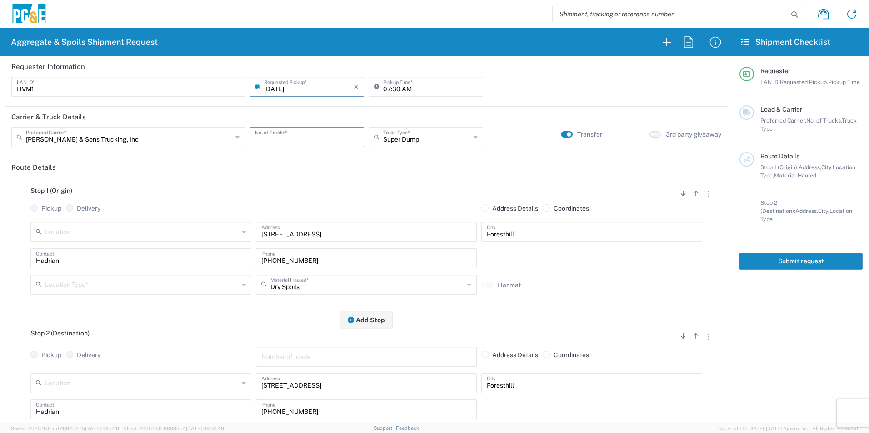
click at [313, 133] on input "number" at bounding box center [307, 137] width 104 height 16
drag, startPoint x: 99, startPoint y: 90, endPoint x: -2, endPoint y: 73, distance: 102.8
click at [0, 73] on html "Aggregate & Spoils Shipment Request Requester Information HVM1 LAN ID * [DATE] …" at bounding box center [434, 216] width 869 height 433
click at [384, 88] on input "07:30 AM" at bounding box center [430, 86] width 94 height 16
click at [396, 88] on input "08:30 AM" at bounding box center [430, 86] width 94 height 16
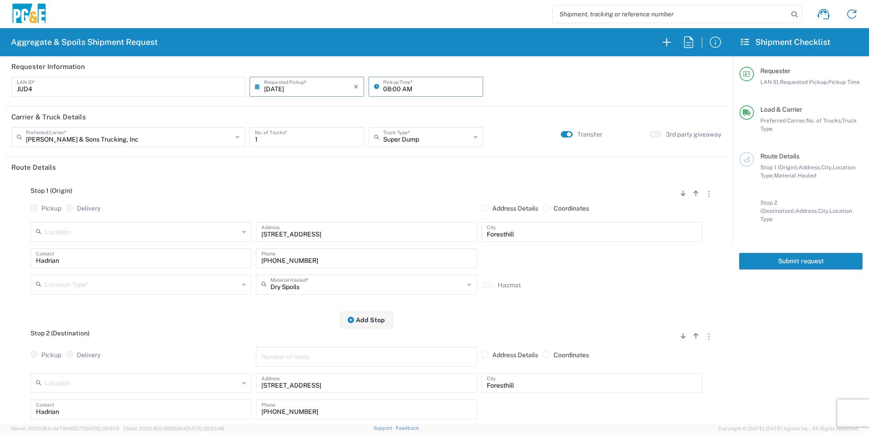
click at [67, 283] on input "text" at bounding box center [142, 284] width 194 height 16
click at [58, 351] on span "Other" at bounding box center [140, 349] width 216 height 14
drag, startPoint x: 101, startPoint y: 257, endPoint x: 0, endPoint y: 230, distance: 104.8
click at [0, 234] on html "Aggregate & Spoils Shipment Request Requester Information JUD4 LAN ID * [DATE] …" at bounding box center [434, 216] width 869 height 433
click at [335, 262] on input "[PHONE_NUMBER]" at bounding box center [366, 258] width 210 height 16
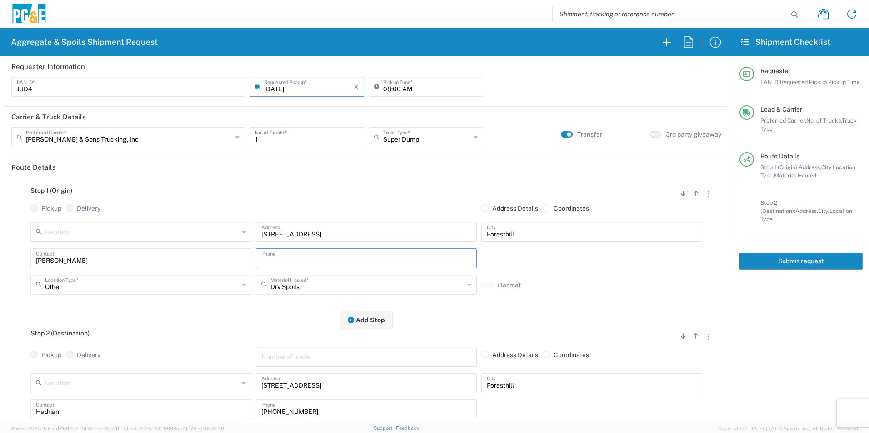
paste input "[PHONE_NUMBER]"
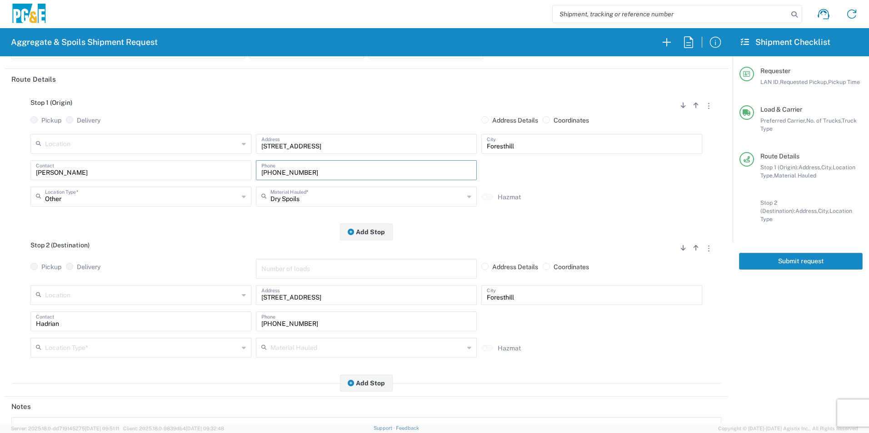
scroll to position [91, 0]
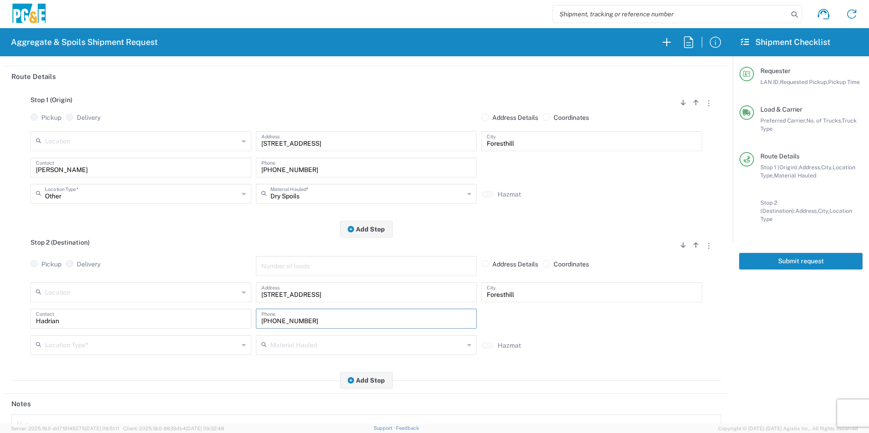
drag, startPoint x: 320, startPoint y: 322, endPoint x: 149, endPoint y: 307, distance: 171.9
click at [149, 307] on div "Location [STREET_ADDRESS][PERSON_NAME] 7/11 Materials - [GEOGRAPHIC_DATA] - Qua…" at bounding box center [366, 322] width 710 height 79
paste input "[PHONE_NUMBER]"
click at [72, 347] on input "text" at bounding box center [142, 345] width 194 height 16
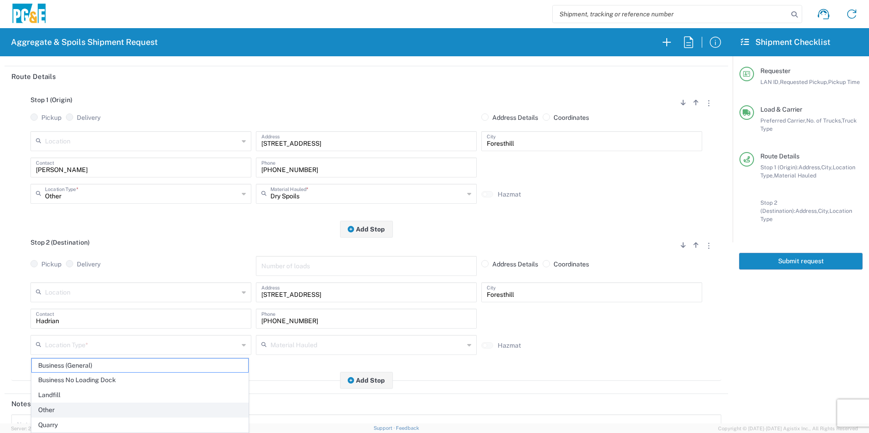
click at [48, 409] on span "Other" at bounding box center [140, 410] width 216 height 14
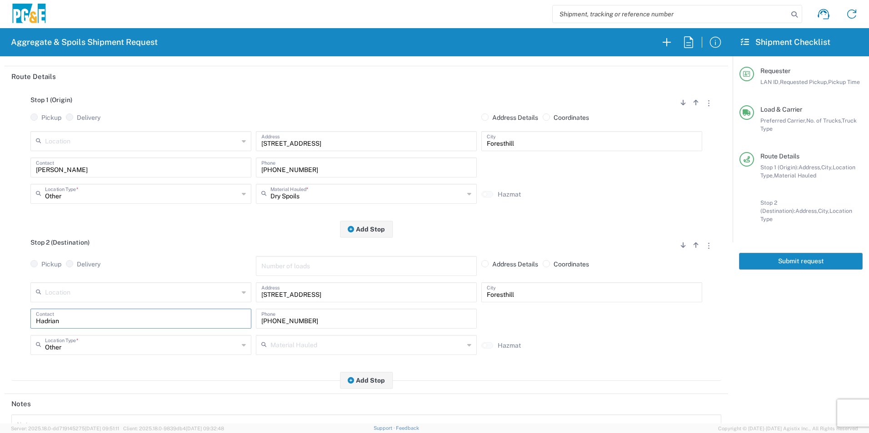
drag, startPoint x: 82, startPoint y: 321, endPoint x: 0, endPoint y: 286, distance: 88.8
click at [0, 287] on html "Aggregate & Spoils Shipment Request Requester Information JUD4 LAN ID * [DATE] …" at bounding box center [434, 216] width 869 height 433
click at [139, 262] on div "Pickup Delivery" at bounding box center [140, 269] width 225 height 26
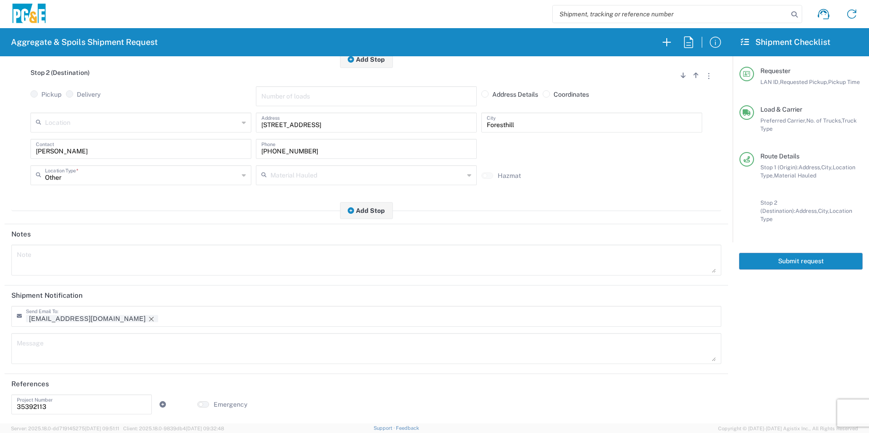
scroll to position [263, 0]
click at [149, 318] on icon "Remove tag" at bounding box center [151, 318] width 5 height 5
click at [160, 260] on textarea at bounding box center [366, 259] width 699 height 25
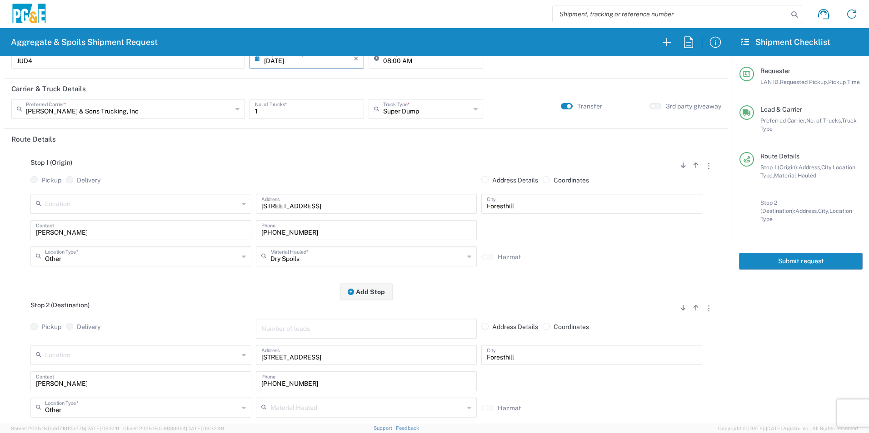
scroll to position [0, 0]
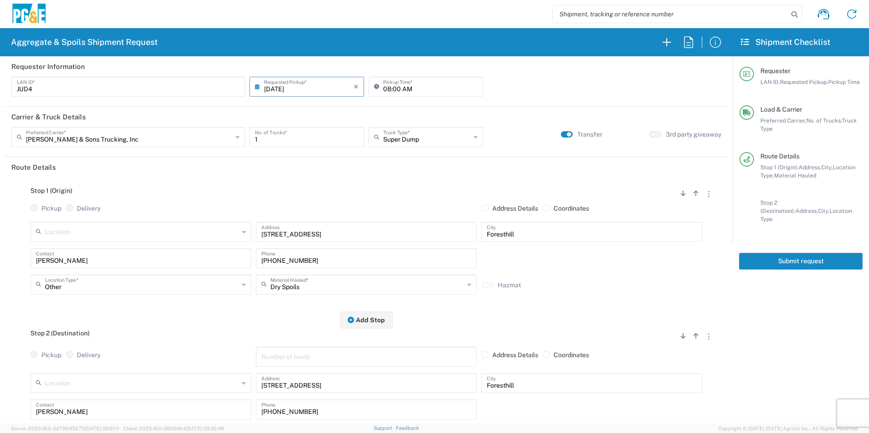
drag, startPoint x: 757, startPoint y: 247, endPoint x: 752, endPoint y: 245, distance: 5.2
click at [757, 253] on button "Submit request" at bounding box center [801, 261] width 124 height 17
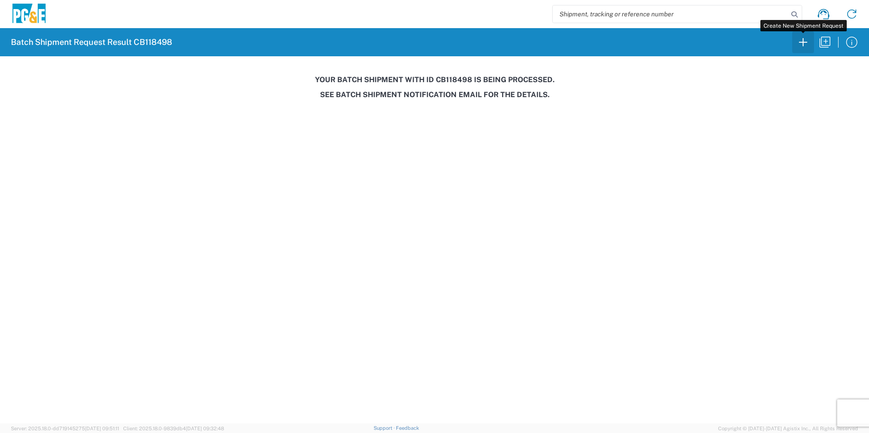
click at [796, 41] on icon "button" at bounding box center [802, 42] width 15 height 15
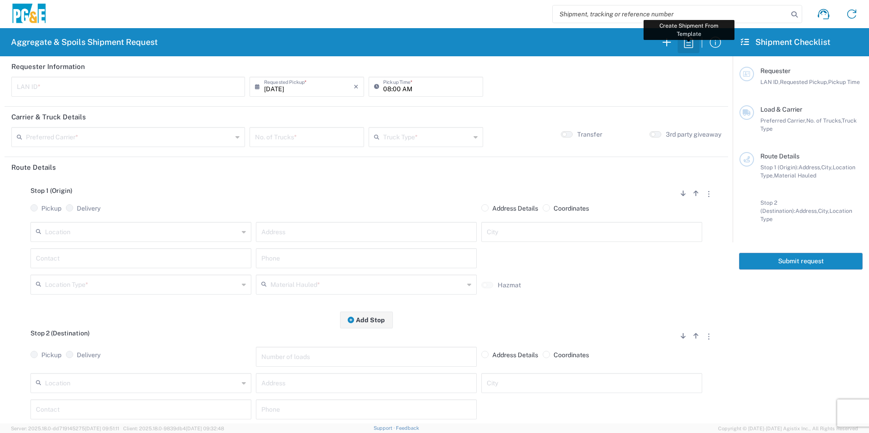
click at [687, 43] on icon "button" at bounding box center [688, 41] width 9 height 11
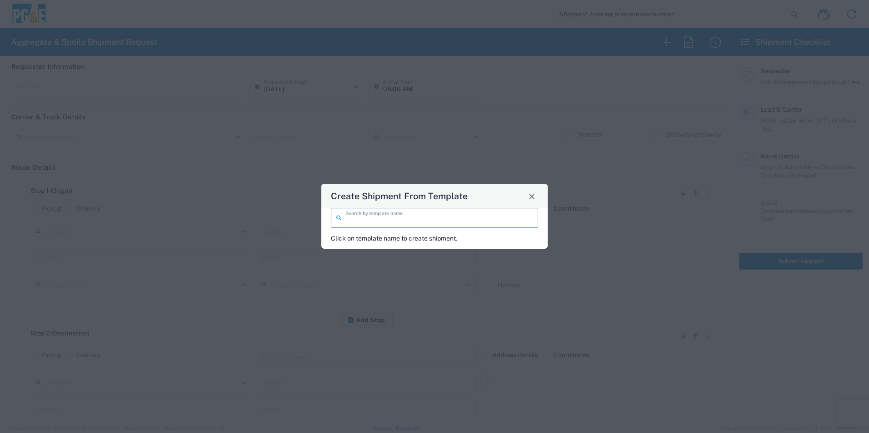
click at [453, 215] on input "search" at bounding box center [438, 217] width 187 height 16
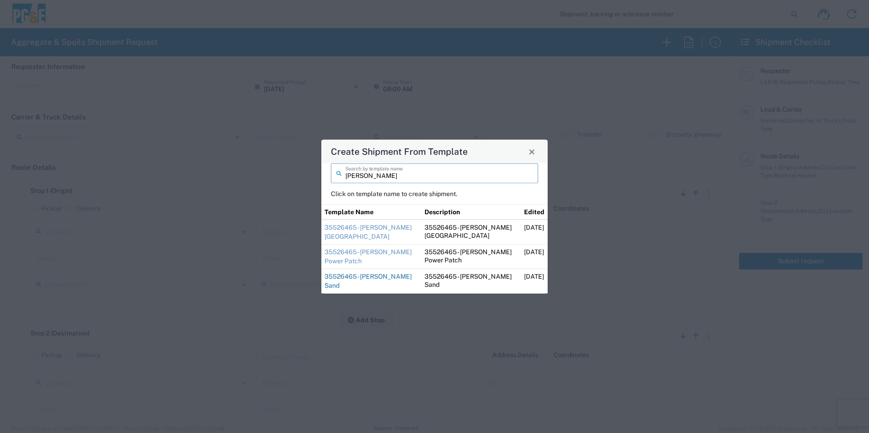
click at [370, 274] on link "35526465 - [PERSON_NAME] Sand" at bounding box center [367, 281] width 87 height 16
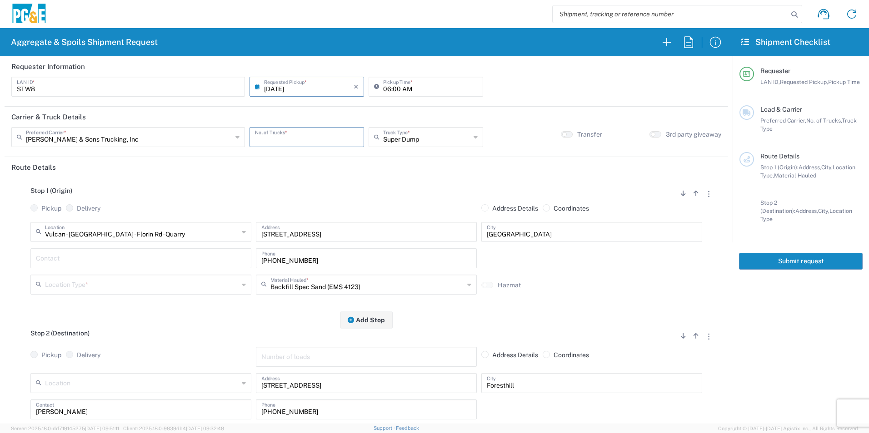
click at [297, 136] on input "number" at bounding box center [307, 137] width 104 height 16
click at [135, 252] on input "text" at bounding box center [141, 258] width 210 height 16
click at [103, 283] on input "text" at bounding box center [142, 284] width 194 height 16
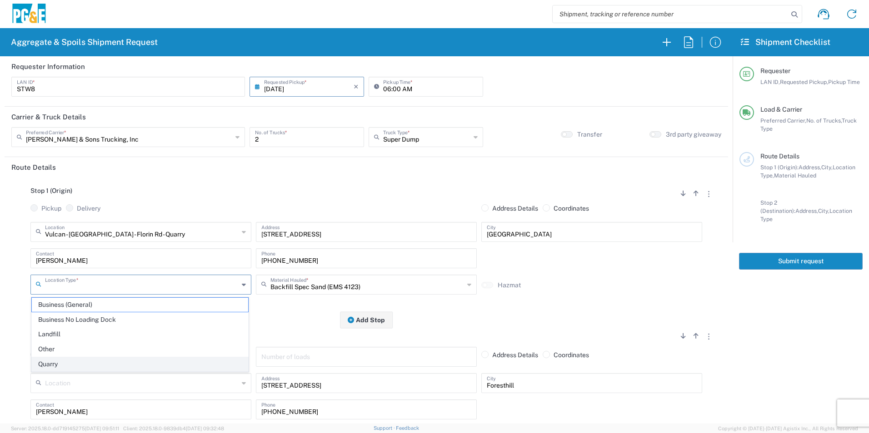
click at [62, 359] on span "Quarry" at bounding box center [140, 364] width 216 height 14
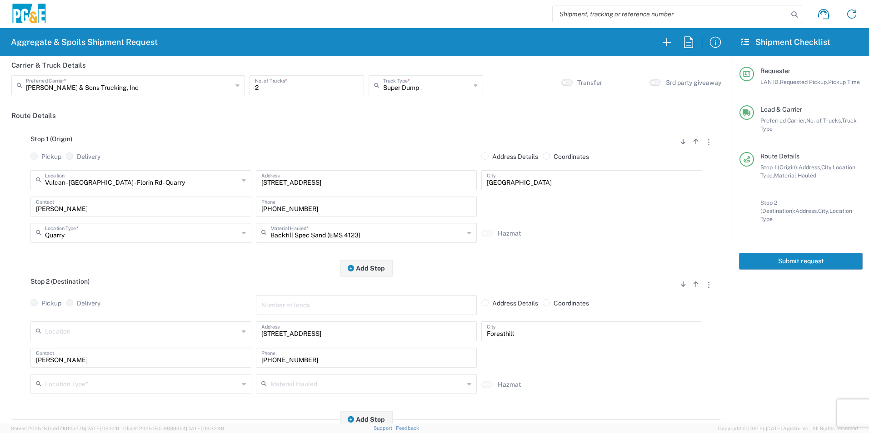
scroll to position [136, 0]
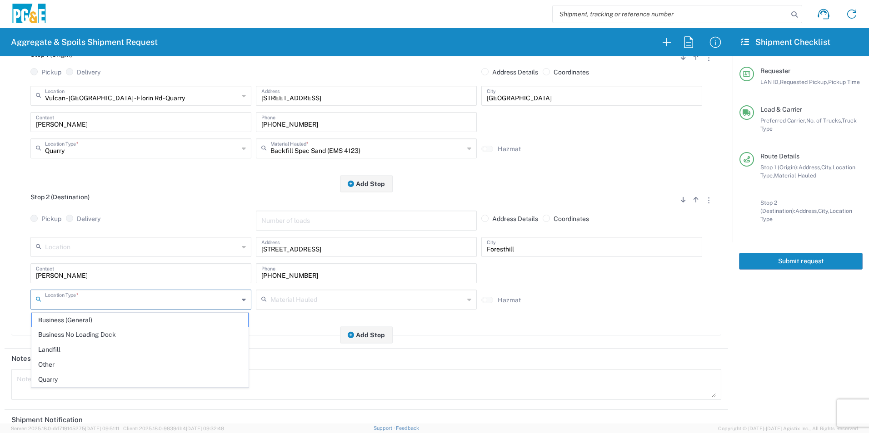
click at [88, 300] on input "text" at bounding box center [142, 299] width 194 height 16
click at [65, 358] on span "Other" at bounding box center [140, 365] width 216 height 14
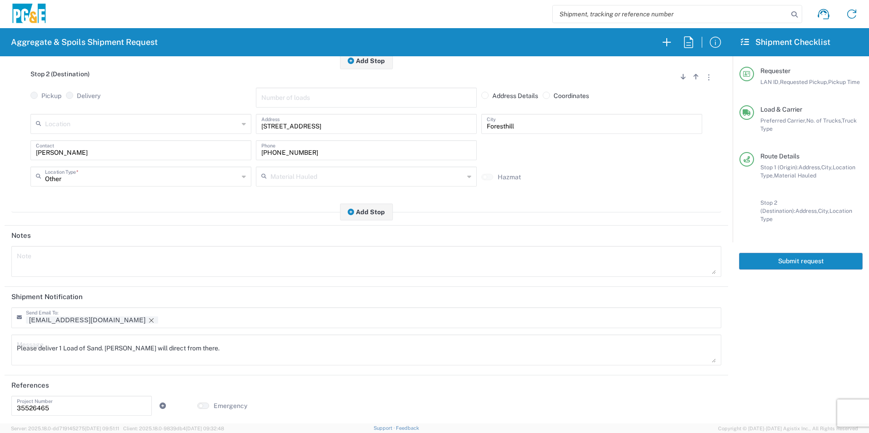
scroll to position [263, 0]
click at [148, 318] on icon "Remove tag" at bounding box center [151, 318] width 7 height 7
drag, startPoint x: 214, startPoint y: 345, endPoint x: -2, endPoint y: 317, distance: 218.0
click at [0, 317] on html "Aggregate & Spoils Shipment Request Requester Information STW8 LAN ID * [DATE] …" at bounding box center [434, 216] width 869 height 433
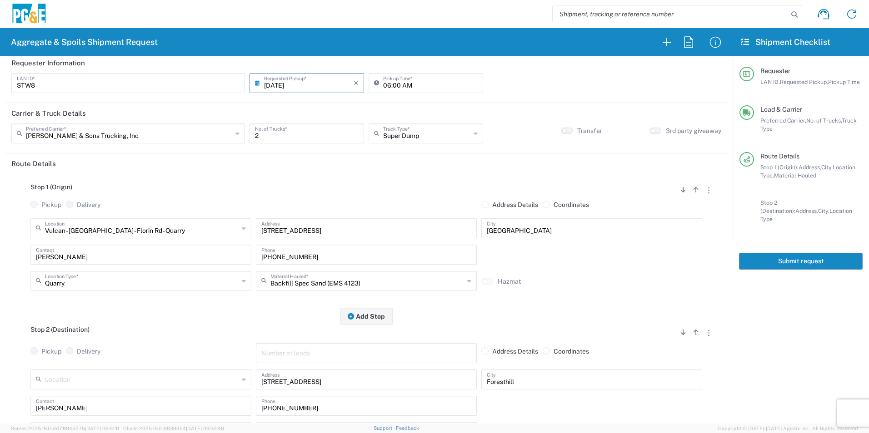
scroll to position [0, 0]
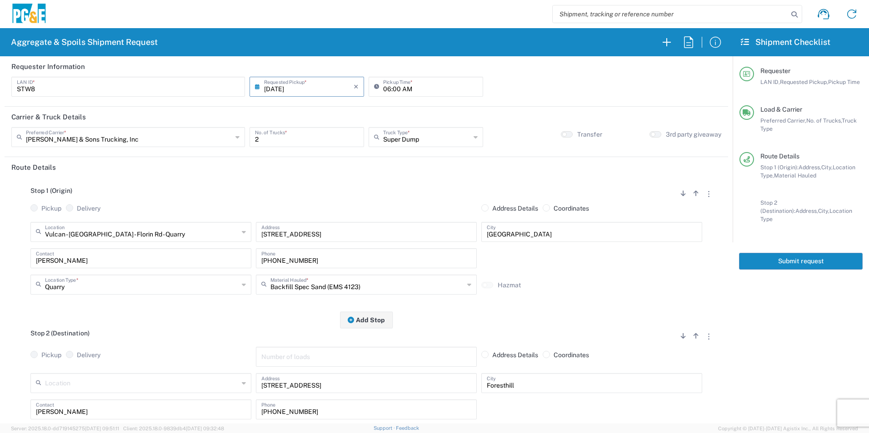
click at [802, 253] on button "Submit request" at bounding box center [801, 261] width 124 height 17
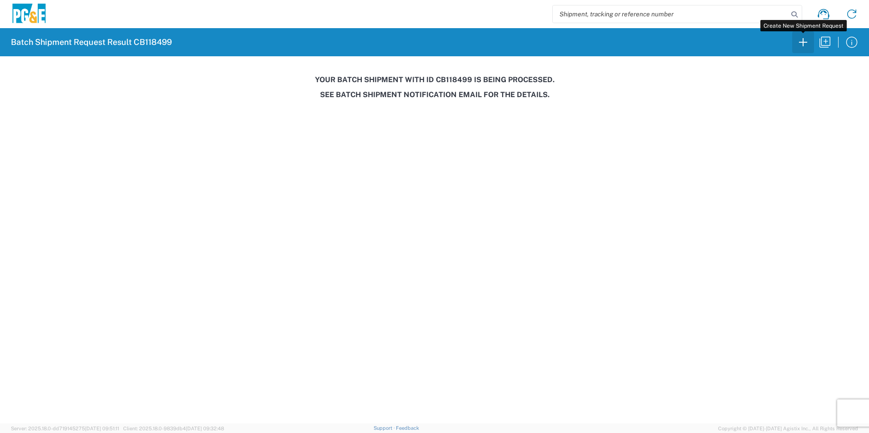
click at [803, 44] on icon "button" at bounding box center [803, 42] width 8 height 8
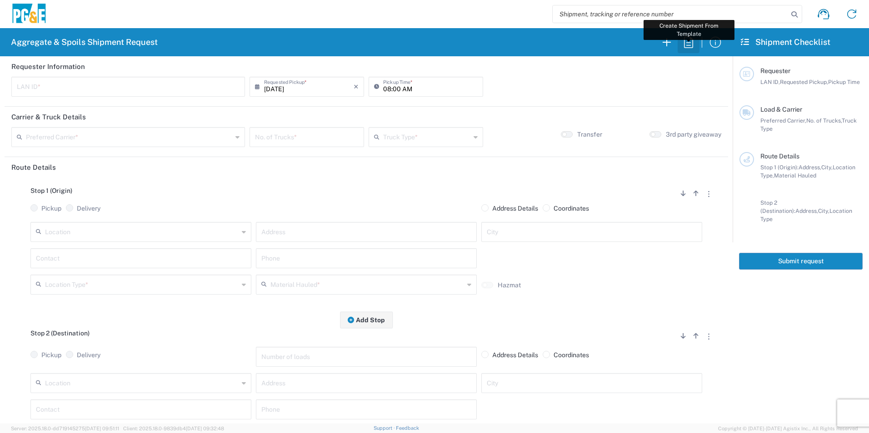
click at [681, 45] on icon "button" at bounding box center [688, 42] width 15 height 15
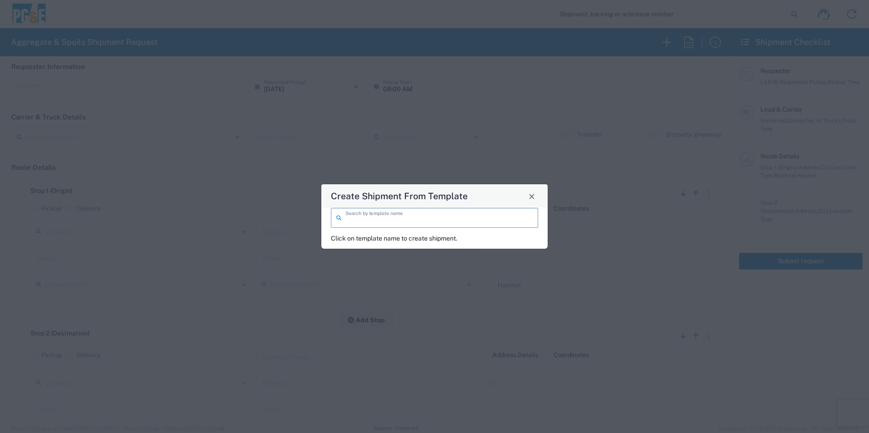
click at [409, 216] on input "search" at bounding box center [438, 217] width 187 height 16
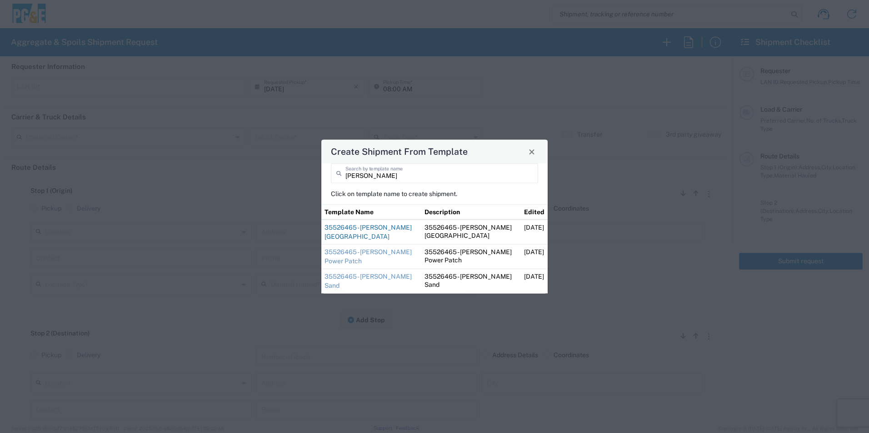
click at [377, 231] on link "35526465 - [PERSON_NAME] [GEOGRAPHIC_DATA]" at bounding box center [367, 232] width 87 height 16
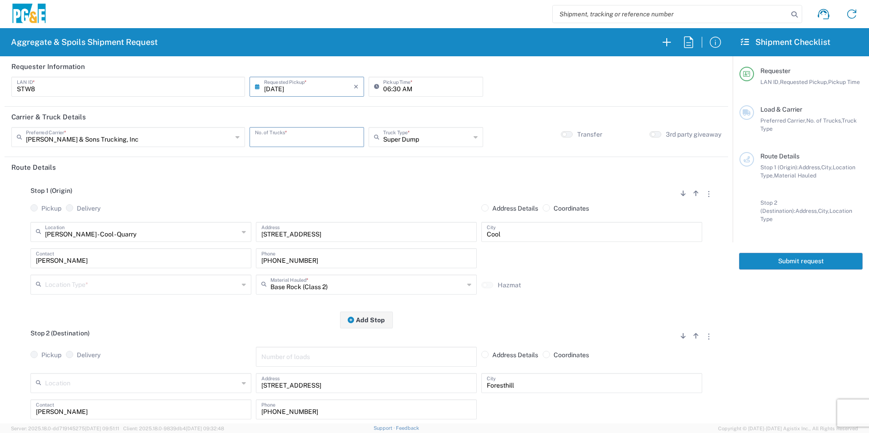
click at [308, 135] on input "number" at bounding box center [307, 137] width 104 height 16
drag, startPoint x: 90, startPoint y: 282, endPoint x: 95, endPoint y: 282, distance: 5.0
click at [90, 281] on input "text" at bounding box center [142, 284] width 194 height 16
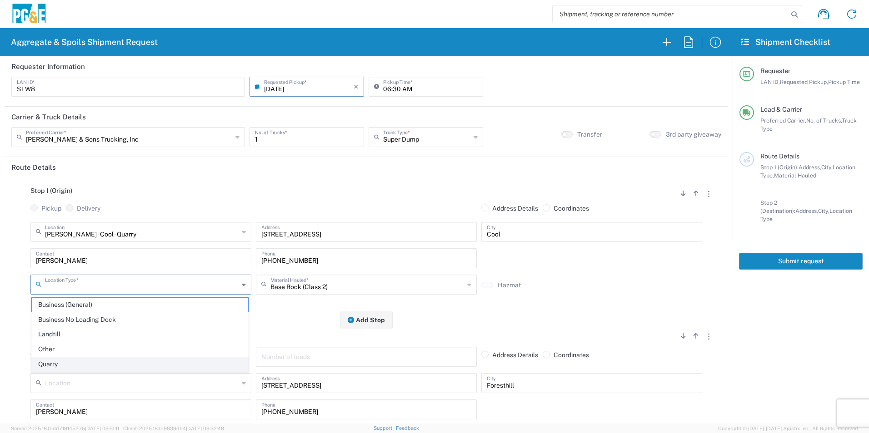
click at [55, 364] on span "Quarry" at bounding box center [140, 364] width 216 height 14
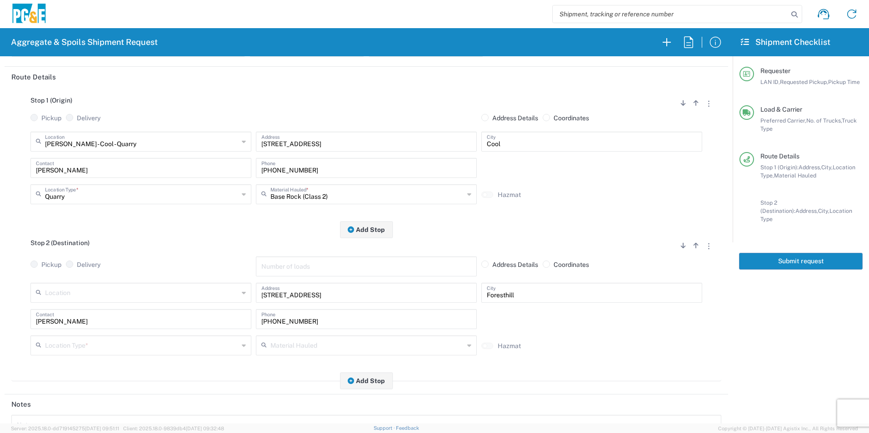
scroll to position [91, 0]
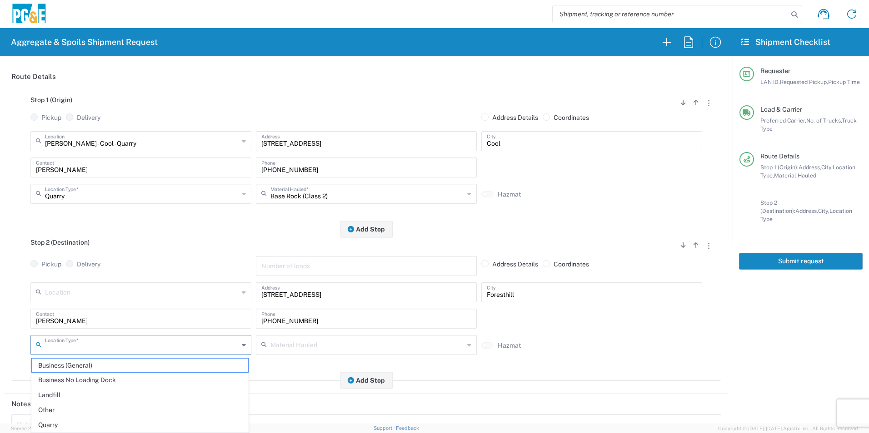
click at [65, 348] on input "text" at bounding box center [142, 345] width 194 height 16
click at [47, 408] on span "Other" at bounding box center [140, 410] width 216 height 14
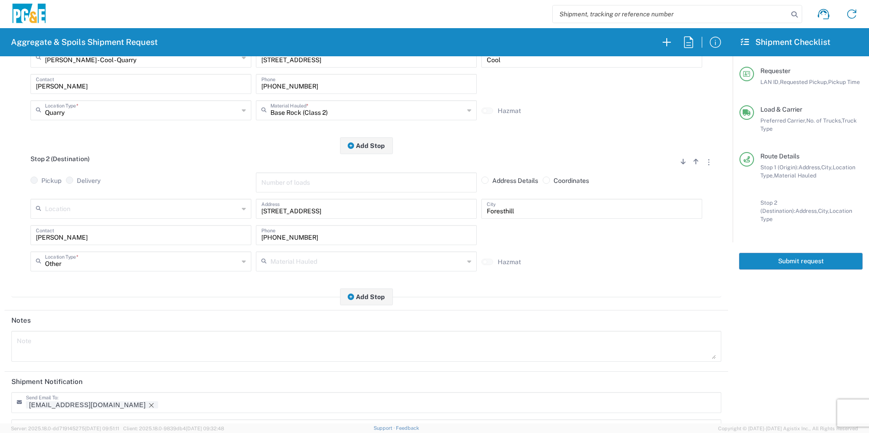
scroll to position [227, 0]
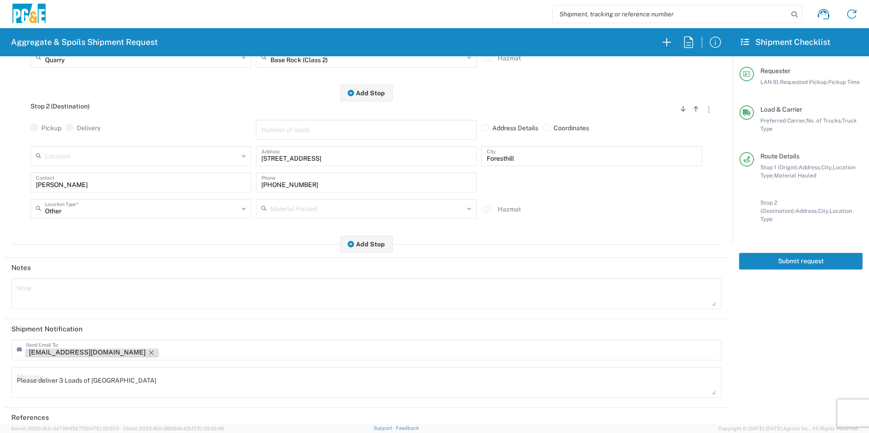
click at [148, 352] on icon "Remove tag" at bounding box center [151, 352] width 7 height 7
drag, startPoint x: 137, startPoint y: 378, endPoint x: 0, endPoint y: 355, distance: 139.1
click at [0, 355] on html "Aggregate & Spoils Shipment Request Requester Information STW8 LAN ID * [DATE] …" at bounding box center [434, 216] width 869 height 433
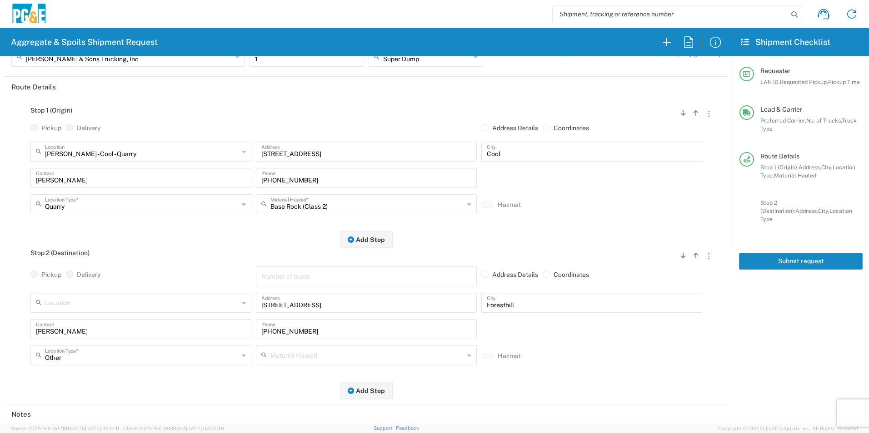
scroll to position [0, 0]
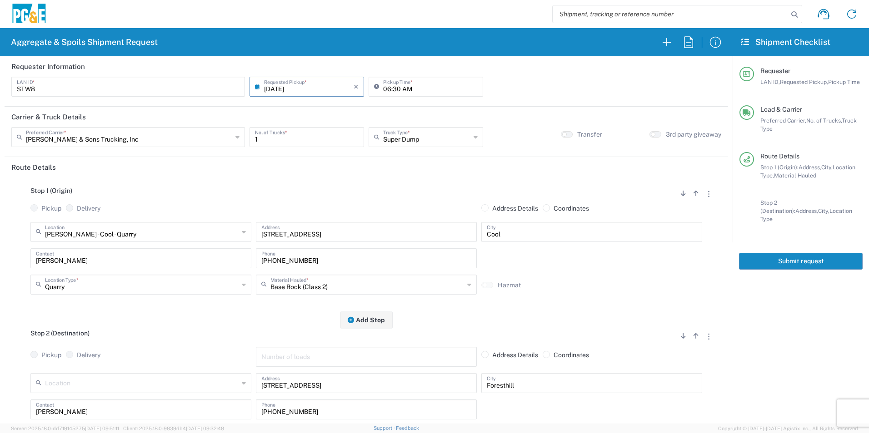
click at [777, 253] on button "Submit request" at bounding box center [801, 261] width 124 height 17
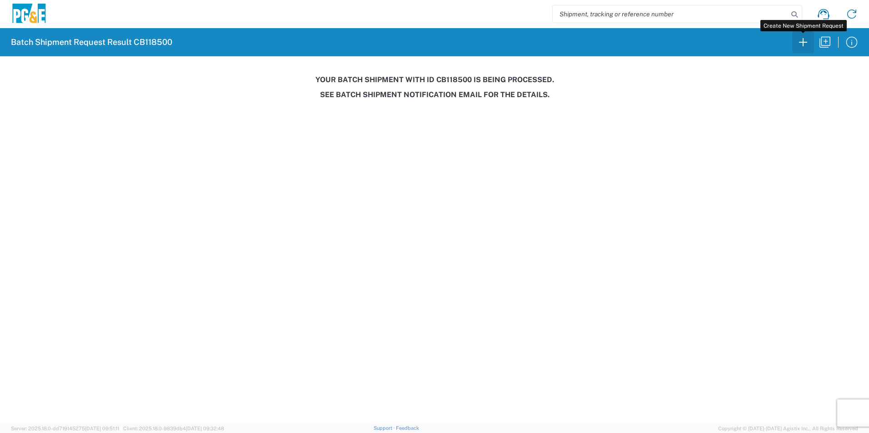
click at [807, 43] on icon "button" at bounding box center [802, 42] width 15 height 15
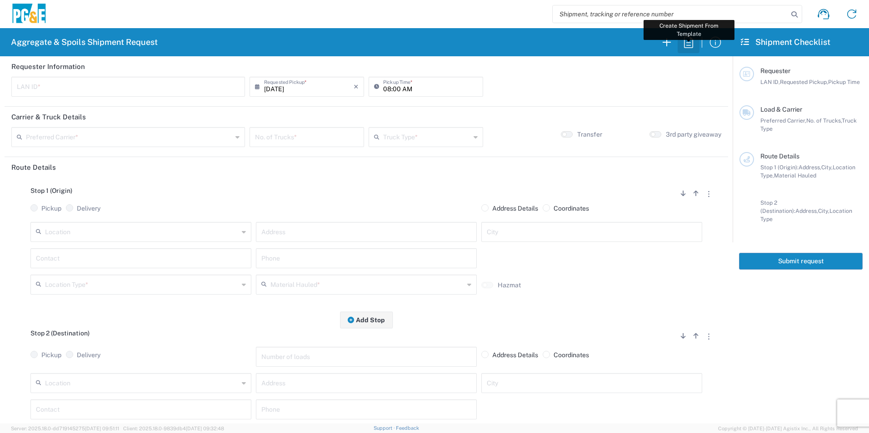
click at [686, 43] on icon "button" at bounding box center [688, 42] width 15 height 15
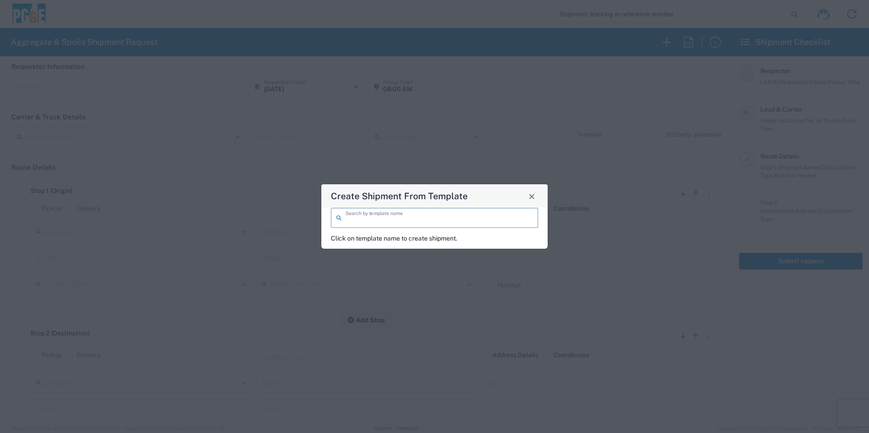
click at [480, 211] on input "search" at bounding box center [438, 217] width 187 height 16
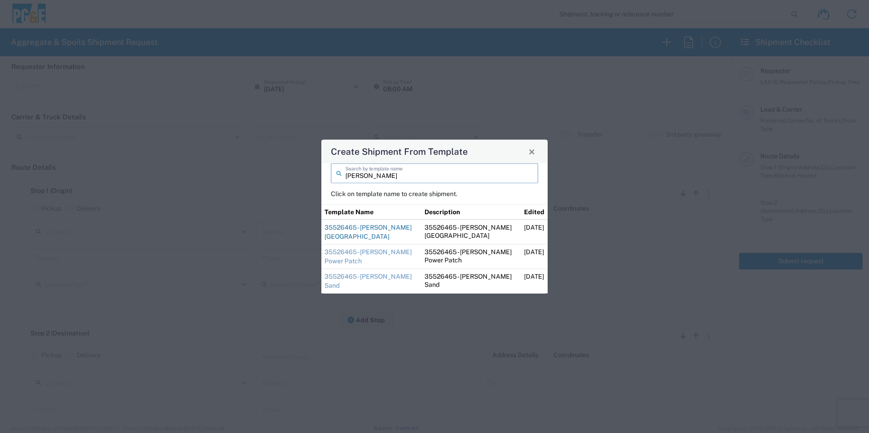
click at [355, 227] on link "35526465 - [PERSON_NAME] [GEOGRAPHIC_DATA]" at bounding box center [367, 232] width 87 height 16
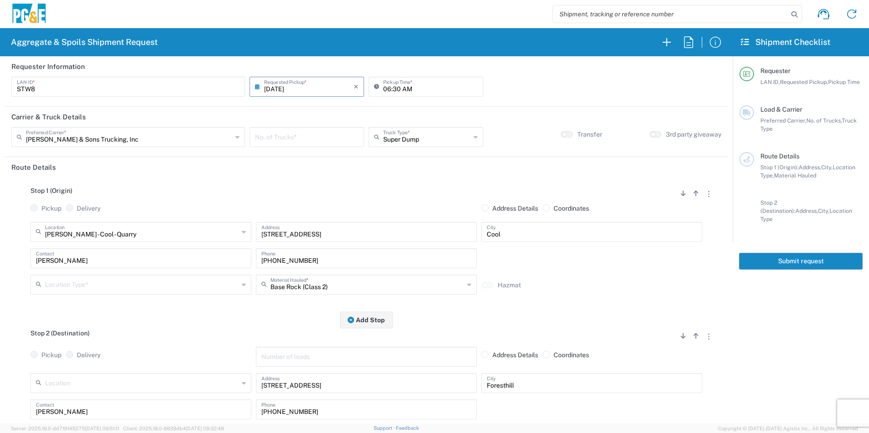
click at [293, 145] on div "No. of Trucks *" at bounding box center [306, 137] width 114 height 20
click at [383, 87] on input "06:30 AM" at bounding box center [430, 86] width 94 height 16
click at [393, 87] on input "08:30 AM" at bounding box center [430, 86] width 94 height 16
click at [144, 229] on input "text" at bounding box center [142, 231] width 194 height 16
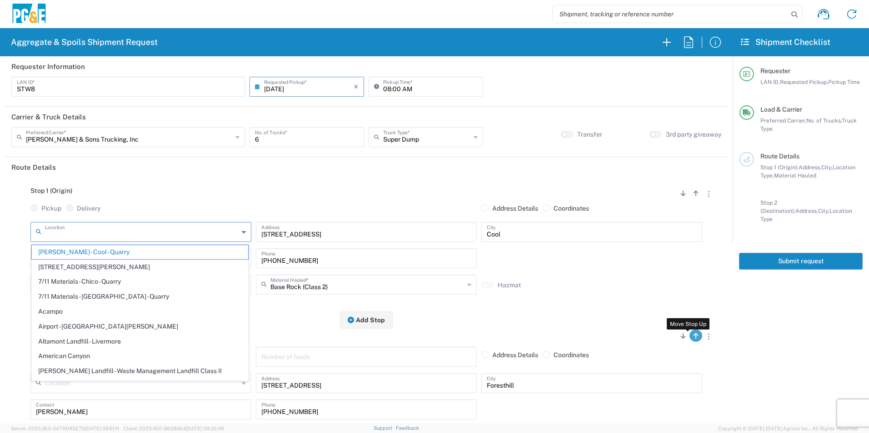
click at [693, 338] on icon "button" at bounding box center [695, 336] width 5 height 6
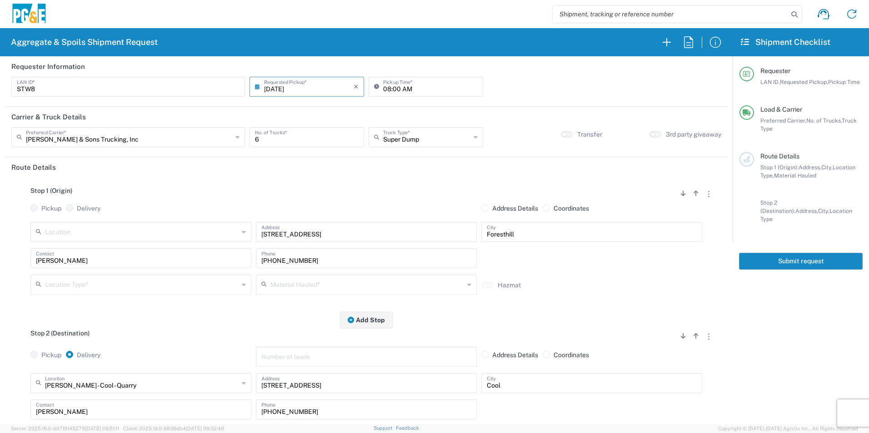
click at [81, 283] on input "text" at bounding box center [142, 284] width 194 height 16
click at [56, 353] on span "Other" at bounding box center [140, 349] width 216 height 14
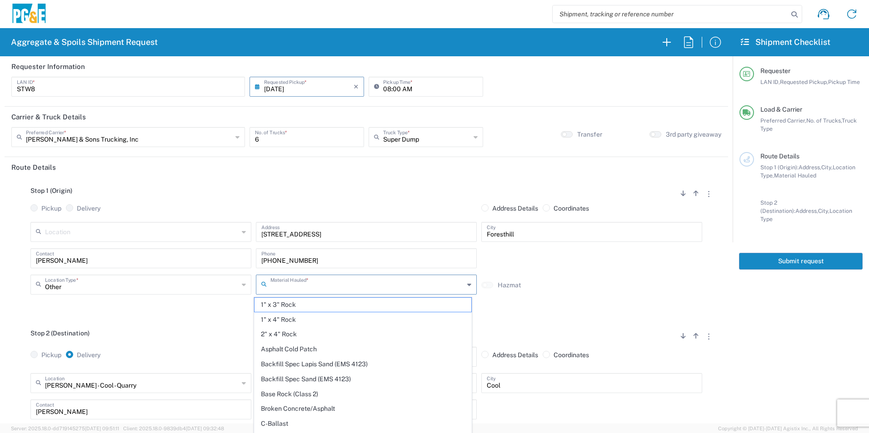
click at [314, 286] on input "text" at bounding box center [367, 284] width 194 height 16
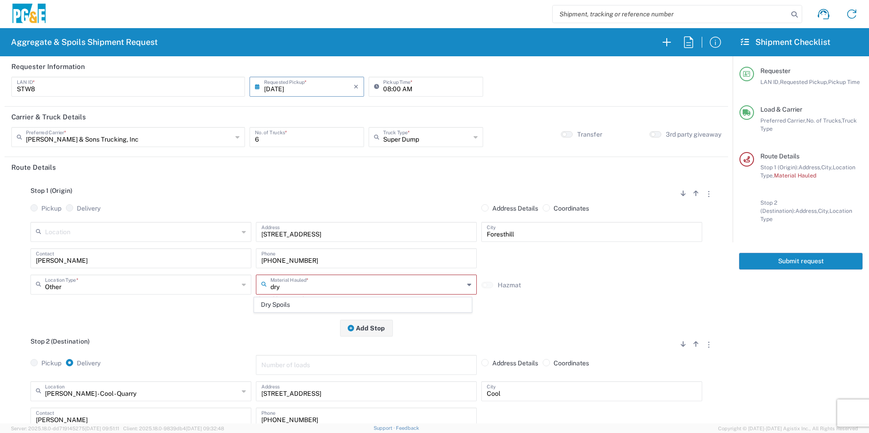
click at [303, 304] on span "Dry Spoils" at bounding box center [362, 305] width 216 height 14
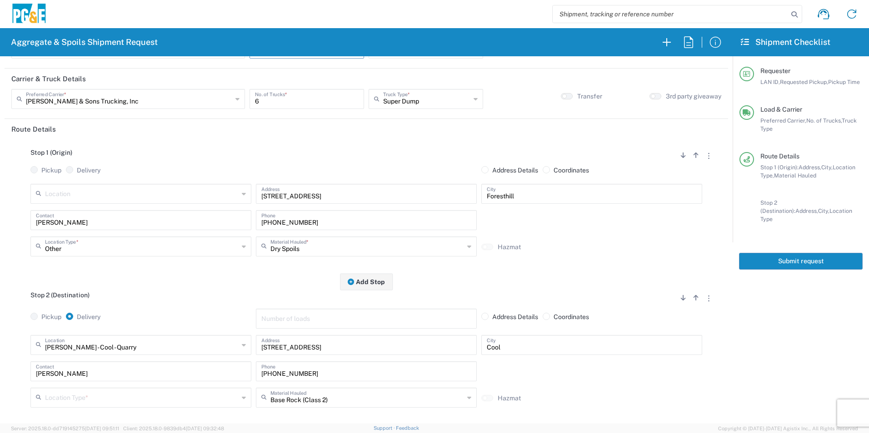
scroll to position [91, 0]
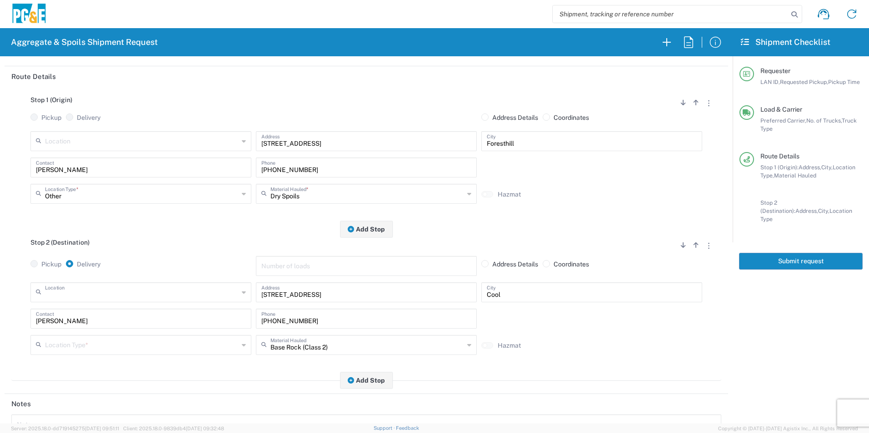
click at [112, 295] on input "text" at bounding box center [142, 292] width 194 height 16
drag, startPoint x: 93, startPoint y: 272, endPoint x: 108, endPoint y: 305, distance: 36.6
click at [92, 272] on span "[PERSON_NAME] Road - Recology Landfill" at bounding box center [140, 275] width 216 height 14
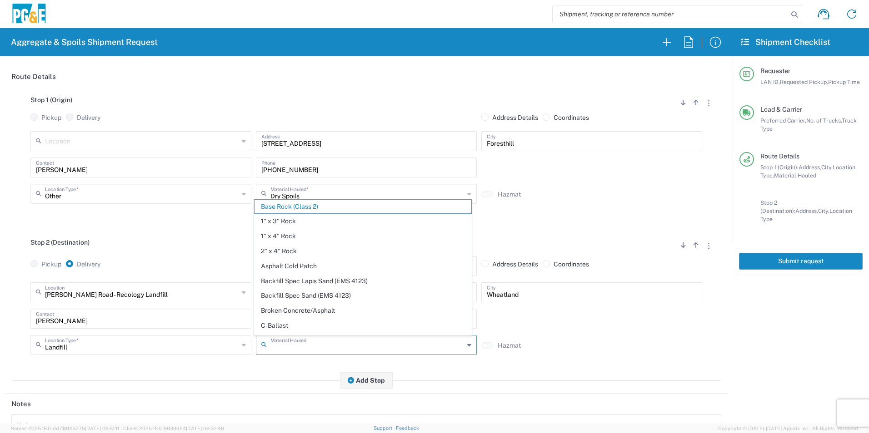
click at [332, 350] on input "text" at bounding box center [367, 345] width 194 height 16
click at [303, 208] on span "Base Rock (Class 2)" at bounding box center [362, 207] width 216 height 14
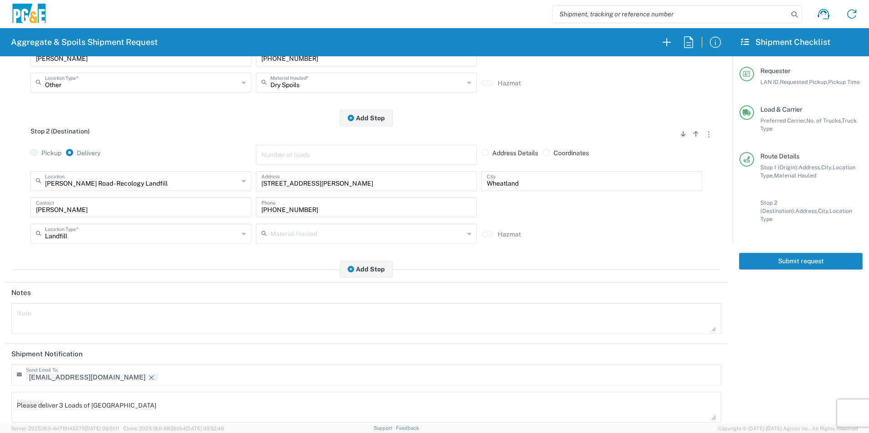
scroll to position [227, 0]
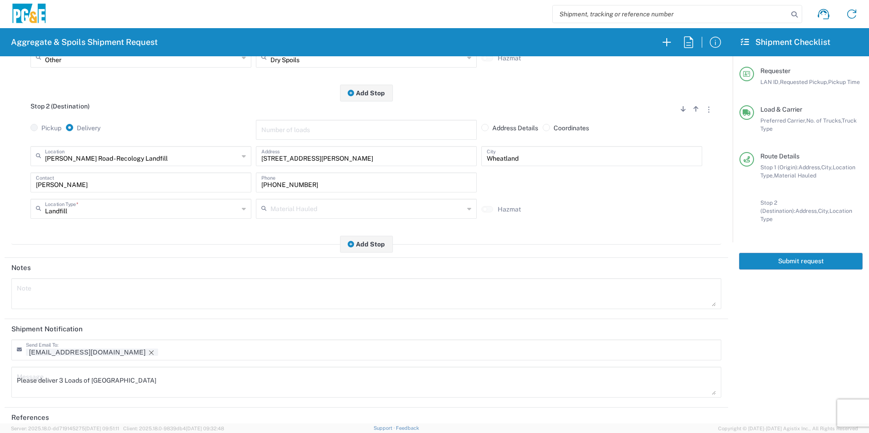
drag, startPoint x: 83, startPoint y: 354, endPoint x: 109, endPoint y: 366, distance: 28.7
click at [148, 354] on icon "Remove tag" at bounding box center [151, 352] width 7 height 7
drag, startPoint x: 150, startPoint y: 377, endPoint x: -2, endPoint y: 379, distance: 151.7
click at [0, 379] on html "Aggregate & Spoils Shipment Request Requester Information STW8 LAN ID * [DATE] …" at bounding box center [434, 216] width 869 height 433
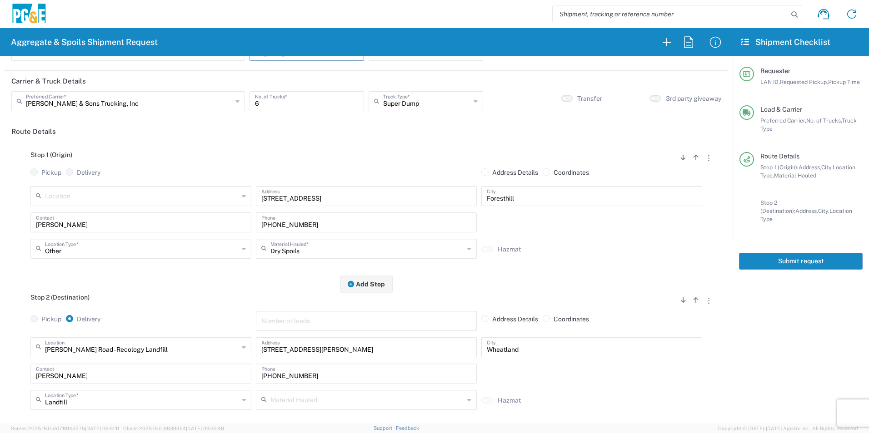
scroll to position [0, 0]
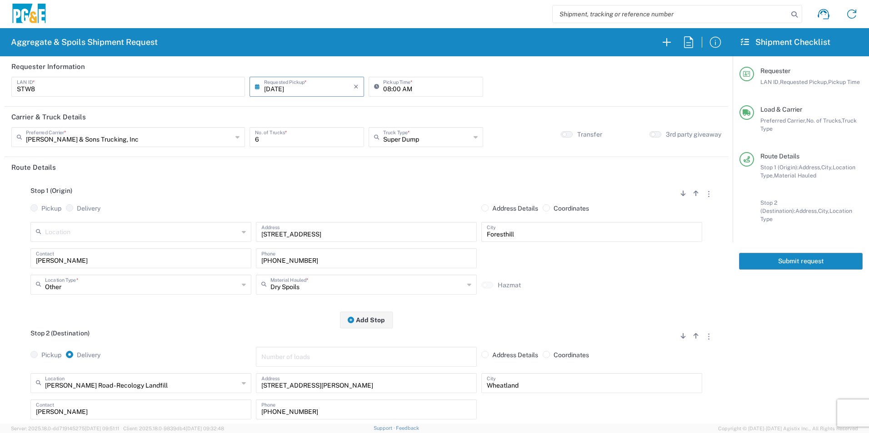
click at [820, 255] on button "Submit request" at bounding box center [801, 261] width 124 height 17
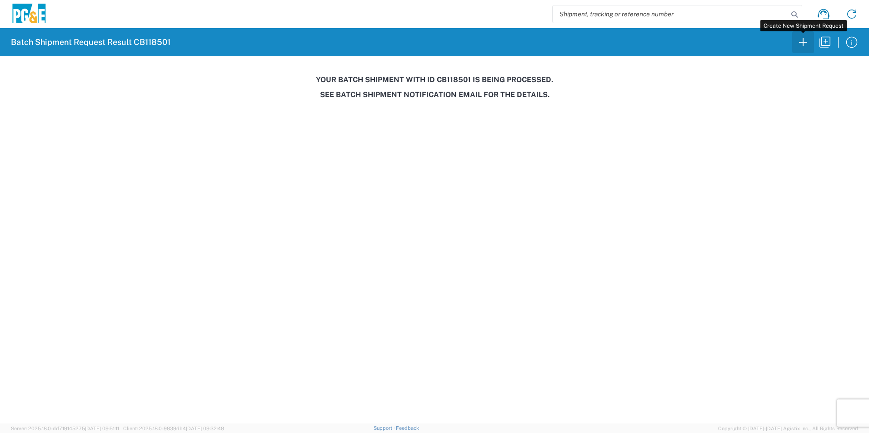
click at [804, 41] on icon "button" at bounding box center [802, 42] width 15 height 15
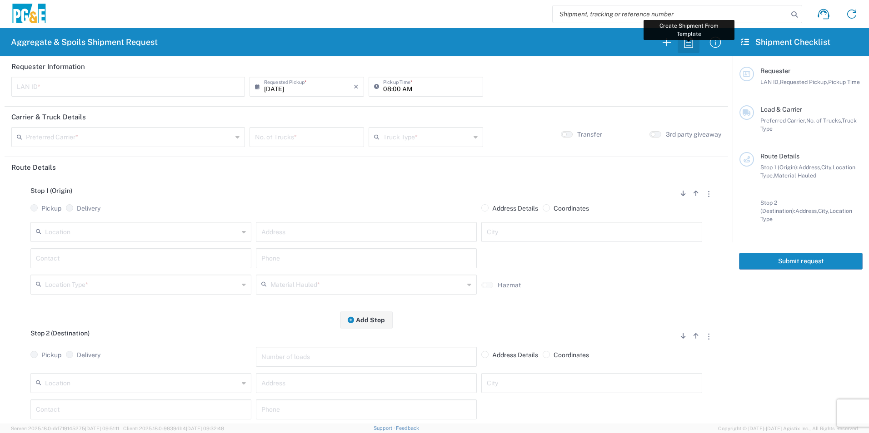
click at [688, 40] on icon "button" at bounding box center [688, 42] width 15 height 15
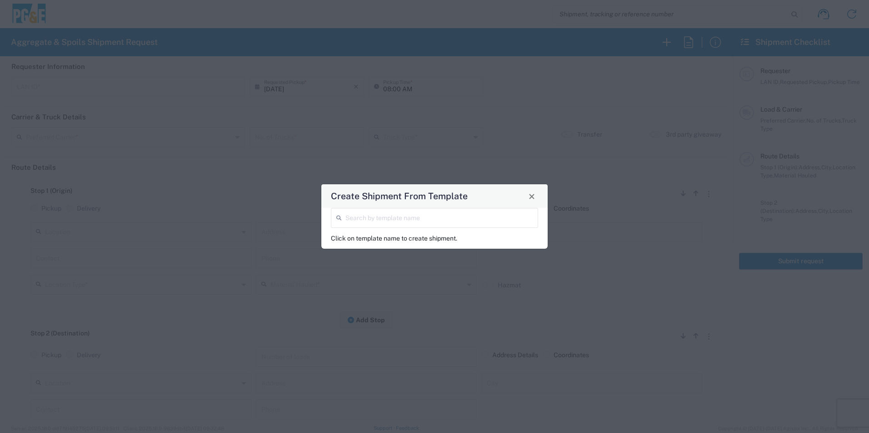
click at [449, 214] on input "search" at bounding box center [438, 217] width 187 height 16
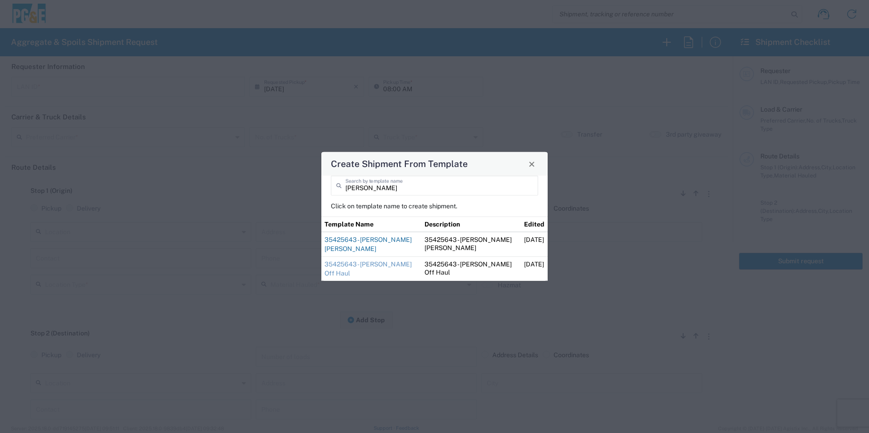
click at [379, 237] on link "35425643 - [PERSON_NAME] [PERSON_NAME]" at bounding box center [367, 244] width 87 height 16
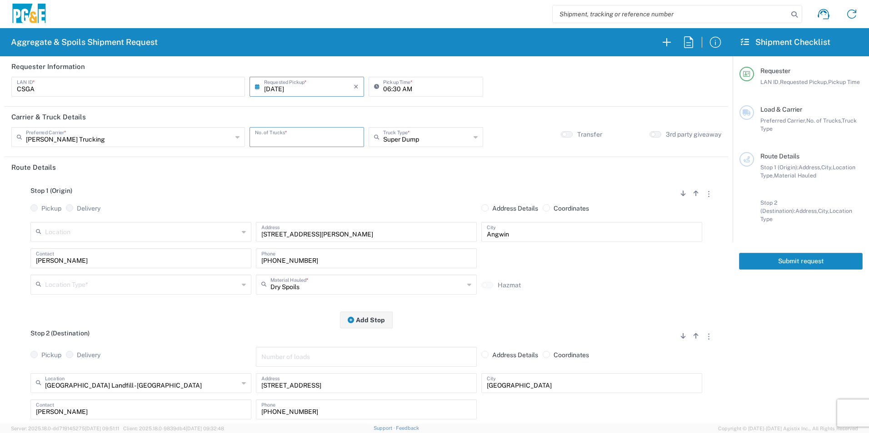
click at [343, 136] on input "number" at bounding box center [307, 137] width 104 height 16
click at [141, 289] on input "text" at bounding box center [142, 284] width 194 height 16
click at [86, 346] on span "Other" at bounding box center [140, 349] width 216 height 14
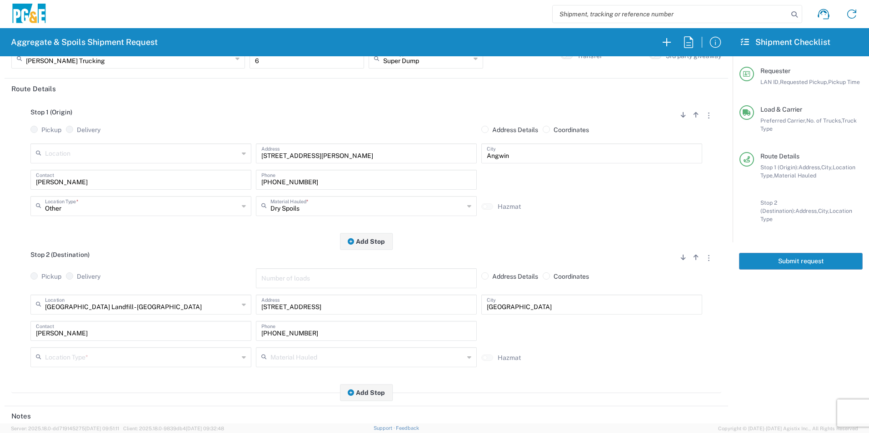
scroll to position [91, 0]
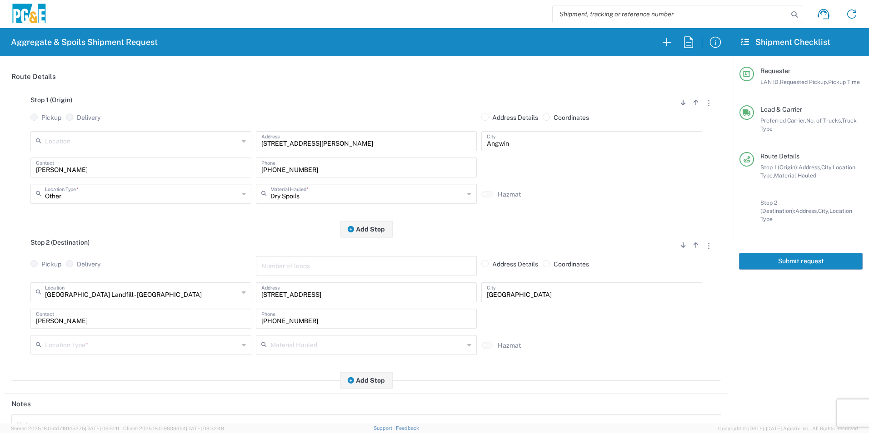
click at [113, 346] on input "text" at bounding box center [142, 345] width 194 height 16
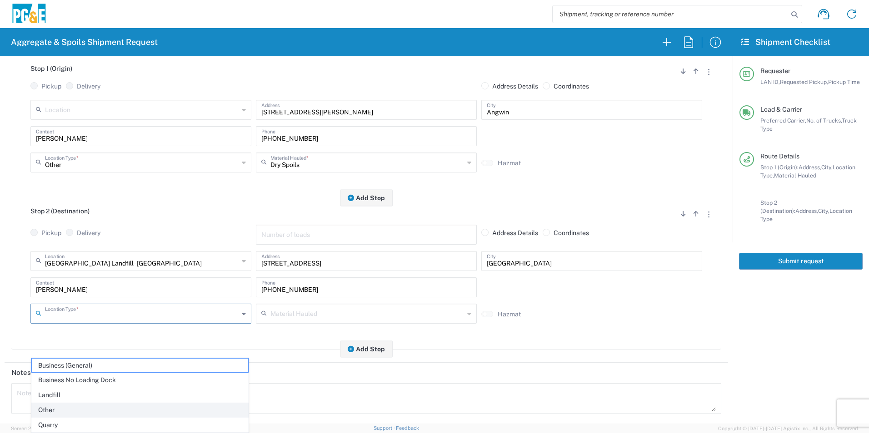
scroll to position [182, 0]
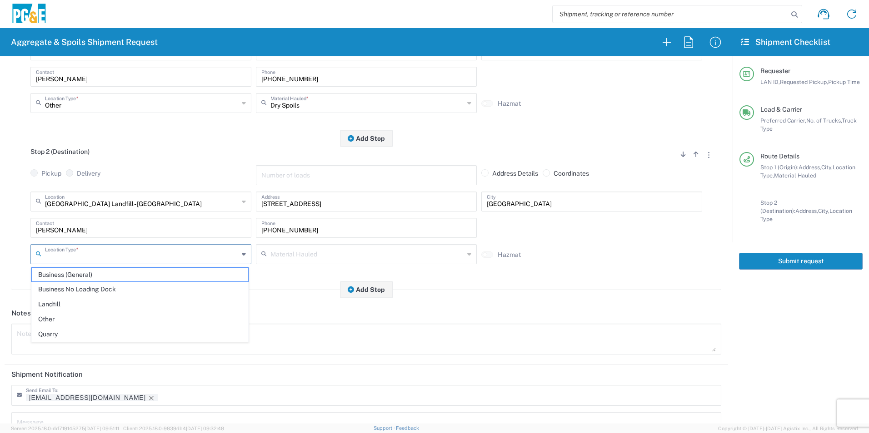
click at [49, 303] on span "Landfill" at bounding box center [140, 305] width 216 height 14
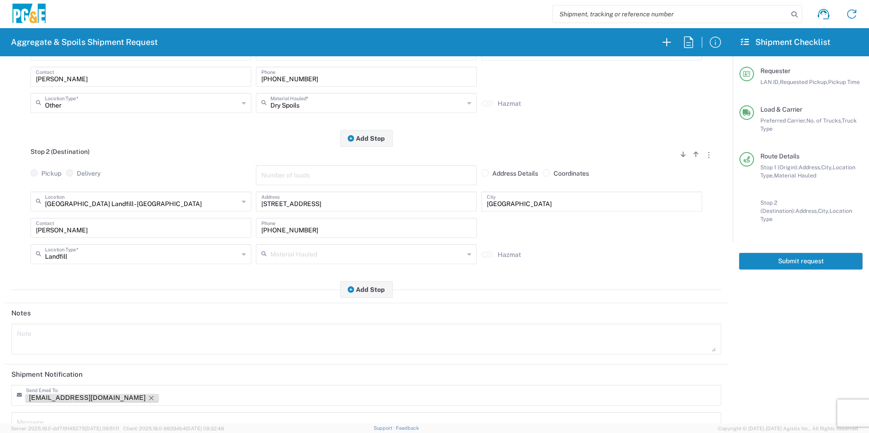
click at [148, 398] on icon "Remove tag" at bounding box center [151, 398] width 7 height 7
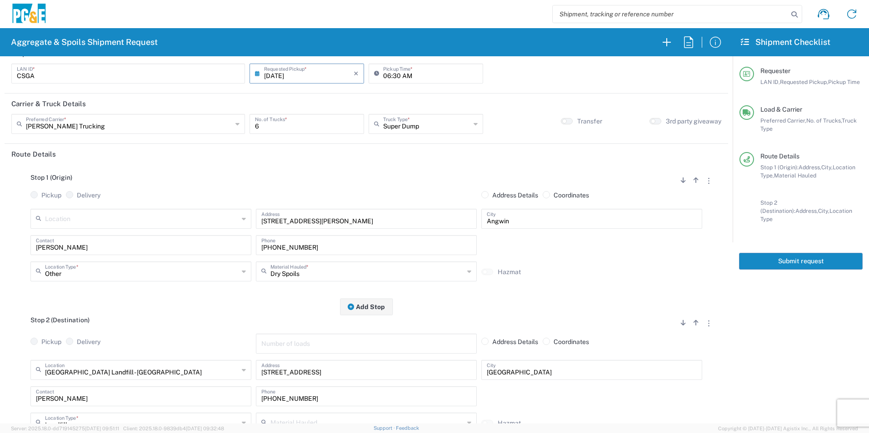
scroll to position [0, 0]
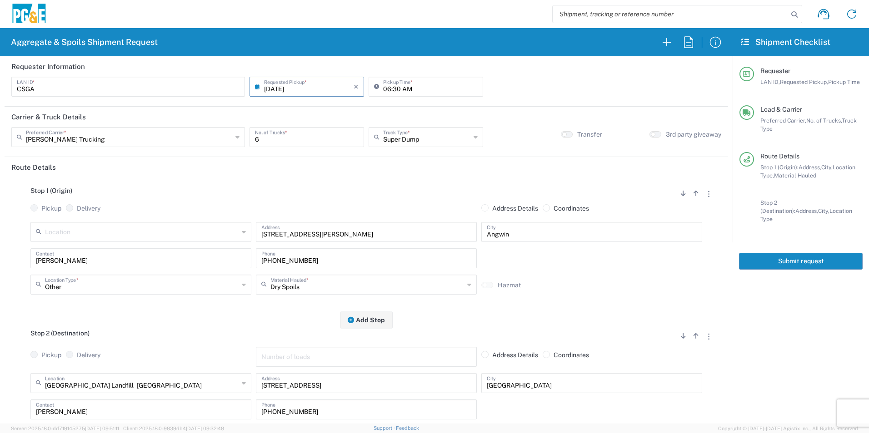
click at [779, 253] on button "Submit request" at bounding box center [801, 261] width 124 height 17
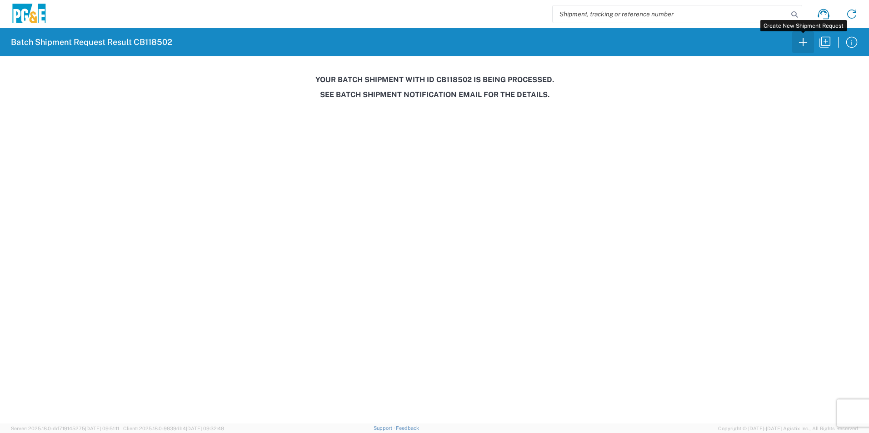
click at [799, 43] on icon "button" at bounding box center [802, 42] width 15 height 15
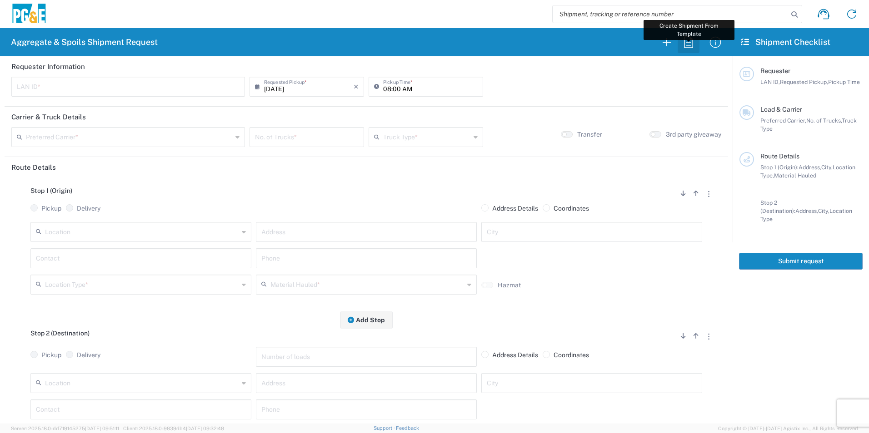
click at [686, 41] on icon "button" at bounding box center [688, 42] width 15 height 15
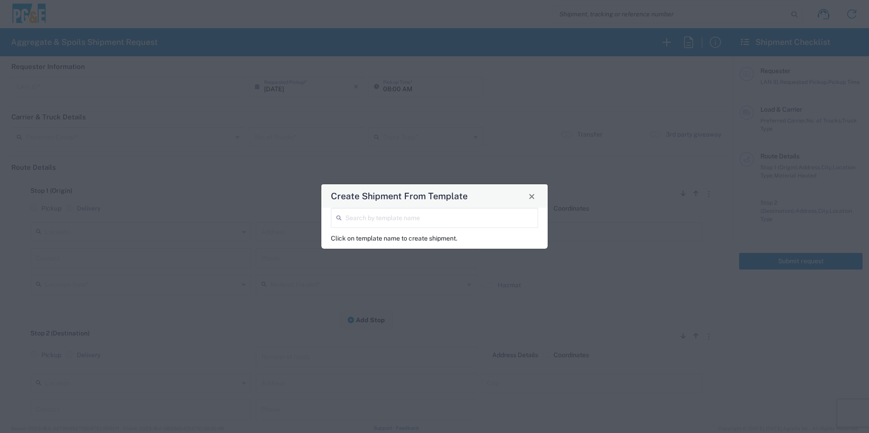
click at [443, 220] on input "search" at bounding box center [438, 217] width 187 height 16
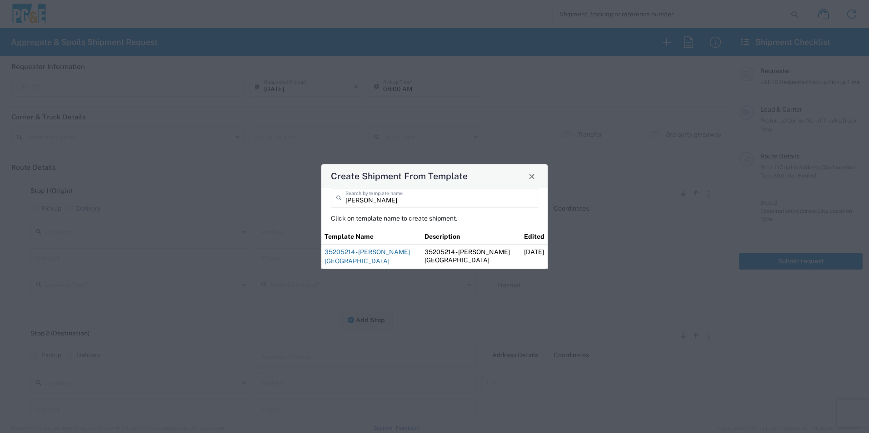
click at [371, 253] on link "35205214 - [PERSON_NAME][GEOGRAPHIC_DATA]" at bounding box center [366, 256] width 85 height 16
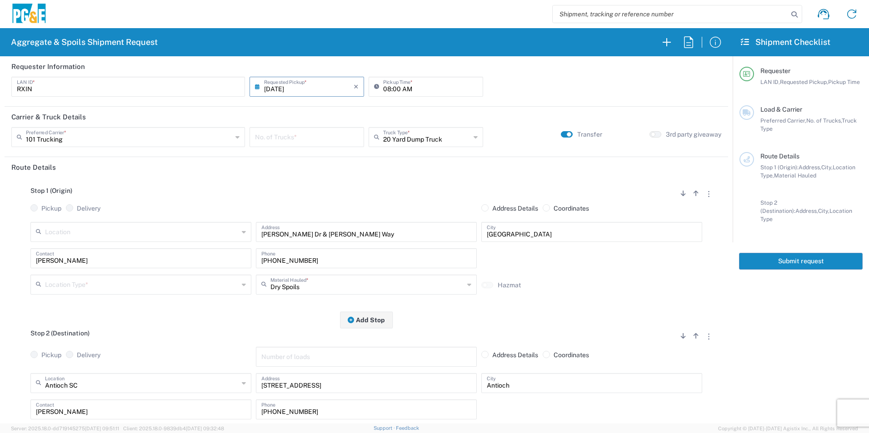
click at [276, 89] on input "[DATE]" at bounding box center [308, 86] width 89 height 16
click at [296, 159] on span "16" at bounding box center [293, 156] width 14 height 13
click at [301, 136] on input "number" at bounding box center [307, 137] width 104 height 16
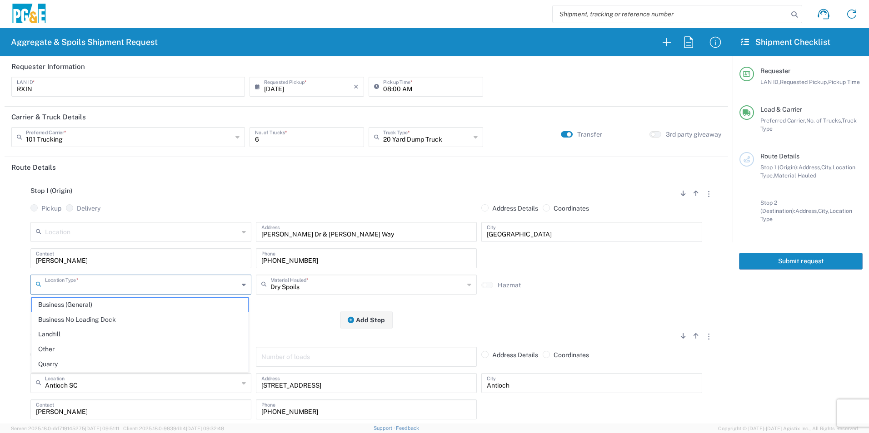
click at [98, 282] on input "text" at bounding box center [142, 284] width 194 height 16
click at [57, 346] on span "Other" at bounding box center [140, 349] width 216 height 14
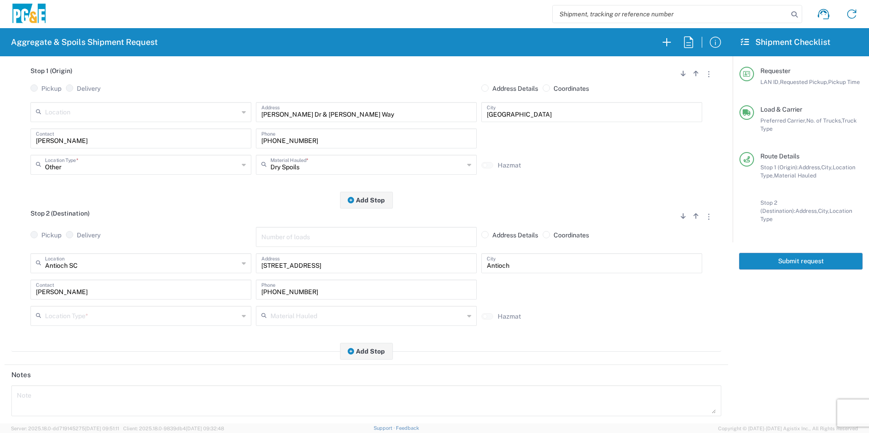
scroll to position [136, 0]
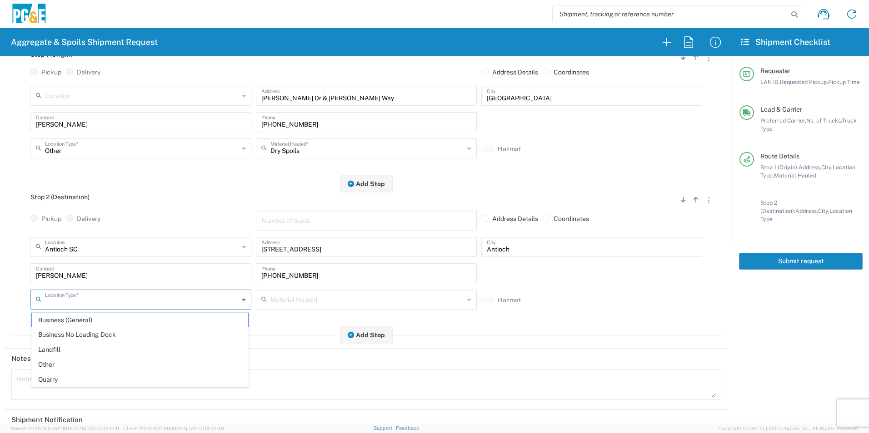
click at [77, 298] on input "text" at bounding box center [142, 299] width 194 height 16
click at [65, 333] on span "Business No Loading Dock" at bounding box center [140, 335] width 216 height 14
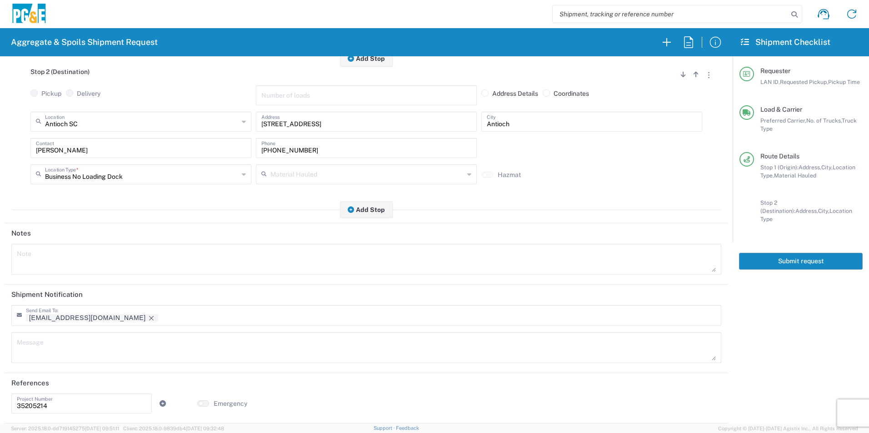
click at [148, 320] on icon "Remove tag" at bounding box center [151, 318] width 7 height 7
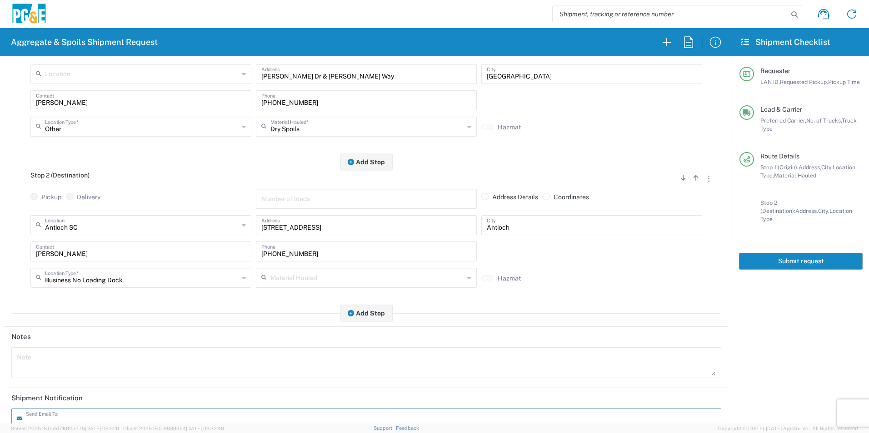
scroll to position [0, 0]
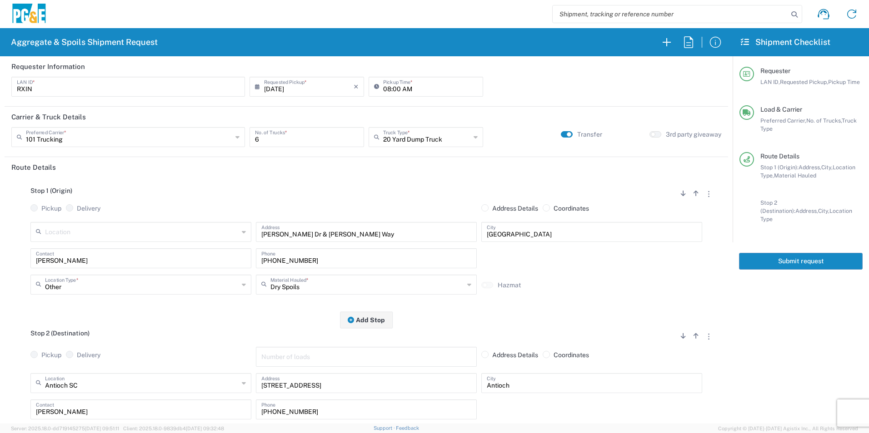
click at [769, 256] on button "Submit request" at bounding box center [801, 261] width 124 height 17
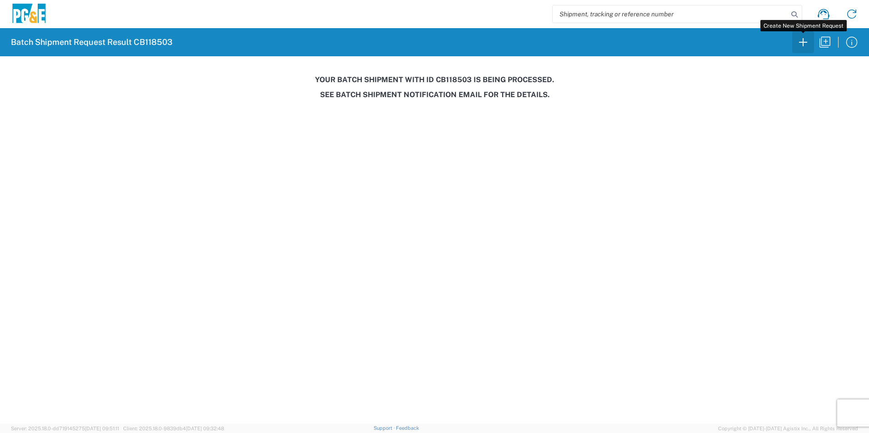
click at [804, 41] on icon "button" at bounding box center [802, 42] width 15 height 15
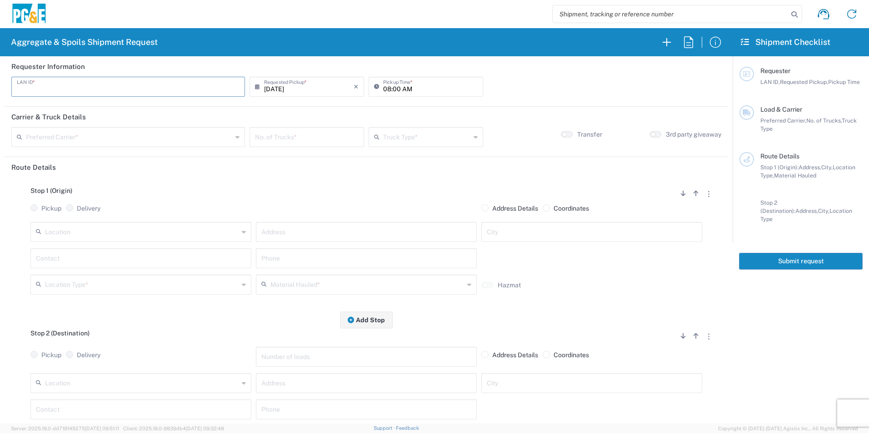
click at [168, 89] on input "text" at bounding box center [128, 86] width 223 height 16
click at [386, 89] on input "08:00 AM" at bounding box center [430, 86] width 94 height 16
click at [393, 85] on input "06:00 AM" at bounding box center [430, 86] width 94 height 16
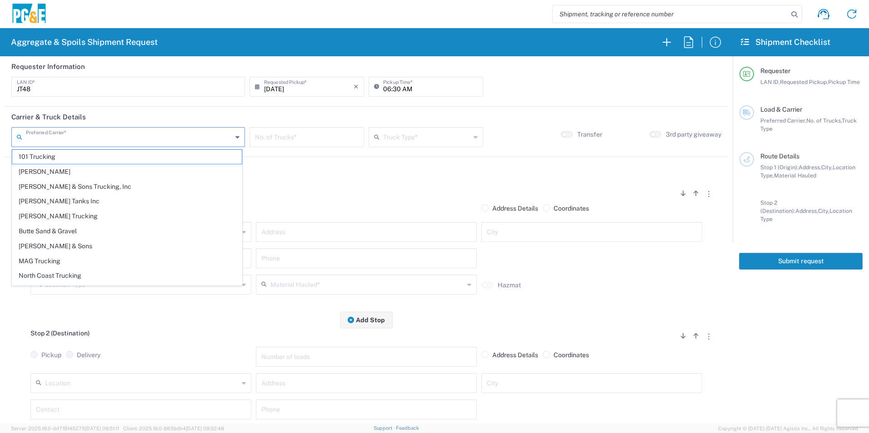
click at [174, 137] on input "text" at bounding box center [129, 137] width 206 height 16
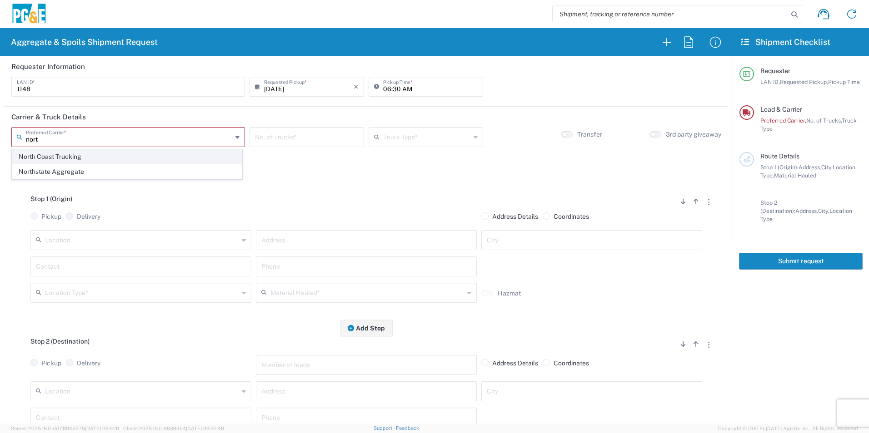
click at [93, 153] on span "North Coast Trucking" at bounding box center [126, 157] width 229 height 14
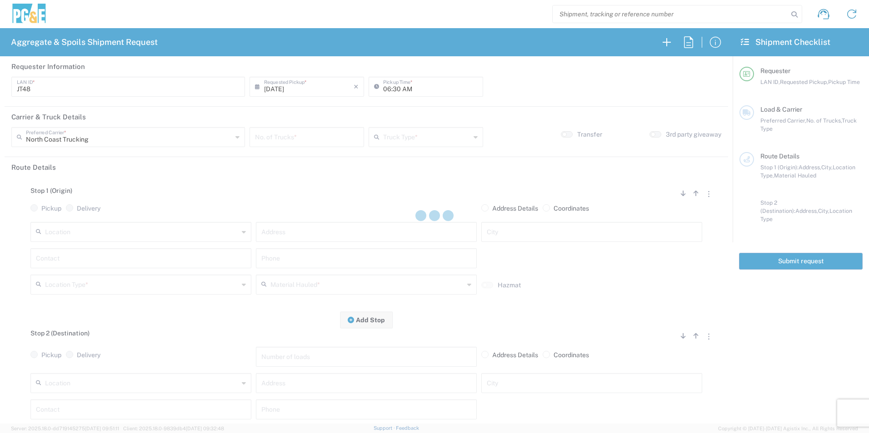
click at [315, 137] on div at bounding box center [434, 216] width 869 height 433
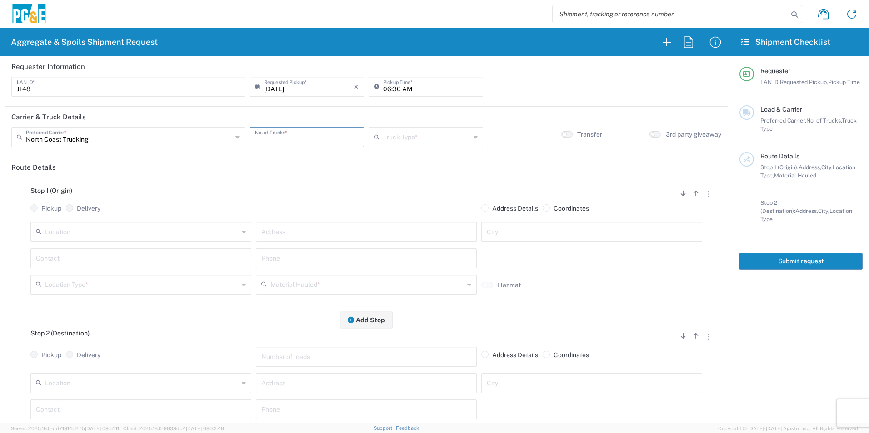
click at [315, 138] on input "number" at bounding box center [307, 137] width 104 height 16
click at [437, 144] on input "text" at bounding box center [426, 137] width 87 height 16
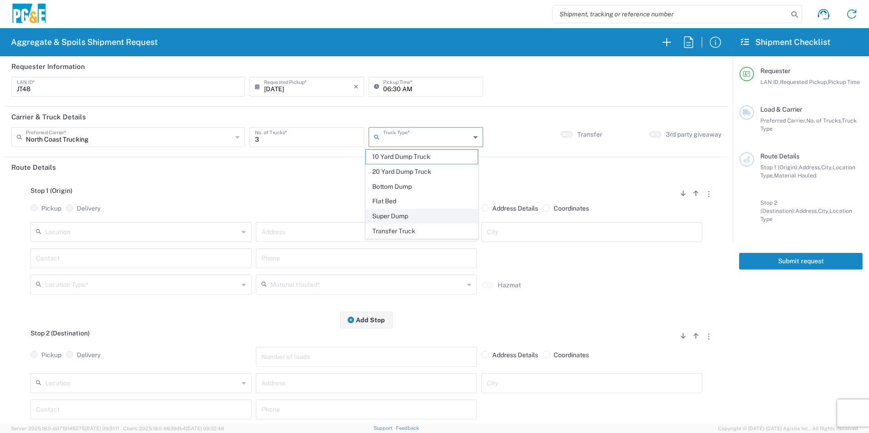
click at [409, 212] on span "Super Dump" at bounding box center [421, 216] width 111 height 14
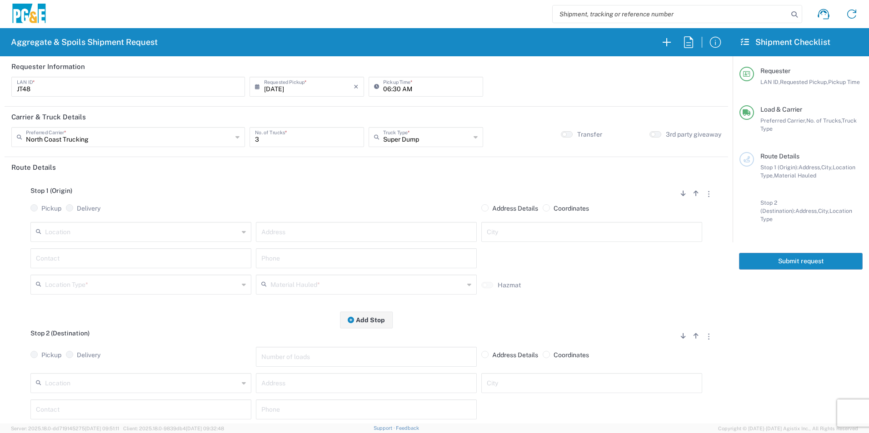
click at [109, 232] on input "text" at bounding box center [142, 231] width 194 height 16
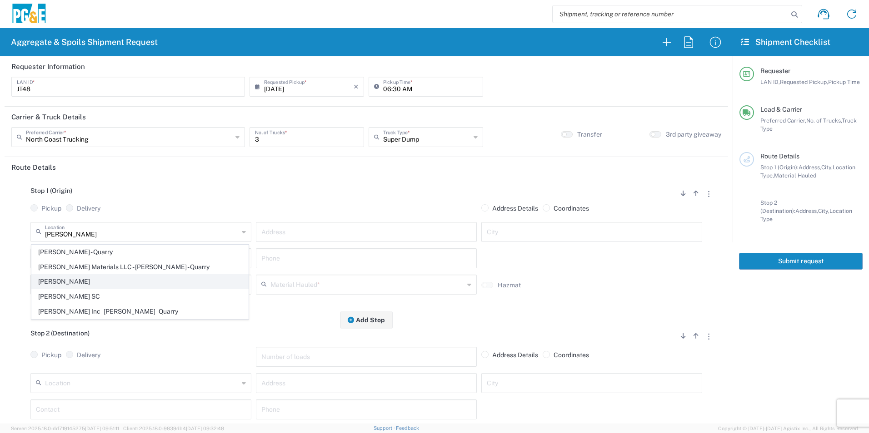
click at [102, 285] on span "[PERSON_NAME]" at bounding box center [140, 282] width 216 height 14
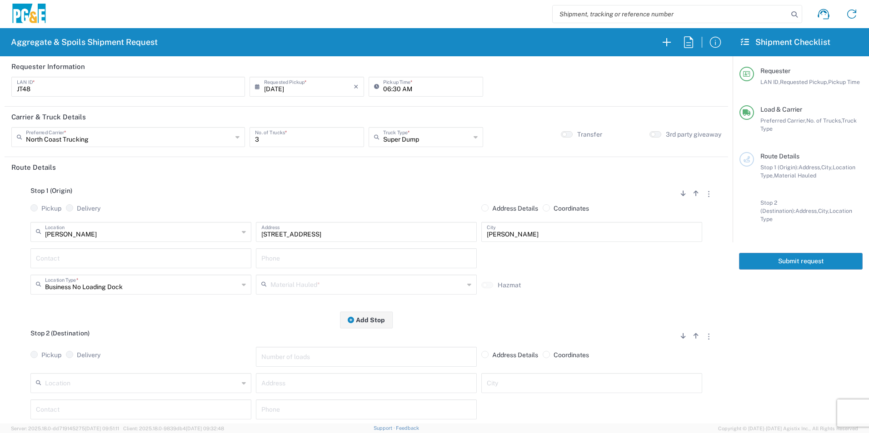
click at [114, 257] on input "text" at bounding box center [141, 258] width 210 height 16
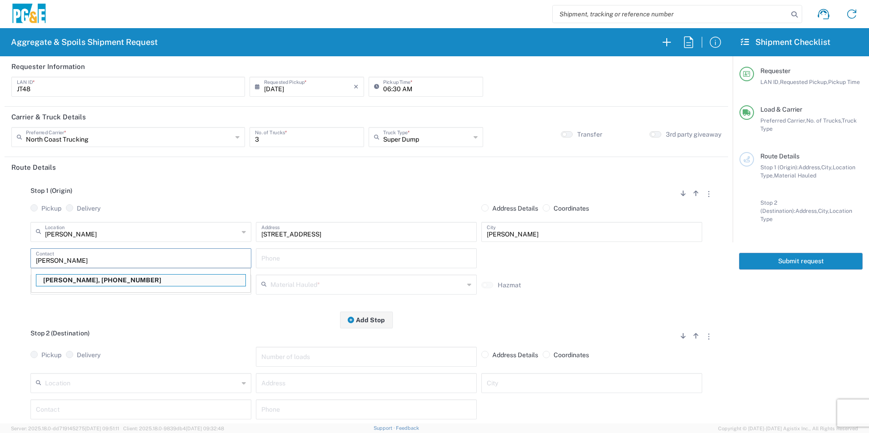
drag, startPoint x: 78, startPoint y: 280, endPoint x: 85, endPoint y: 279, distance: 6.9
click at [78, 280] on p "[PERSON_NAME], [PHONE_NUMBER]" at bounding box center [140, 280] width 209 height 11
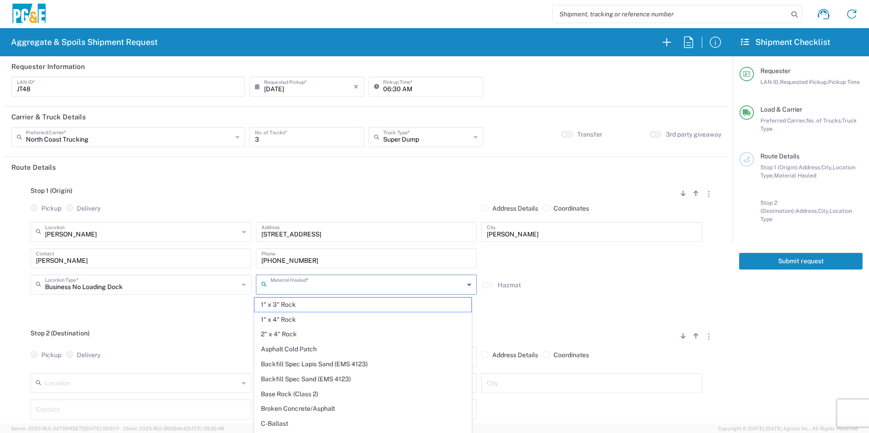
click at [312, 286] on input "text" at bounding box center [367, 284] width 194 height 16
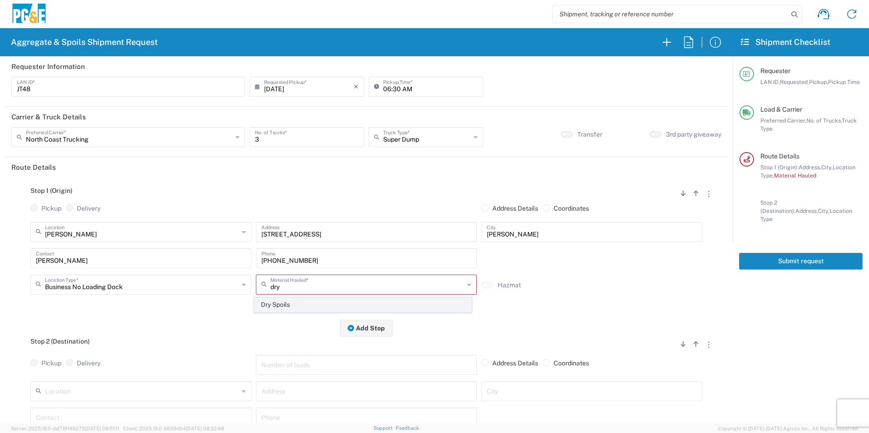
click at [290, 303] on span "Dry Spoils" at bounding box center [362, 305] width 216 height 14
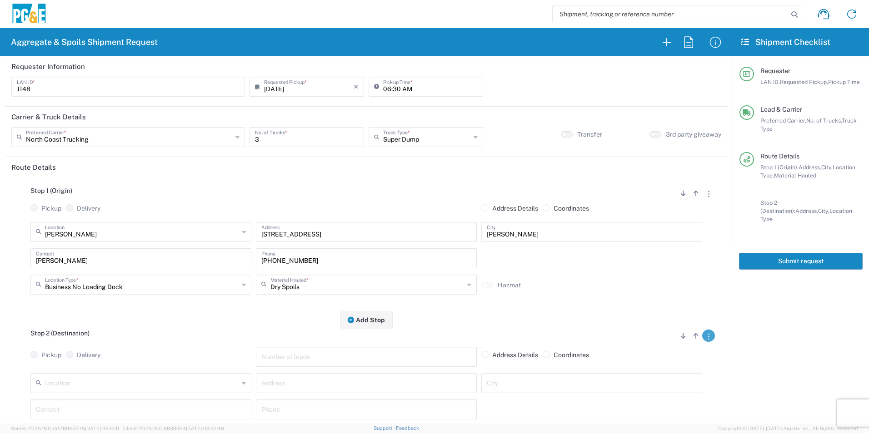
click at [702, 336] on button "button" at bounding box center [708, 336] width 13 height 12
click at [663, 391] on link "Remove Stop" at bounding box center [665, 392] width 48 height 7
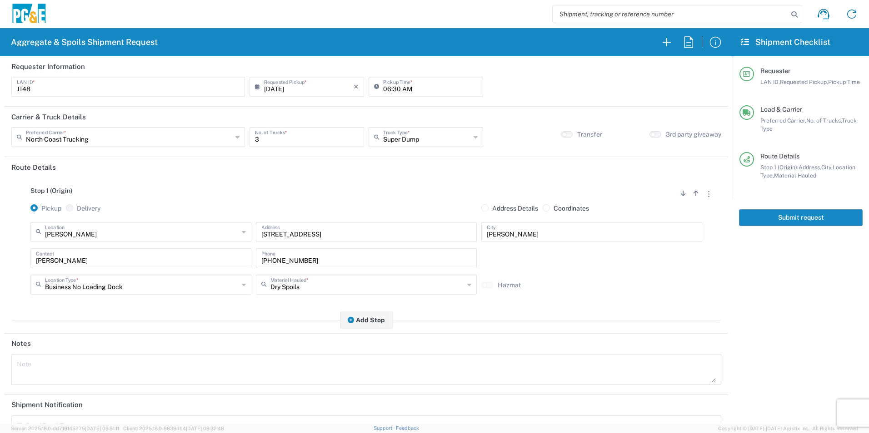
click at [806, 219] on button "Submit request" at bounding box center [801, 217] width 124 height 17
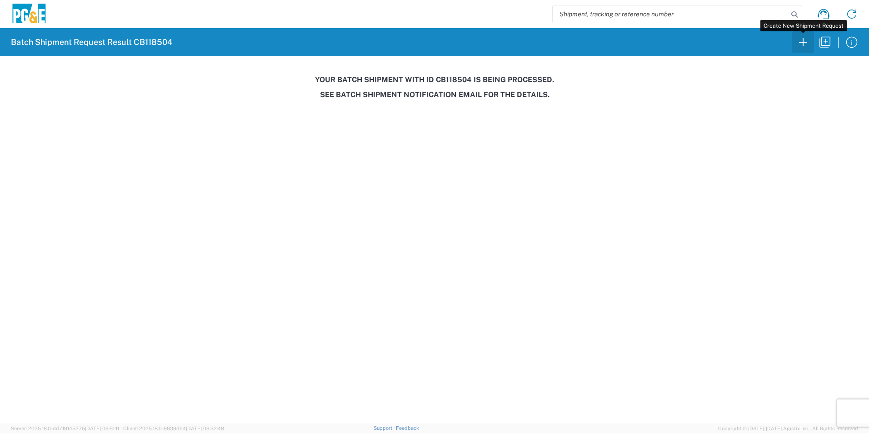
click at [800, 44] on icon "button" at bounding box center [802, 42] width 15 height 15
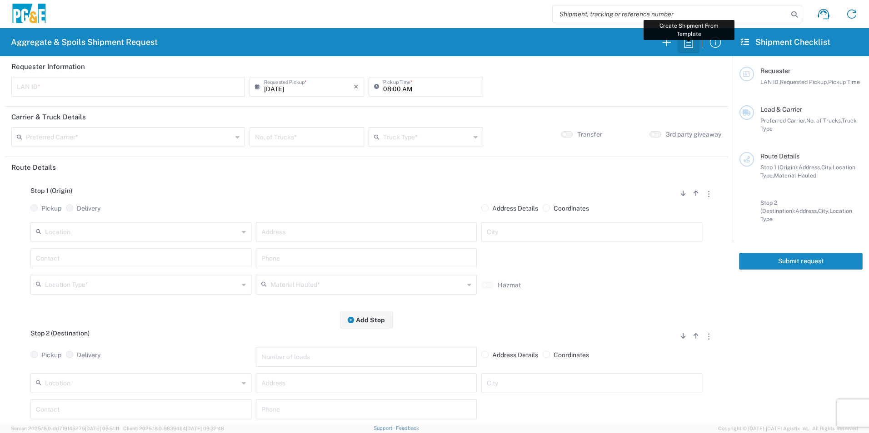
click at [684, 43] on icon "button" at bounding box center [688, 41] width 9 height 11
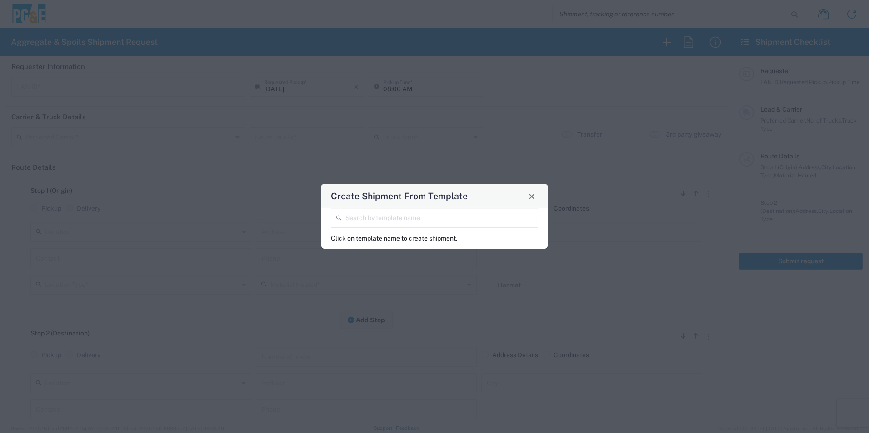
click at [392, 222] on input "search" at bounding box center [438, 217] width 187 height 16
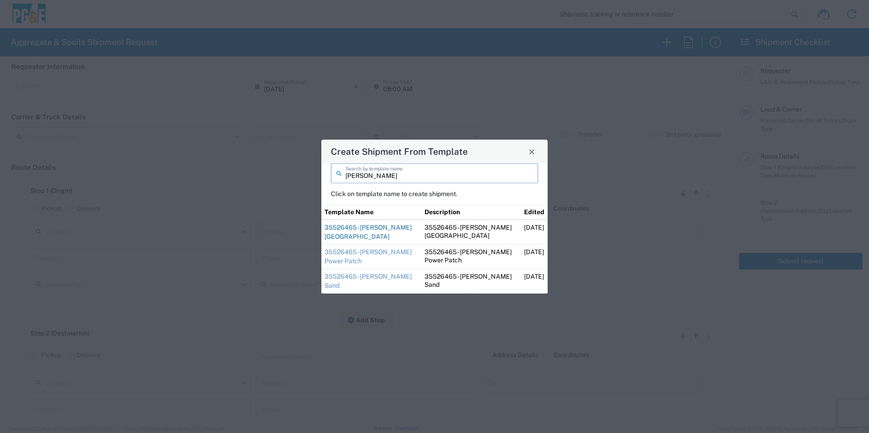
click at [377, 227] on link "35526465 - [PERSON_NAME] [GEOGRAPHIC_DATA]" at bounding box center [367, 232] width 87 height 16
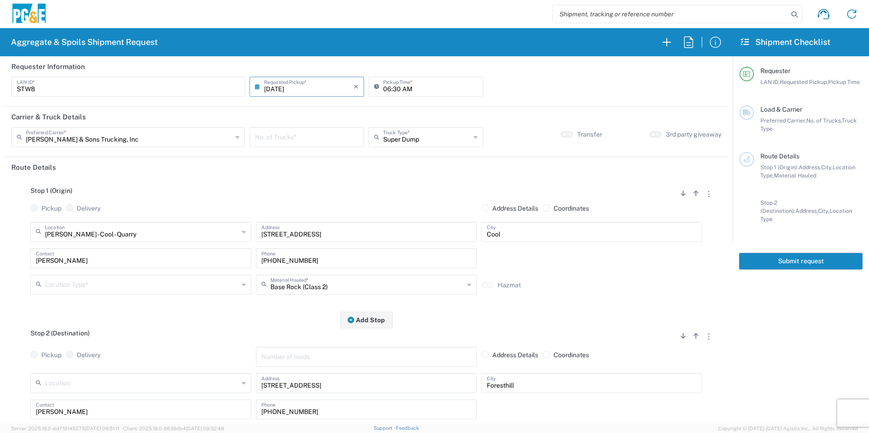
click at [314, 133] on input "number" at bounding box center [307, 137] width 104 height 16
drag, startPoint x: 65, startPoint y: 281, endPoint x: 73, endPoint y: 281, distance: 8.2
click at [65, 281] on input "text" at bounding box center [142, 284] width 194 height 16
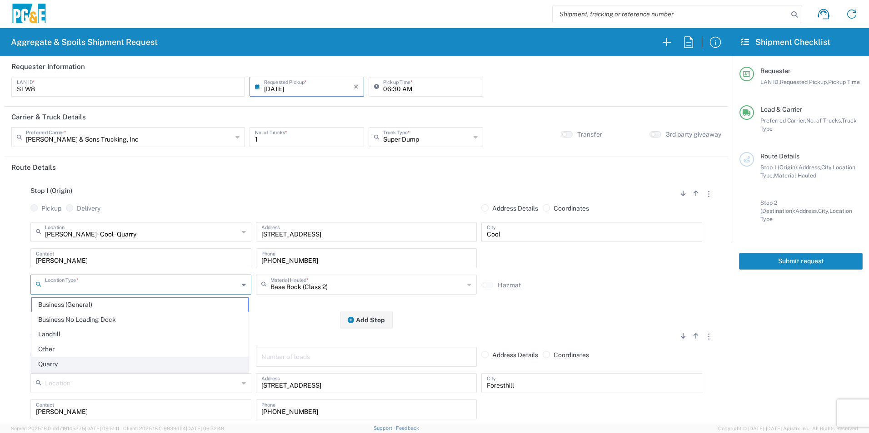
click at [55, 361] on span "Quarry" at bounding box center [140, 364] width 216 height 14
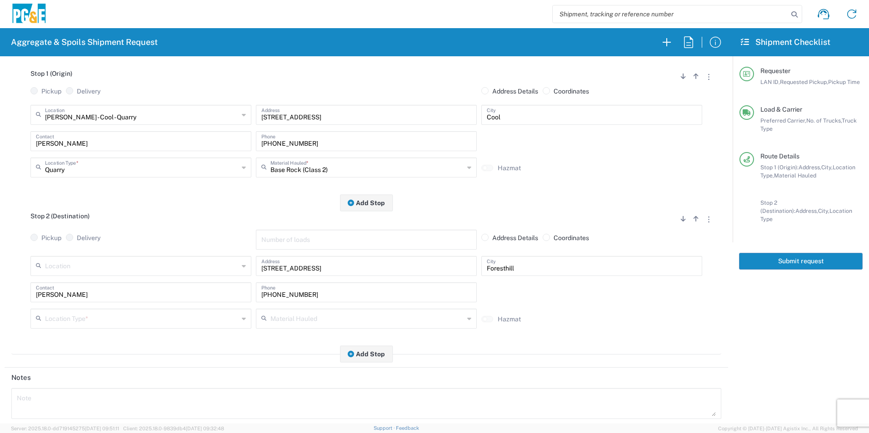
scroll to position [136, 0]
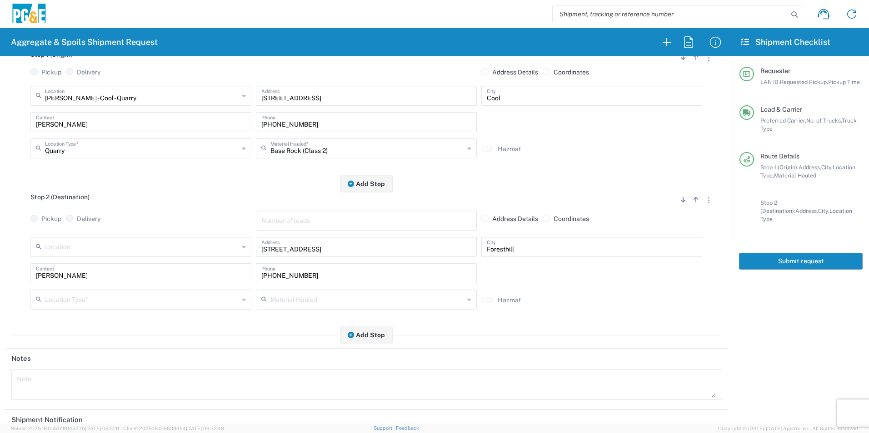
click at [90, 301] on input "text" at bounding box center [142, 299] width 194 height 16
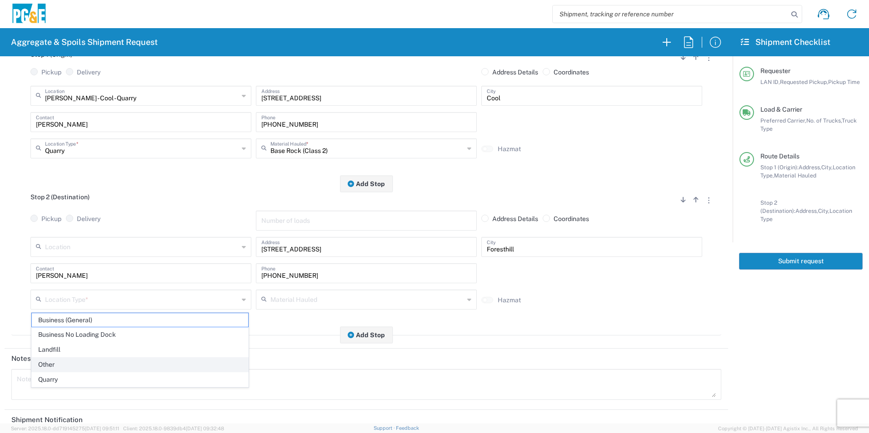
click at [83, 360] on span "Other" at bounding box center [140, 365] width 216 height 14
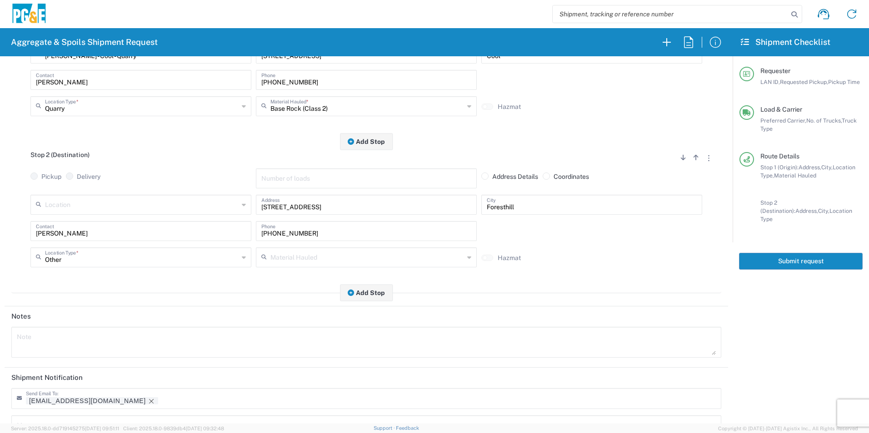
scroll to position [263, 0]
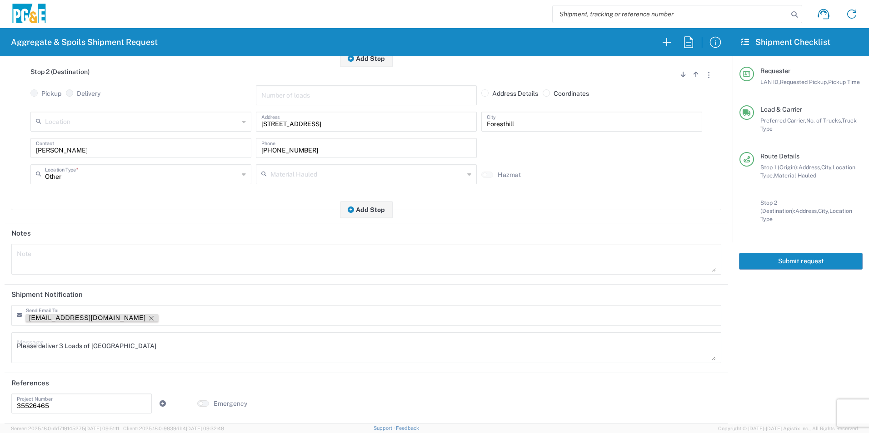
click at [148, 318] on icon "Remove tag" at bounding box center [151, 318] width 7 height 7
drag, startPoint x: 137, startPoint y: 348, endPoint x: -2, endPoint y: 348, distance: 139.0
click at [0, 348] on html "Aggregate & Spoils Shipment Request Requester Information STW8 LAN ID * [DATE] …" at bounding box center [434, 216] width 869 height 433
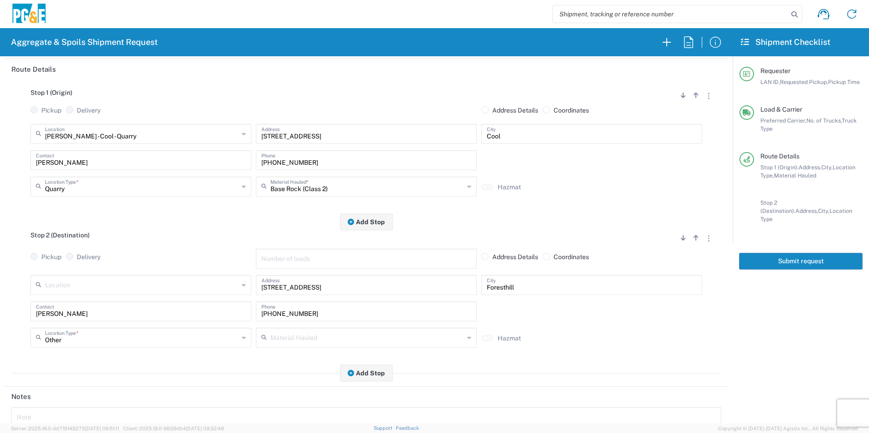
scroll to position [0, 0]
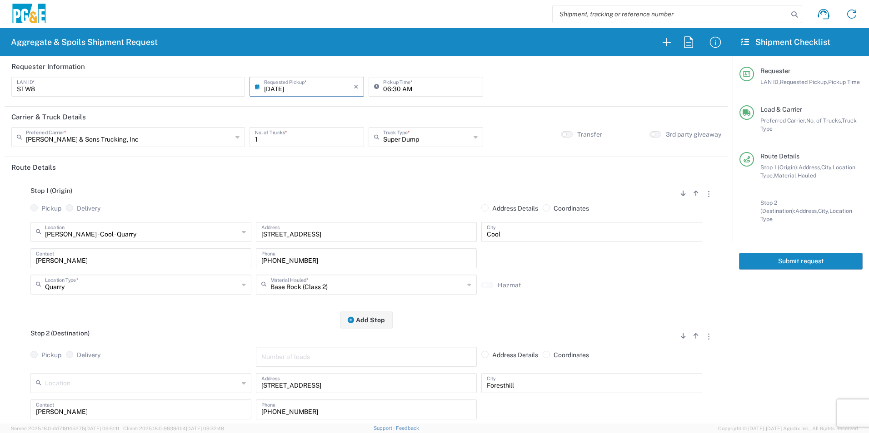
click at [786, 253] on button "Submit request" at bounding box center [801, 261] width 124 height 17
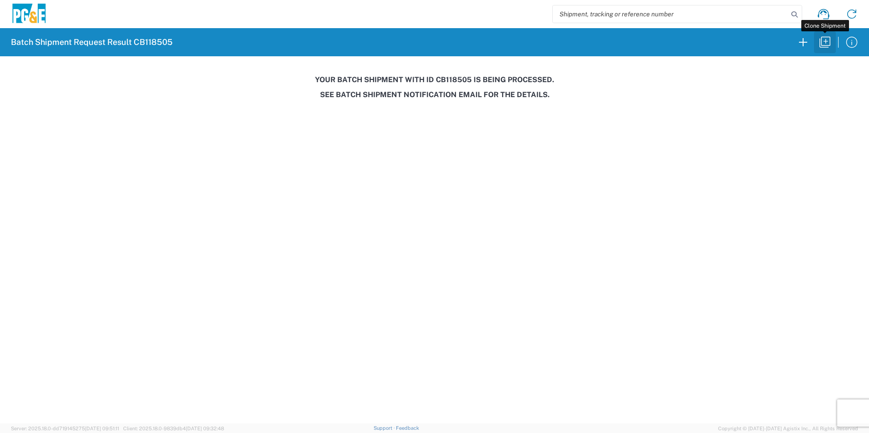
click at [829, 42] on icon "button" at bounding box center [824, 42] width 15 height 15
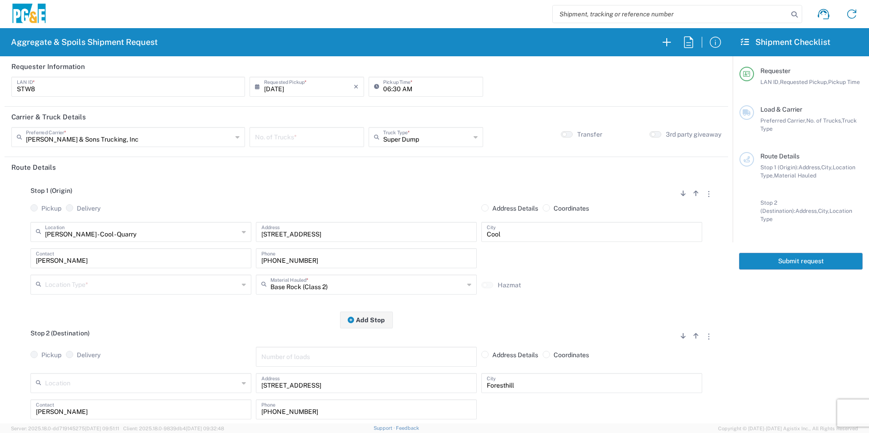
click at [281, 88] on input "[DATE]" at bounding box center [308, 86] width 89 height 16
click at [296, 156] on span "16" at bounding box center [293, 156] width 14 height 13
click at [298, 139] on input "number" at bounding box center [307, 137] width 104 height 16
click at [113, 286] on input "text" at bounding box center [142, 284] width 194 height 16
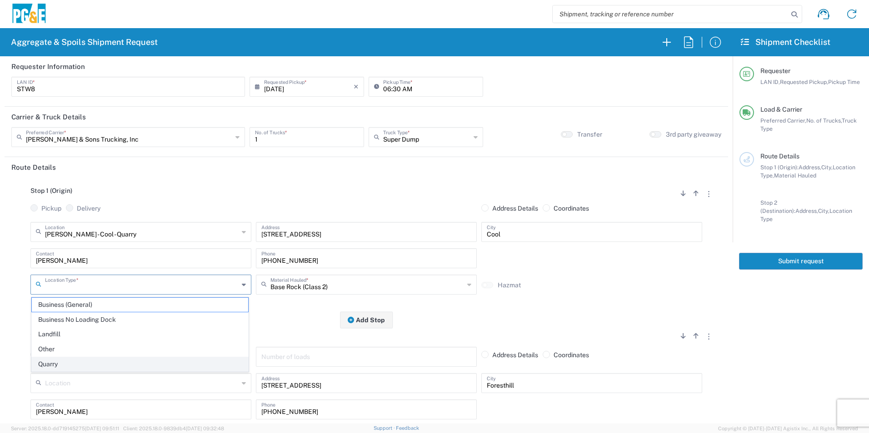
click at [60, 364] on span "Quarry" at bounding box center [140, 364] width 216 height 14
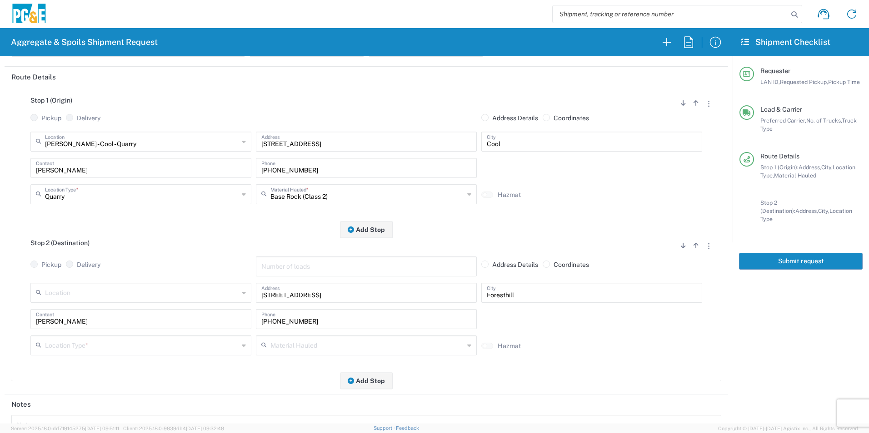
scroll to position [91, 0]
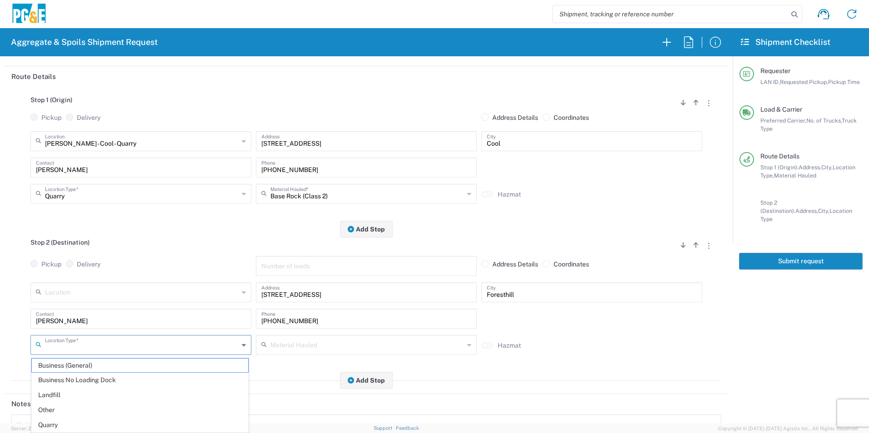
click at [65, 346] on input "text" at bounding box center [142, 345] width 194 height 16
click at [59, 411] on span "Other" at bounding box center [140, 410] width 216 height 14
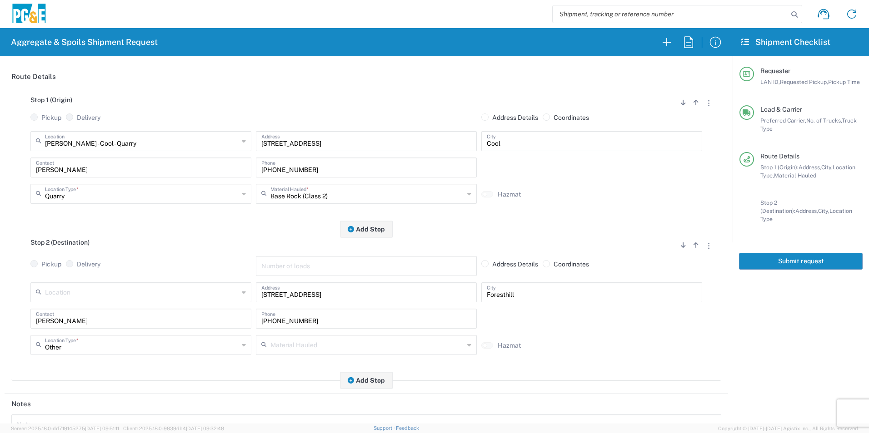
scroll to position [263, 0]
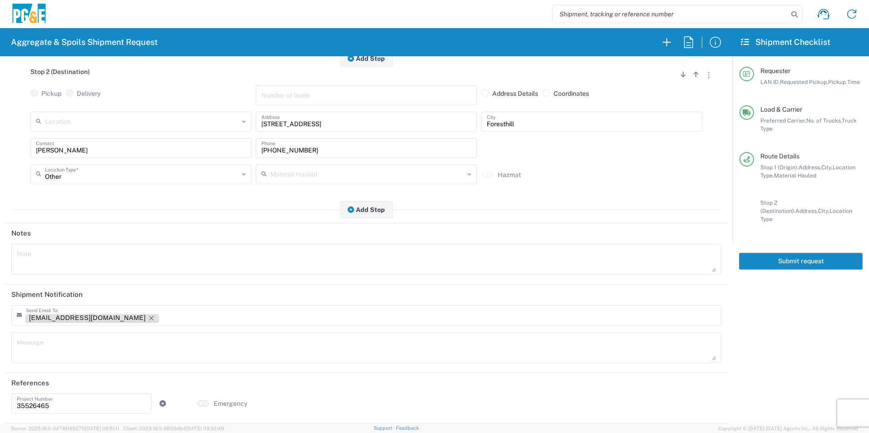
click at [149, 317] on icon "Remove tag" at bounding box center [151, 318] width 5 height 5
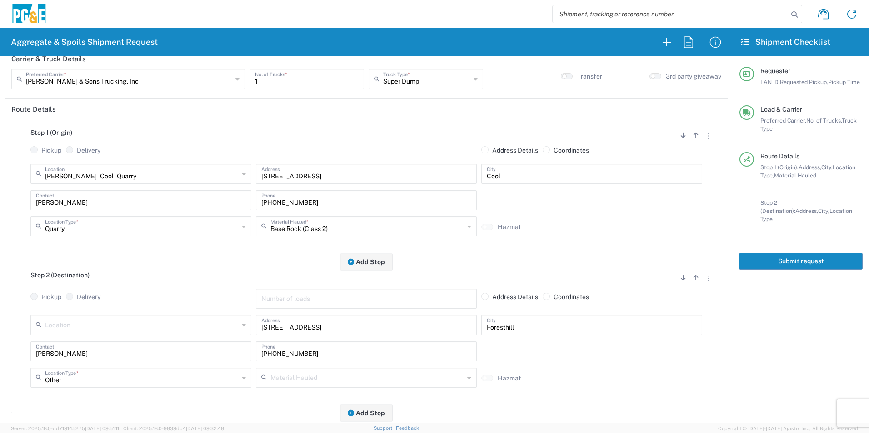
scroll to position [0, 0]
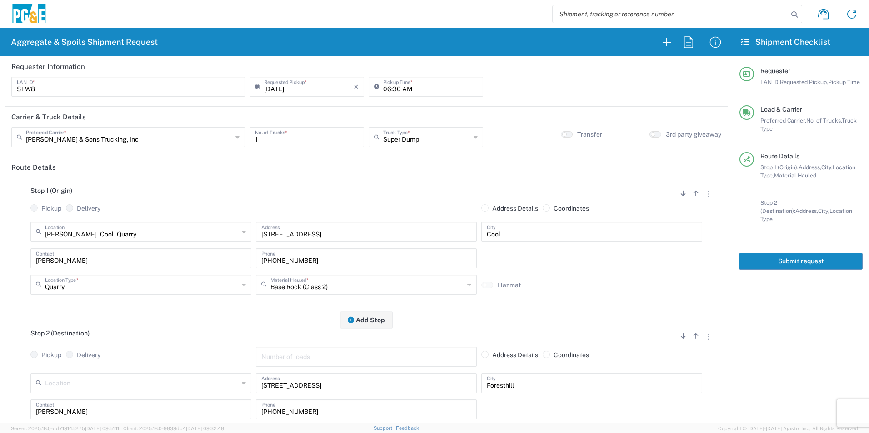
click at [767, 258] on button "Submit request" at bounding box center [801, 261] width 124 height 17
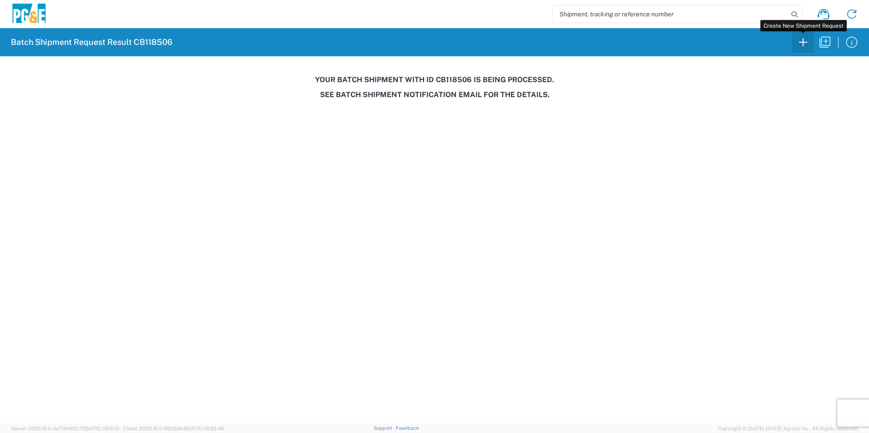
click at [805, 38] on icon "button" at bounding box center [802, 42] width 15 height 15
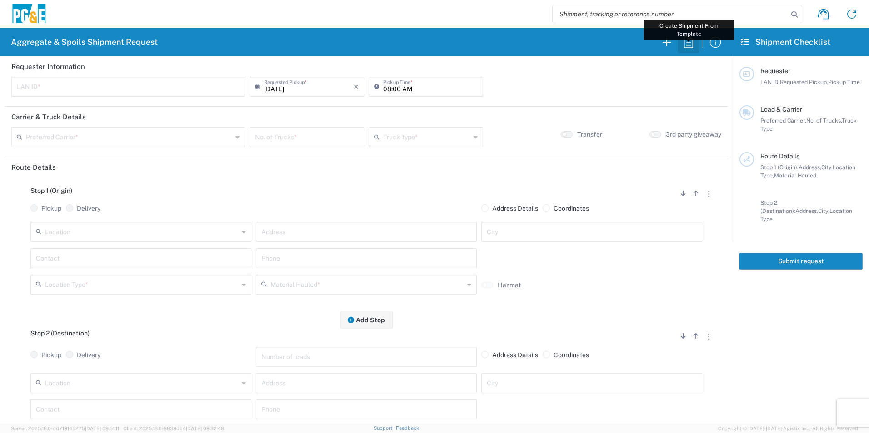
click at [684, 43] on icon "button" at bounding box center [688, 41] width 9 height 11
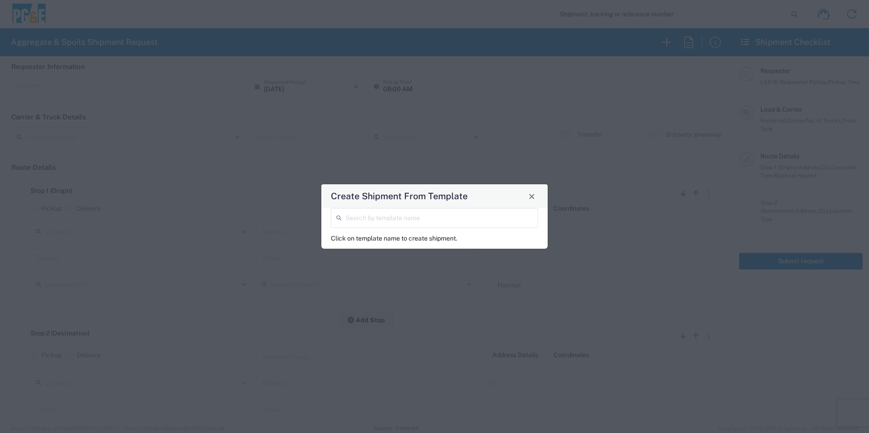
click at [451, 218] on input "search" at bounding box center [438, 217] width 187 height 16
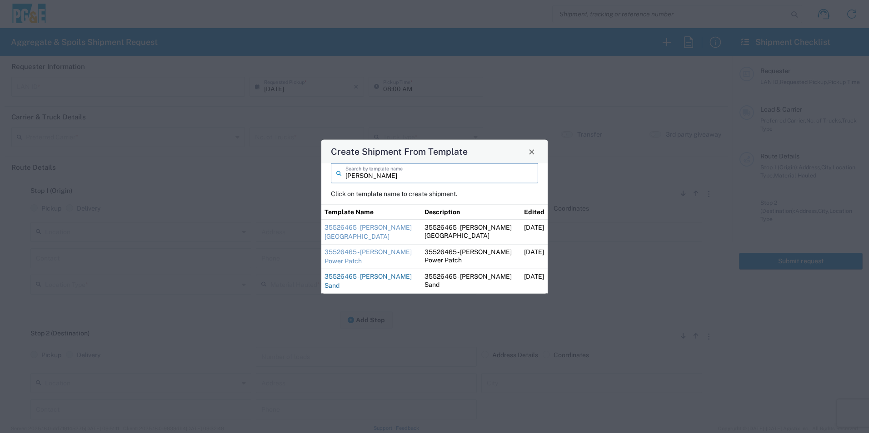
click at [328, 277] on link "35526465 - [PERSON_NAME] Sand" at bounding box center [367, 281] width 87 height 16
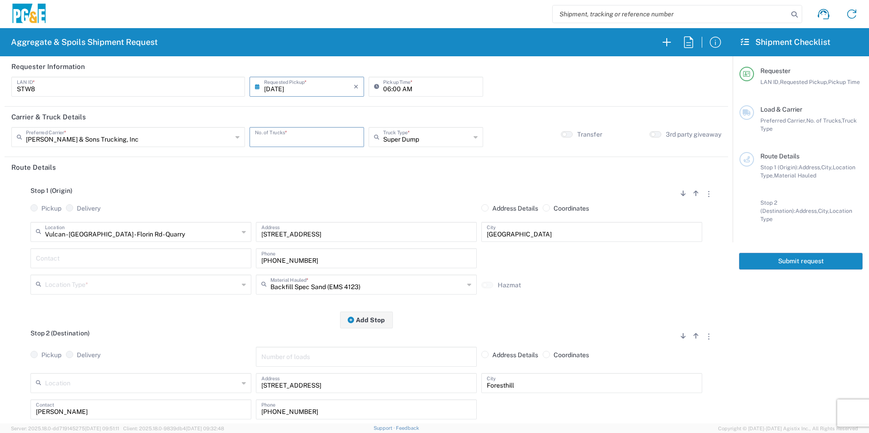
click at [284, 136] on input "number" at bounding box center [307, 137] width 104 height 16
click at [107, 264] on input "text" at bounding box center [141, 258] width 210 height 16
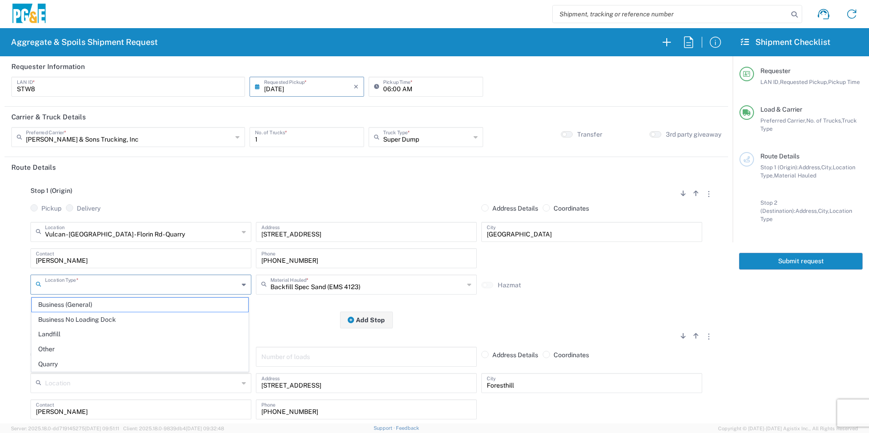
click at [77, 284] on input "text" at bounding box center [142, 284] width 194 height 16
drag, startPoint x: 79, startPoint y: 361, endPoint x: 89, endPoint y: 354, distance: 12.2
click at [79, 362] on span "Quarry" at bounding box center [140, 364] width 216 height 14
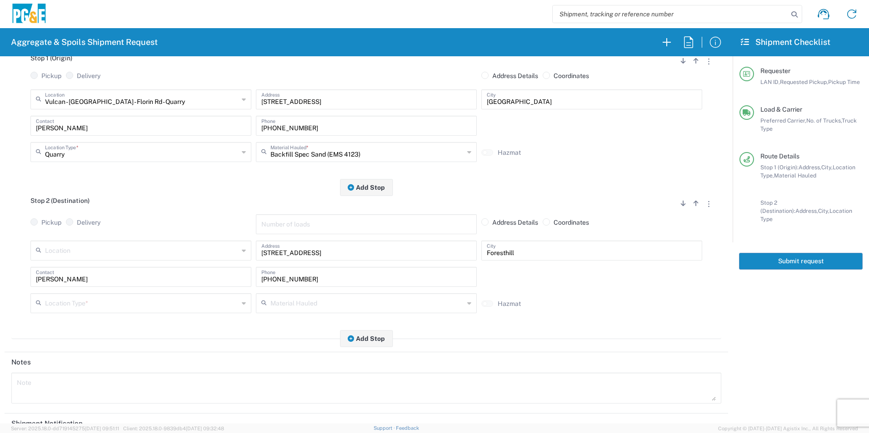
scroll to position [136, 0]
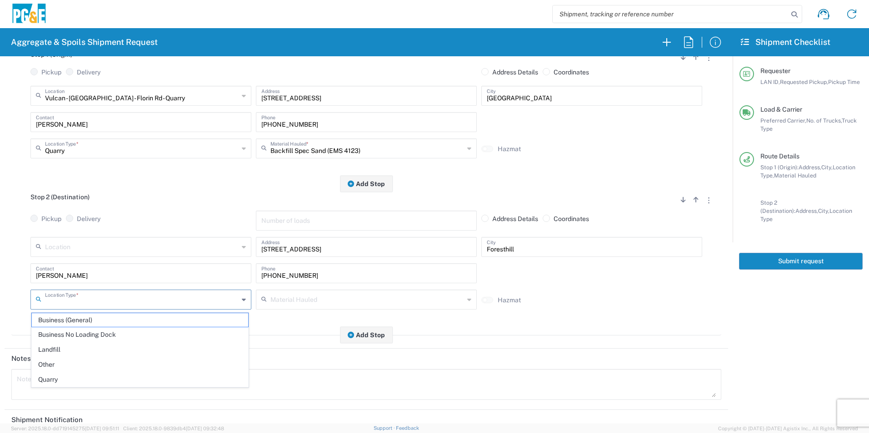
click at [84, 298] on input "text" at bounding box center [142, 299] width 194 height 16
click at [75, 366] on span "Other" at bounding box center [140, 365] width 216 height 14
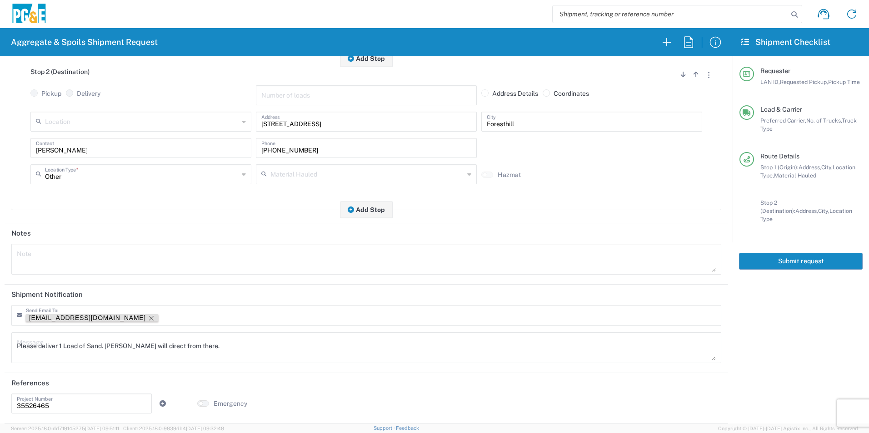
click at [148, 316] on icon "Remove tag" at bounding box center [151, 318] width 7 height 7
drag, startPoint x: 220, startPoint y: 347, endPoint x: 0, endPoint y: 315, distance: 222.6
click at [0, 315] on html "Aggregate & Spoils Shipment Request Requester Information STW8 LAN ID * [DATE] …" at bounding box center [434, 216] width 869 height 433
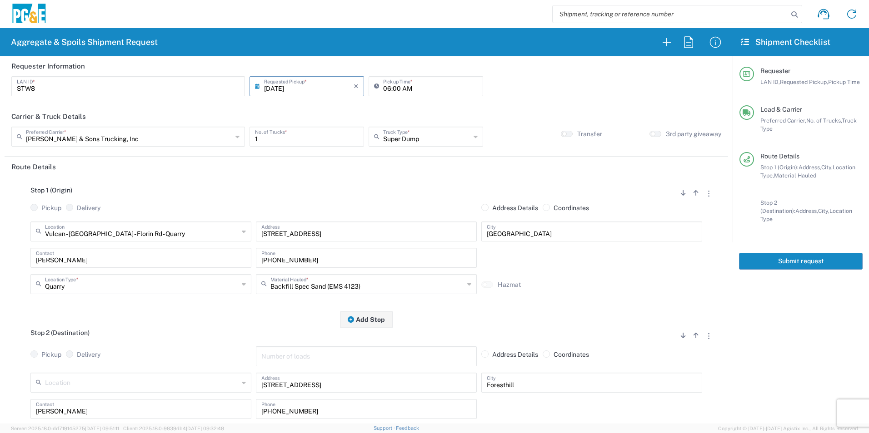
scroll to position [0, 0]
click at [289, 85] on input "[DATE]" at bounding box center [308, 86] width 89 height 16
click at [297, 159] on span "16" at bounding box center [293, 156] width 14 height 13
click at [794, 253] on button "Submit request" at bounding box center [801, 261] width 124 height 17
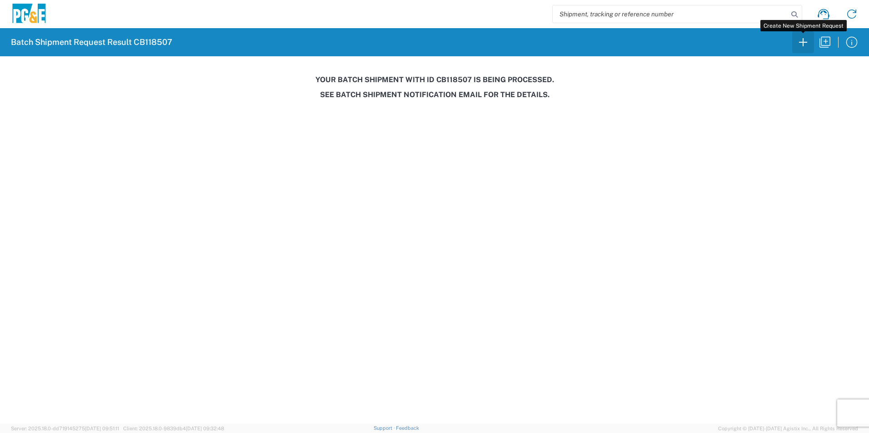
click at [800, 42] on icon "button" at bounding box center [802, 42] width 15 height 15
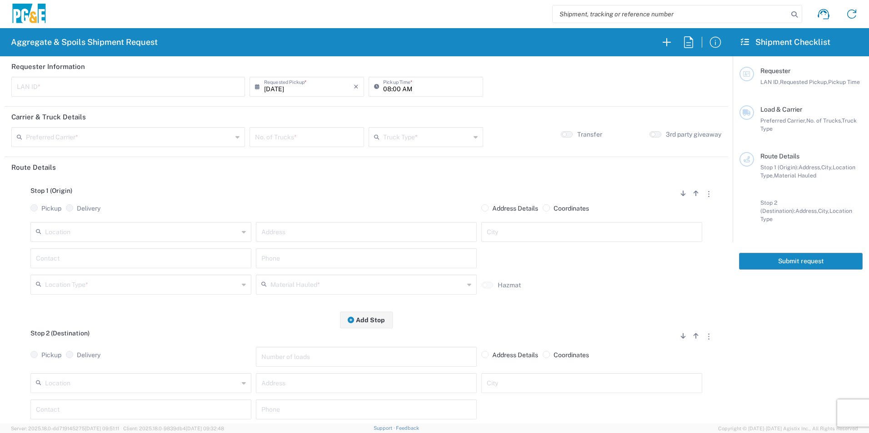
click at [74, 86] on input "text" at bounding box center [128, 86] width 223 height 16
click at [384, 87] on input "08:00 AM" at bounding box center [430, 86] width 94 height 16
click at [110, 137] on input "text" at bounding box center [129, 137] width 206 height 16
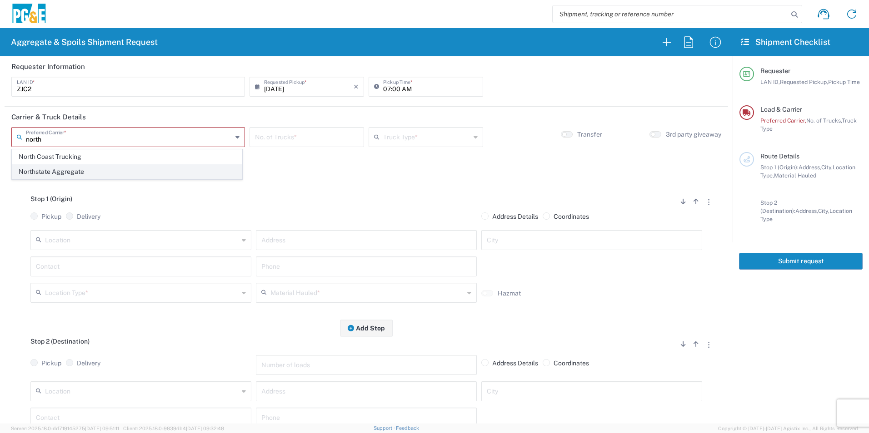
click at [58, 167] on span "Northstate Aggregate" at bounding box center [126, 172] width 229 height 14
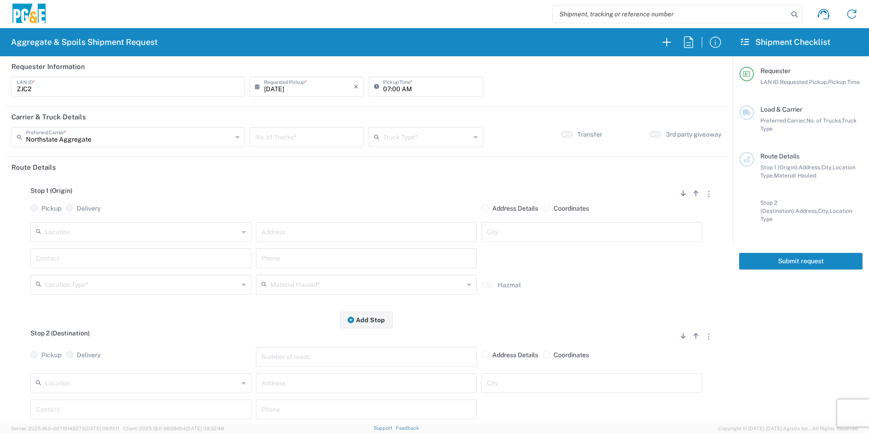
click at [318, 138] on input "number" at bounding box center [307, 137] width 104 height 16
click at [411, 138] on input "text" at bounding box center [426, 137] width 87 height 16
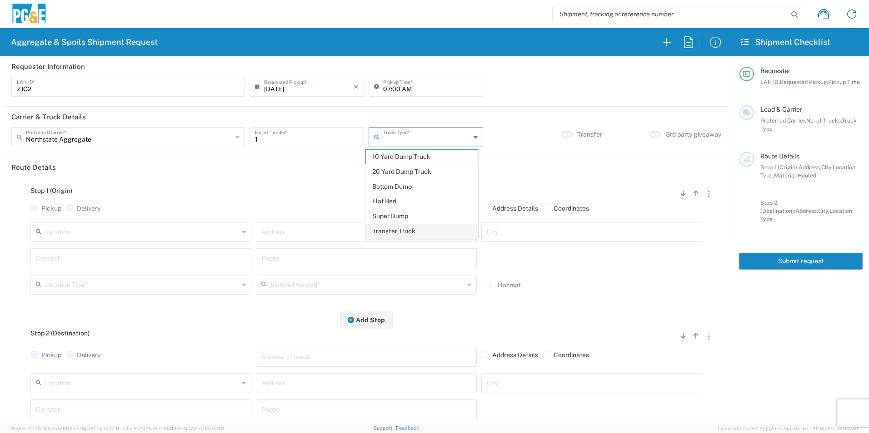
click at [398, 231] on span "Transfer Truck" at bounding box center [421, 231] width 111 height 14
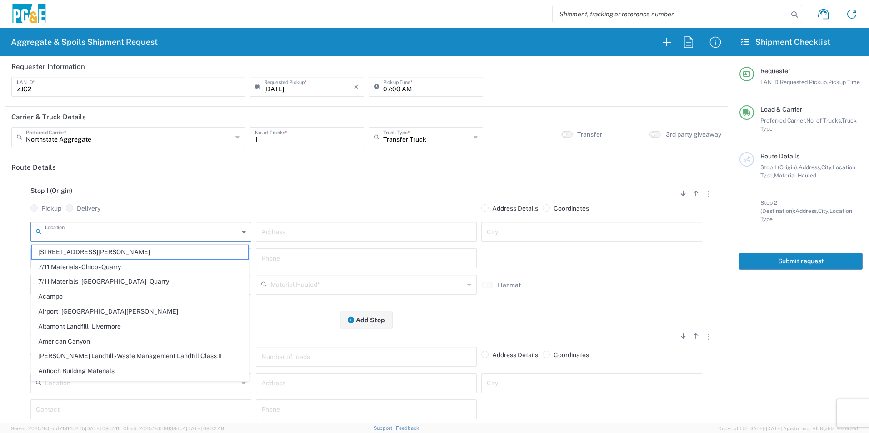
click at [154, 231] on input "text" at bounding box center [142, 231] width 194 height 16
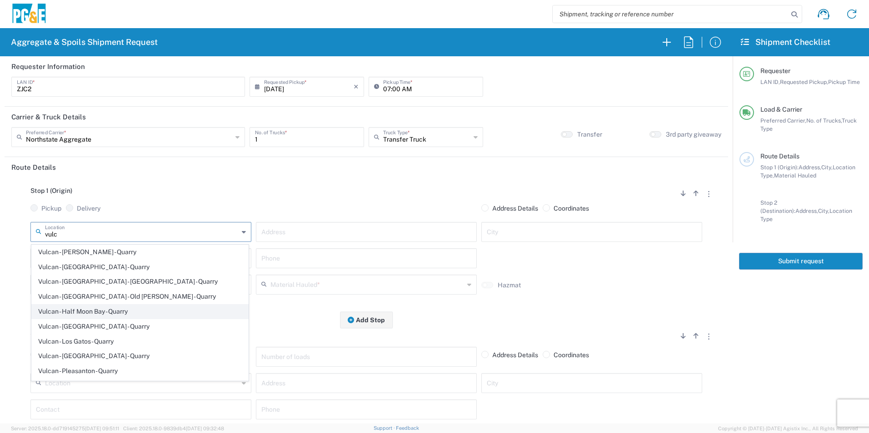
scroll to position [45, 0]
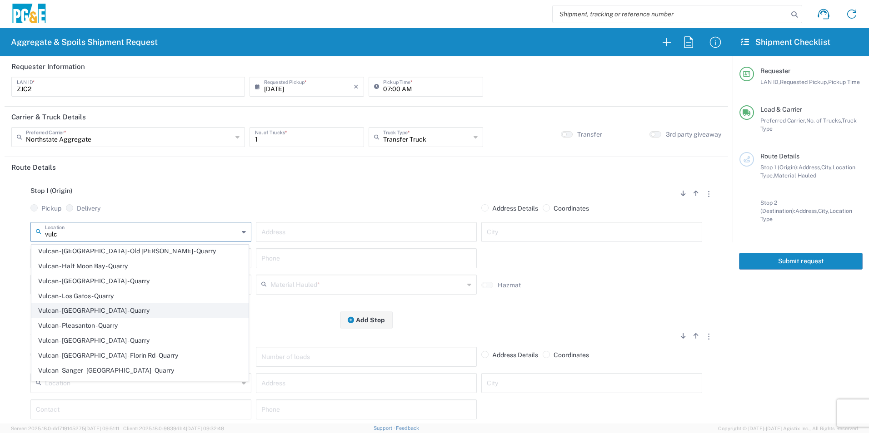
click at [110, 313] on span "Vulcan - [GEOGRAPHIC_DATA] - Quarry" at bounding box center [140, 311] width 216 height 14
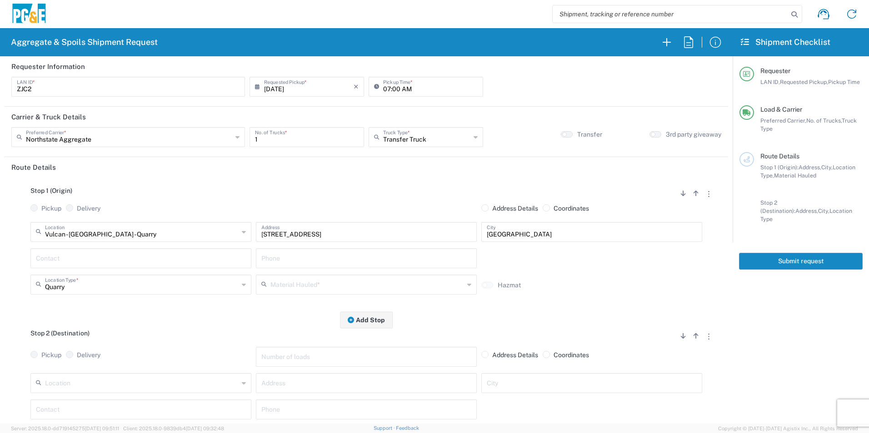
click at [90, 246] on div "Vulcan - [GEOGRAPHIC_DATA] - [GEOGRAPHIC_DATA] Location [GEOGRAPHIC_DATA] - [GE…" at bounding box center [140, 235] width 225 height 26
click at [79, 260] on input "text" at bounding box center [141, 258] width 210 height 16
click at [305, 282] on input "text" at bounding box center [367, 284] width 194 height 16
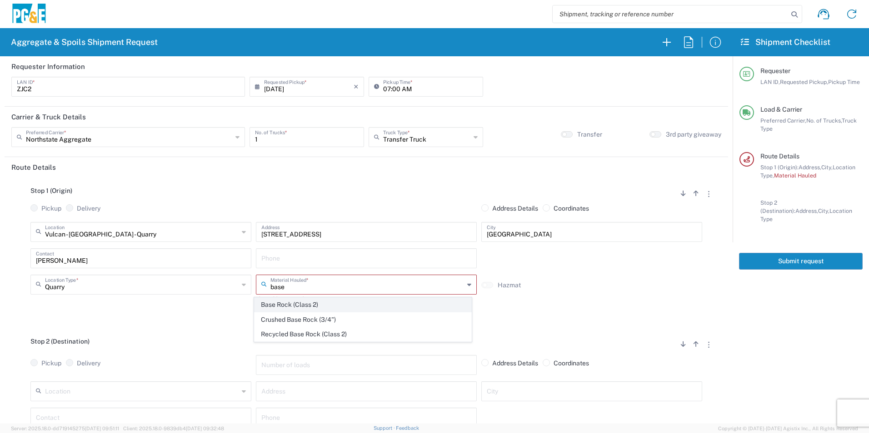
click at [303, 306] on span "Base Rock (Class 2)" at bounding box center [362, 305] width 216 height 14
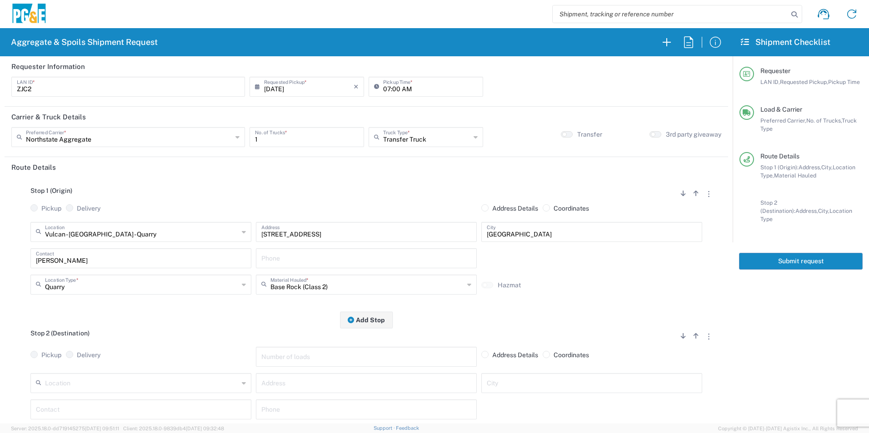
scroll to position [91, 0]
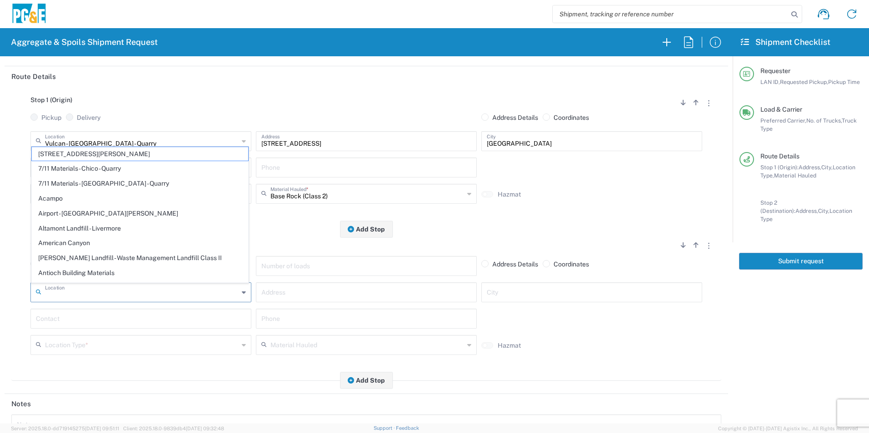
click at [110, 298] on input "text" at bounding box center [142, 292] width 194 height 16
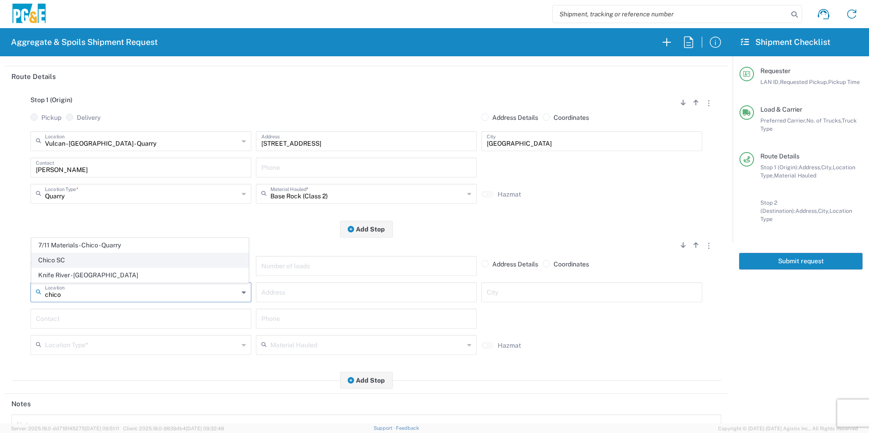
click at [105, 261] on span "Chico SC" at bounding box center [140, 260] width 216 height 14
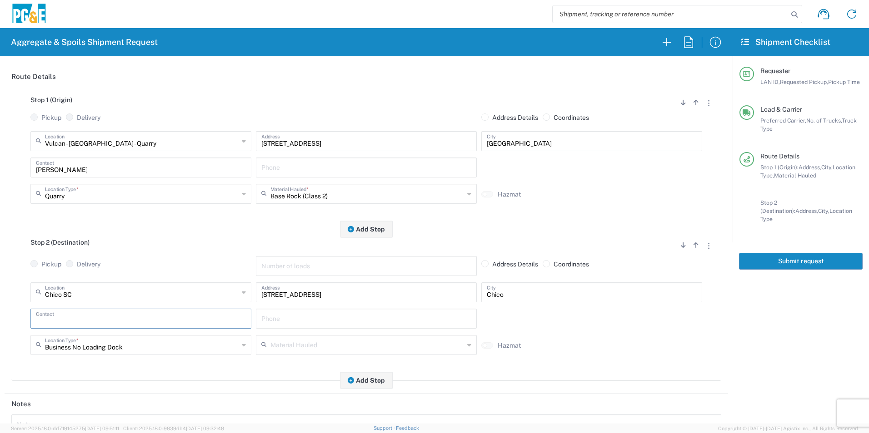
click at [86, 318] on input "text" at bounding box center [141, 318] width 210 height 16
click at [351, 168] on input "text" at bounding box center [366, 167] width 210 height 16
paste input "[PHONE_NUMBER]"
click at [331, 313] on input "text" at bounding box center [366, 318] width 210 height 16
paste input "[PHONE_NUMBER]"
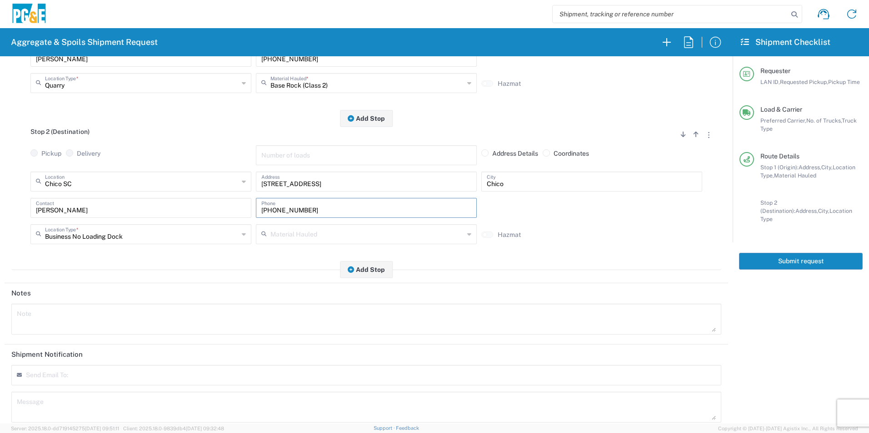
scroll to position [227, 0]
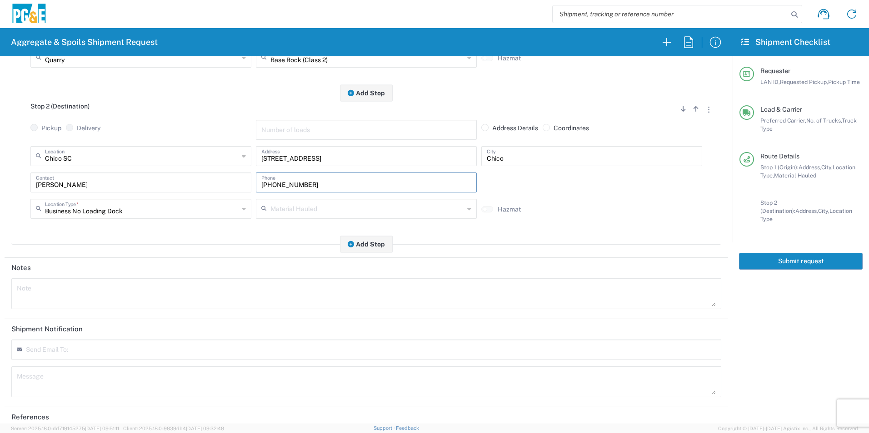
click at [61, 303] on textarea at bounding box center [366, 293] width 699 height 25
drag, startPoint x: 279, startPoint y: 293, endPoint x: 0, endPoint y: 290, distance: 278.9
click at [0, 290] on html "Aggregate & Spoils Shipment Request Requester Information ZJC2 LAN ID * [DATE] …" at bounding box center [434, 216] width 869 height 433
click at [88, 377] on textarea at bounding box center [366, 381] width 699 height 25
paste textarea "Please deliver 3 Loads of [GEOGRAPHIC_DATA] from Vulcan Oroville & 2 Loads of S…"
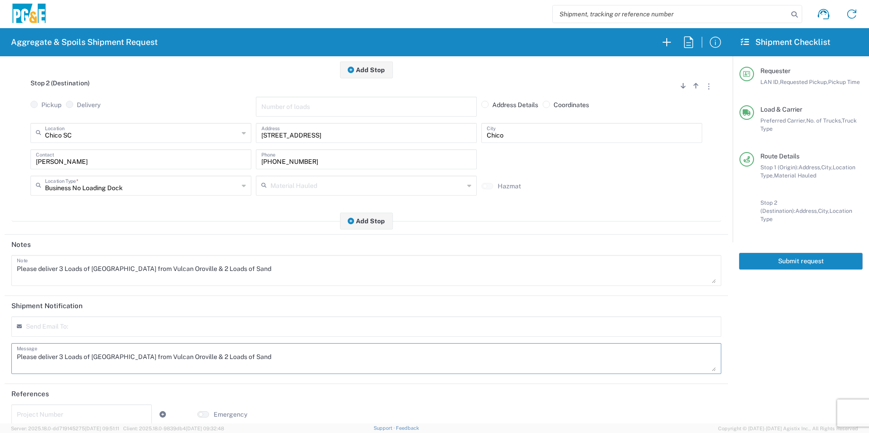
scroll to position [262, 0]
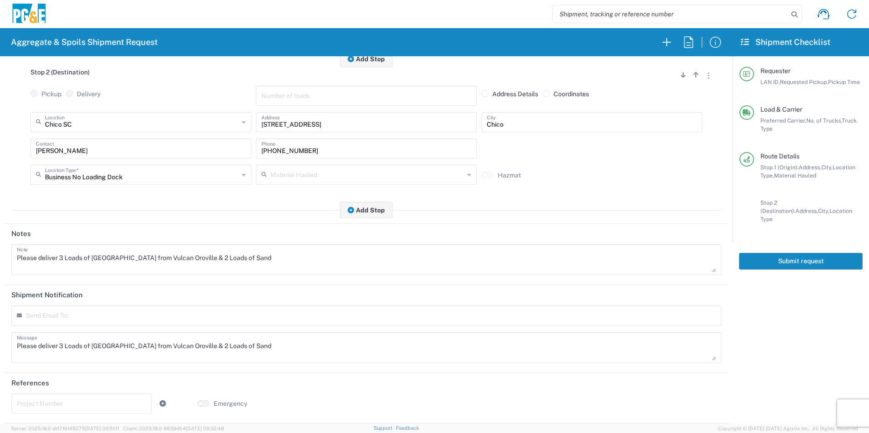
click at [59, 399] on input "text" at bounding box center [81, 403] width 129 height 16
paste input "35671372"
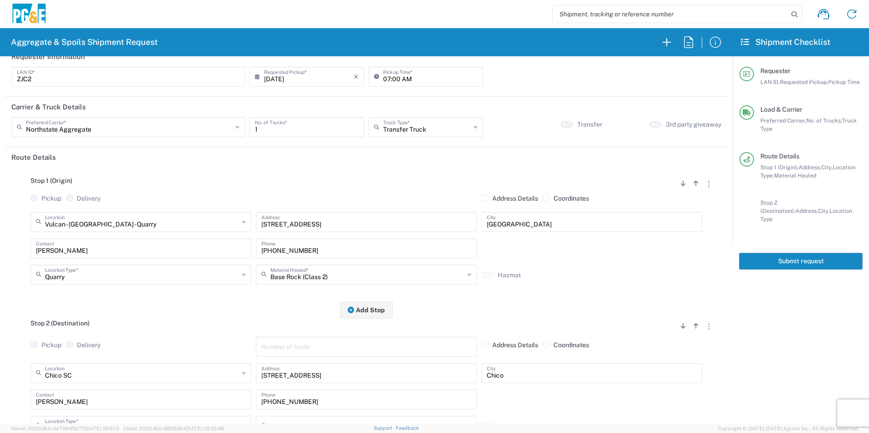
scroll to position [0, 0]
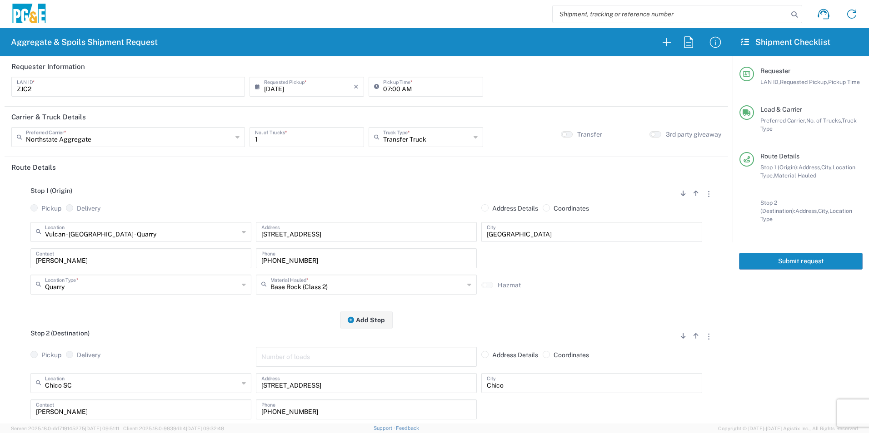
click at [827, 253] on button "Submit request" at bounding box center [801, 261] width 124 height 17
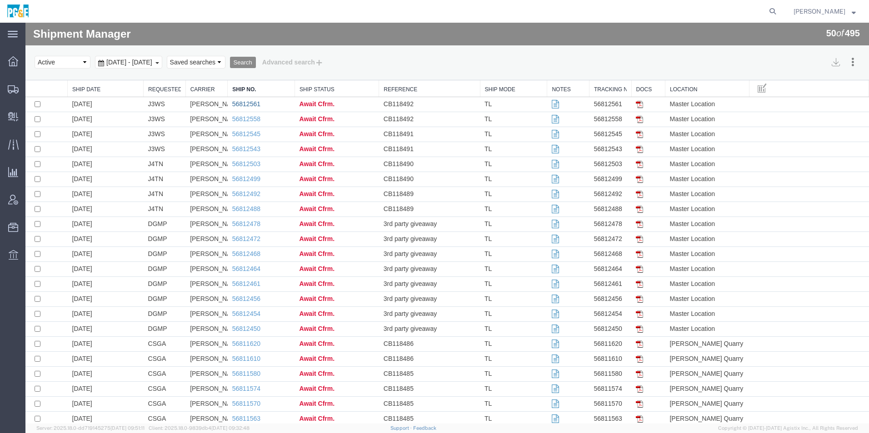
click at [248, 105] on link "56812561" at bounding box center [246, 103] width 28 height 7
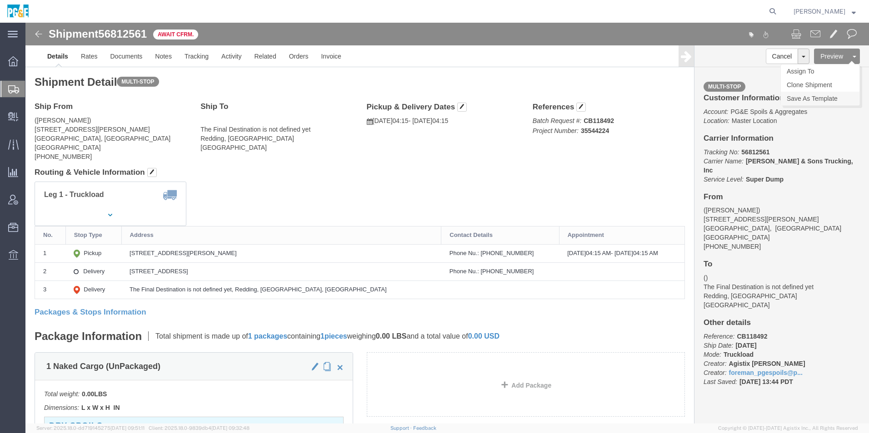
click link "Save As Template"
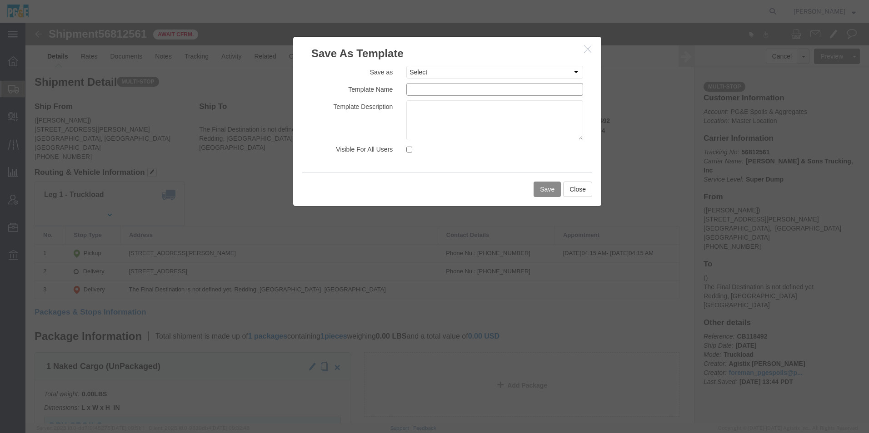
click input "text"
paste input "35544224"
drag, startPoint x: 496, startPoint y: 69, endPoint x: 211, endPoint y: 61, distance: 284.9
click div "Save As Template Save as Select 35030381 - Daniel Pre-Load 35030381 - Daniel Te…"
type input "35544224 - John Keswick Off Haul"
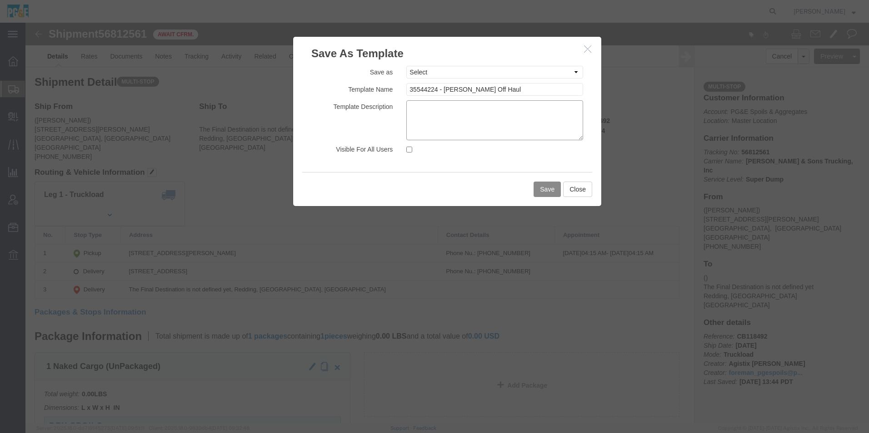
click textarea
paste textarea "35544224 - John Keswick Off Haul"
type textarea "35544224 - John Keswick Off Haul"
click input "Visible For All Users"
checkbox input "true"
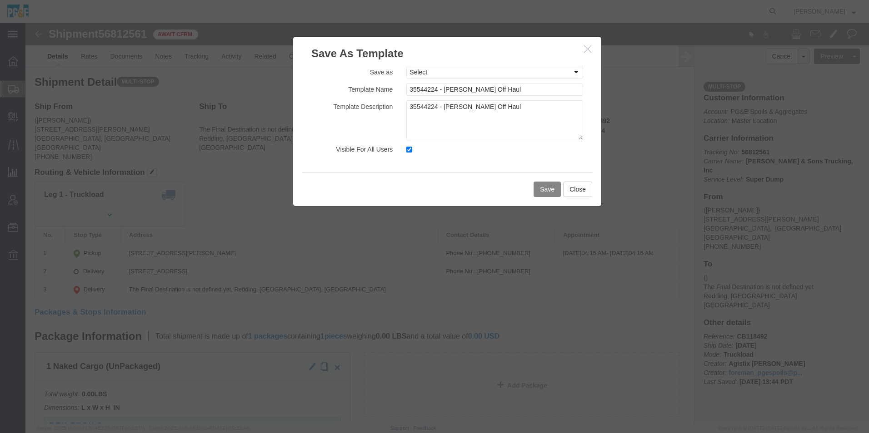
click button "Save"
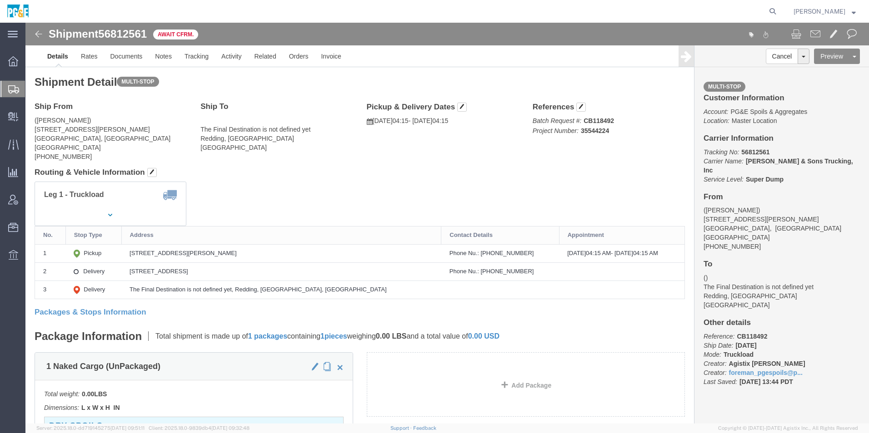
drag, startPoint x: 12, startPoint y: 11, endPoint x: 17, endPoint y: 17, distance: 7.7
click img
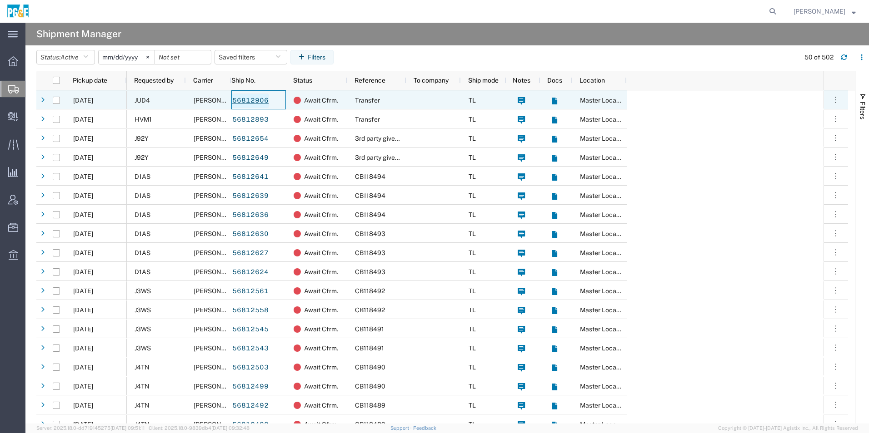
click at [244, 99] on link "56812906" at bounding box center [250, 101] width 37 height 15
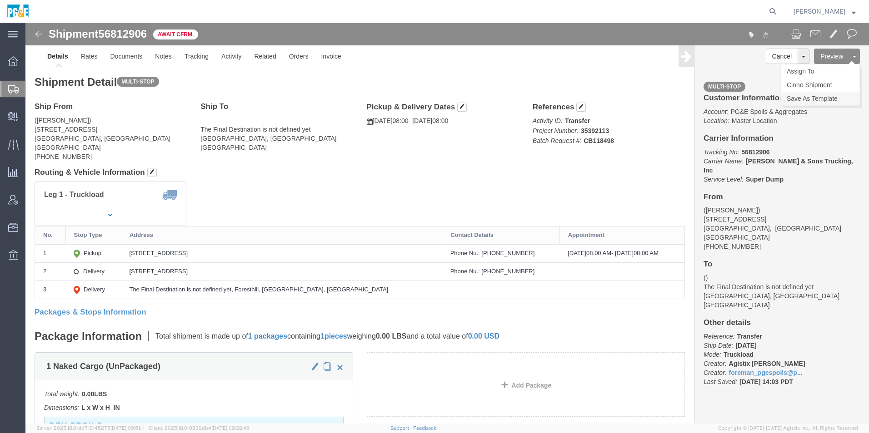
click link "Save As Template"
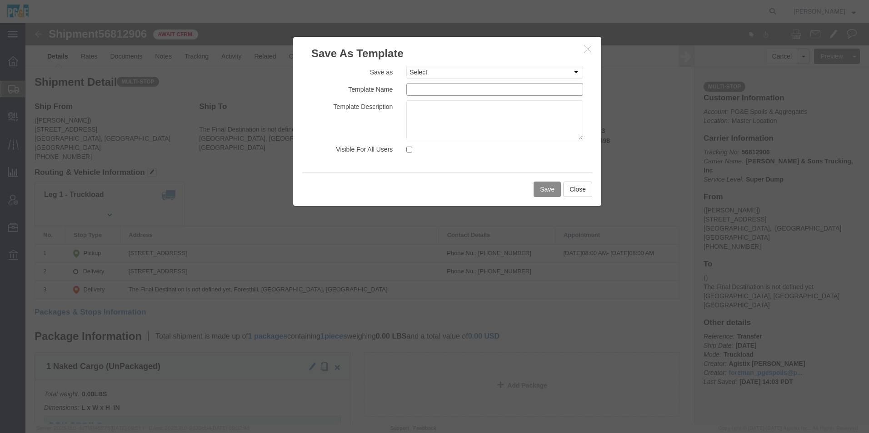
click input "text"
paste input "35392113"
drag, startPoint x: 490, startPoint y: 63, endPoint x: 221, endPoint y: 53, distance: 268.7
click div "Save As Template Save as Select 35030381 - Daniel Pre-Load 35030381 - Daniel Te…"
type input "35392113 - Justin Foresthill Off Haul"
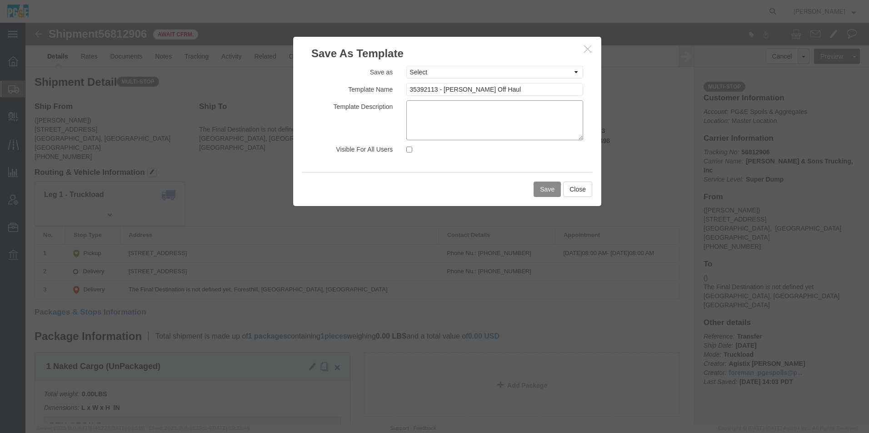
click textarea
paste textarea "35392113 - Justin Foresthill Off Haul"
type textarea "35392113 - Justin Foresthill Off Haul"
click input "Visible For All Users"
checkbox input "true"
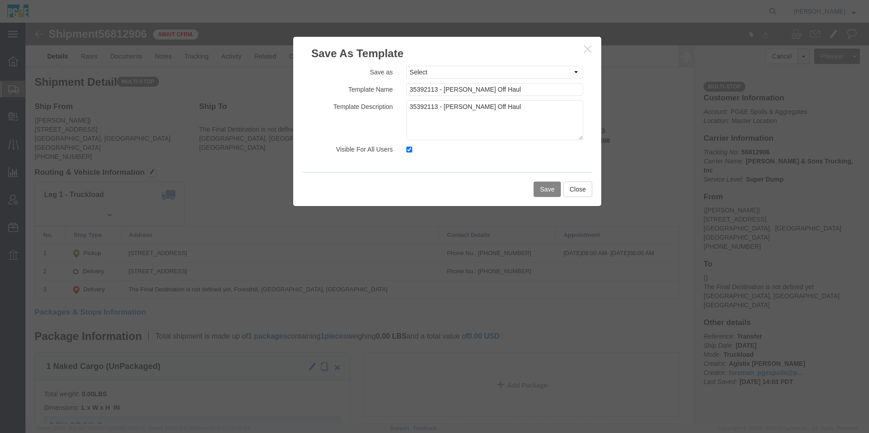
click button "Save"
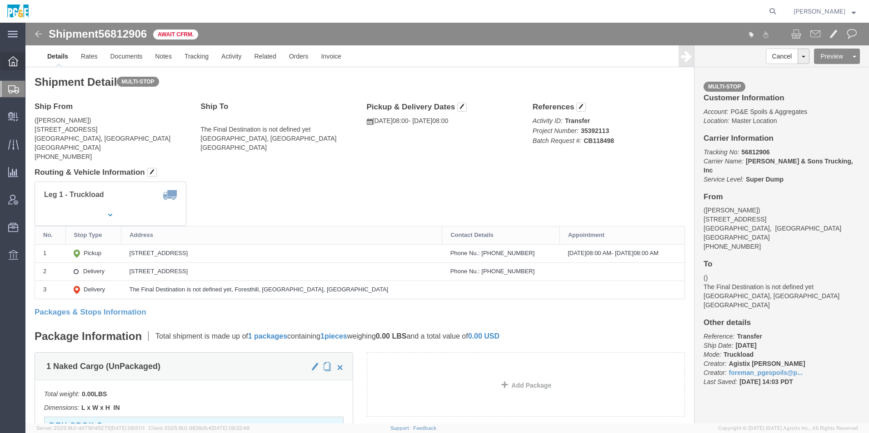
click at [17, 63] on icon at bounding box center [13, 61] width 10 height 10
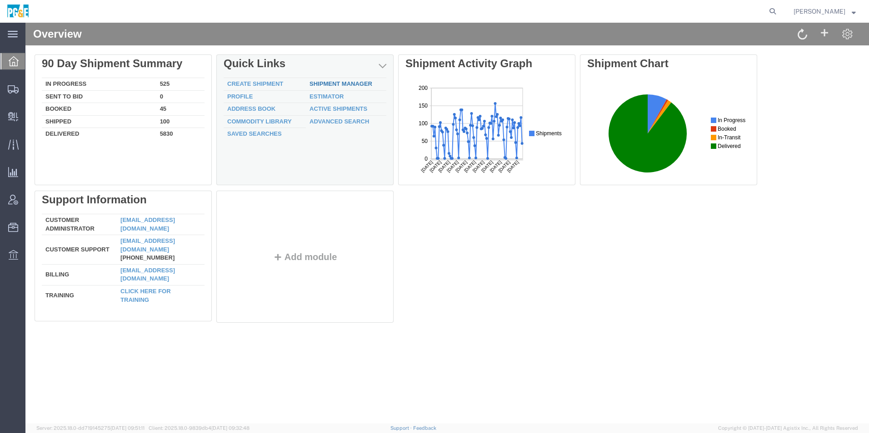
click at [357, 86] on link "Shipment Manager" at bounding box center [340, 83] width 63 height 7
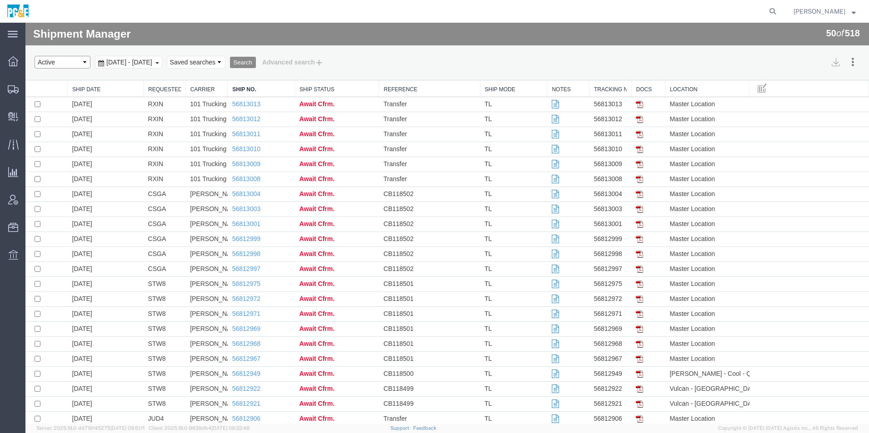
click at [66, 61] on select "Select status Active All Shipments Approved Booked Canceled Delivered Denied Ne…" at bounding box center [63, 62] width 56 height 13
select select "ALL"
click at [35, 56] on select "Select status Active All Shipments Approved Booked Canceled Delivered Denied Ne…" at bounding box center [63, 62] width 56 height 13
click at [132, 62] on span "Aug 12th 2025 - Sep 12th 2025" at bounding box center [129, 62] width 50 height 7
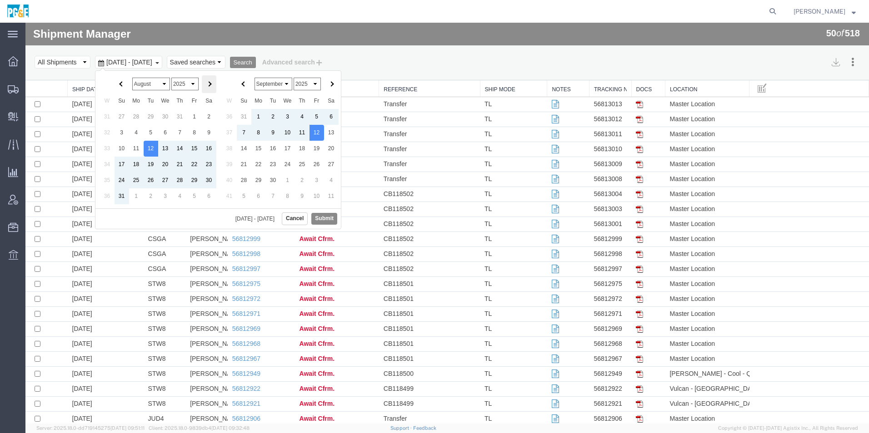
click at [208, 89] on th at bounding box center [209, 84] width 15 height 18
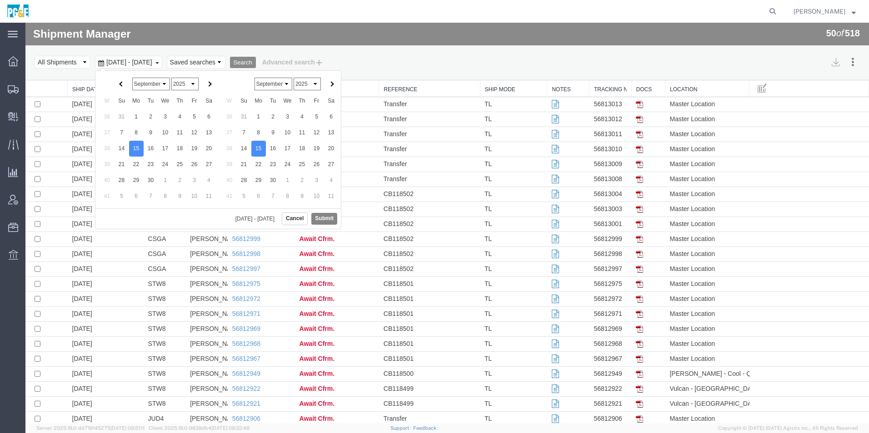
click at [323, 218] on button "Submit" at bounding box center [324, 218] width 26 height 11
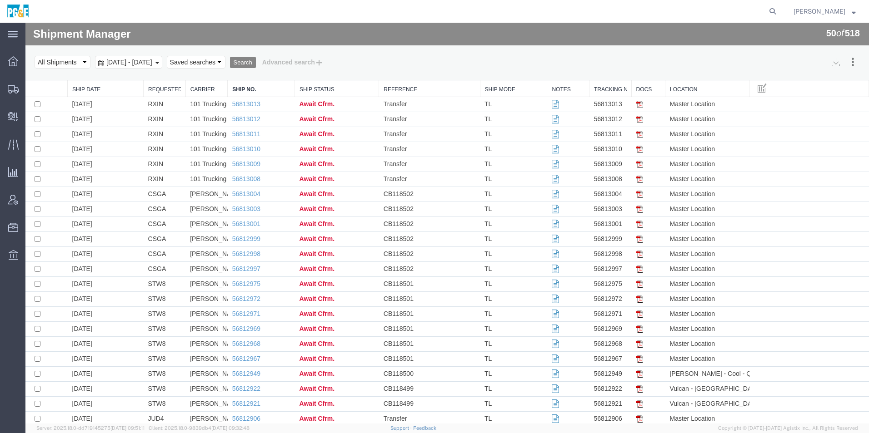
click at [256, 60] on button "Search" at bounding box center [243, 63] width 26 height 12
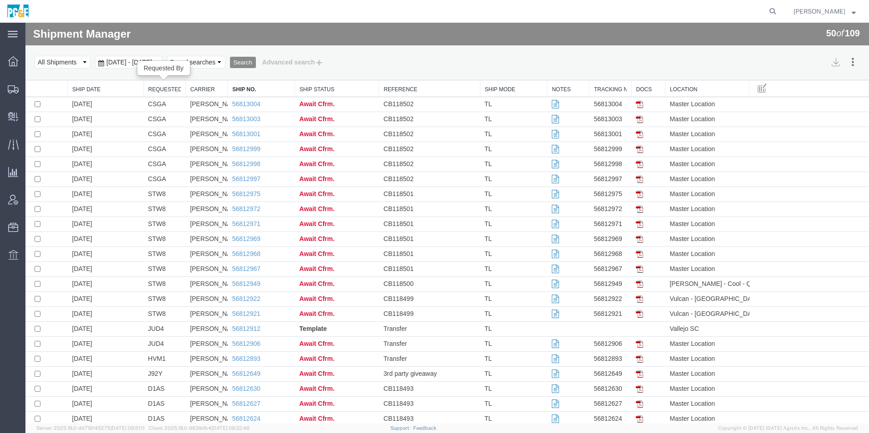
click at [158, 89] on link "Requested By" at bounding box center [164, 90] width 33 height 8
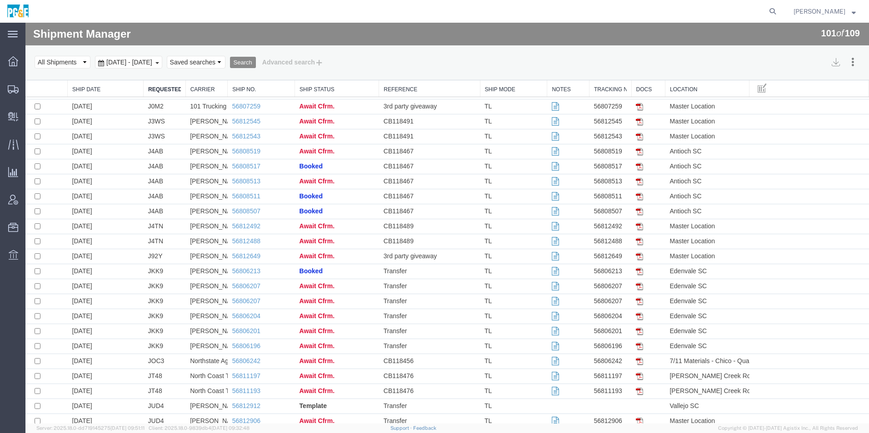
scroll to position [568, 0]
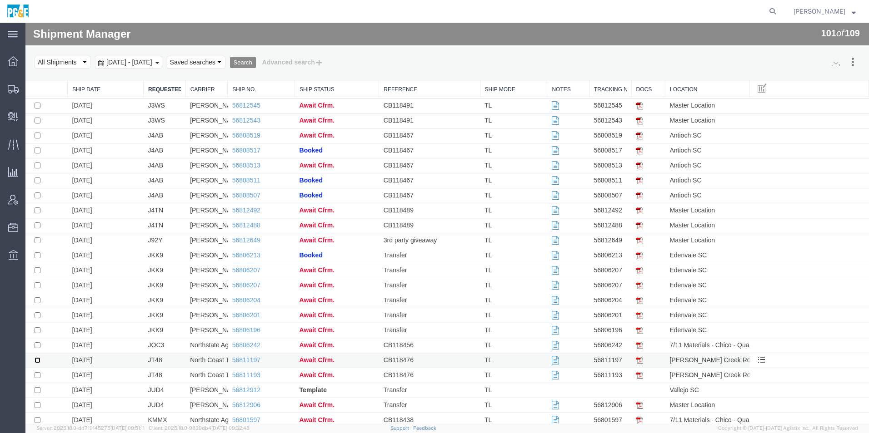
click at [38, 362] on input "checkbox" at bounding box center [38, 360] width 6 height 6
checkbox input "true"
click at [39, 375] on input "checkbox" at bounding box center [38, 375] width 6 height 6
checkbox input "true"
click at [848, 61] on icon at bounding box center [852, 61] width 8 height 9
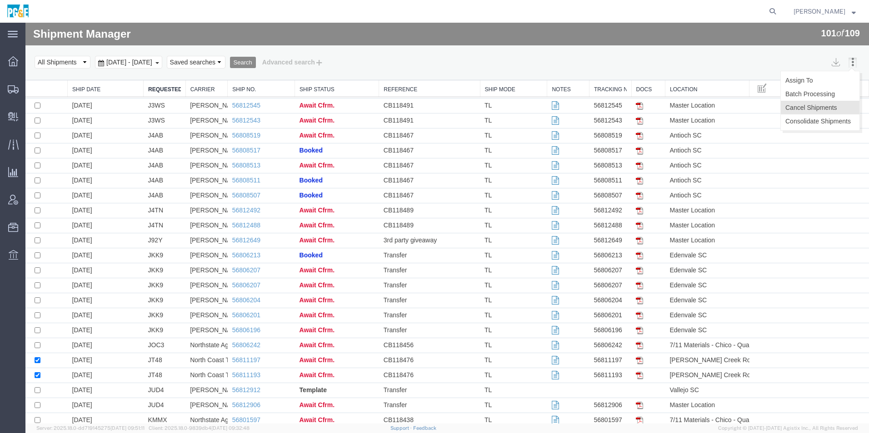
click at [820, 105] on button "Cancel Shipments" at bounding box center [819, 108] width 79 height 14
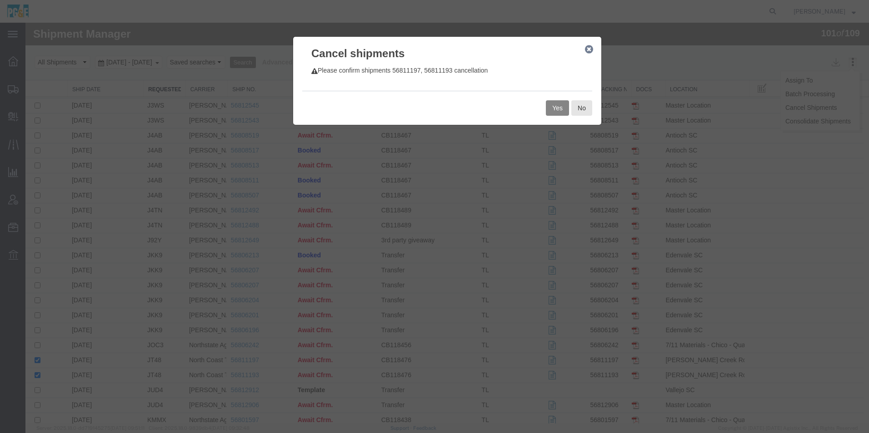
click at [550, 110] on button "Yes" at bounding box center [557, 107] width 23 height 15
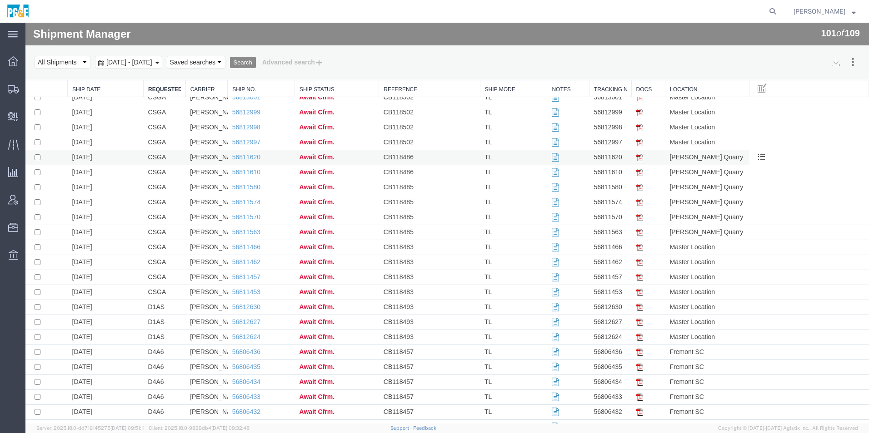
scroll to position [0, 0]
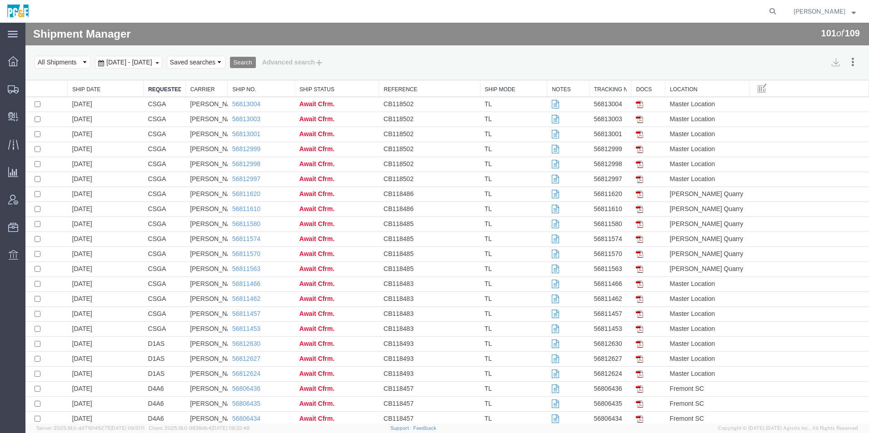
click at [256, 63] on button "Search" at bounding box center [243, 63] width 26 height 12
click at [117, 64] on span "Sep 15th 2025 - Sep 15th 2025" at bounding box center [129, 62] width 50 height 7
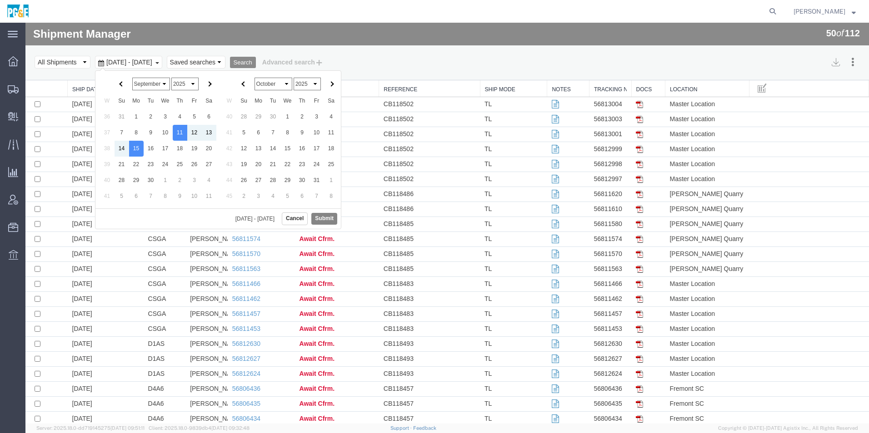
click at [324, 220] on button "Submit" at bounding box center [324, 218] width 26 height 11
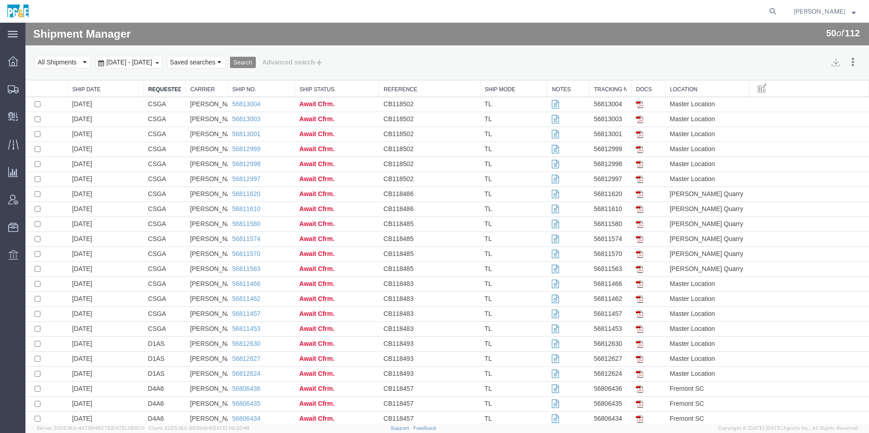
click at [154, 64] on span "Sep 11th 2025 - Sep 15th 2025" at bounding box center [129, 62] width 50 height 7
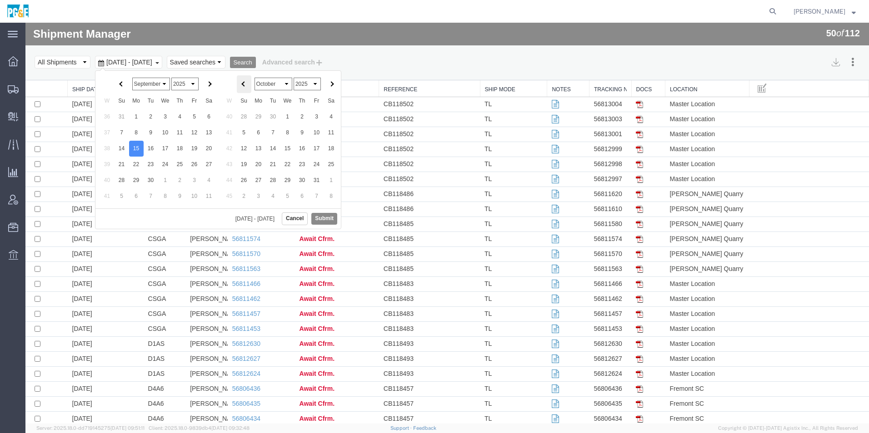
click at [240, 86] on th at bounding box center [244, 84] width 15 height 18
click at [318, 218] on button "Submit" at bounding box center [324, 218] width 26 height 11
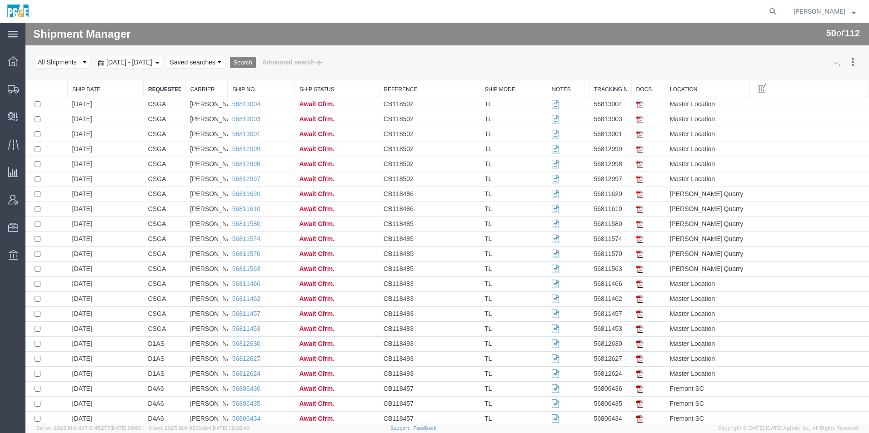
click at [256, 63] on button "Search" at bounding box center [243, 63] width 26 height 12
click at [162, 93] on th "Requested By" at bounding box center [165, 88] width 42 height 17
click at [162, 89] on link "Requested By" at bounding box center [164, 90] width 33 height 8
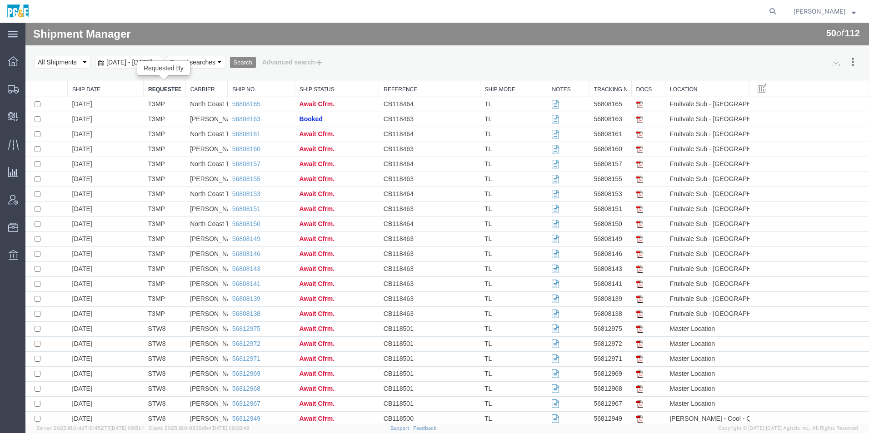
click at [161, 89] on link "Requested By" at bounding box center [164, 90] width 33 height 8
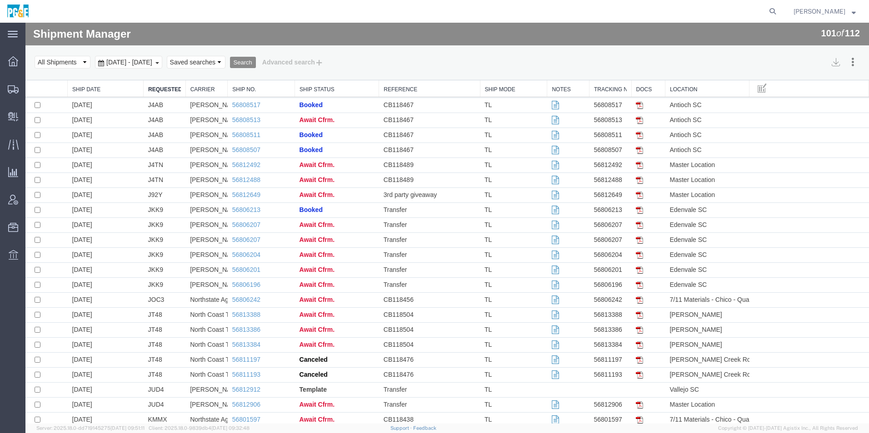
scroll to position [659, 0]
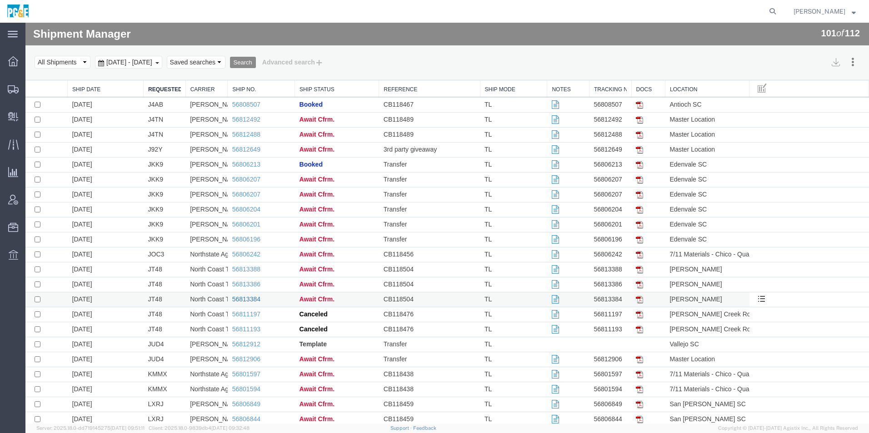
click at [251, 298] on link "56813384" at bounding box center [246, 299] width 28 height 7
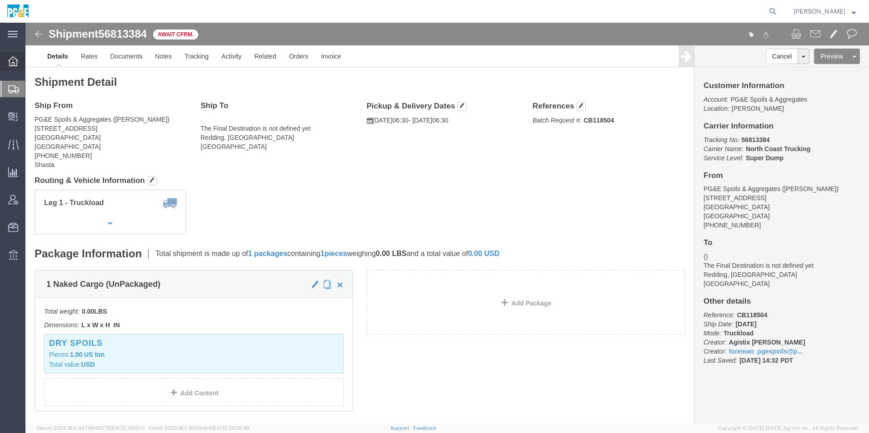
click at [6, 62] on div at bounding box center [12, 61] width 25 height 18
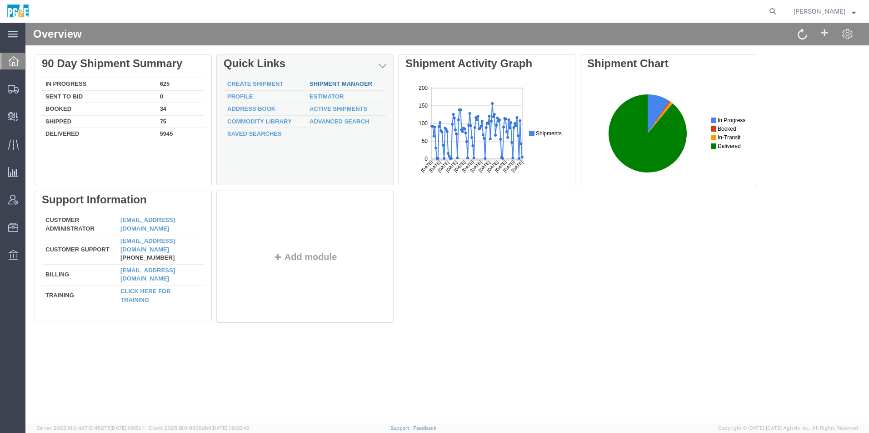
click at [332, 84] on link "Shipment Manager" at bounding box center [340, 83] width 63 height 7
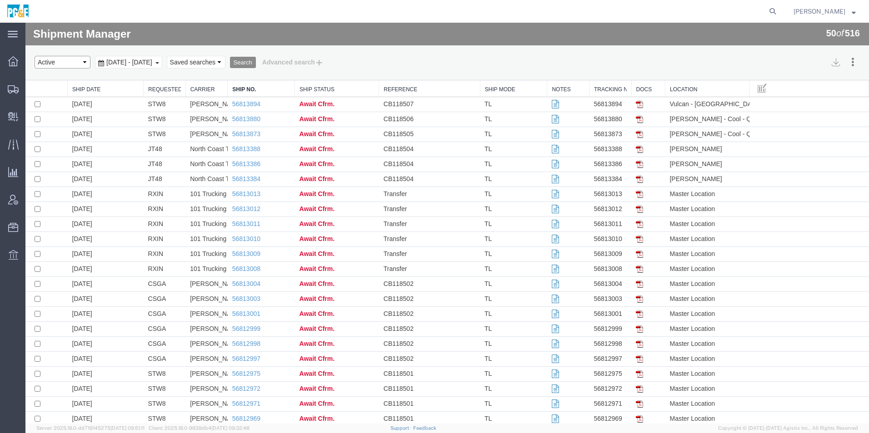
click at [51, 66] on select "Select status Active All Shipments Approved Booked Canceled Delivered Denied Ne…" at bounding box center [63, 62] width 56 height 13
select select "ALL"
click at [35, 56] on select "Select status Active All Shipments Approved Booked Canceled Delivered Denied Ne…" at bounding box center [63, 62] width 56 height 13
click at [154, 62] on span "Aug 12th 2025 - Sep 12th 2025" at bounding box center [129, 62] width 50 height 7
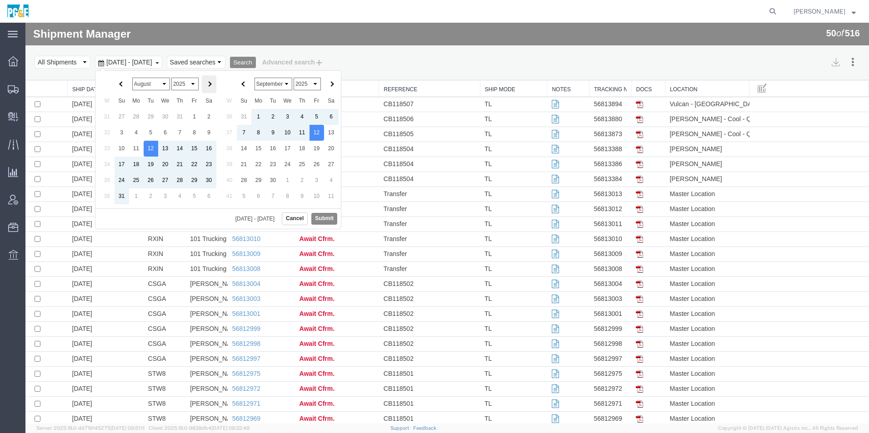
click at [212, 89] on th at bounding box center [209, 84] width 15 height 18
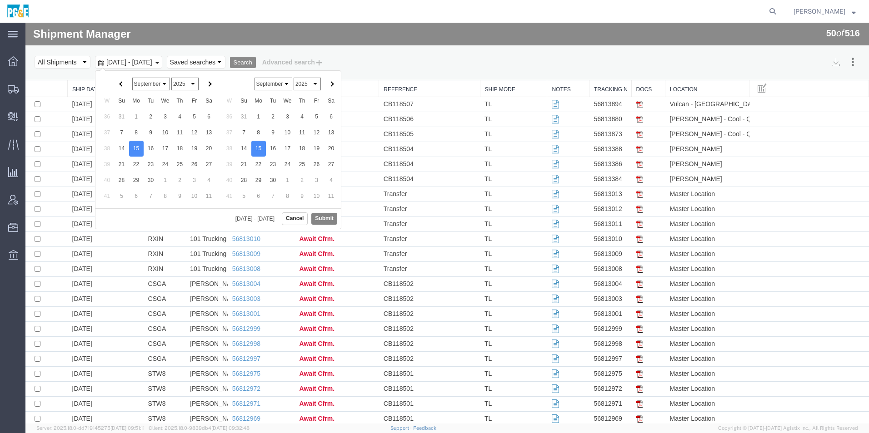
drag, startPoint x: 320, startPoint y: 216, endPoint x: 351, endPoint y: 30, distance: 187.8
click at [320, 216] on button "Submit" at bounding box center [324, 218] width 26 height 11
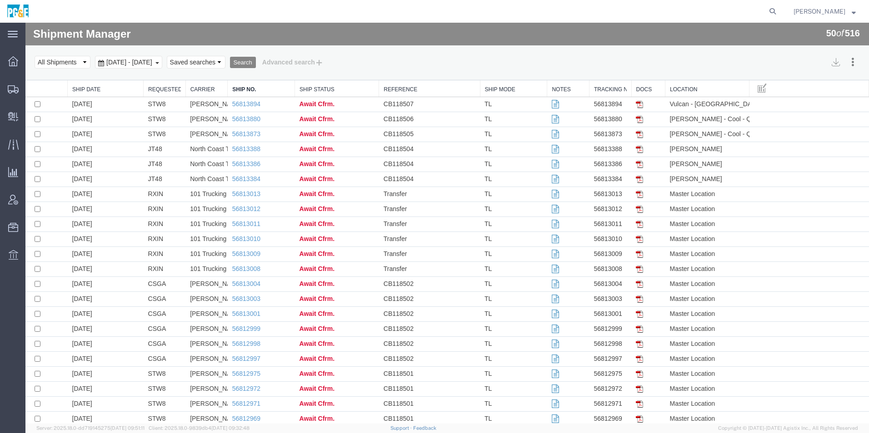
click at [256, 62] on button "Search" at bounding box center [243, 63] width 26 height 12
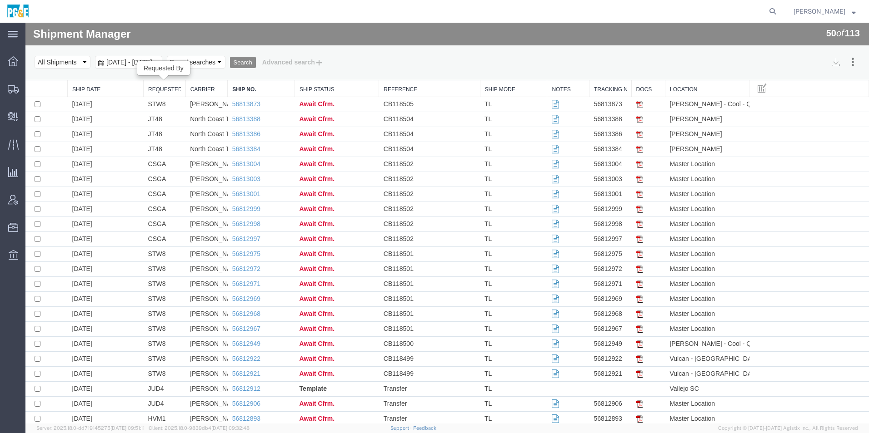
click at [165, 89] on link "Requested By" at bounding box center [164, 90] width 33 height 8
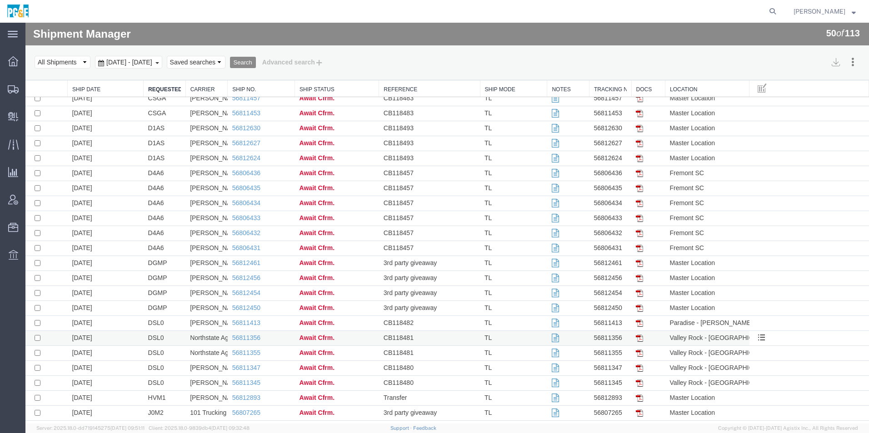
scroll to position [227, 0]
